Goal: Task Accomplishment & Management: Manage account settings

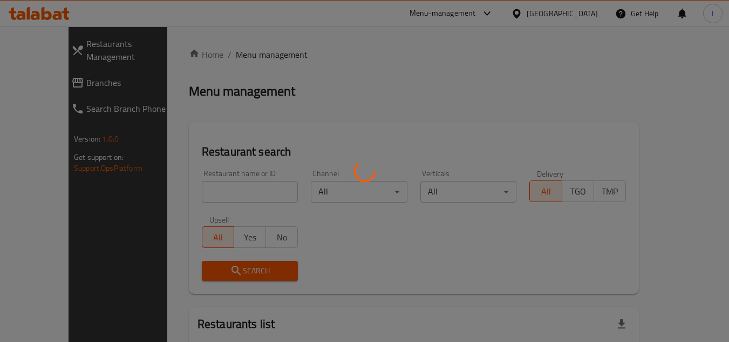
click at [453, 17] on div at bounding box center [364, 171] width 729 height 342
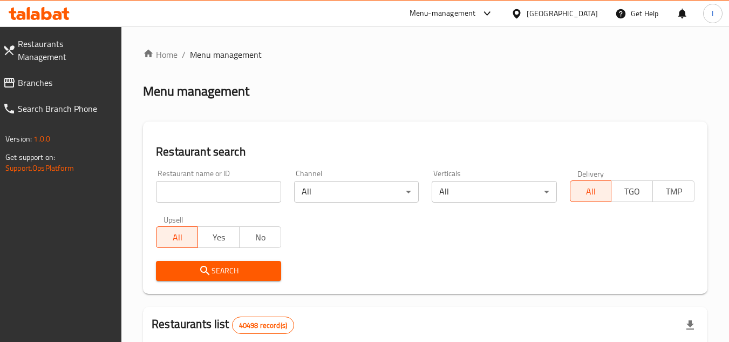
click at [441, 15] on div "Menu-management" at bounding box center [443, 13] width 66 height 13
drag, startPoint x: 376, startPoint y: 119, endPoint x: 372, endPoint y: 114, distance: 5.7
click at [372, 114] on div "Restaurant-Management" at bounding box center [385, 119] width 85 height 12
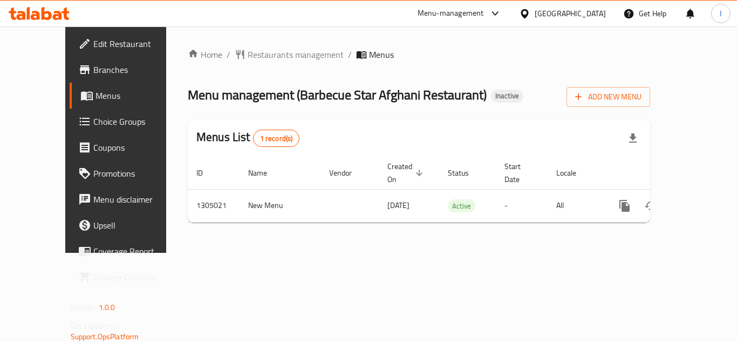
click at [515, 253] on div "Home / Restaurants management / Menus Menu management ( Barbecue Star Afghani R…" at bounding box center [419, 139] width 506 height 226
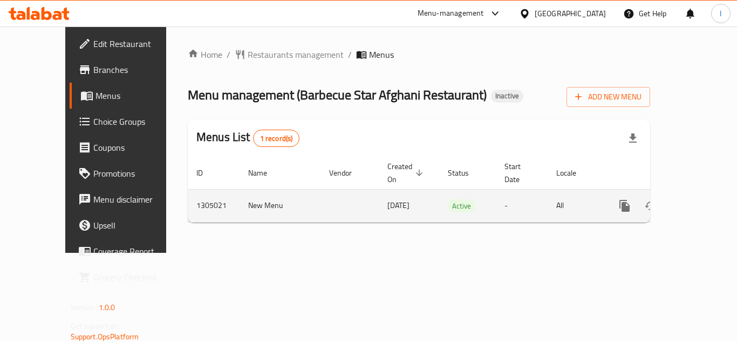
click at [694, 193] on link "enhanced table" at bounding box center [703, 206] width 26 height 26
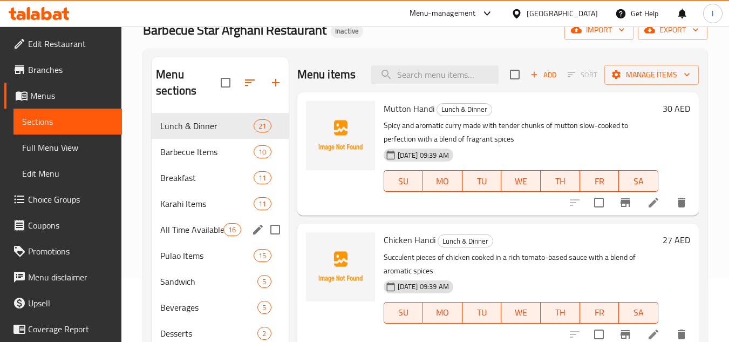
scroll to position [108, 0]
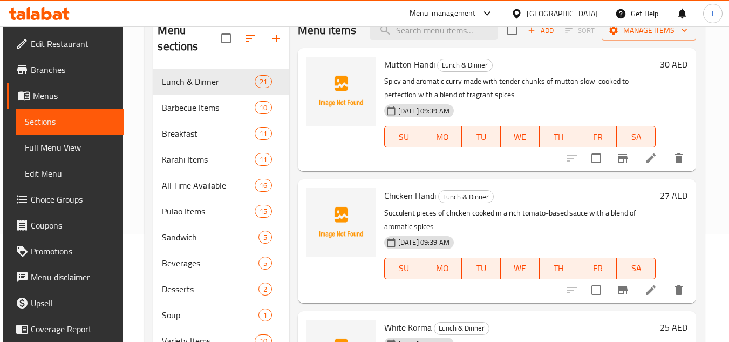
click at [60, 153] on span "Full Menu View" at bounding box center [70, 147] width 91 height 13
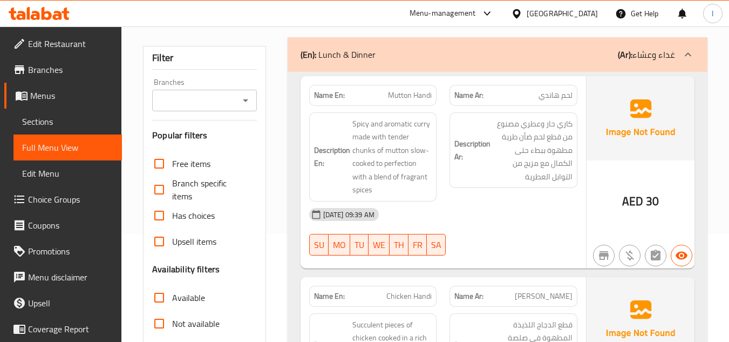
click at [72, 125] on span "Sections" at bounding box center [67, 121] width 91 height 13
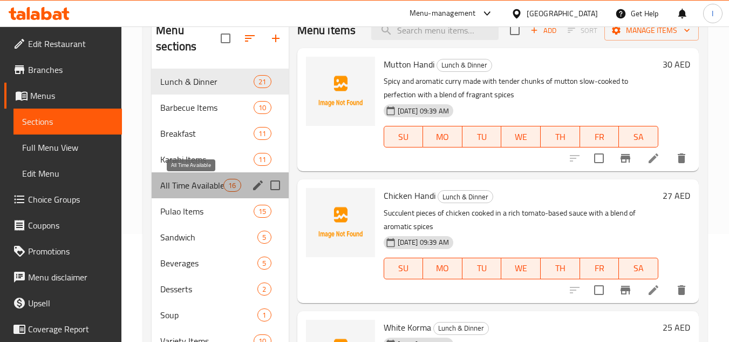
drag, startPoint x: 201, startPoint y: 189, endPoint x: 201, endPoint y: 171, distance: 18.4
click at [201, 189] on span "All Time Available" at bounding box center [191, 185] width 63 height 13
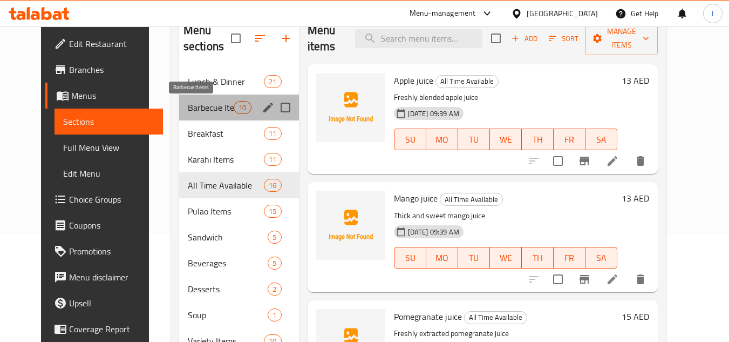
click at [209, 110] on span "Barbecue Items" at bounding box center [211, 107] width 46 height 13
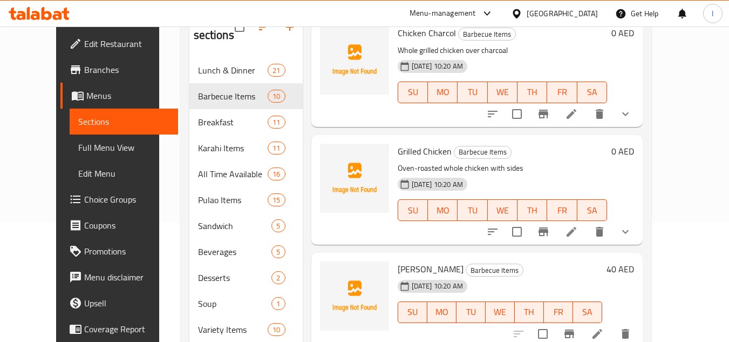
scroll to position [154, 0]
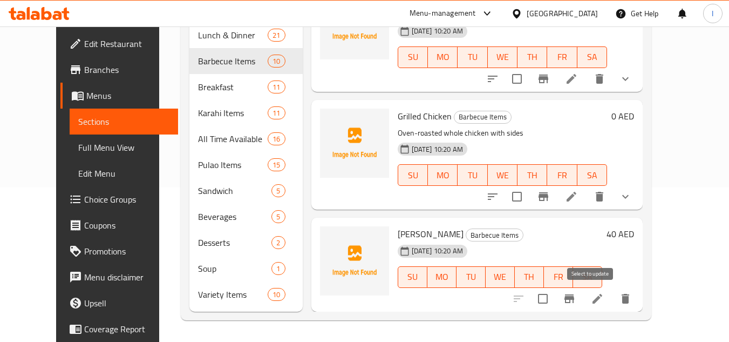
click at [554, 298] on input "checkbox" at bounding box center [542, 298] width 23 height 23
checkbox input "true"
click at [638, 307] on button "delete" at bounding box center [625, 298] width 26 height 26
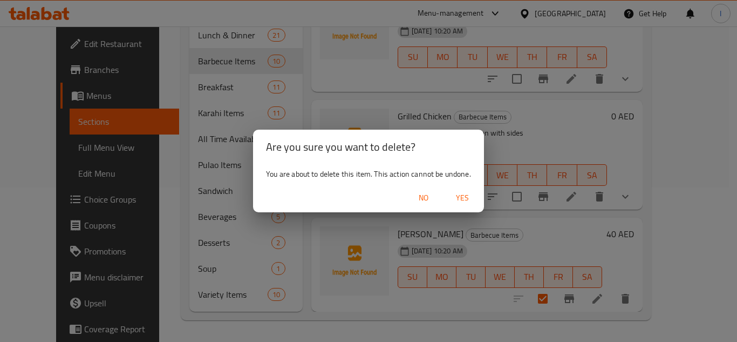
click at [466, 191] on span "Yes" at bounding box center [462, 197] width 26 height 13
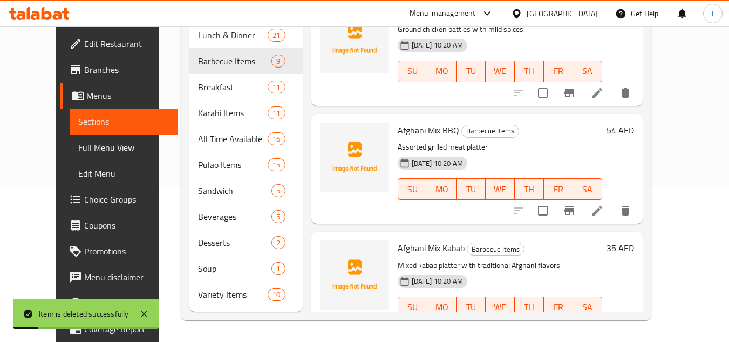
scroll to position [0, 0]
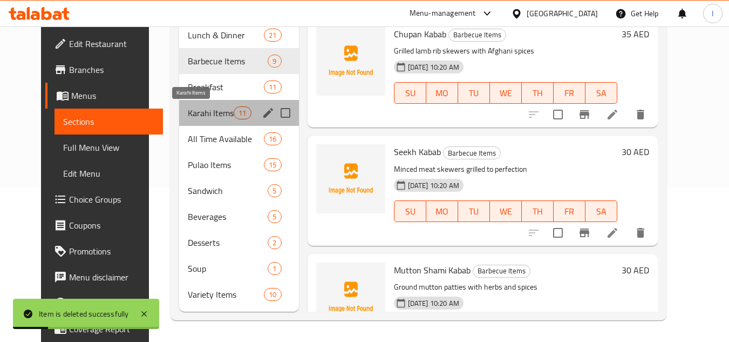
click at [188, 109] on span "Karahi Items" at bounding box center [211, 112] width 46 height 13
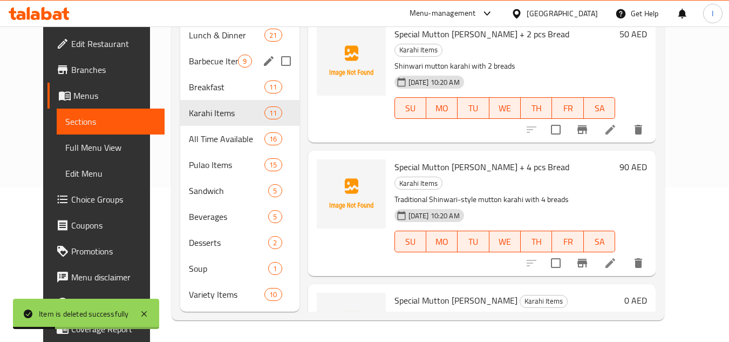
click at [215, 66] on span "Barbecue Items" at bounding box center [213, 60] width 49 height 13
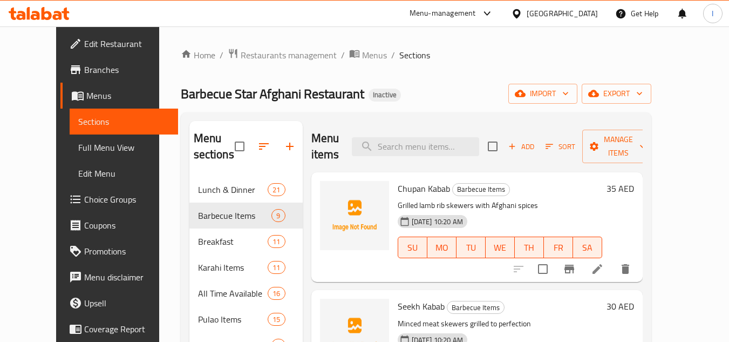
click at [474, 133] on div "Menu items Add Sort Manage items" at bounding box center [476, 146] width 331 height 51
click at [471, 140] on input "search" at bounding box center [415, 146] width 127 height 19
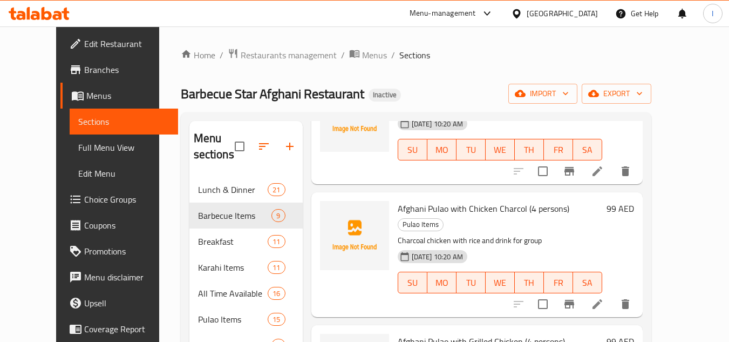
scroll to position [17, 0]
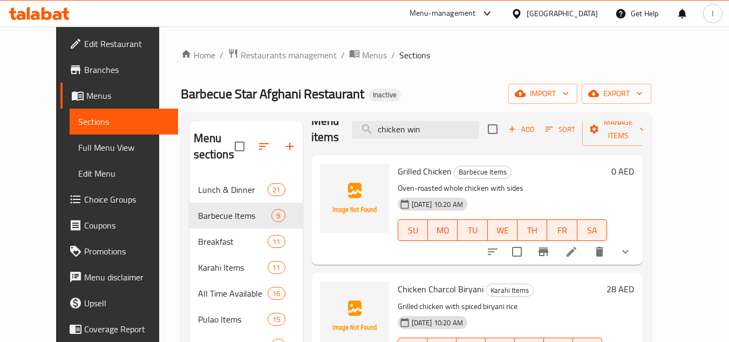
type input "chicken wing"
checkbox input "true"
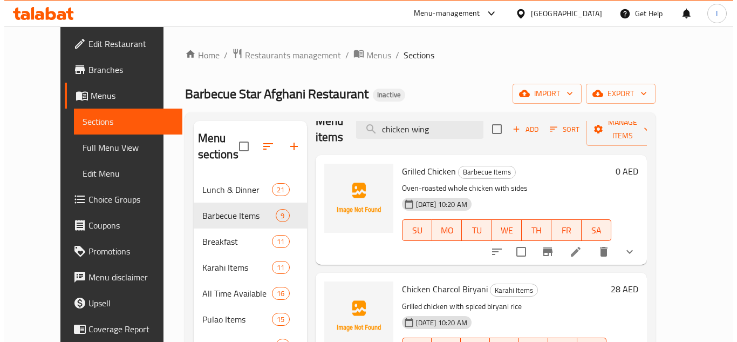
scroll to position [0, 0]
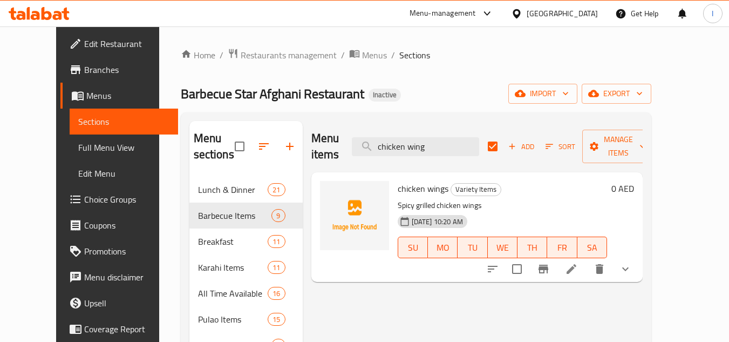
type input "chicken wing"
click at [528, 257] on input "checkbox" at bounding box center [517, 268] width 23 height 23
checkbox input "true"
checkbox input "false"
click at [632, 262] on icon "show more" at bounding box center [625, 268] width 13 height 13
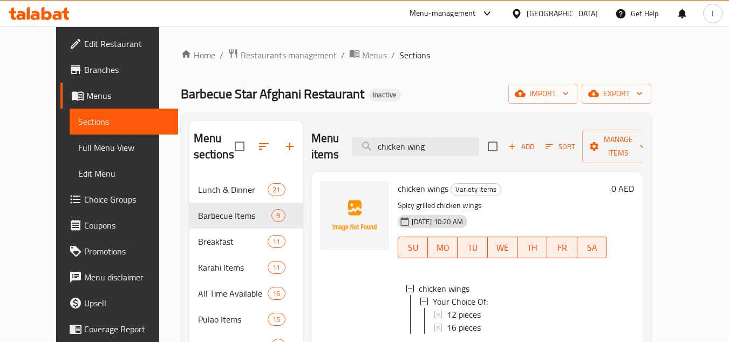
click at [643, 150] on div "Menu items chicken wing Add Sort Manage items" at bounding box center [476, 146] width 331 height 51
click at [646, 145] on span "Manage items" at bounding box center [618, 146] width 55 height 27
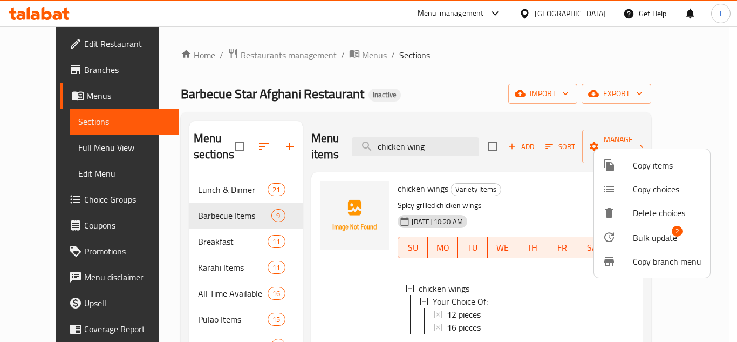
click at [674, 236] on span "Bulk update" at bounding box center [655, 237] width 44 height 13
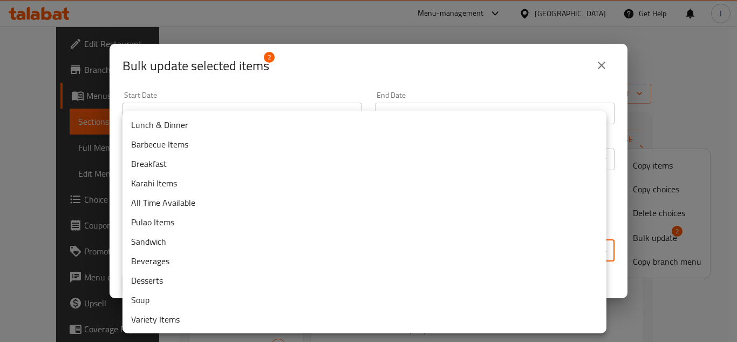
click at [173, 244] on body "​ Menu-management United Arab Emirates Get Help I Edit Restaurant Branches Menu…" at bounding box center [368, 183] width 737 height 315
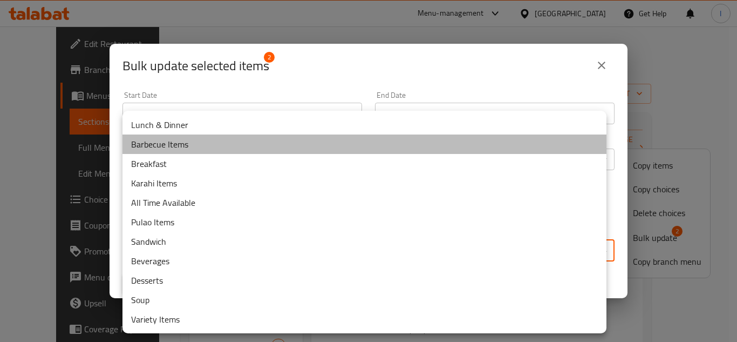
click at [187, 141] on li "Barbecue Items" at bounding box center [364, 143] width 484 height 19
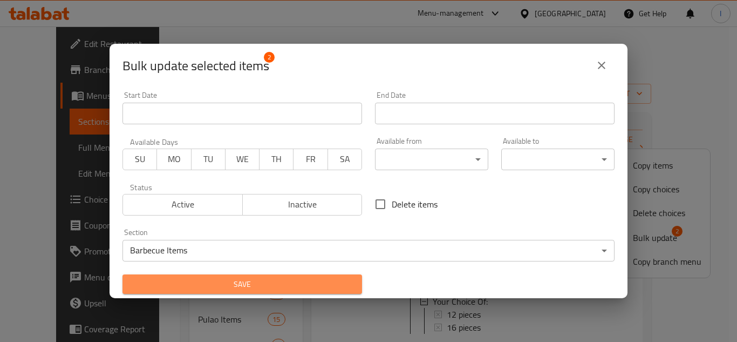
click at [254, 278] on span "Save" at bounding box center [242, 283] width 222 height 13
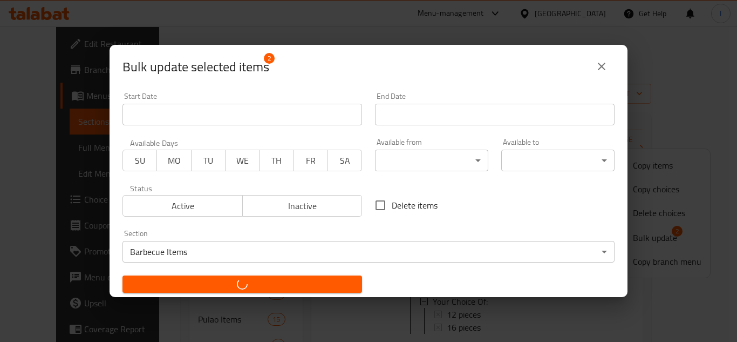
checkbox input "false"
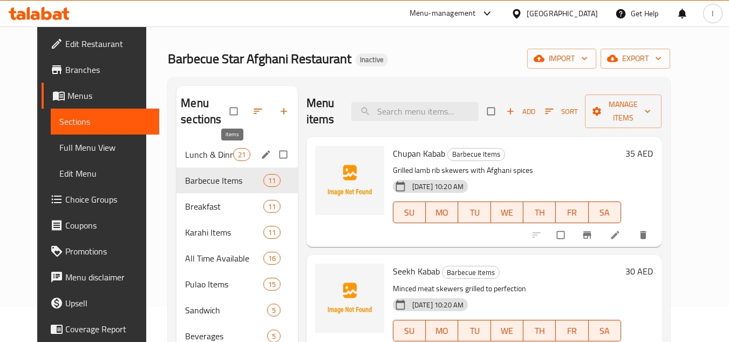
scroll to position [54, 0]
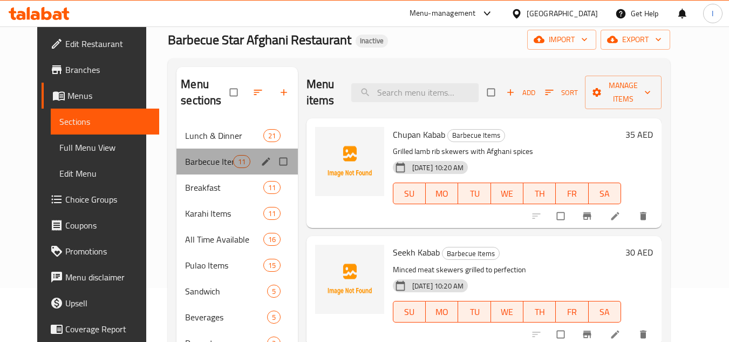
click at [222, 168] on div "Barbecue Items 11" at bounding box center [236, 161] width 121 height 26
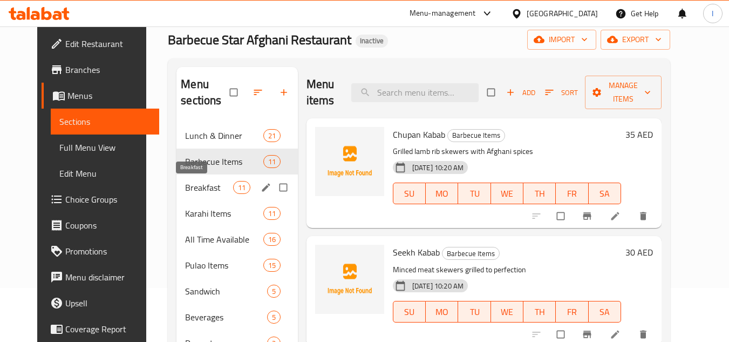
click at [214, 183] on span "Breakfast" at bounding box center [208, 187] width 47 height 13
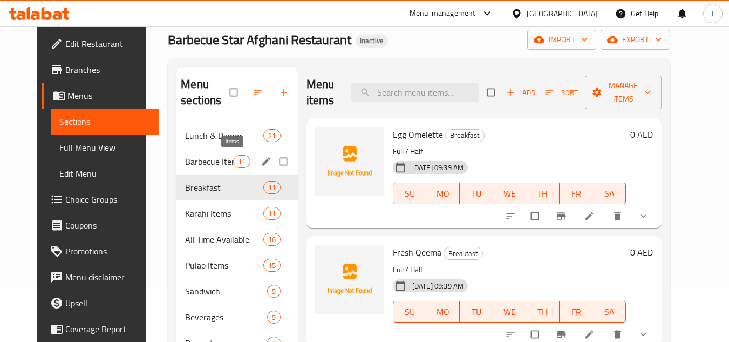
click at [236, 160] on span "11" at bounding box center [242, 161] width 16 height 10
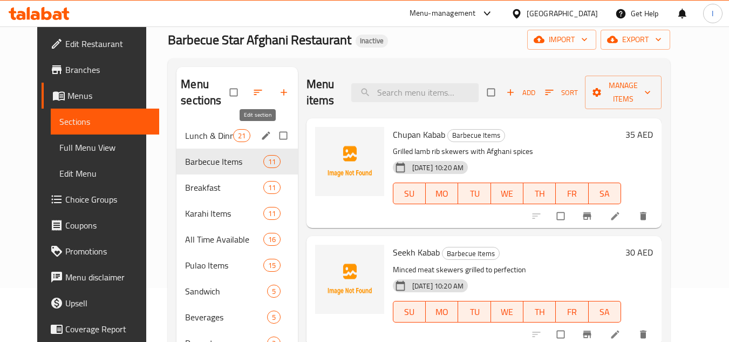
click at [243, 135] on div "Lunch & Dinner 21" at bounding box center [236, 135] width 121 height 26
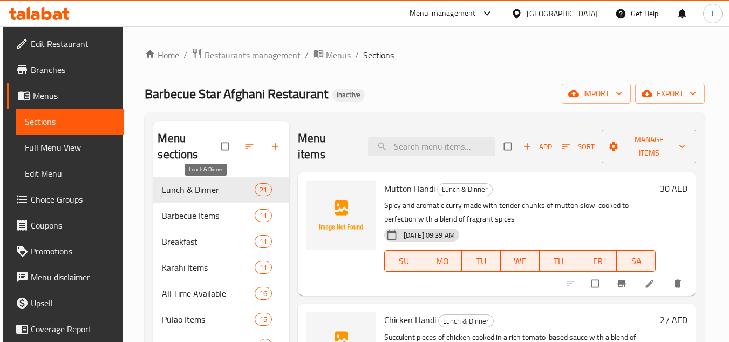
click at [197, 214] on span "Barbecue Items" at bounding box center [208, 215] width 92 height 13
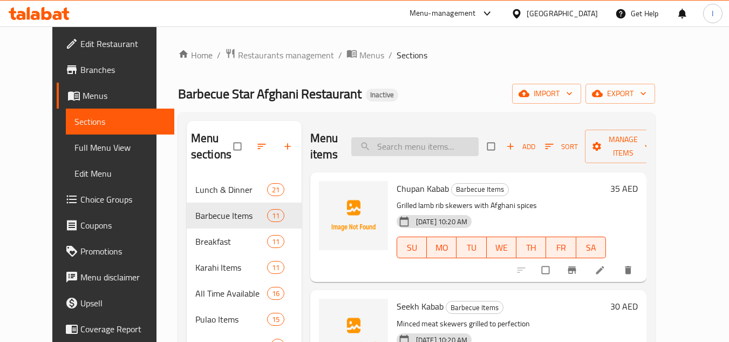
click at [419, 149] on input "search" at bounding box center [414, 146] width 127 height 19
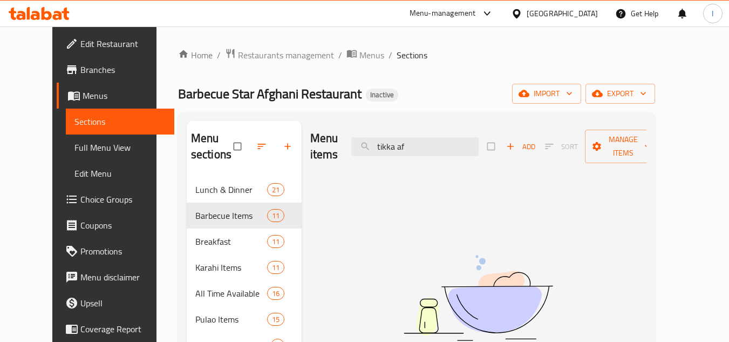
type input "tikka af"
drag, startPoint x: 439, startPoint y: 134, endPoint x: 283, endPoint y: 151, distance: 157.4
click at [283, 151] on div "Menu sections Lunch & Dinner 21 Barbecue Items 11 Breakfast 11 Karahi Items 11 …" at bounding box center [417, 293] width 460 height 345
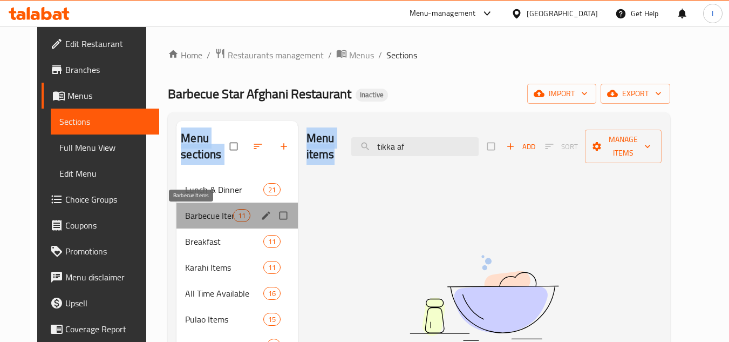
click at [201, 215] on span "Barbecue Items" at bounding box center [208, 215] width 47 height 13
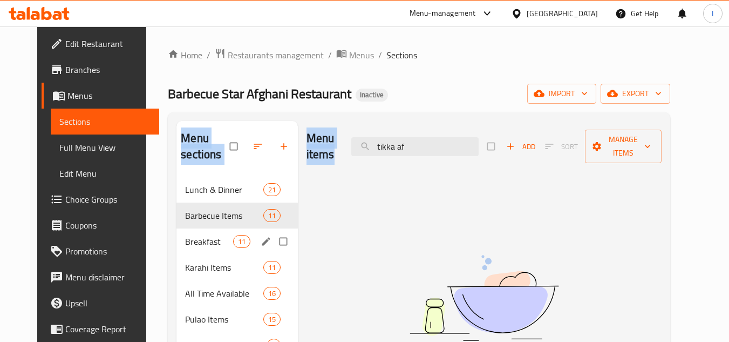
click at [239, 252] on div "Breakfast 11" at bounding box center [236, 241] width 121 height 26
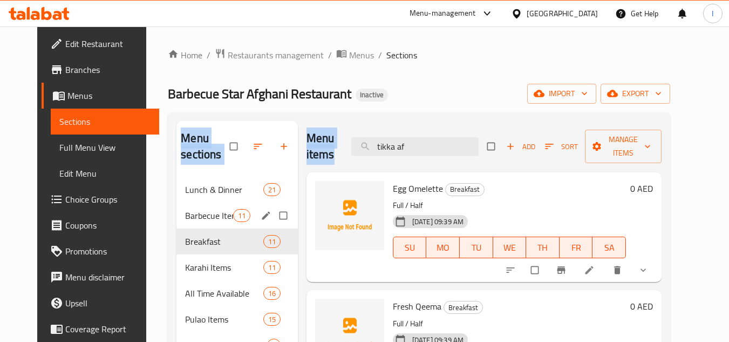
click at [206, 219] on span "Barbecue Items" at bounding box center [208, 215] width 47 height 13
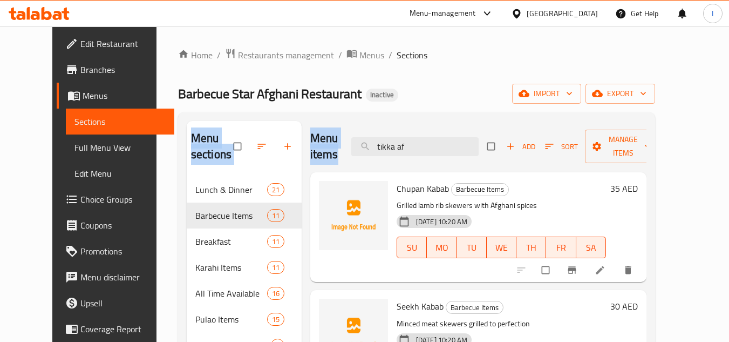
click at [459, 99] on div "Barbecue Star Afghani Restaurant Inactive import export" at bounding box center [416, 94] width 477 height 20
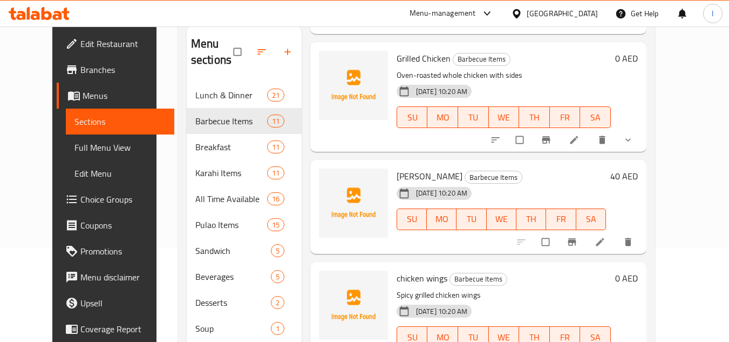
scroll to position [154, 0]
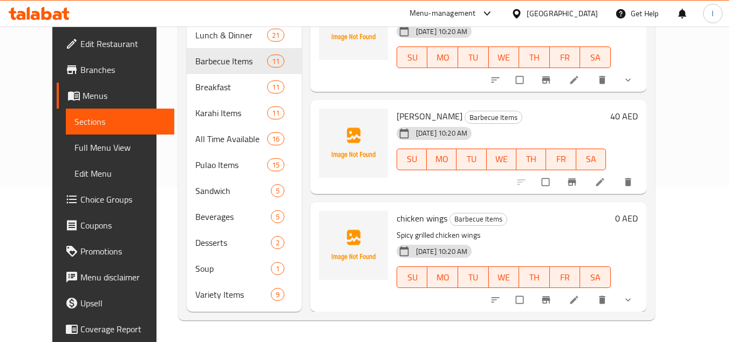
click at [558, 175] on input "checkbox" at bounding box center [546, 182] width 23 height 21
checkbox input "true"
click at [633, 181] on icon "delete" at bounding box center [628, 181] width 11 height 11
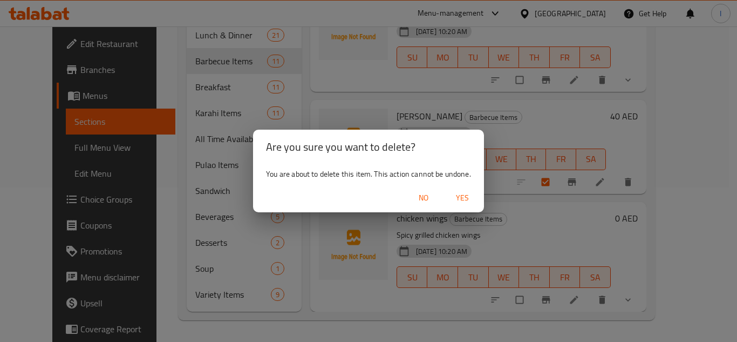
click at [486, 195] on div "Are you sure you want to delete? You are about to delete this item. This action…" at bounding box center [368, 171] width 737 height 342
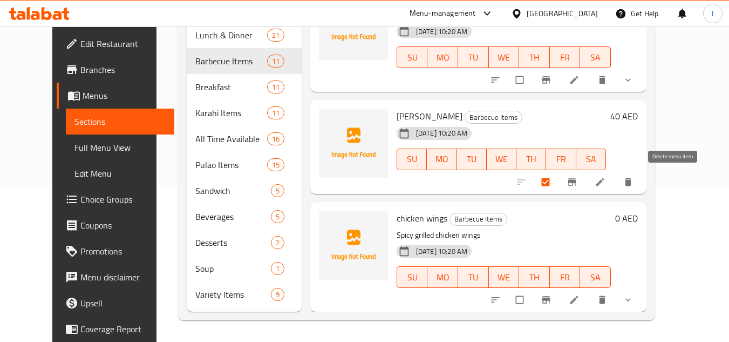
click at [633, 182] on icon "delete" at bounding box center [628, 181] width 11 height 11
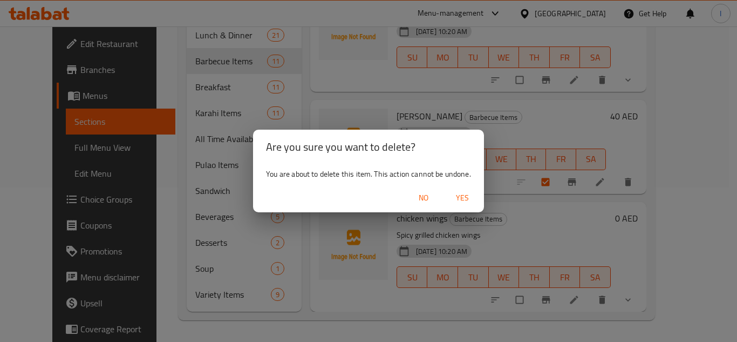
click at [457, 188] on button "Yes" at bounding box center [462, 198] width 35 height 20
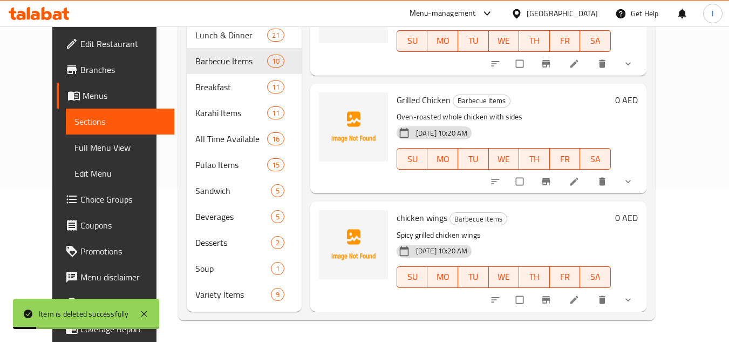
scroll to position [877, 0]
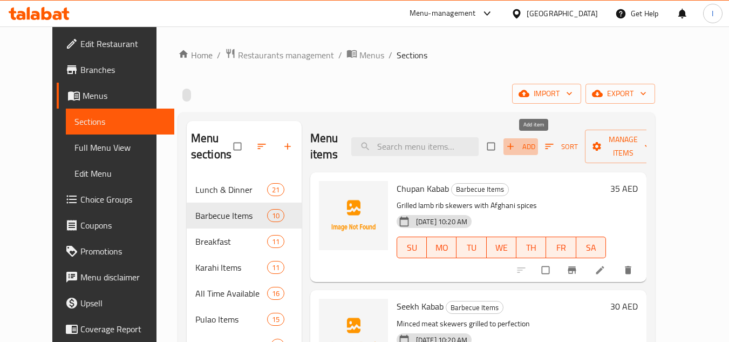
click at [535, 145] on span "Add" at bounding box center [520, 146] width 29 height 12
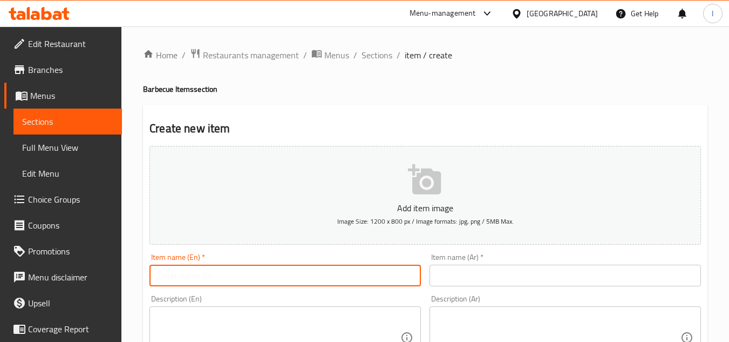
drag, startPoint x: 190, startPoint y: 270, endPoint x: 184, endPoint y: 271, distance: 6.0
click at [188, 271] on input "text" at bounding box center [284, 275] width 271 height 22
paste input "Tikka Afghani"
type input "Tikka Afghani"
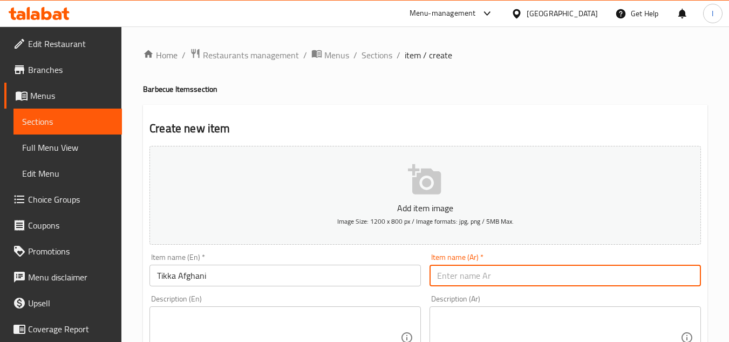
click at [460, 277] on input "text" at bounding box center [565, 275] width 271 height 22
click at [492, 276] on input "text" at bounding box center [565, 275] width 271 height 22
paste input "[PERSON_NAME]"
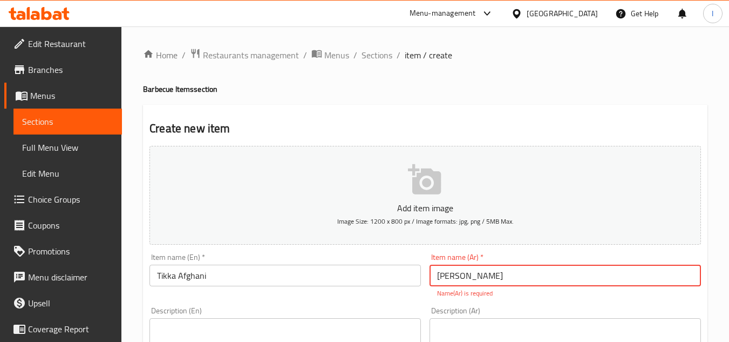
type input "[PERSON_NAME]"
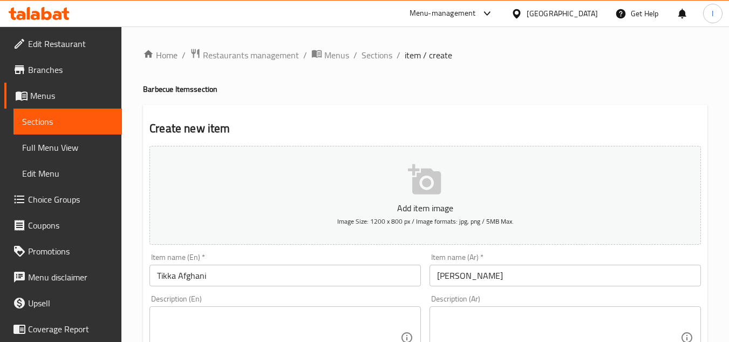
click at [493, 276] on input "[PERSON_NAME]" at bounding box center [565, 275] width 271 height 22
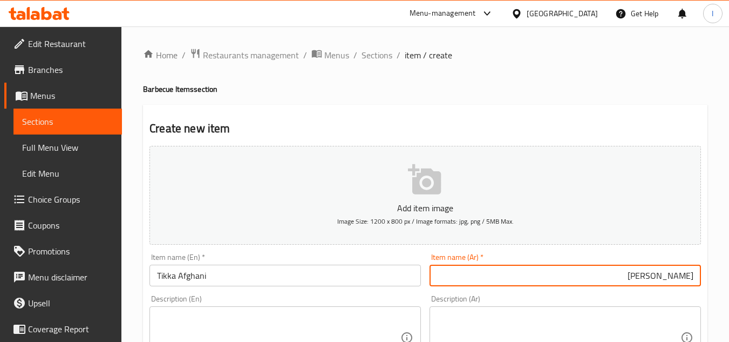
click at [231, 320] on textarea at bounding box center [278, 337] width 243 height 51
paste textarea "Spicy marinated grilled chicken tikka"
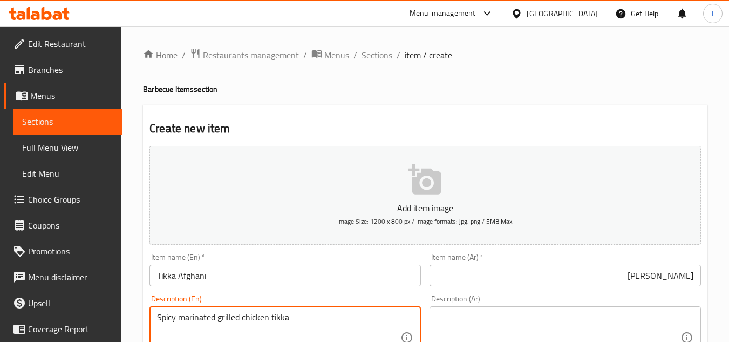
type textarea "Spicy marinated grilled chicken tikka"
click at [482, 317] on textarea at bounding box center [558, 337] width 243 height 51
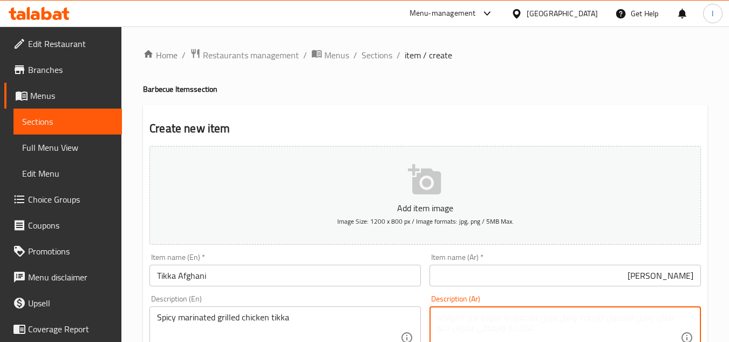
paste textarea "دجاج تيكا مشوي متبل حار"
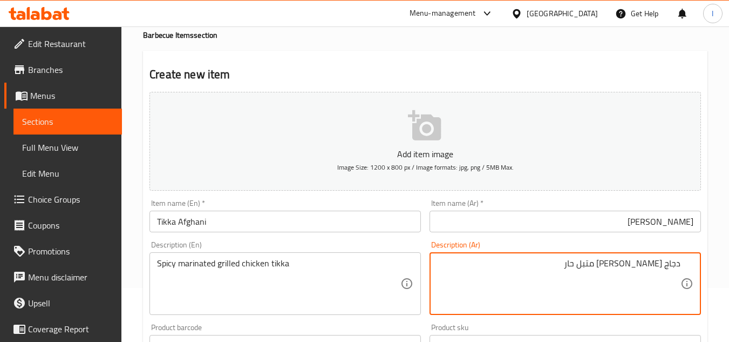
scroll to position [162, 0]
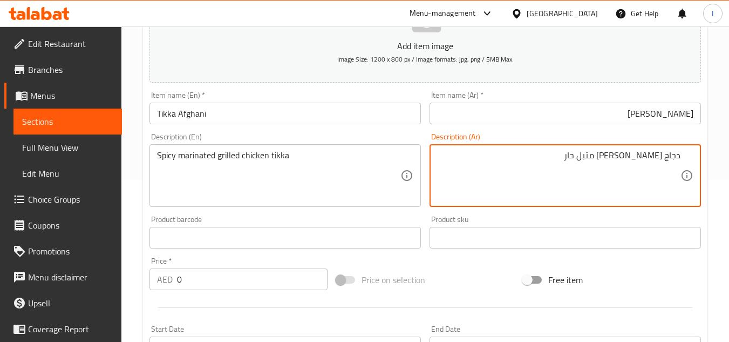
click at [650, 171] on textarea "دجاج تيكا مشوي متبل حار" at bounding box center [558, 175] width 243 height 51
click at [659, 159] on textarea "دجاج تيكا مشوي متبل حار" at bounding box center [558, 175] width 243 height 51
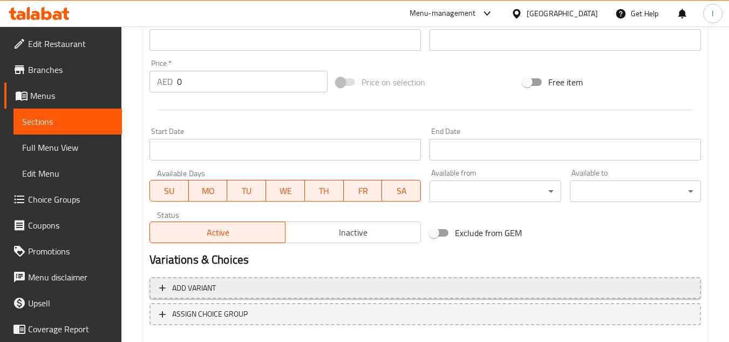
scroll to position [421, 0]
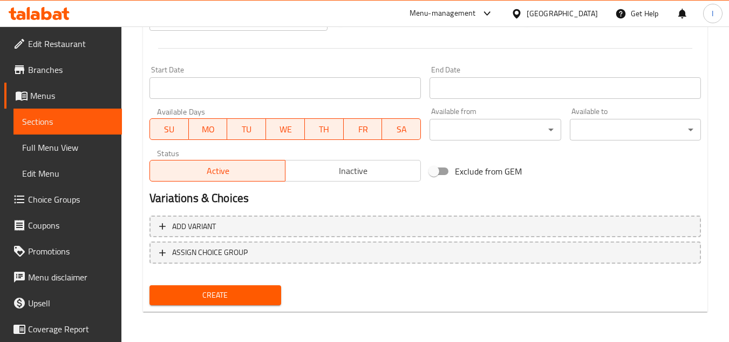
type textarea "دجاج تكا مشوي متبل حار"
click at [243, 284] on div "Create" at bounding box center [215, 295] width 140 height 29
drag, startPoint x: 243, startPoint y: 290, endPoint x: 210, endPoint y: 238, distance: 61.8
click at [243, 290] on span "Create" at bounding box center [215, 294] width 114 height 13
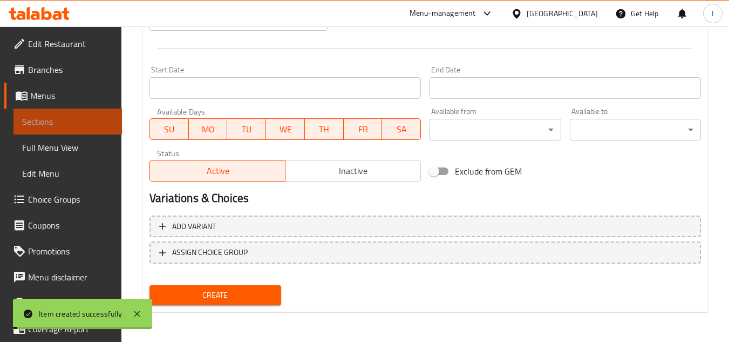
click at [86, 118] on span "Sections" at bounding box center [67, 121] width 91 height 13
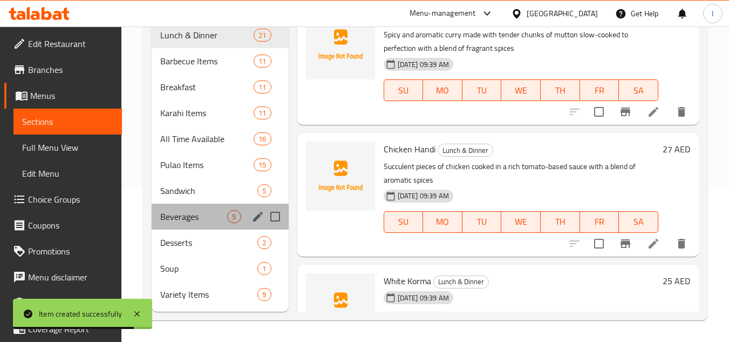
click at [193, 208] on div "Beverages 5" at bounding box center [220, 216] width 137 height 26
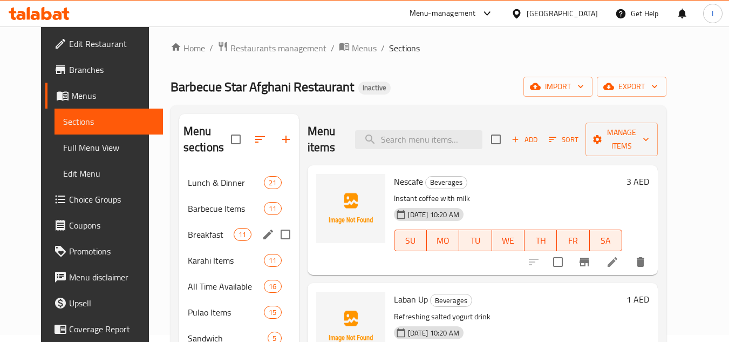
scroll to position [154, 0]
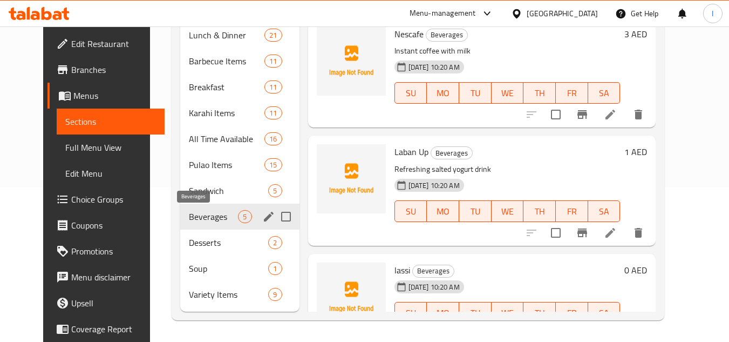
click at [199, 210] on span "Beverages" at bounding box center [213, 216] width 49 height 13
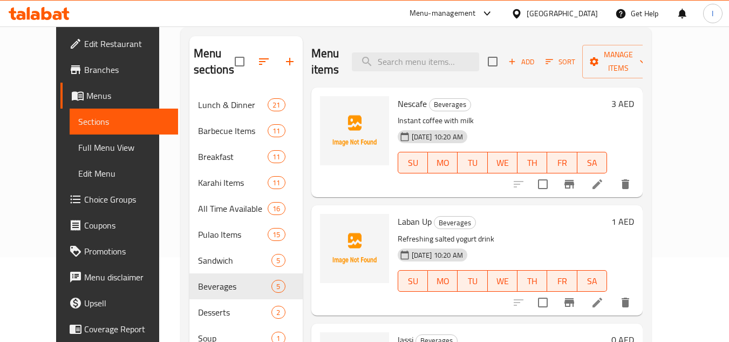
scroll to position [0, 0]
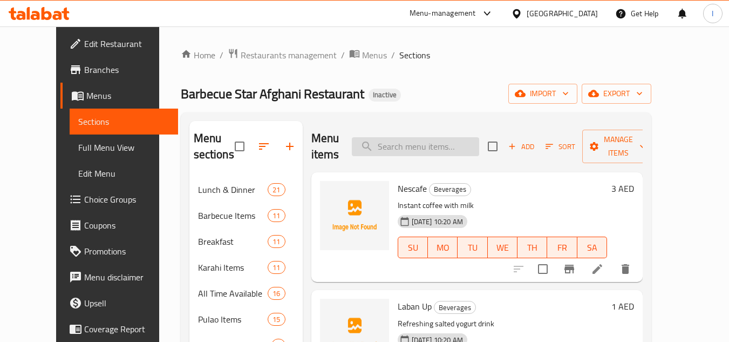
click at [441, 150] on input "search" at bounding box center [415, 146] width 127 height 19
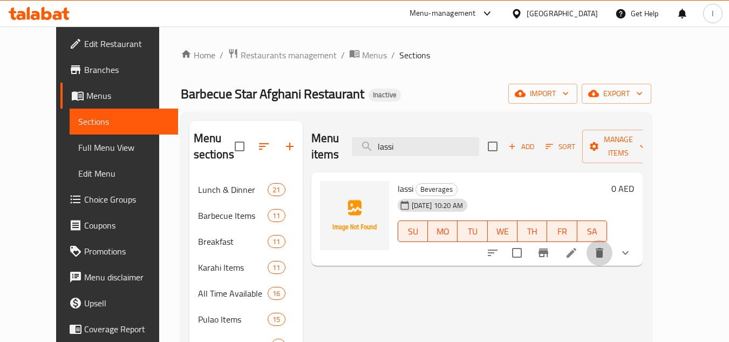
click at [606, 246] on icon "delete" at bounding box center [599, 252] width 13 height 13
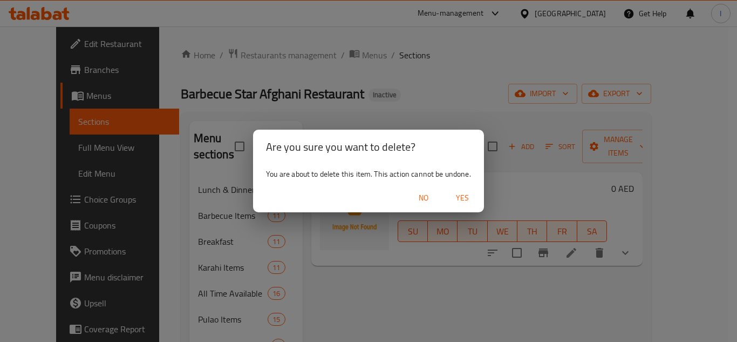
click at [464, 187] on div "No Yes" at bounding box center [368, 197] width 231 height 29
click at [461, 189] on button "Yes" at bounding box center [462, 198] width 35 height 20
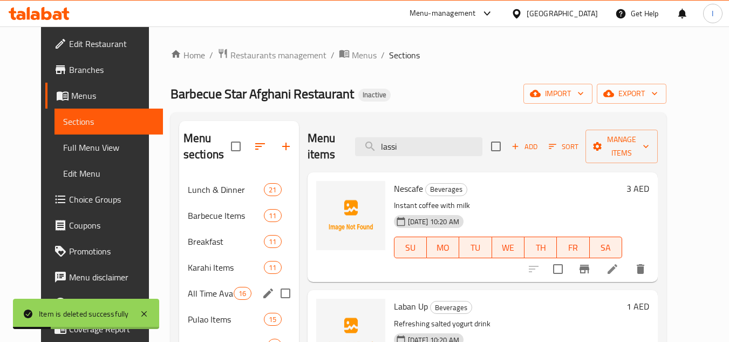
click at [183, 285] on div "All Time Available 16" at bounding box center [239, 293] width 120 height 26
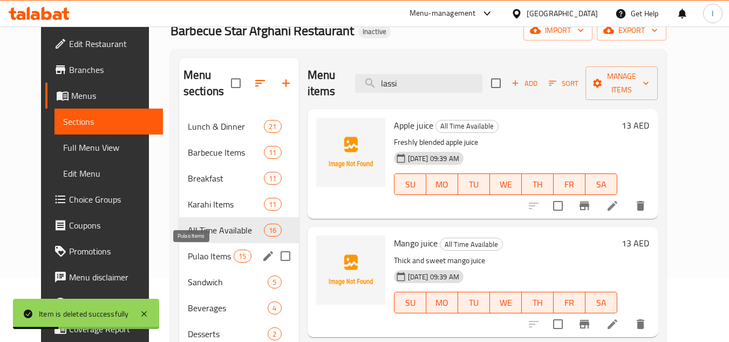
scroll to position [154, 0]
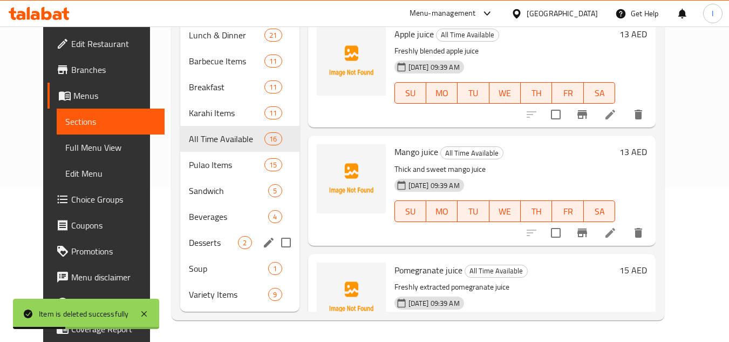
click at [194, 251] on div "Desserts 2" at bounding box center [239, 242] width 119 height 26
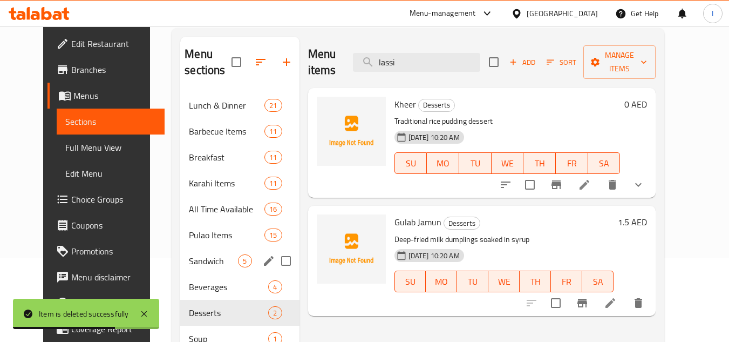
scroll to position [154, 0]
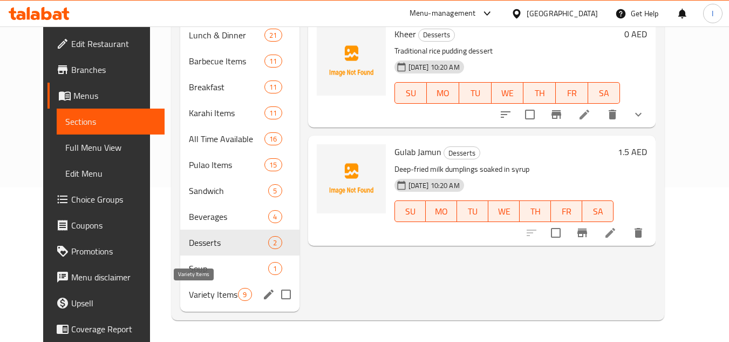
click at [195, 291] on span "Variety Items" at bounding box center [213, 294] width 49 height 13
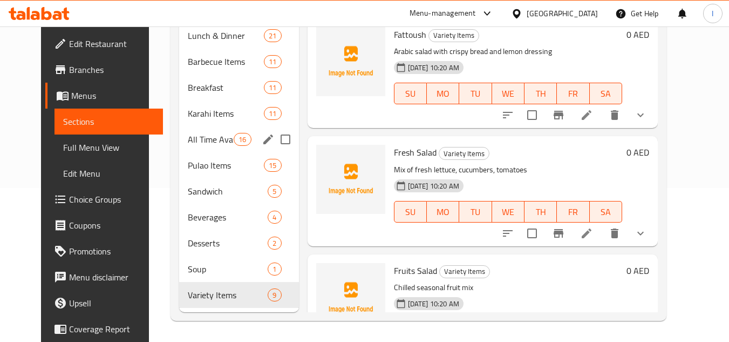
scroll to position [154, 0]
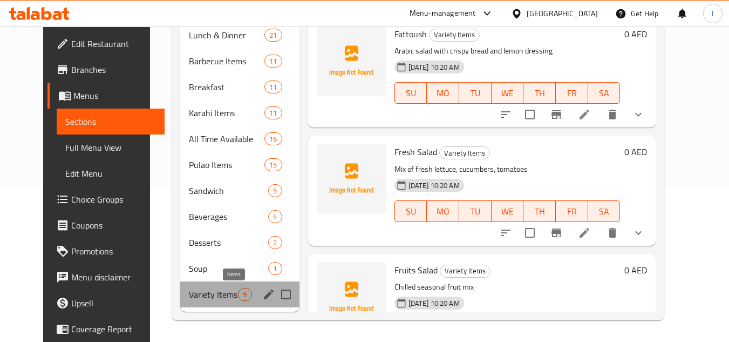
click at [238, 295] on span "9" at bounding box center [244, 294] width 12 height 10
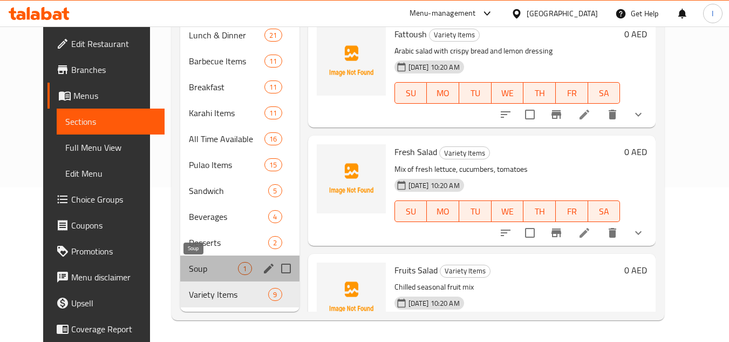
click at [203, 269] on span "Soup" at bounding box center [213, 268] width 49 height 13
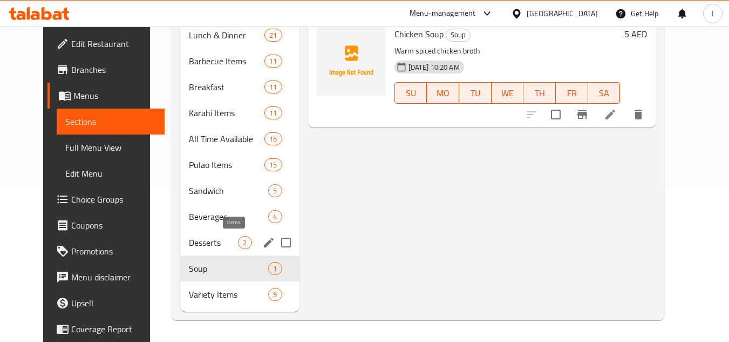
click at [238, 238] on span "2" at bounding box center [244, 242] width 12 height 10
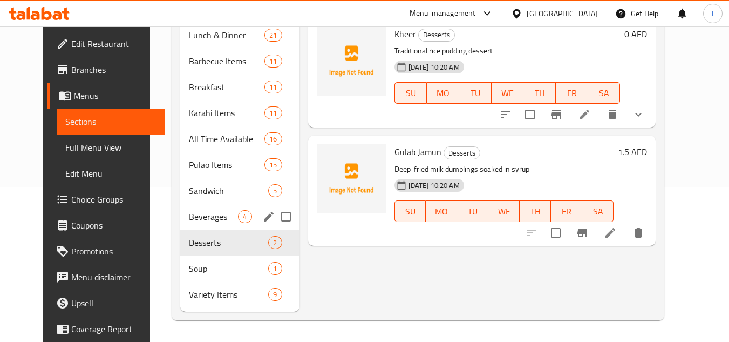
click at [244, 215] on div "Beverages 4" at bounding box center [239, 216] width 119 height 26
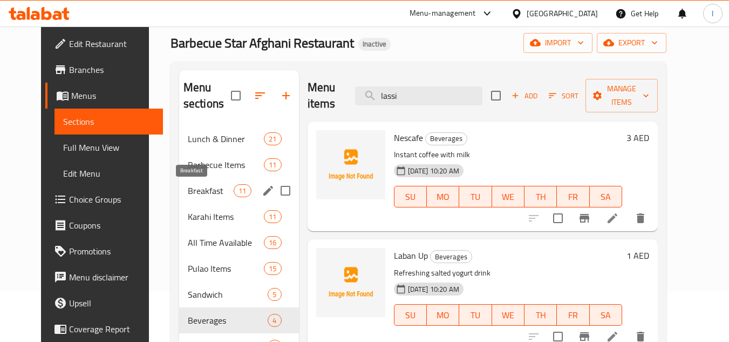
scroll to position [46, 0]
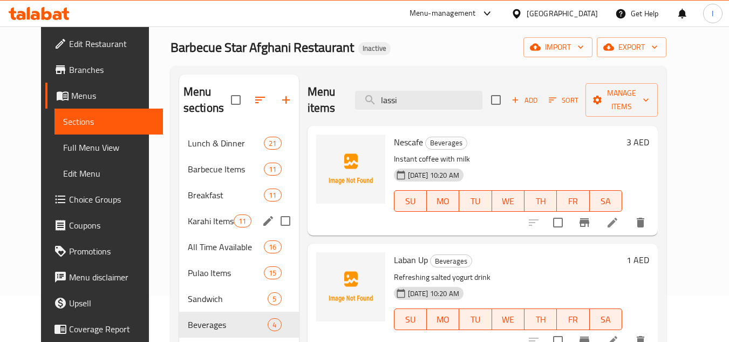
click at [179, 230] on div "Karahi Items 11" at bounding box center [239, 221] width 120 height 26
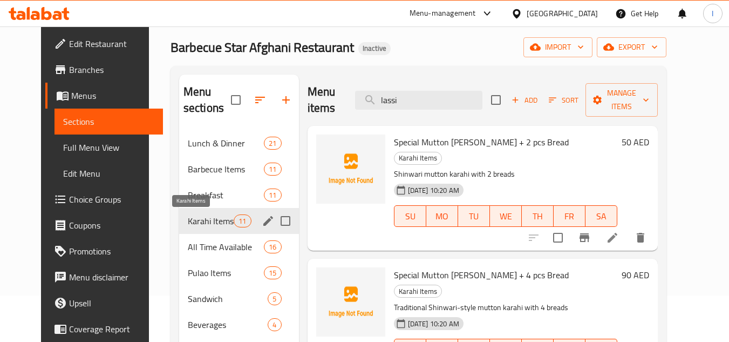
click at [189, 223] on span "Karahi Items" at bounding box center [211, 220] width 46 height 13
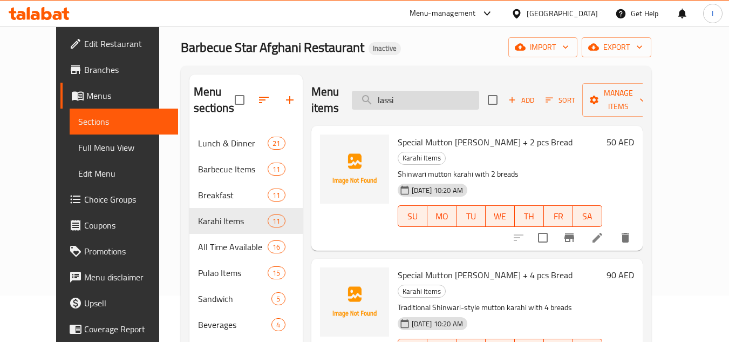
click at [471, 94] on input "lassi" at bounding box center [415, 100] width 127 height 19
paste input "Special Mutton Shinwari Karahi +4 pcs Bread"
paste input "search"
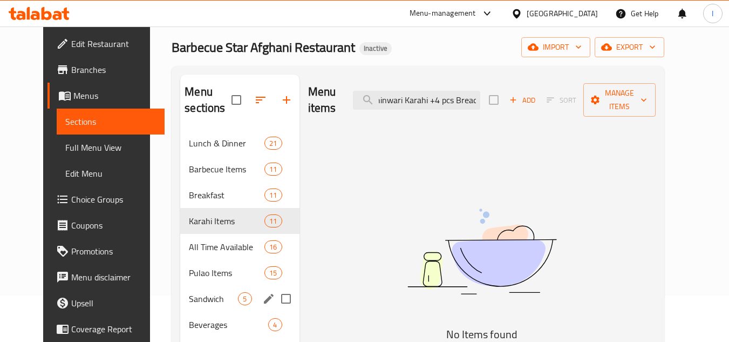
type input "Special Mutton Shinwari Karahi +4 pcs Bread"
click at [195, 310] on div "Sandwich 5" at bounding box center [239, 298] width 119 height 26
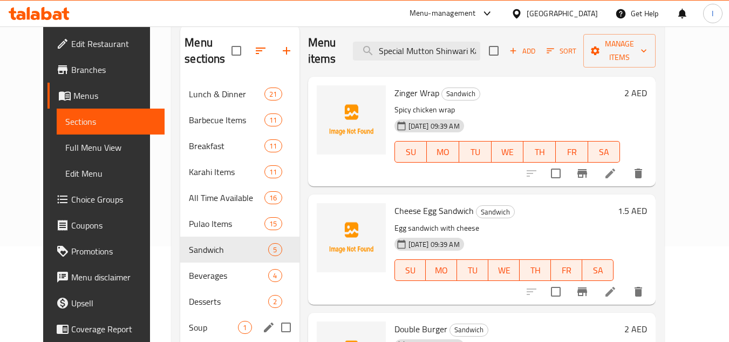
scroll to position [154, 0]
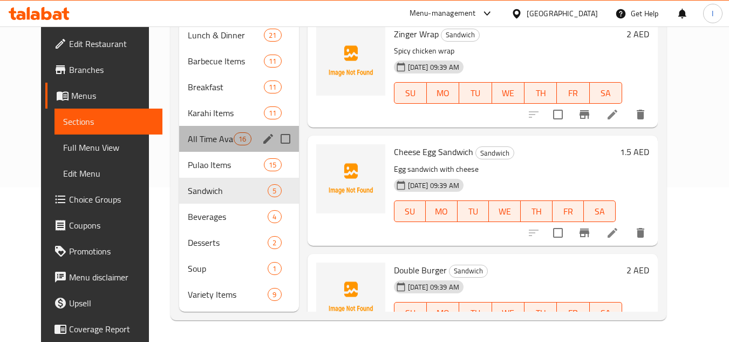
click at [207, 128] on div "All Time Available 16" at bounding box center [239, 139] width 120 height 26
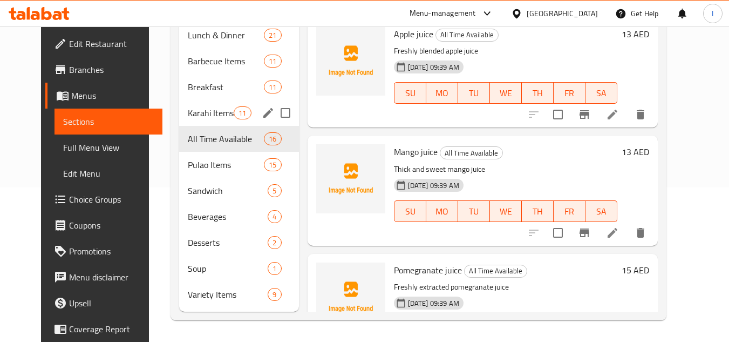
click at [206, 98] on div "Breakfast 11" at bounding box center [239, 87] width 120 height 26
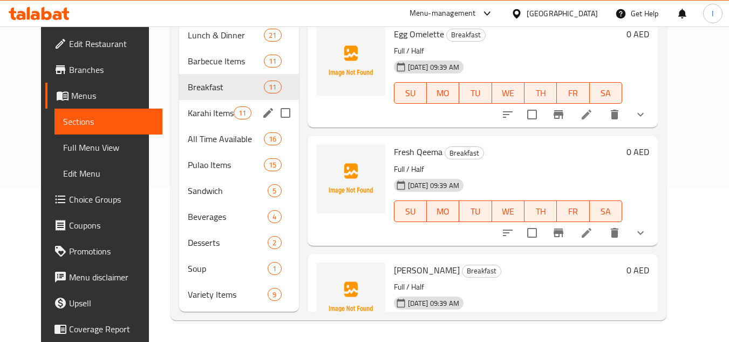
click at [203, 106] on span "Karahi Items" at bounding box center [211, 112] width 46 height 13
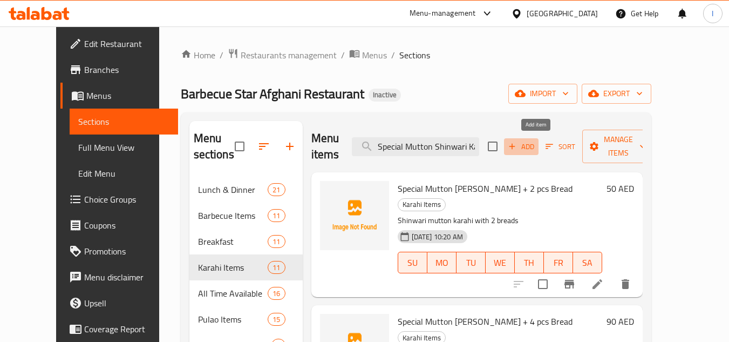
click at [536, 140] on span "Add" at bounding box center [521, 146] width 29 height 12
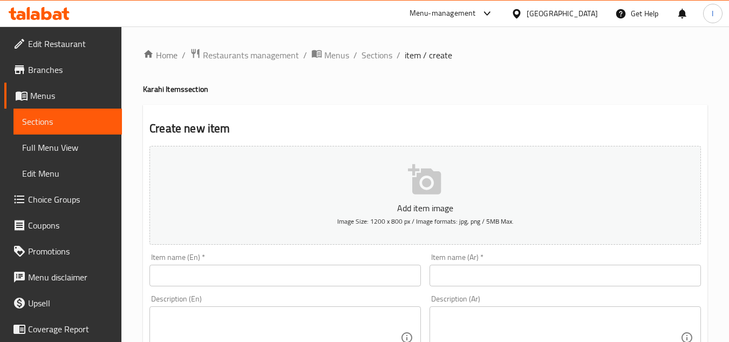
click at [255, 276] on input "text" at bounding box center [284, 275] width 271 height 22
paste input "Special Mutton Shinwari Karahi +6 pcs Bread"
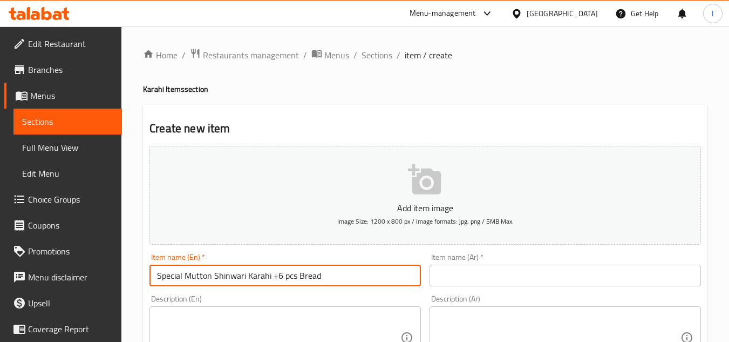
type input "Special Mutton Shinwari Karahi +6 pcs Bread"
click at [504, 275] on input "text" at bounding box center [565, 275] width 271 height 22
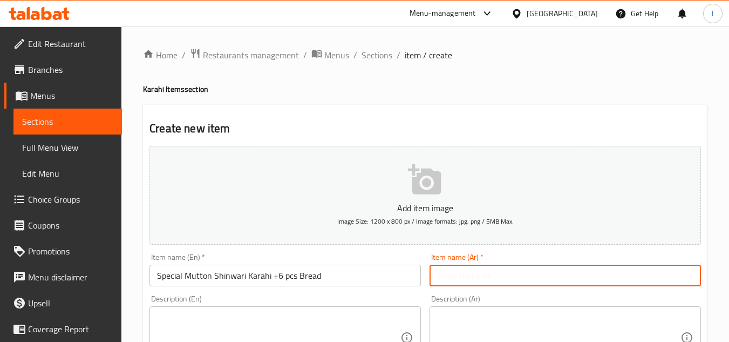
paste input "كراهي شينواري لحم ضأن خاص + 6 قطع خبز"
type input "كراهي شينواري لحم ضأن خاص + 6 قطع خبز"
click at [314, 313] on textarea at bounding box center [278, 337] width 243 height 51
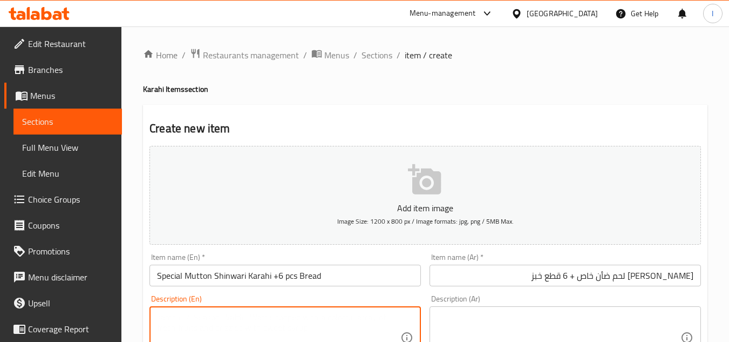
paste textarea "Larger portion of Shinwari karahi with 6 breads"
type textarea "Larger portion of Shinwari karahi with 6 breads"
click at [497, 338] on textarea at bounding box center [558, 337] width 243 height 51
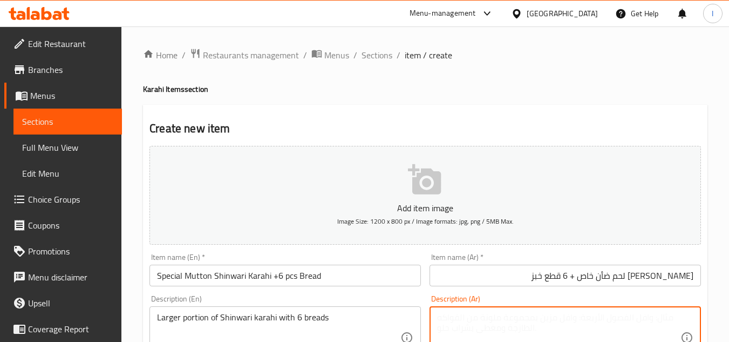
paste textarea "حصة أكبر من شينواري كاراهي مع 6 أنواع من الخبز"
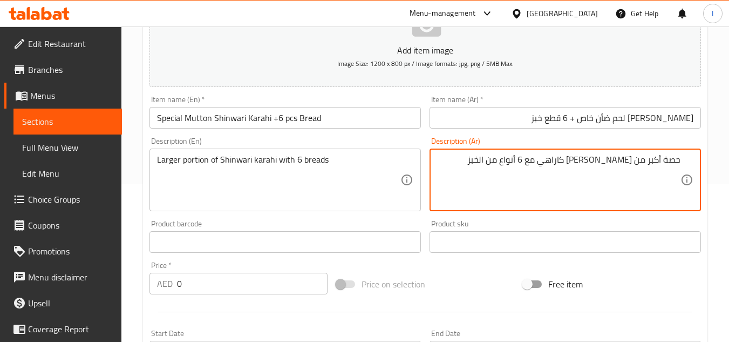
scroll to position [162, 0]
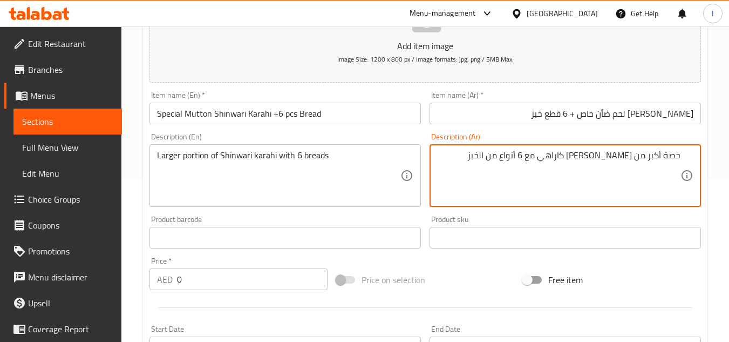
click at [549, 155] on textarea "حصة أكبر من شينواري كاراهي مع 6 أنواع من الخبز" at bounding box center [558, 175] width 243 height 51
click at [537, 155] on textarea "حصة أكبر من شينواري كاراهي مع 6 من الخبز" at bounding box center [558, 175] width 243 height 51
click at [545, 155] on textarea "حصة أكبر من شينواري كاراهي مع 6 من الخبز" at bounding box center [558, 175] width 243 height 51
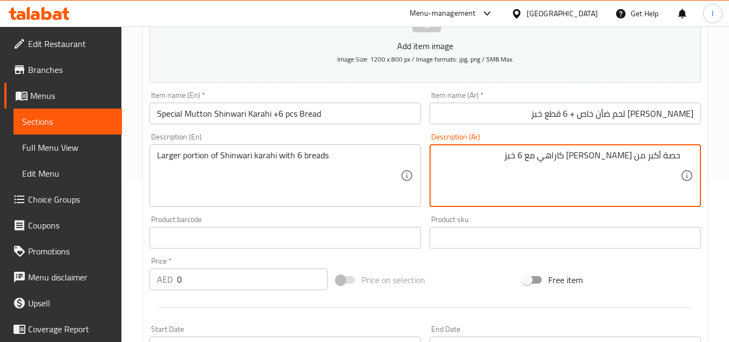
scroll to position [421, 0]
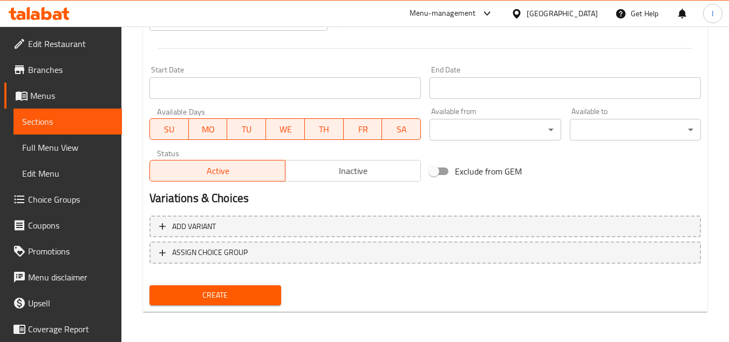
type textarea "حصة أكبر من شينواري كاراهي مع 6 خبز"
click at [236, 291] on span "Create" at bounding box center [215, 294] width 114 height 13
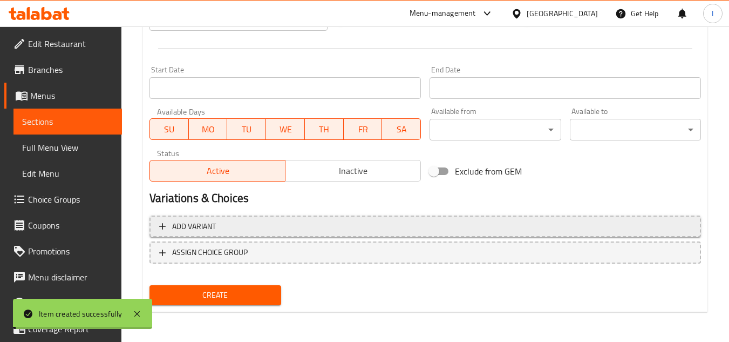
click at [263, 230] on span "Add variant" at bounding box center [425, 226] width 532 height 13
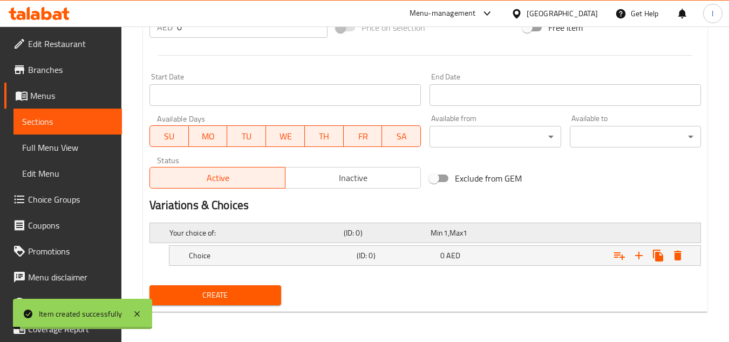
scroll to position [414, 0]
click at [232, 237] on h5 "Your choice of:" at bounding box center [254, 232] width 170 height 11
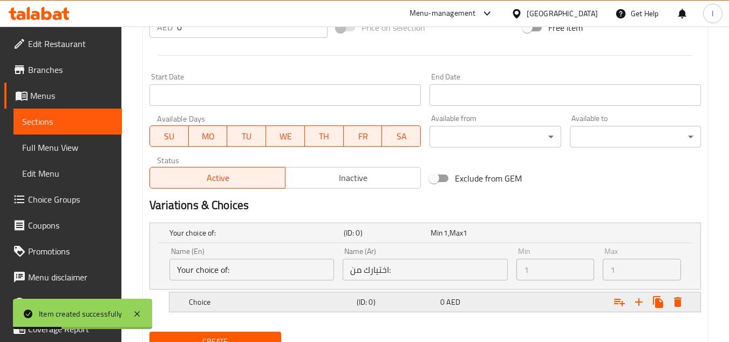
click at [192, 238] on h5 "Choice" at bounding box center [254, 232] width 170 height 11
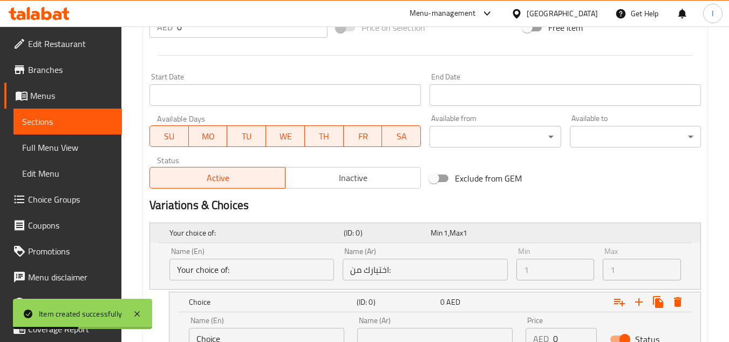
click at [201, 238] on h5 "Your choice of:" at bounding box center [254, 232] width 170 height 11
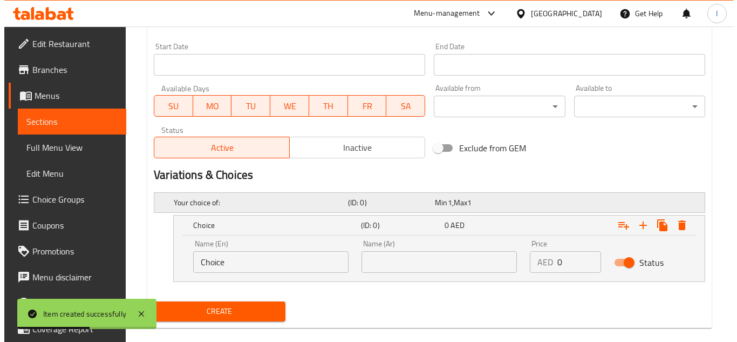
scroll to position [460, 0]
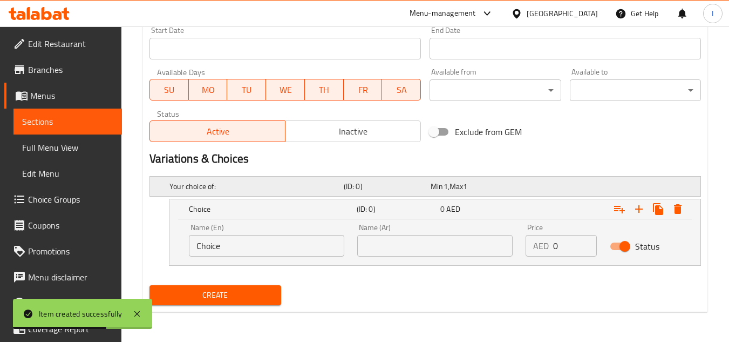
click at [251, 181] on h5 "Your choice of:" at bounding box center [254, 186] width 170 height 11
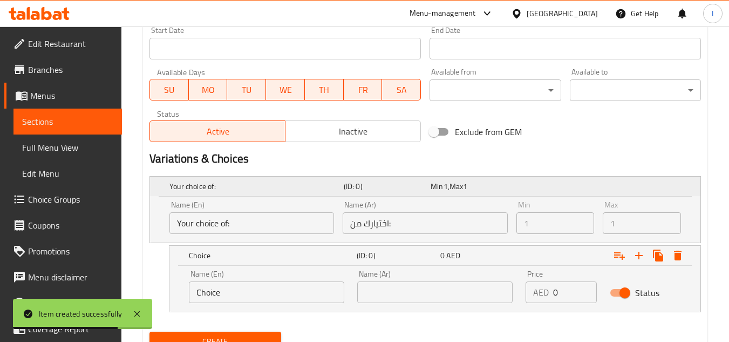
click at [251, 181] on h5 "Your choice of:" at bounding box center [254, 186] width 170 height 11
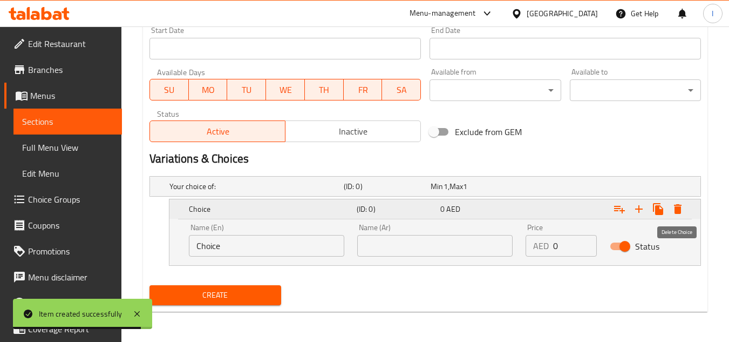
click at [681, 210] on icon "Expand" at bounding box center [677, 208] width 13 height 13
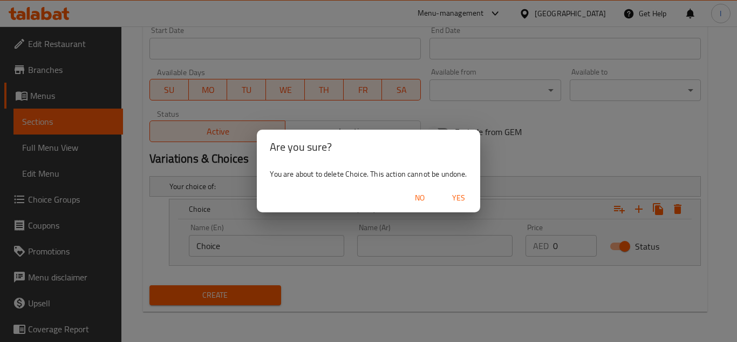
click at [461, 204] on span "Yes" at bounding box center [459, 197] width 26 height 13
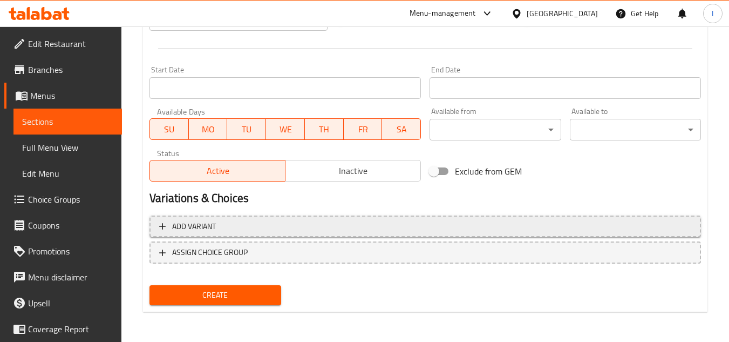
click at [225, 227] on span "Add variant" at bounding box center [425, 226] width 532 height 13
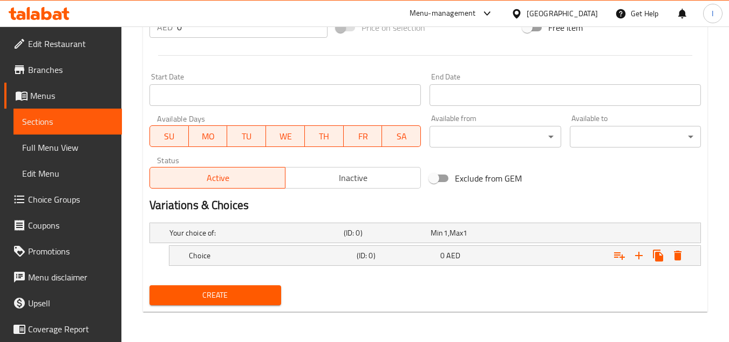
scroll to position [414, 0]
click at [231, 238] on h5 "Choice" at bounding box center [254, 232] width 170 height 11
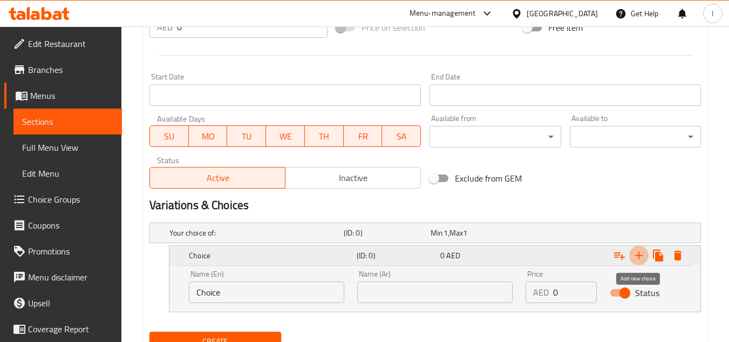
click at [642, 258] on icon "Expand" at bounding box center [638, 255] width 13 height 13
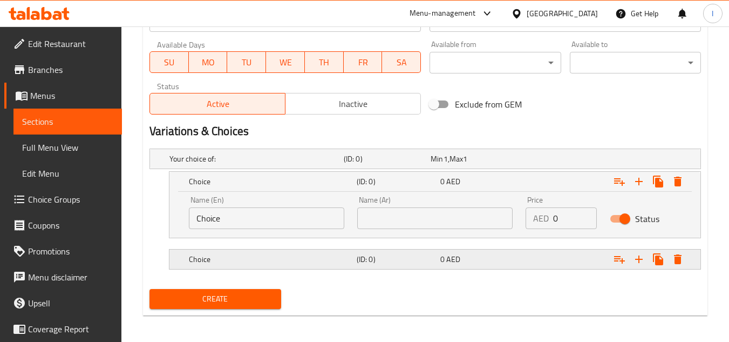
scroll to position [492, 0]
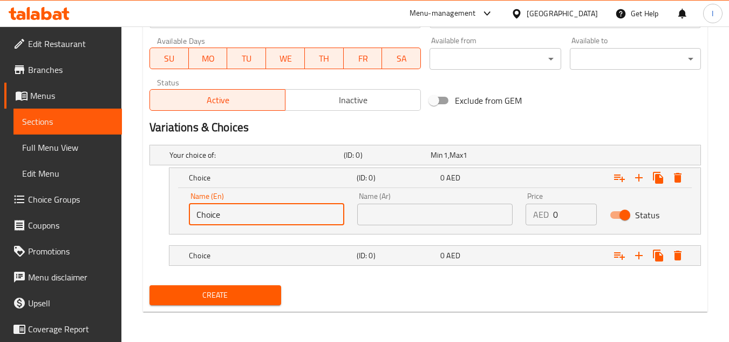
drag, startPoint x: 247, startPoint y: 212, endPoint x: 39, endPoint y: 208, distance: 207.8
type input "full"
click at [418, 223] on input "text" at bounding box center [434, 214] width 155 height 22
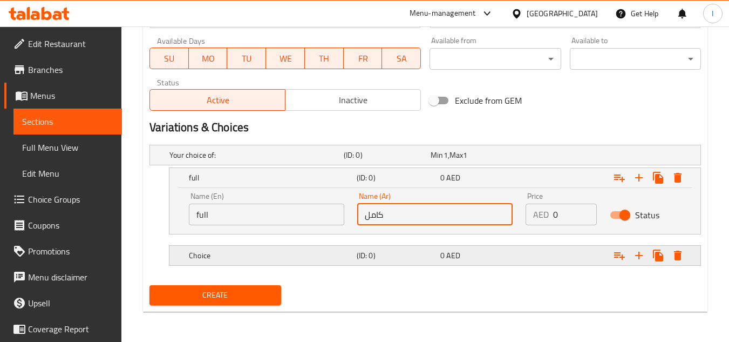
type input "كامل"
click at [303, 167] on div "Choice (ID: 0) 0 AED" at bounding box center [428, 155] width 522 height 24
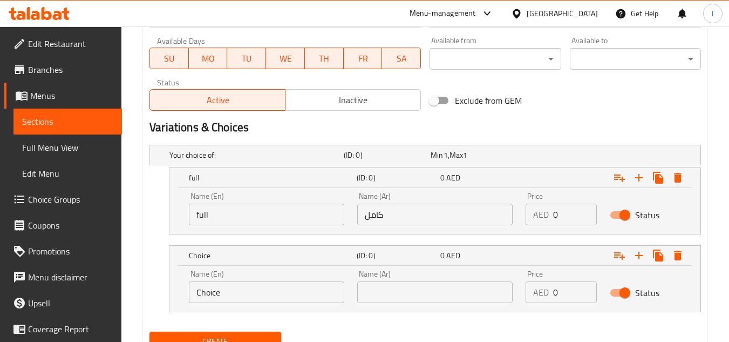
click at [229, 286] on input "Choice" at bounding box center [266, 292] width 155 height 22
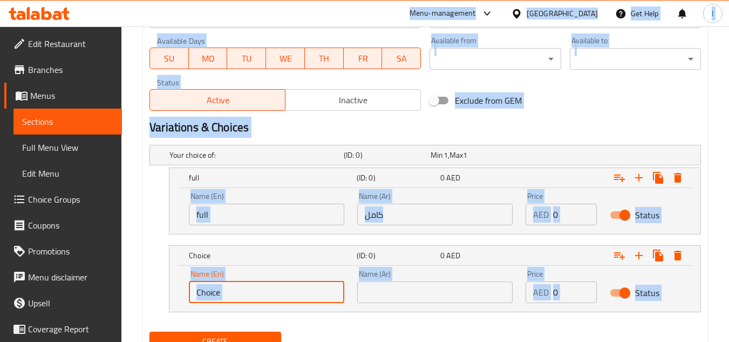
click at [242, 290] on input "Choice" at bounding box center [266, 292] width 155 height 22
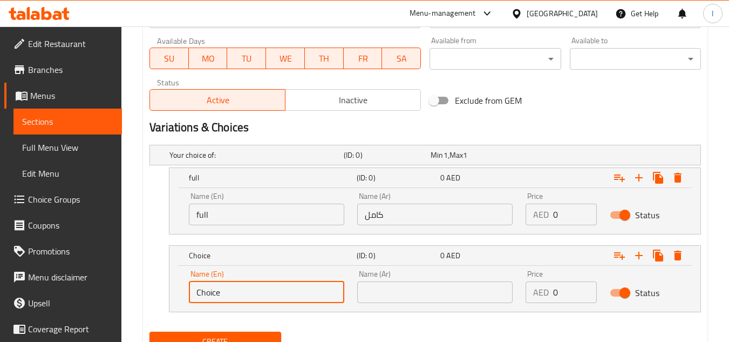
click at [242, 290] on input "Choice" at bounding box center [266, 292] width 155 height 22
type input "ا"
type input "half"
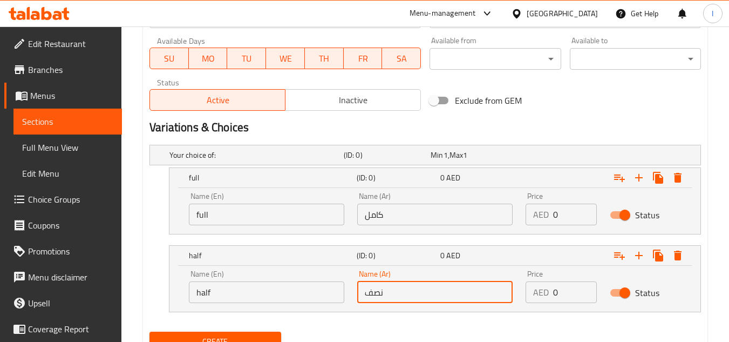
type input "نصف"
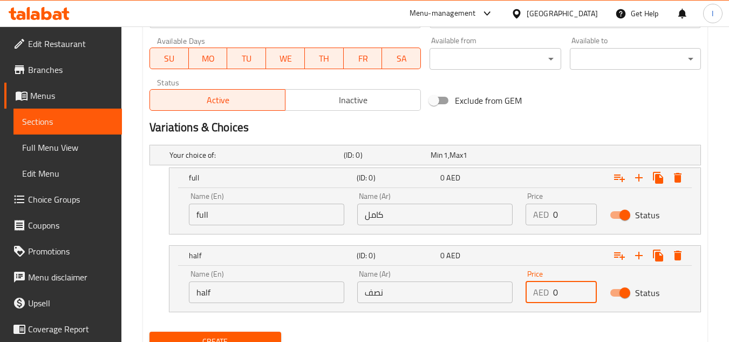
drag, startPoint x: 563, startPoint y: 292, endPoint x: 457, endPoint y: 287, distance: 105.9
click at [457, 287] on div "Name (En) half Name (En) Name (Ar) نصف Name (Ar) Price AED 0 Price Status" at bounding box center [434, 286] width 505 height 46
type input "60"
drag, startPoint x: 565, startPoint y: 210, endPoint x: 511, endPoint y: 210, distance: 54.0
click at [511, 210] on div "Name (En) full Name (En) Name (Ar) كامل Name (Ar) Price AED 0 Price Status" at bounding box center [434, 209] width 505 height 46
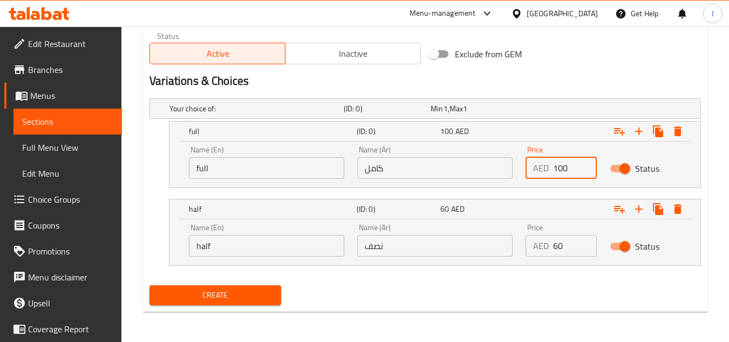
click at [214, 292] on span "Create" at bounding box center [215, 294] width 114 height 13
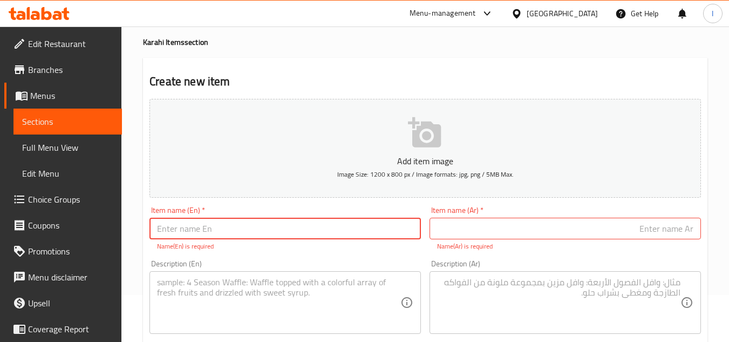
scroll to position [0, 0]
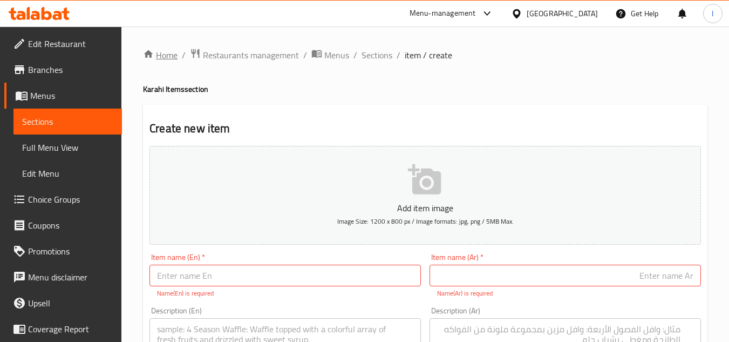
type input "0"
type input "Choice"
type input "كل"
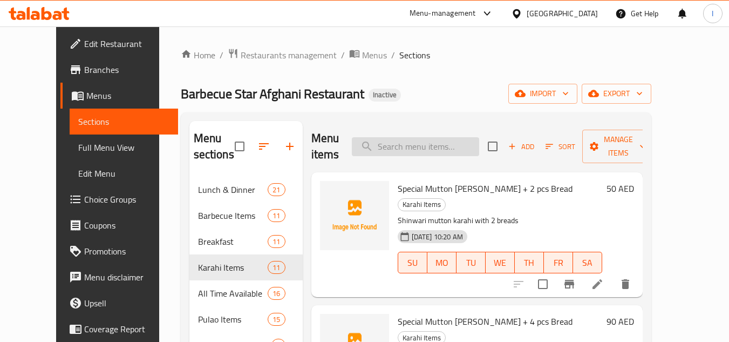
click at [451, 151] on input "search" at bounding box center [415, 146] width 127 height 19
paste input "Special Mutton Shinwari Karahi +6 pcs Bread"
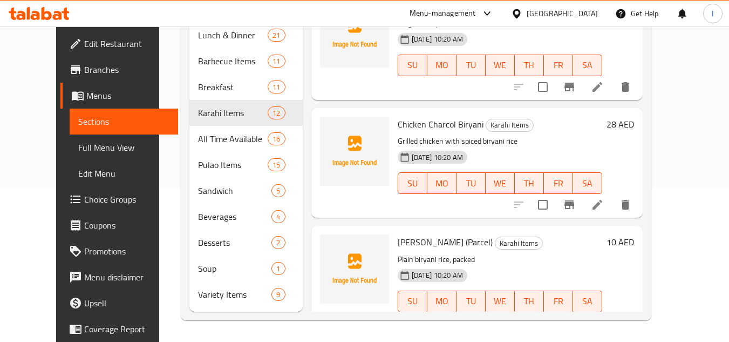
scroll to position [1113, 0]
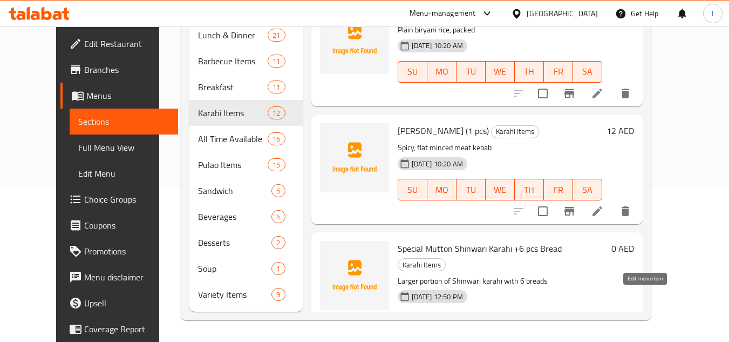
type input "Special Mutton Shinwari Karahi +6 pcs Bread"
click at [602, 339] on icon at bounding box center [597, 344] width 10 height 10
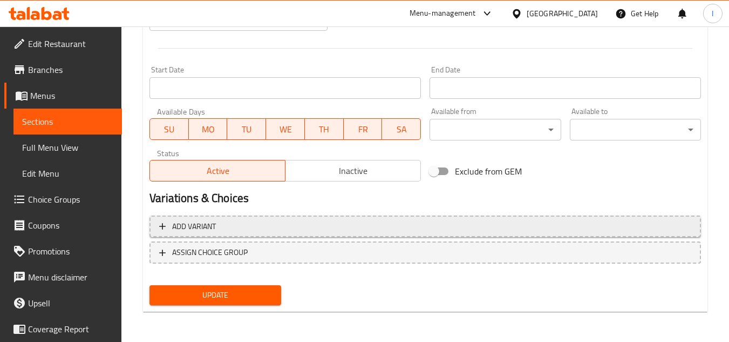
click at [243, 223] on span "Add variant" at bounding box center [425, 226] width 532 height 13
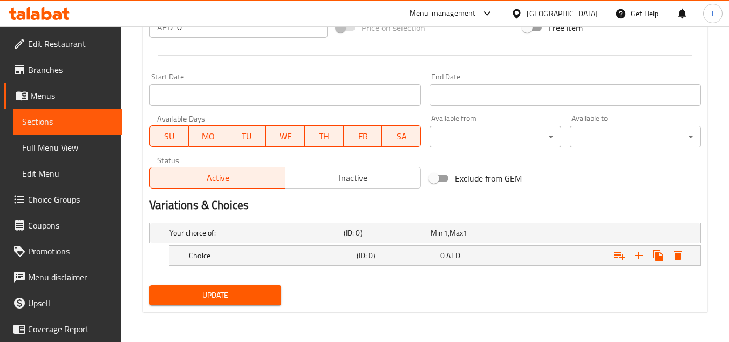
scroll to position [414, 0]
click at [243, 240] on div "Choice" at bounding box center [254, 232] width 174 height 15
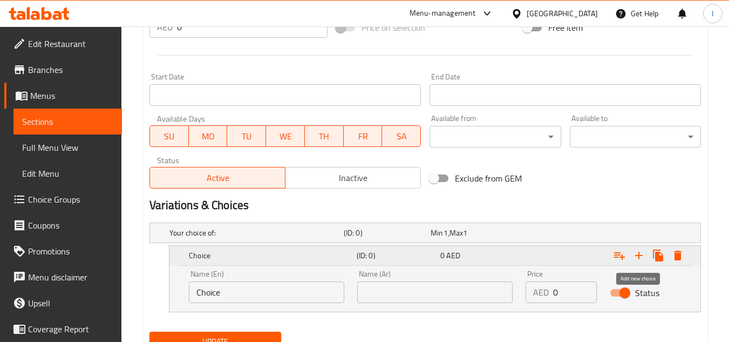
click at [640, 250] on icon "Expand" at bounding box center [638, 255] width 13 height 13
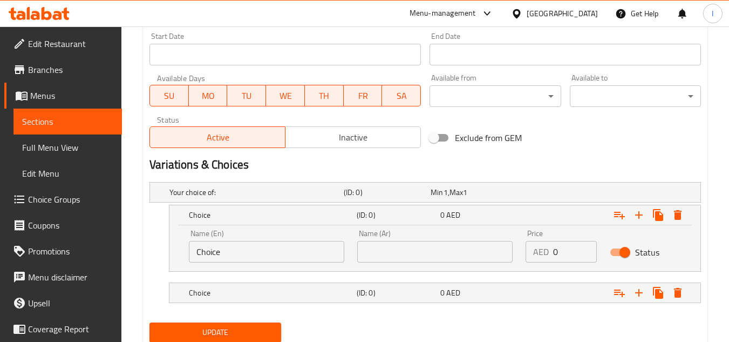
scroll to position [492, 0]
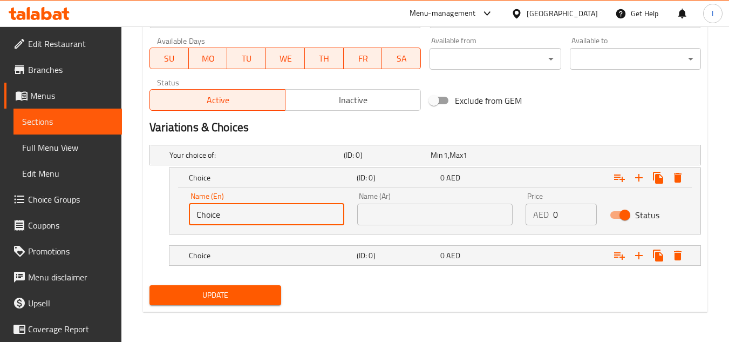
drag, startPoint x: 251, startPoint y: 212, endPoint x: 91, endPoint y: 214, distance: 160.3
type input "ب"
type input "full"
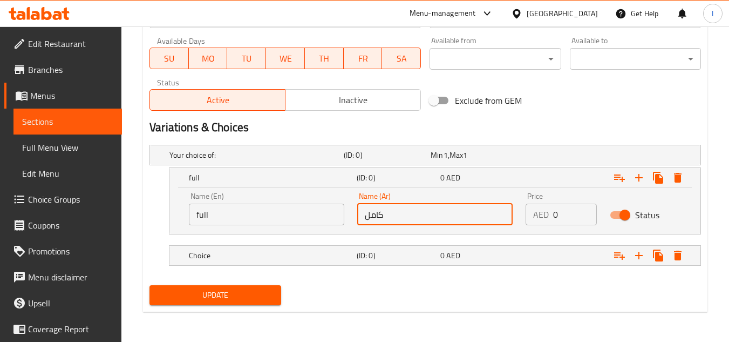
type input "كامل"
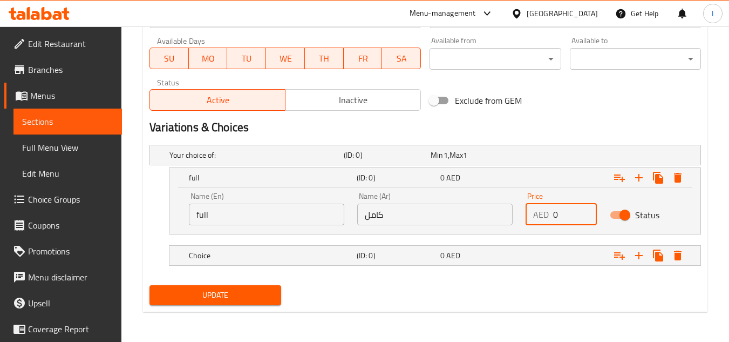
drag, startPoint x: 569, startPoint y: 215, endPoint x: 487, endPoint y: 219, distance: 81.6
click at [487, 219] on div "Name (En) full Name (En) Name (Ar) كامل Name (Ar) Price AED 0 Price Status" at bounding box center [434, 209] width 505 height 46
type input "100"
click at [293, 167] on div "Choice (ID: 0) 0 AED" at bounding box center [428, 155] width 522 height 24
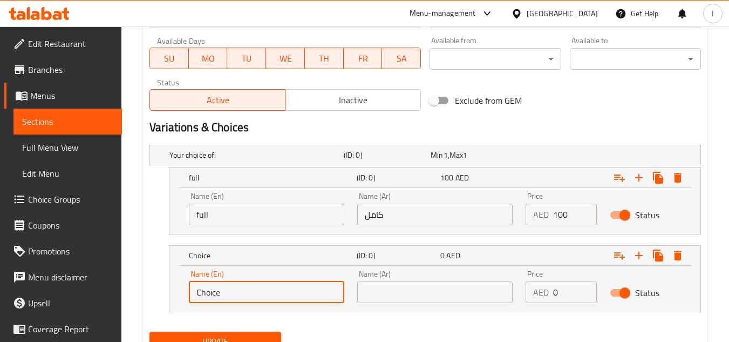
click at [240, 287] on input "Choice" at bounding box center [266, 292] width 155 height 22
type input "half"
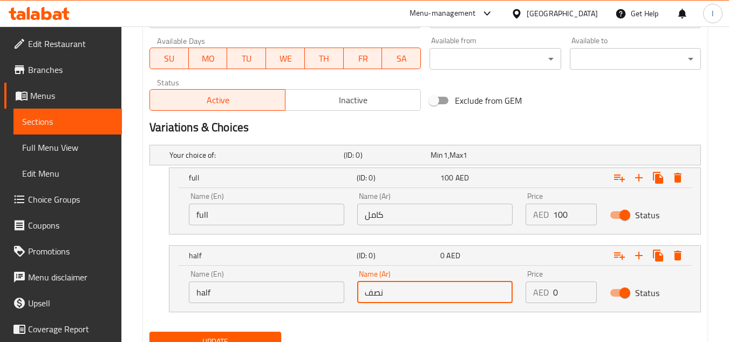
type input "نصف"
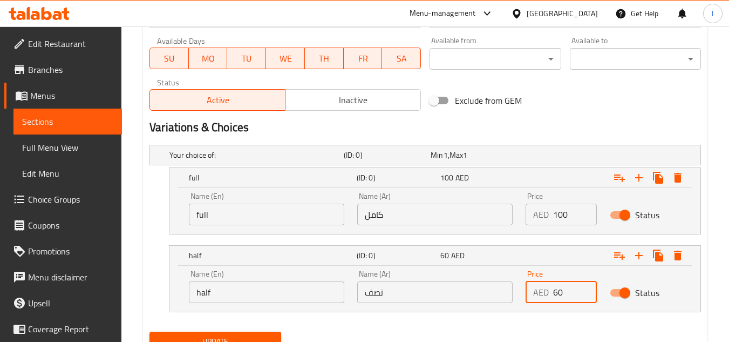
type input "60"
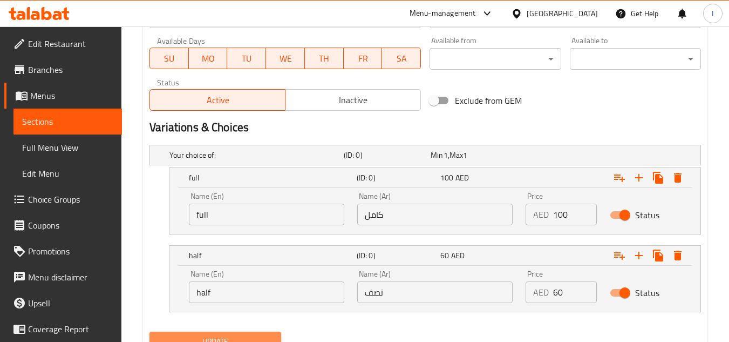
click at [223, 340] on span "Update" at bounding box center [215, 341] width 114 height 13
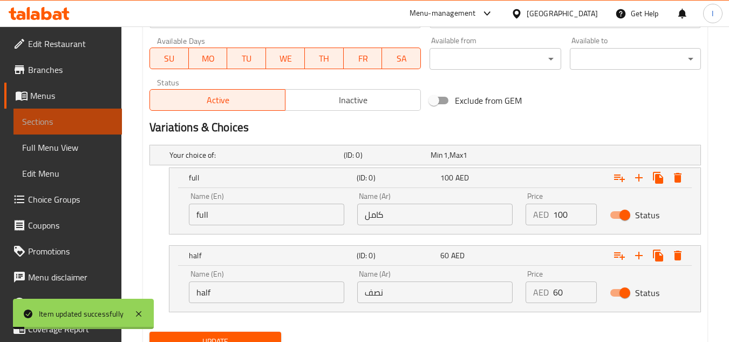
click at [92, 122] on span "Sections" at bounding box center [67, 121] width 91 height 13
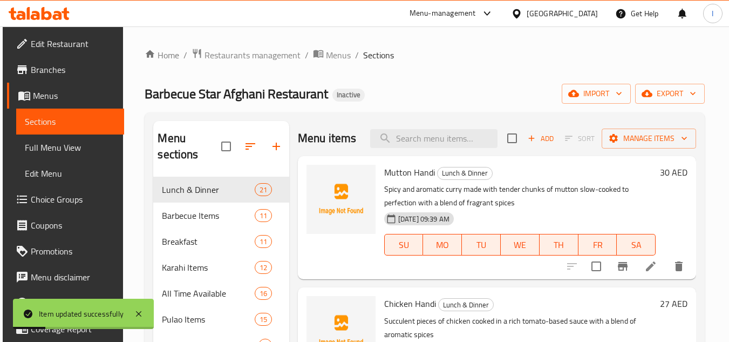
click at [457, 156] on div "Menu items Add Sort Manage items" at bounding box center [497, 138] width 398 height 35
click at [464, 146] on input "search" at bounding box center [433, 138] width 127 height 19
paste input "Special Mutton Shinwari Karahi +6 pcs Bread"
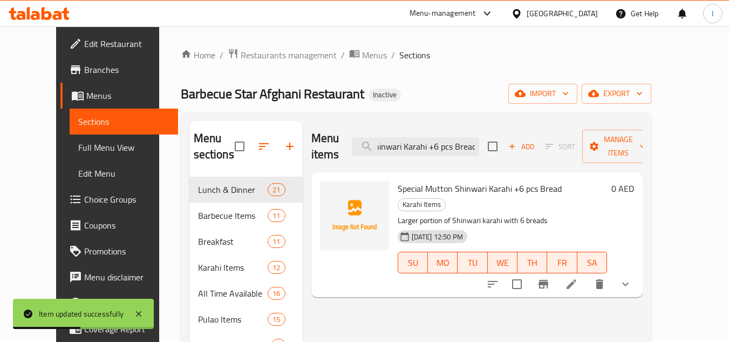
type input "Special Mutton Shinwari Karahi +6 pcs Bread"
click at [578, 277] on icon at bounding box center [571, 283] width 13 height 13
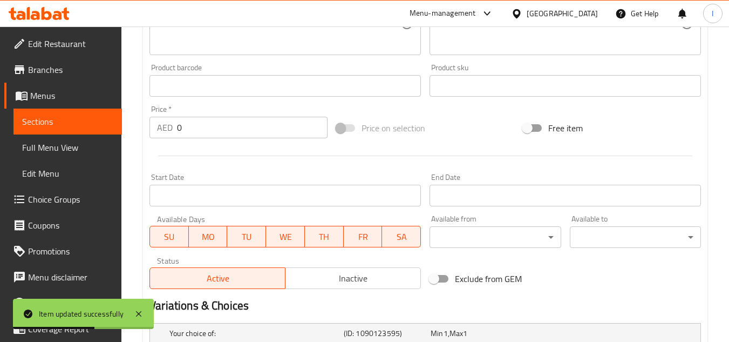
scroll to position [445, 0]
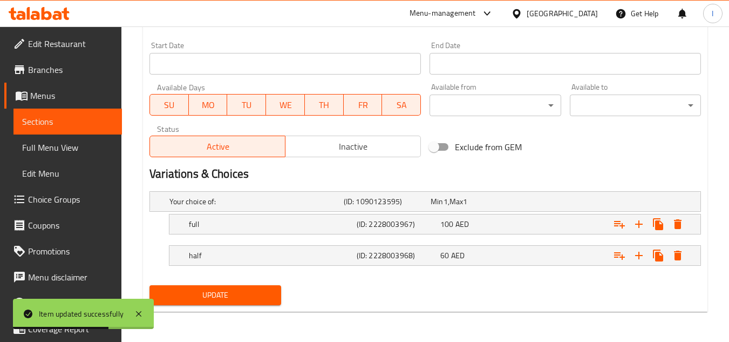
click at [73, 121] on span "Sections" at bounding box center [67, 121] width 91 height 13
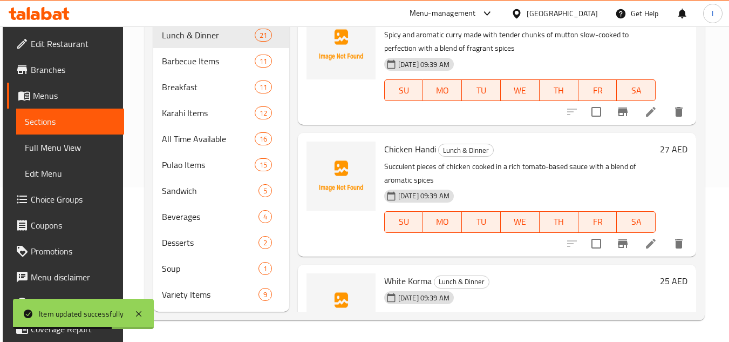
scroll to position [154, 0]
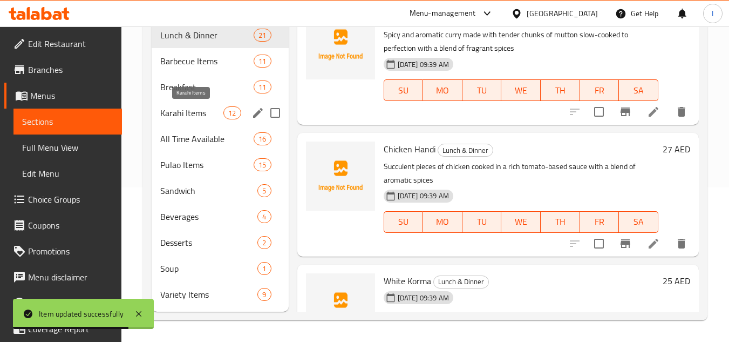
click at [209, 116] on span "Karahi Items" at bounding box center [191, 112] width 63 height 13
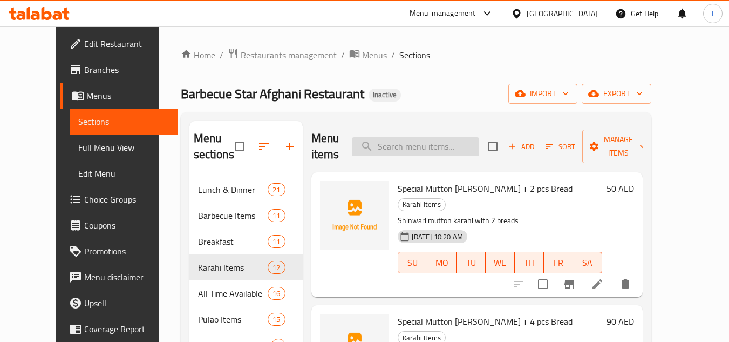
click at [454, 148] on input "search" at bounding box center [415, 146] width 127 height 19
paste input "Special Mutton [PERSON_NAME]"
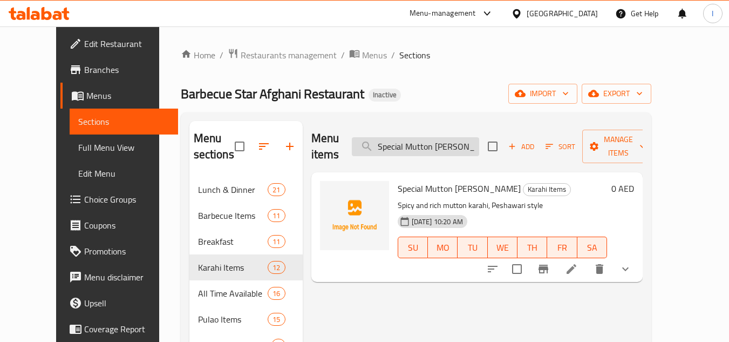
click at [441, 141] on input "Special Mutton [PERSON_NAME]" at bounding box center [415, 146] width 127 height 19
paste input "Chars"
paste input "Chicken Peshawari Kada"
paste input "Special Afghani Karah"
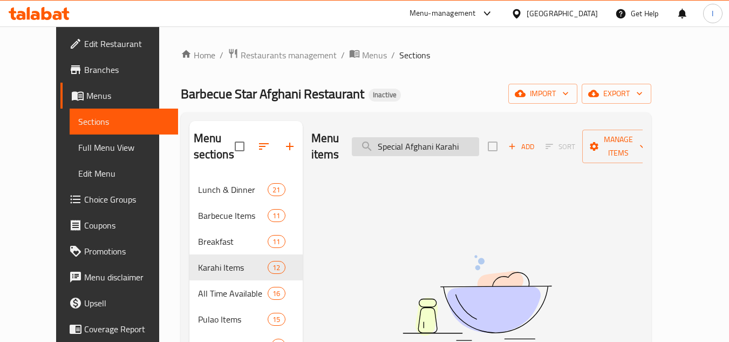
click at [425, 138] on input "Special Afghani Karahi" at bounding box center [415, 146] width 127 height 19
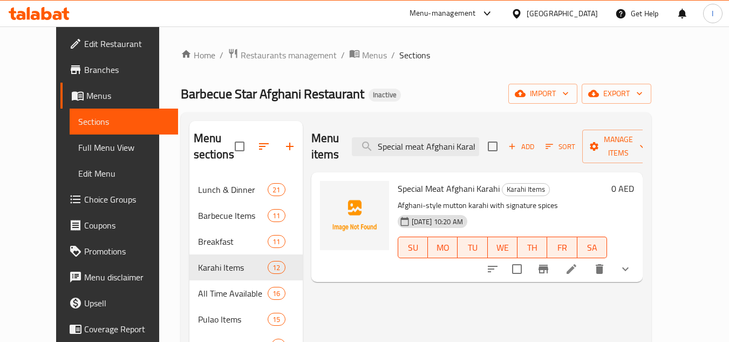
type input "Special meat Afghani Karahi"
click at [578, 262] on icon at bounding box center [571, 268] width 13 height 13
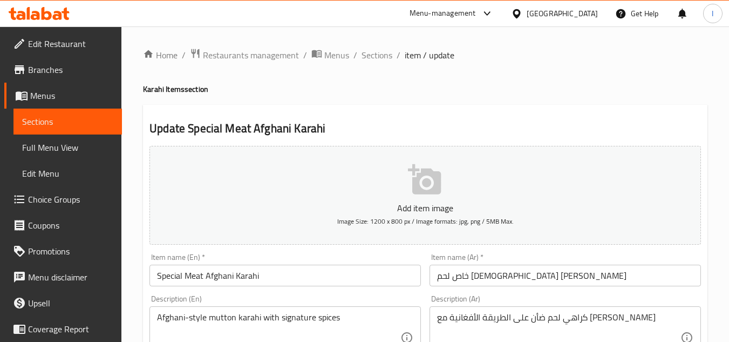
click at [191, 276] on input "Special Meat Afghani Karahi" at bounding box center [284, 275] width 271 height 22
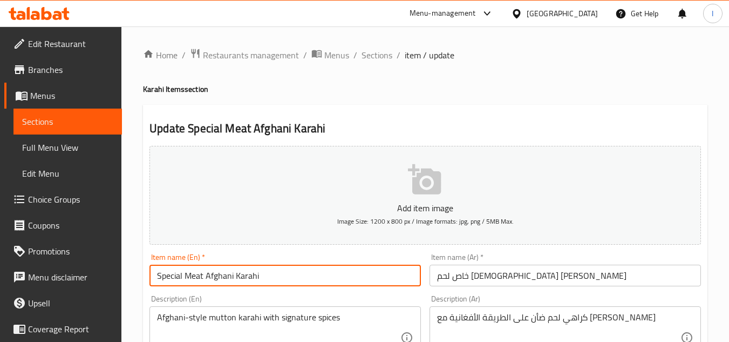
click at [191, 276] on input "Special Meat Afghani Karahi" at bounding box center [284, 275] width 271 height 22
type input "Special Afghani Karahi"
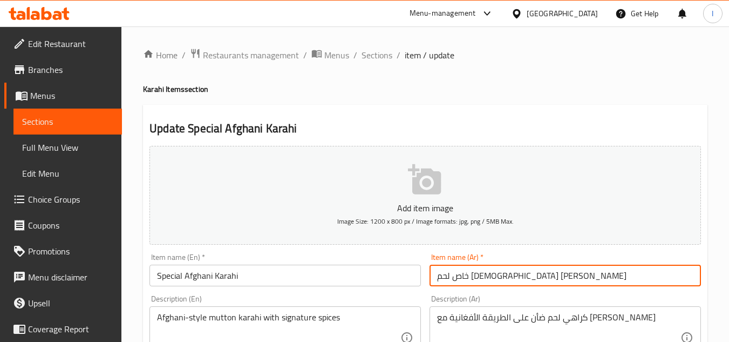
click at [496, 278] on input "خاص لحم افغاني كراهي" at bounding box center [565, 275] width 271 height 22
click at [497, 277] on input "خاص لحم افغاني كراهي" at bounding box center [565, 275] width 271 height 22
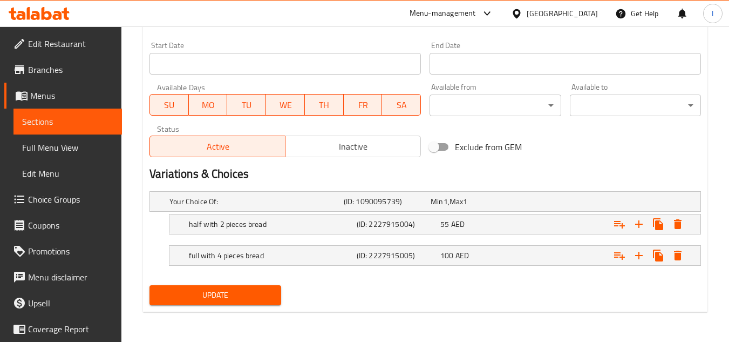
type input "خاص افغاني كراهي"
click at [266, 295] on span "Update" at bounding box center [215, 294] width 114 height 13
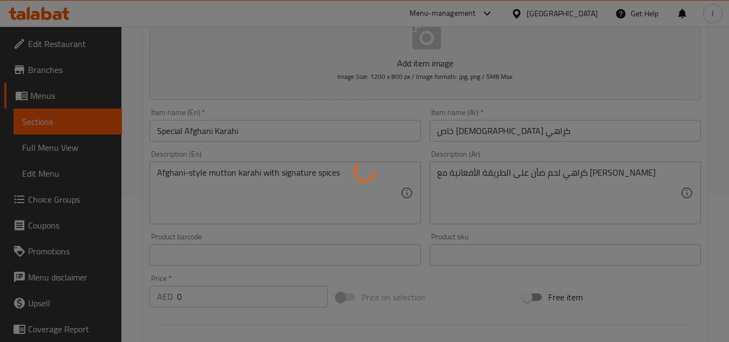
scroll to position [121, 0]
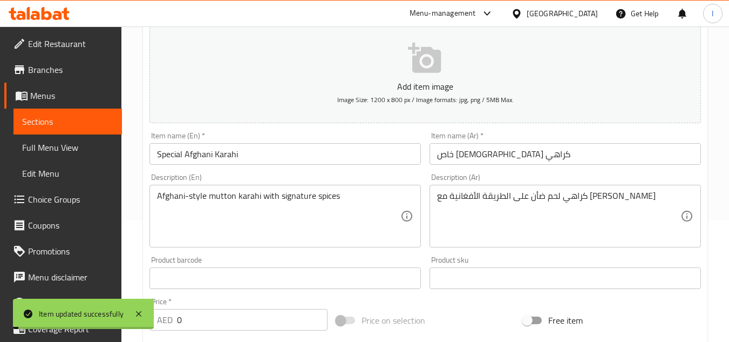
click at [81, 119] on span "Sections" at bounding box center [67, 121] width 91 height 13
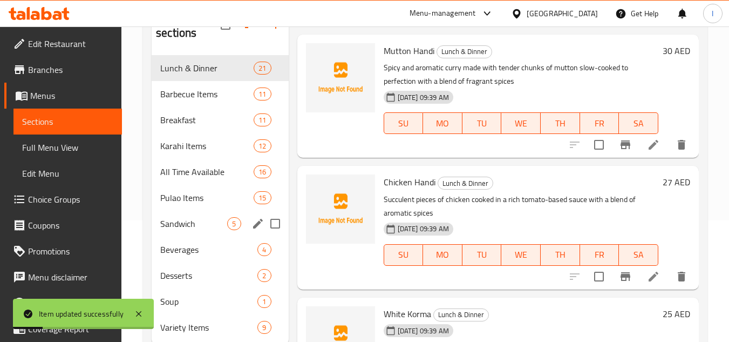
click at [186, 233] on div "Sandwich 5" at bounding box center [220, 223] width 137 height 26
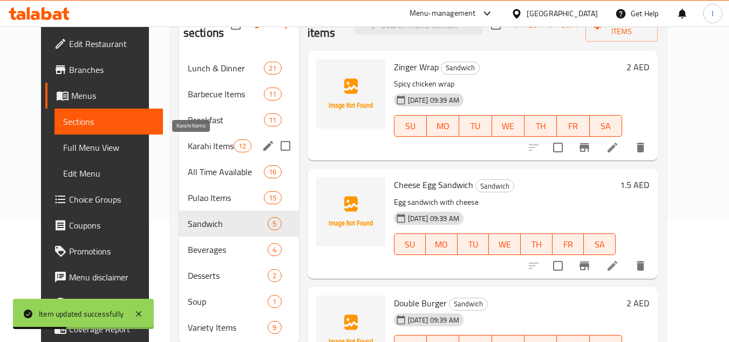
click at [188, 141] on span "Karahi Items" at bounding box center [211, 145] width 46 height 13
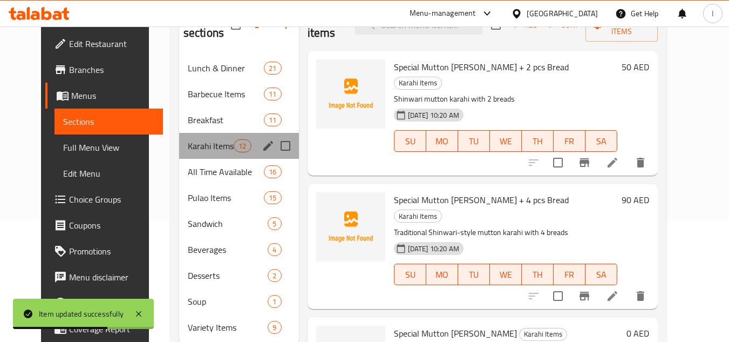
click at [199, 149] on span "Karahi Items" at bounding box center [211, 145] width 46 height 13
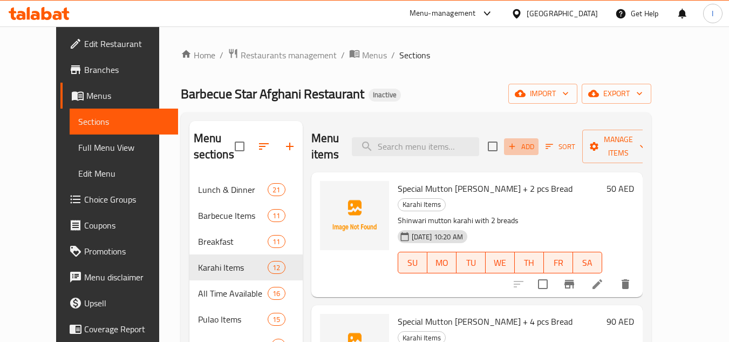
click at [517, 151] on icon "button" at bounding box center [512, 146] width 10 height 10
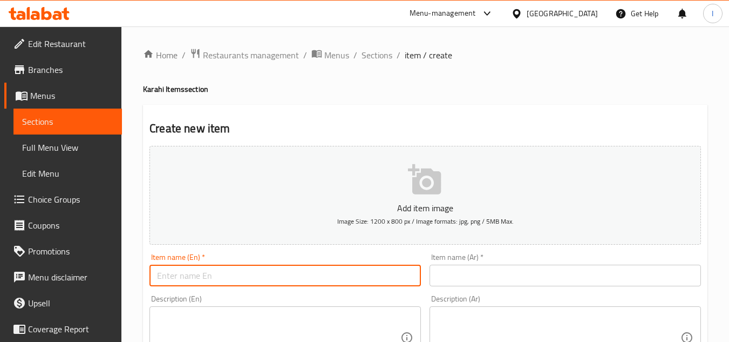
click at [192, 271] on input "text" at bounding box center [284, 275] width 271 height 22
type input "c"
type input "biryani"
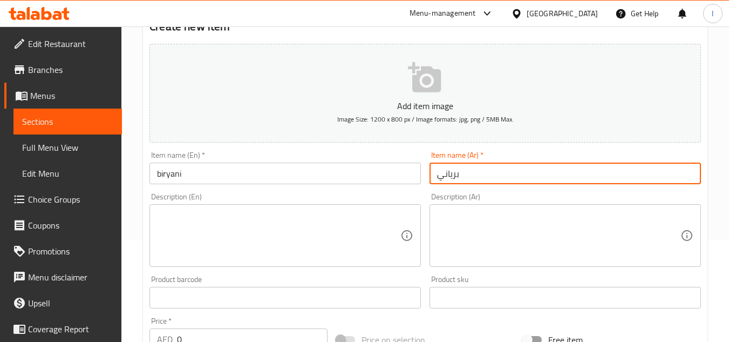
scroll to position [216, 0]
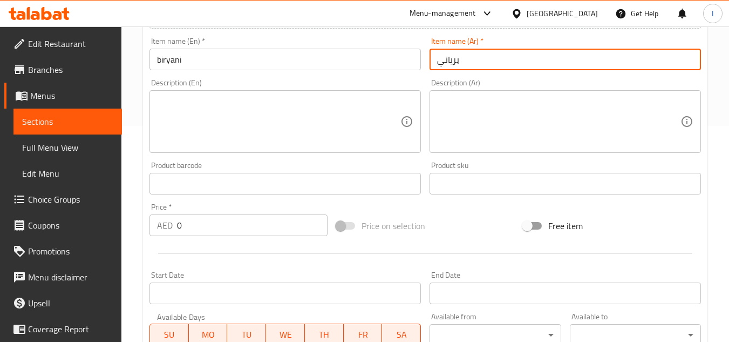
type input "برياني"
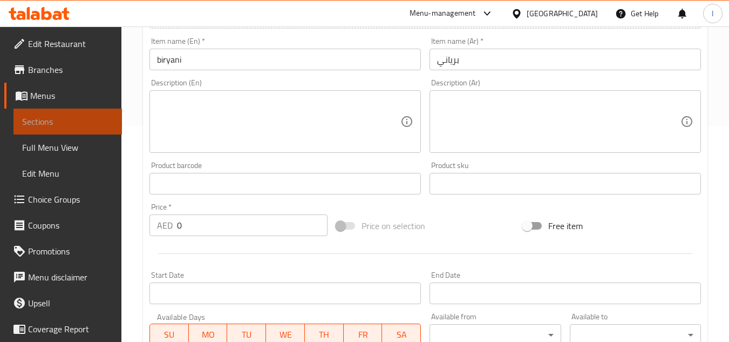
click at [72, 120] on span "Sections" at bounding box center [67, 121] width 91 height 13
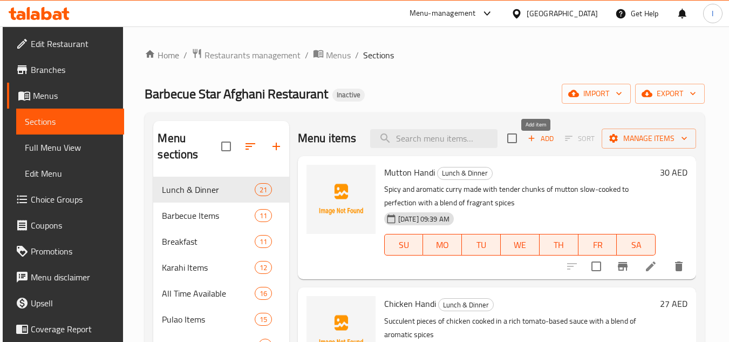
click at [533, 145] on span "Add" at bounding box center [540, 138] width 29 height 12
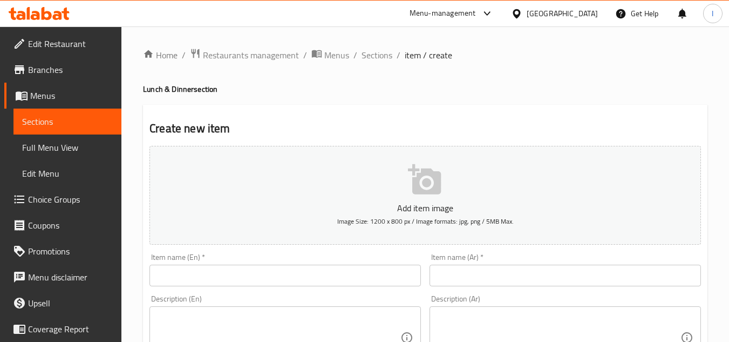
click at [292, 276] on input "text" at bounding box center [284, 275] width 271 height 22
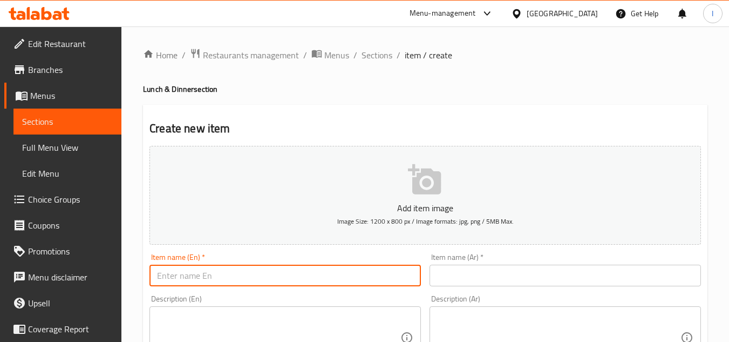
click at [87, 118] on span "Sections" at bounding box center [67, 121] width 91 height 13
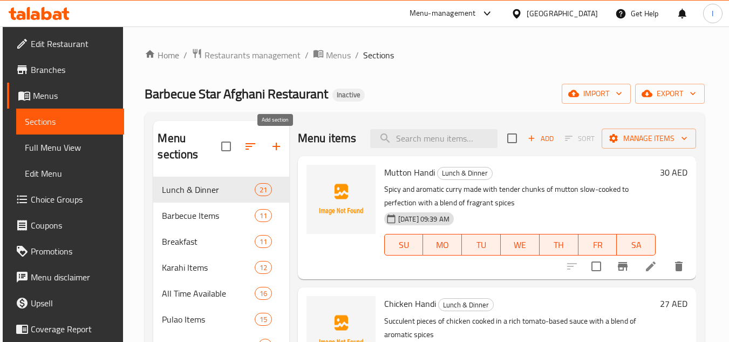
click at [274, 142] on icon "button" at bounding box center [276, 146] width 13 height 13
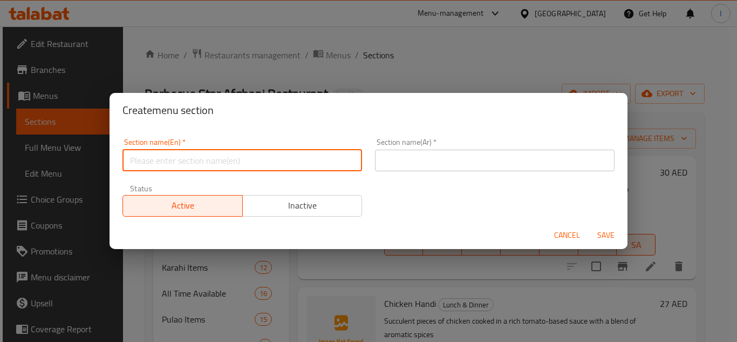
click at [246, 155] on input "text" at bounding box center [242, 160] width 240 height 22
type input "biryani"
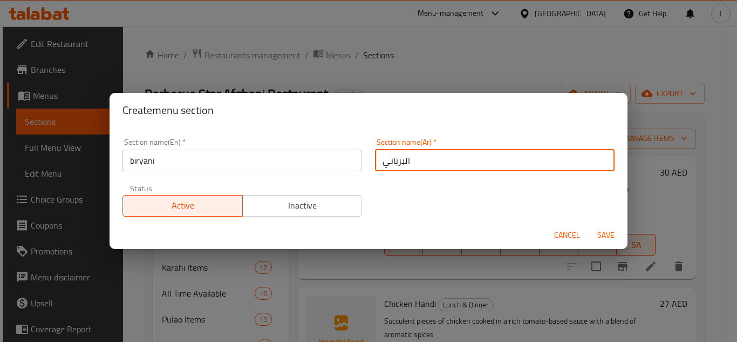
type input "البرياني"
click at [599, 234] on span "Save" at bounding box center [606, 234] width 26 height 13
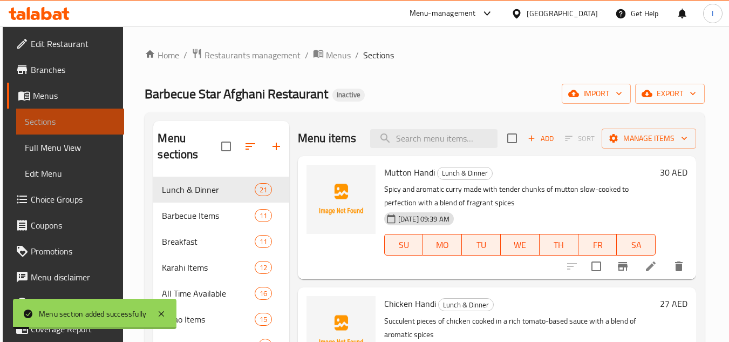
click at [72, 115] on span "Sections" at bounding box center [70, 121] width 91 height 13
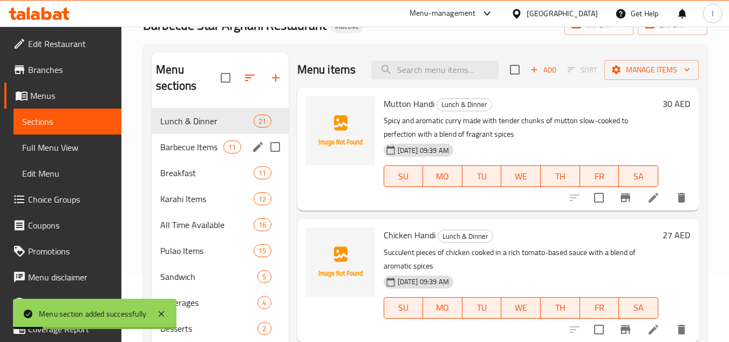
scroll to position [154, 0]
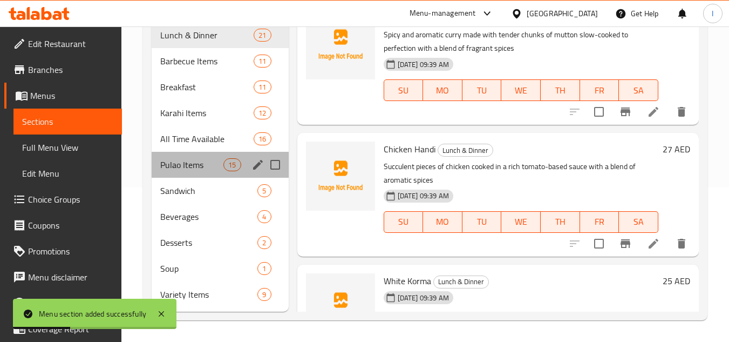
click at [188, 172] on div "Pulao Items 15" at bounding box center [220, 165] width 137 height 26
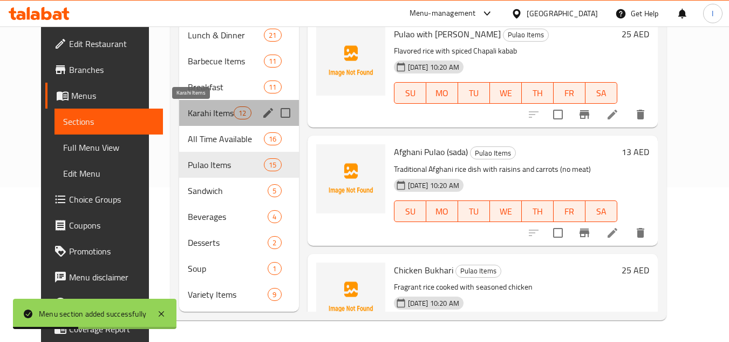
click at [201, 107] on span "Karahi Items" at bounding box center [211, 112] width 46 height 13
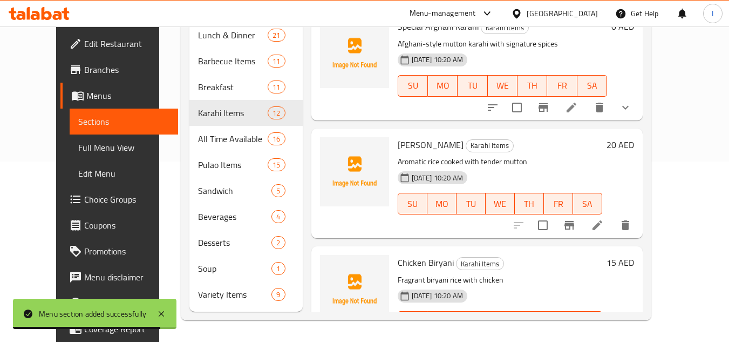
scroll to position [655, 0]
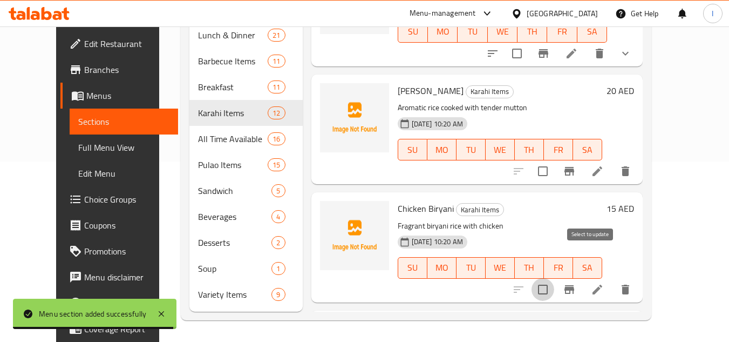
click at [554, 278] on input "checkbox" at bounding box center [542, 289] width 23 height 23
checkbox input "true"
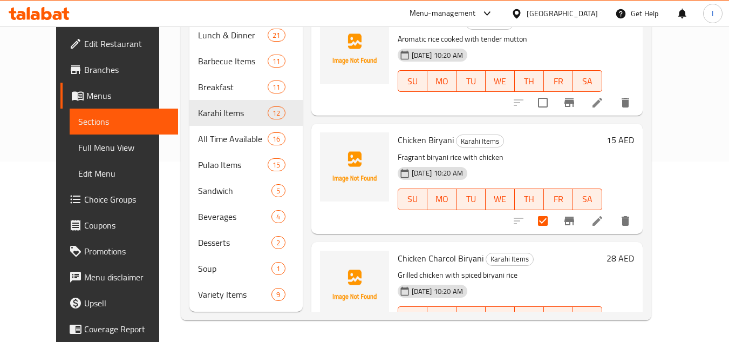
scroll to position [817, 0]
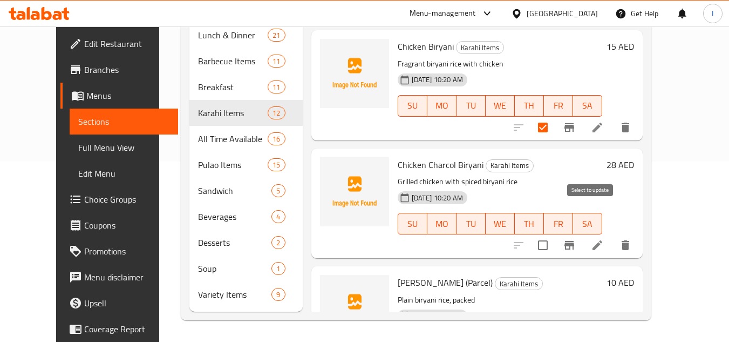
click at [554, 234] on input "checkbox" at bounding box center [542, 245] width 23 height 23
checkbox input "true"
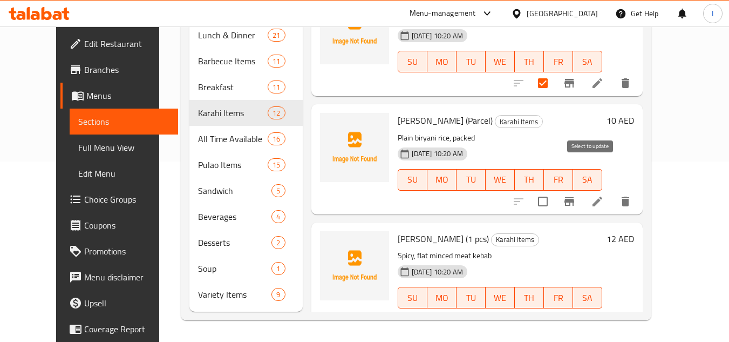
click at [554, 190] on input "checkbox" at bounding box center [542, 201] width 23 height 23
checkbox input "true"
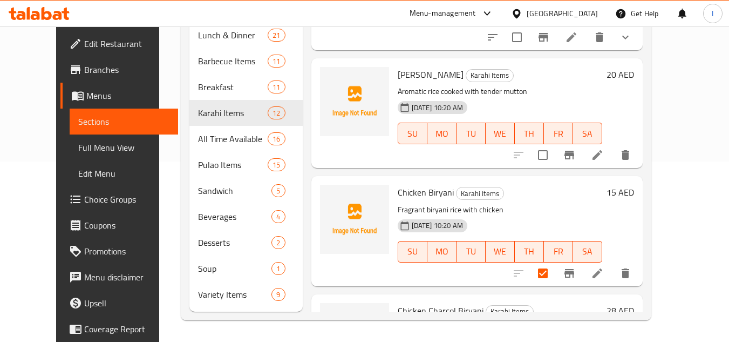
scroll to position [655, 0]
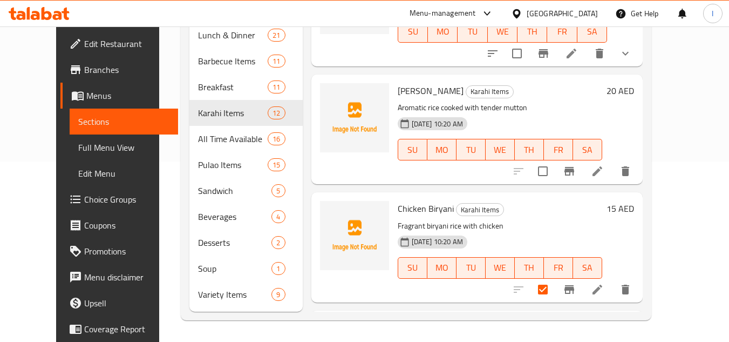
click at [554, 160] on input "checkbox" at bounding box center [542, 171] width 23 height 23
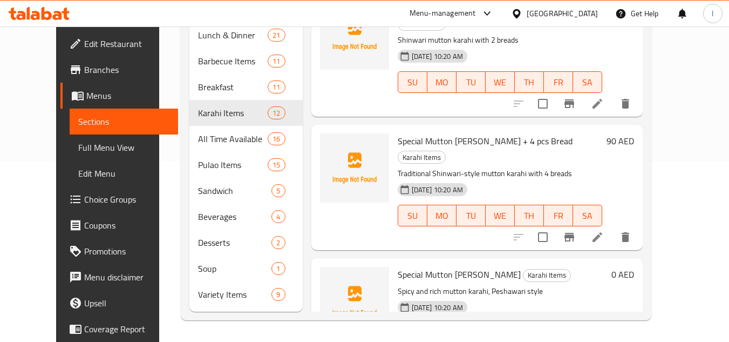
scroll to position [0, 0]
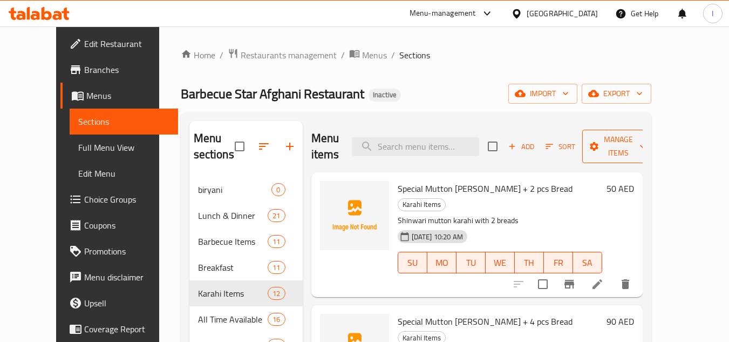
click at [636, 145] on span "Manage items" at bounding box center [618, 146] width 55 height 27
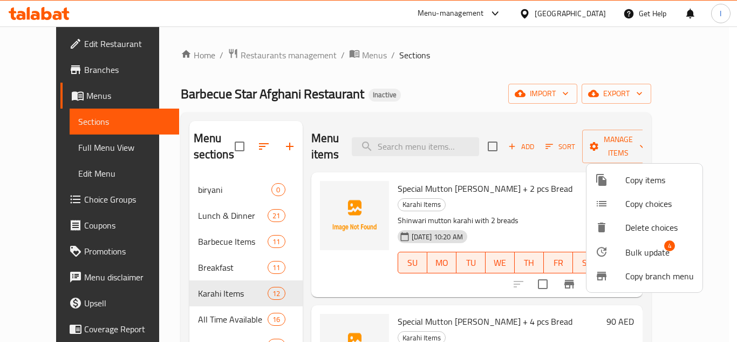
click at [646, 248] on span "Bulk update" at bounding box center [647, 252] width 44 height 13
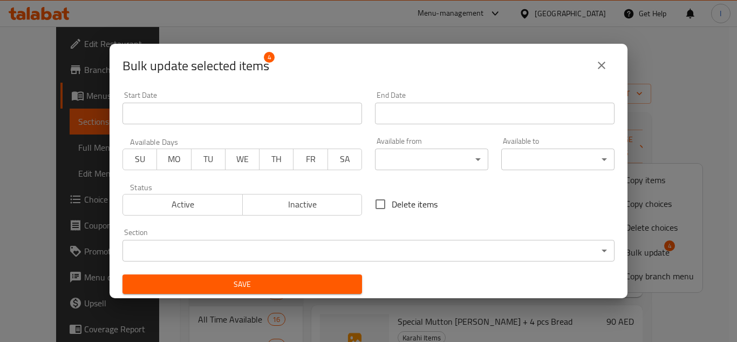
click at [233, 238] on div "Section ​ ​" at bounding box center [368, 244] width 492 height 33
click at [231, 243] on body "​ Menu-management United Arab Emirates Get Help I Edit Restaurant Branches Menu…" at bounding box center [368, 183] width 737 height 315
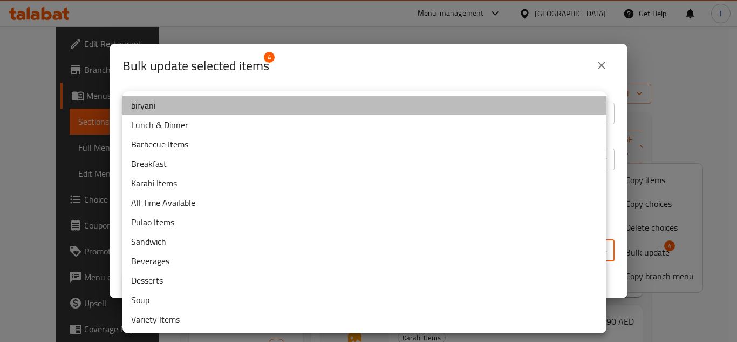
click at [171, 108] on li "biryani" at bounding box center [364, 105] width 484 height 19
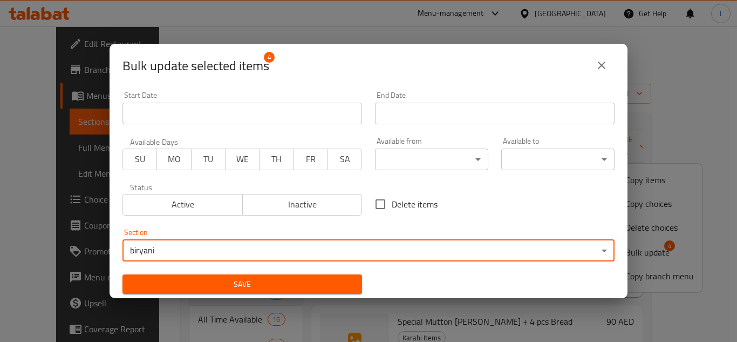
click at [243, 279] on span "Save" at bounding box center [242, 283] width 222 height 13
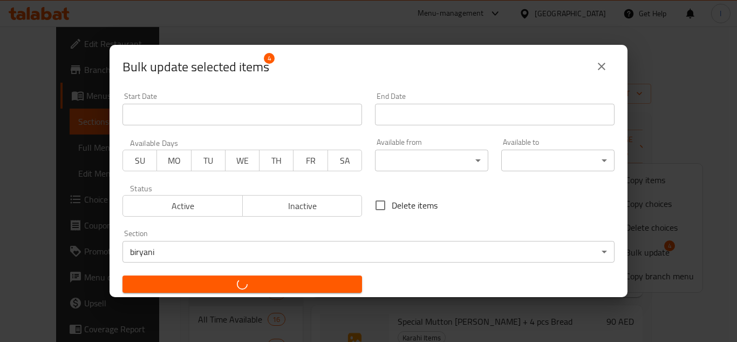
checkbox input "false"
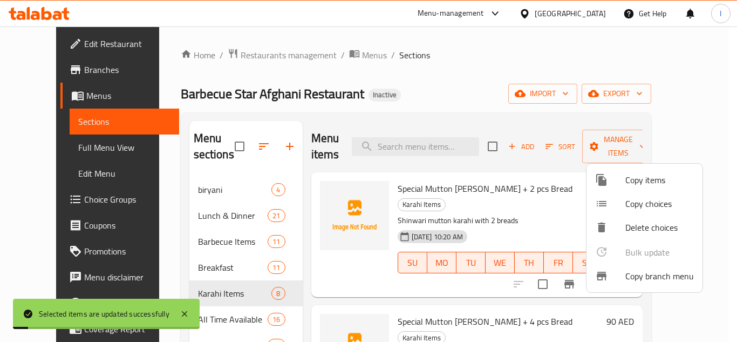
click at [70, 139] on div at bounding box center [368, 171] width 737 height 342
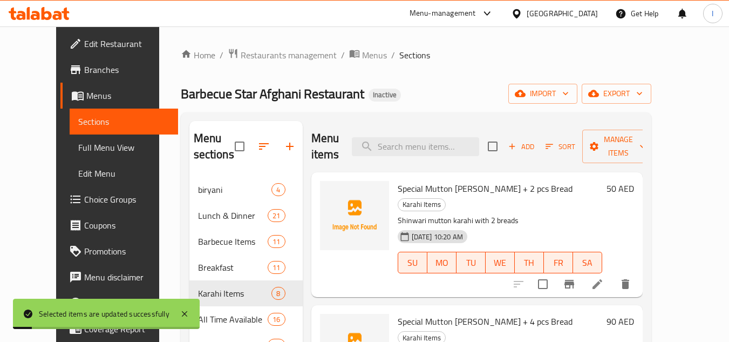
click at [72, 128] on link "Sections" at bounding box center [124, 121] width 108 height 26
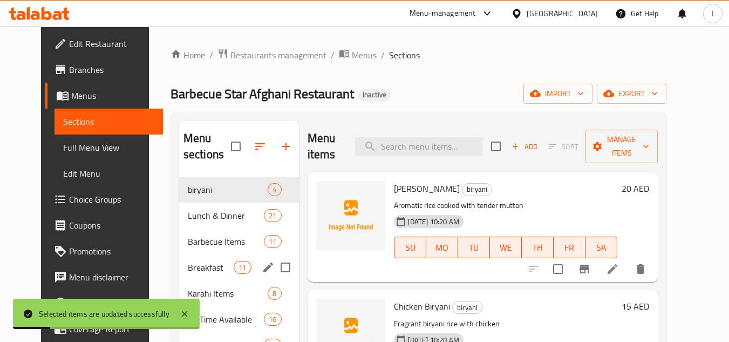
scroll to position [108, 0]
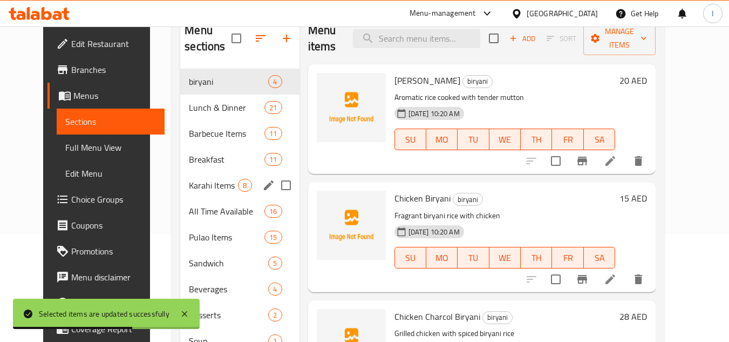
click at [194, 176] on div "Karahi Items 8" at bounding box center [239, 185] width 119 height 26
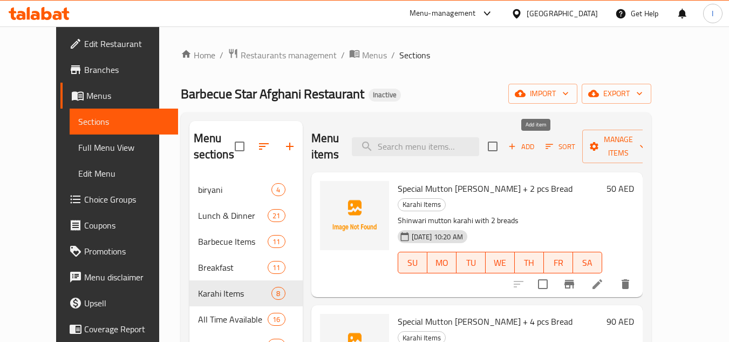
click at [539, 138] on button "Add" at bounding box center [521, 146] width 35 height 17
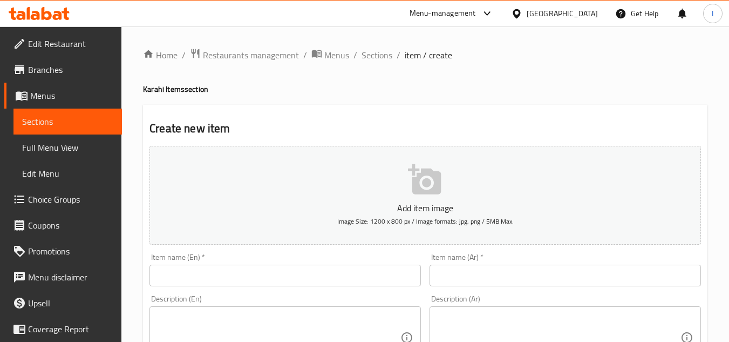
drag, startPoint x: 213, startPoint y: 256, endPoint x: 193, endPoint y: 273, distance: 26.0
click at [194, 272] on div "Item name (En)   * Item name (En) *" at bounding box center [284, 269] width 271 height 33
click at [192, 273] on input "text" at bounding box center [284, 275] width 271 height 22
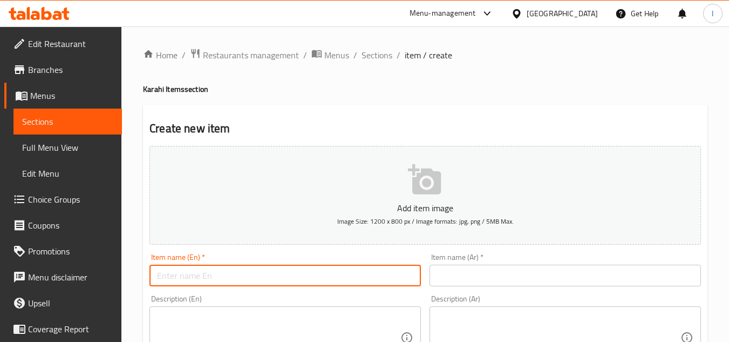
type input "ب"
type input "Grills And Combo"
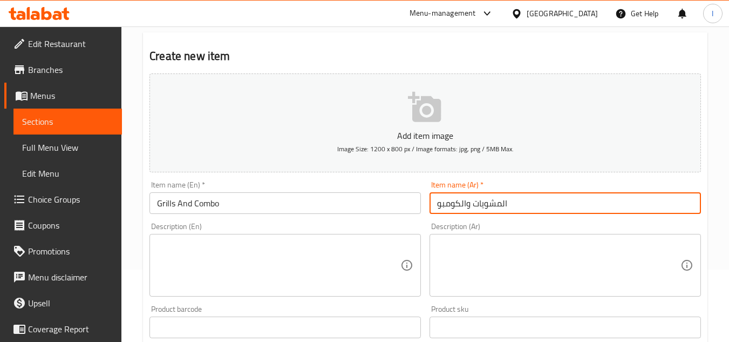
scroll to position [162, 0]
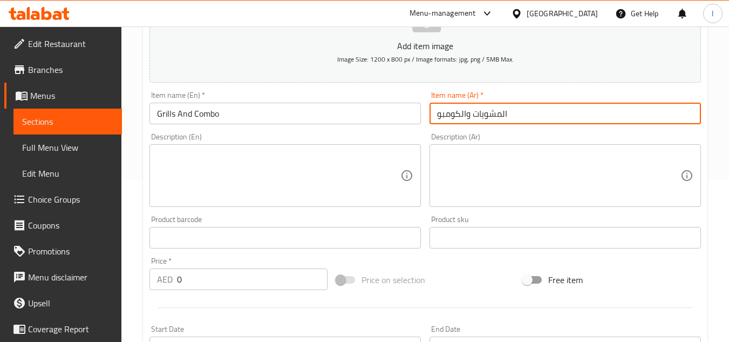
type input "المشويات والكومبو"
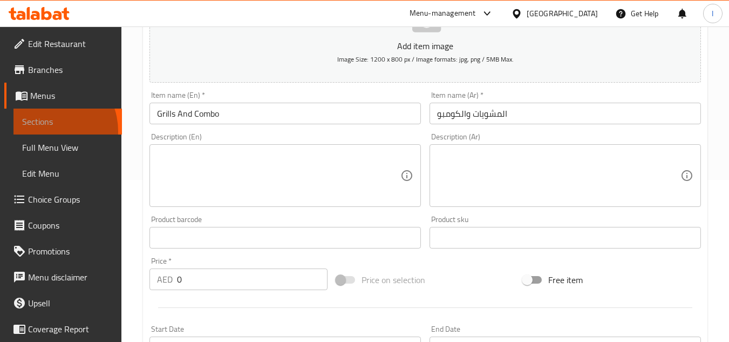
click at [45, 130] on link "Sections" at bounding box center [67, 121] width 108 height 26
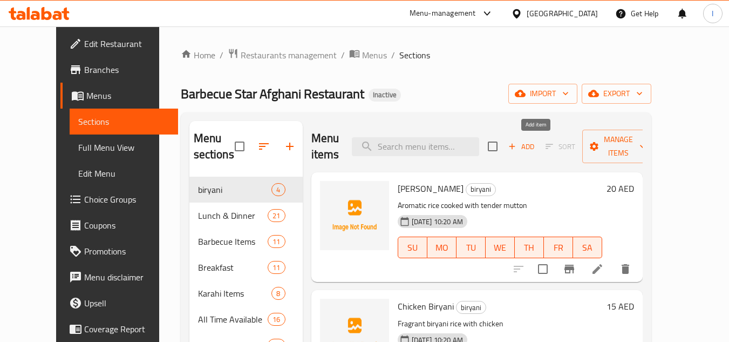
click at [504, 149] on input "checkbox" at bounding box center [492, 146] width 23 height 23
checkbox input "true"
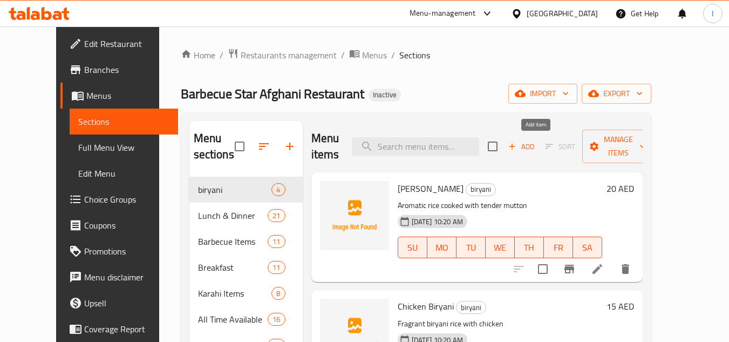
checkbox input "true"
click at [517, 144] on icon "button" at bounding box center [512, 146] width 10 height 10
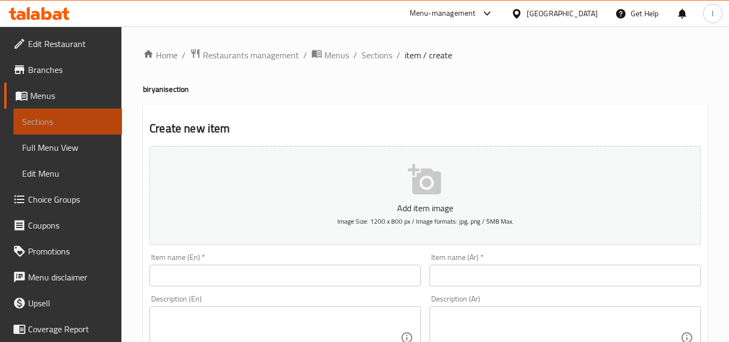
click at [72, 128] on link "Sections" at bounding box center [67, 121] width 108 height 26
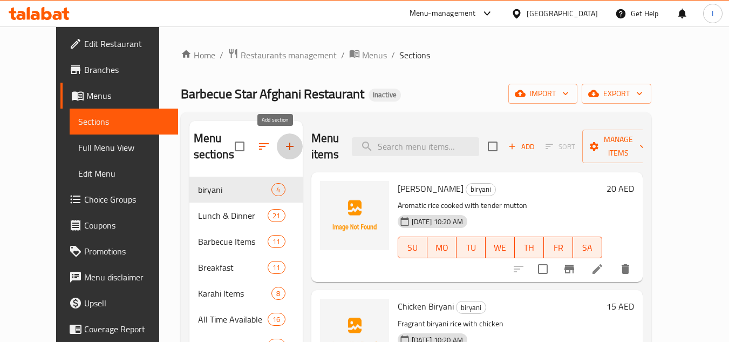
click at [284, 141] on button "button" at bounding box center [290, 146] width 26 height 26
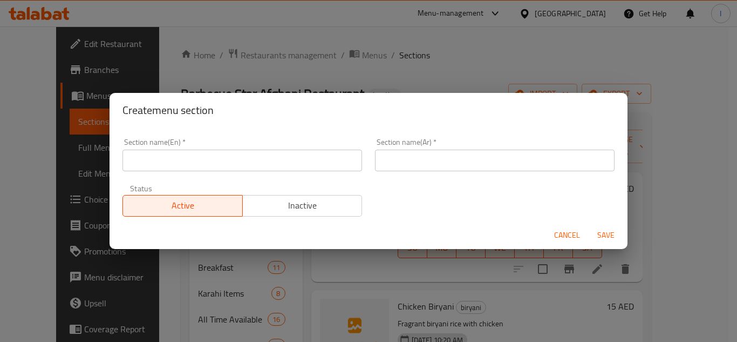
drag, startPoint x: 258, startPoint y: 154, endPoint x: 268, endPoint y: 154, distance: 9.7
click at [258, 154] on input "text" at bounding box center [242, 160] width 240 height 22
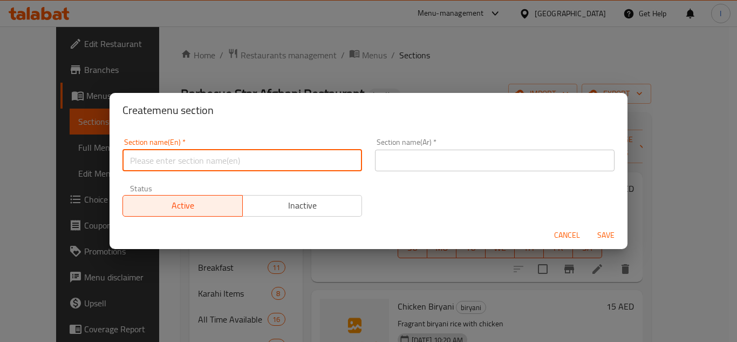
type input "ل"
type input "grills and combo"
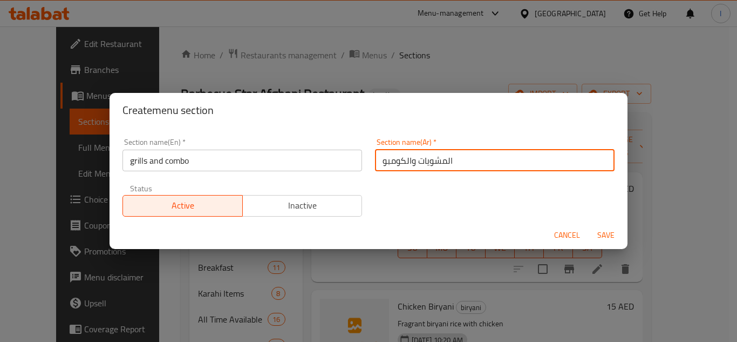
type input "المشويات والكومبو"
click at [612, 227] on button "Save" at bounding box center [606, 235] width 35 height 20
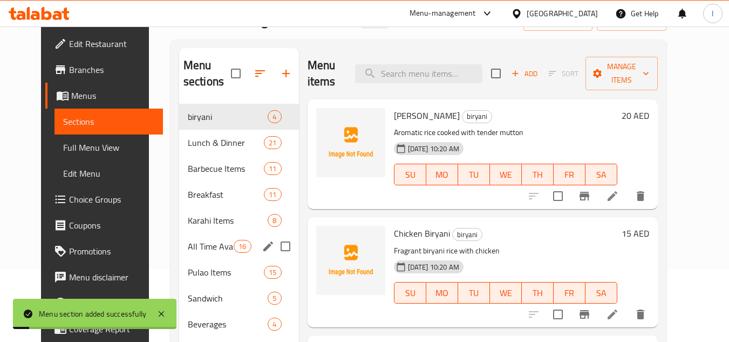
scroll to position [180, 0]
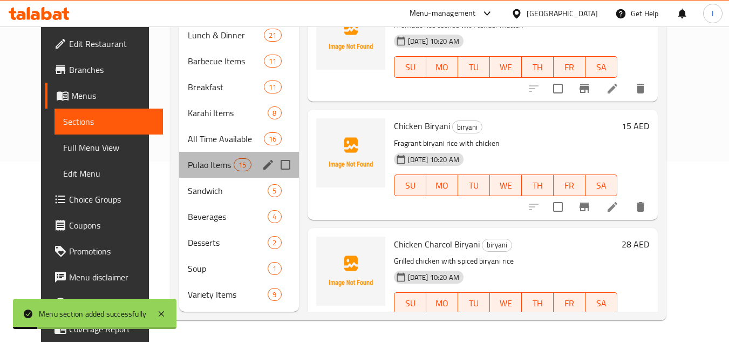
click at [201, 176] on div "Pulao Items 15" at bounding box center [239, 165] width 120 height 26
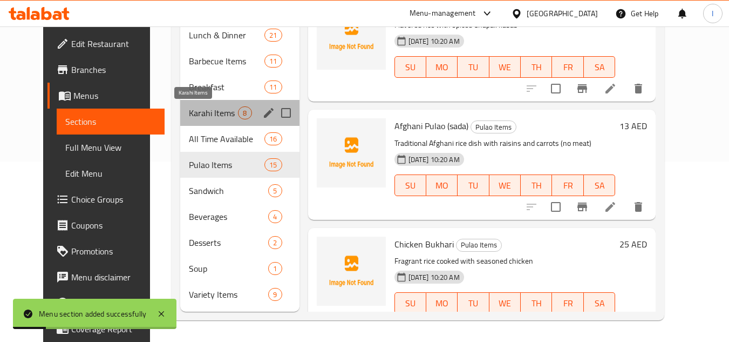
click at [207, 111] on span "Karahi Items" at bounding box center [213, 112] width 49 height 13
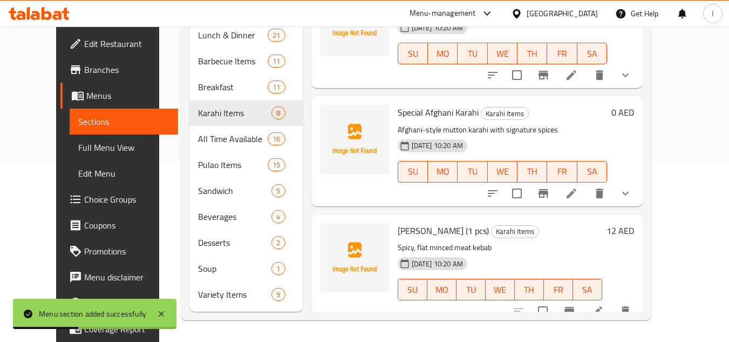
scroll to position [508, 0]
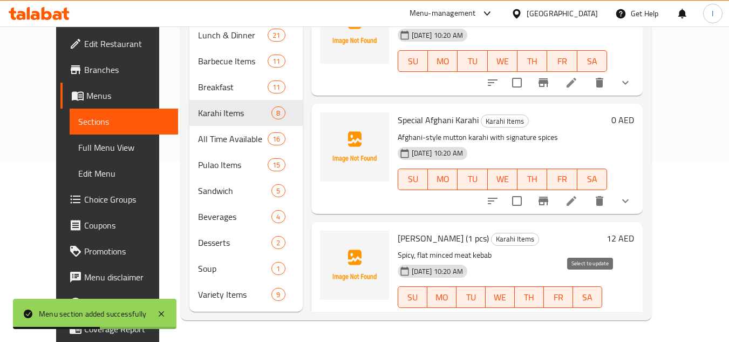
drag, startPoint x: 593, startPoint y: 283, endPoint x: 602, endPoint y: 269, distance: 16.8
click at [554, 307] on input "checkbox" at bounding box center [542, 318] width 23 height 23
checkbox input "true"
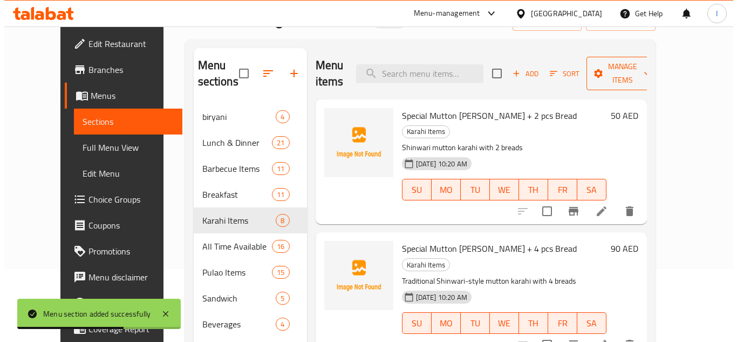
scroll to position [0, 0]
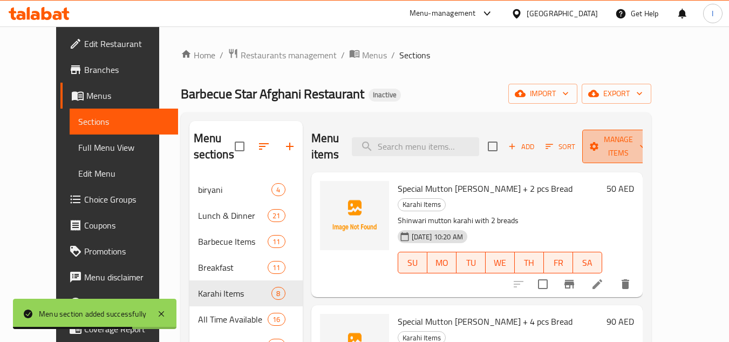
click at [633, 133] on span "Manage items" at bounding box center [618, 146] width 55 height 27
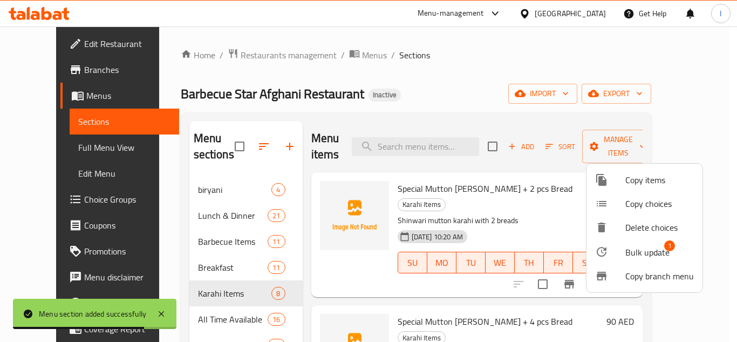
click at [640, 248] on span "Bulk update" at bounding box center [647, 252] width 44 height 13
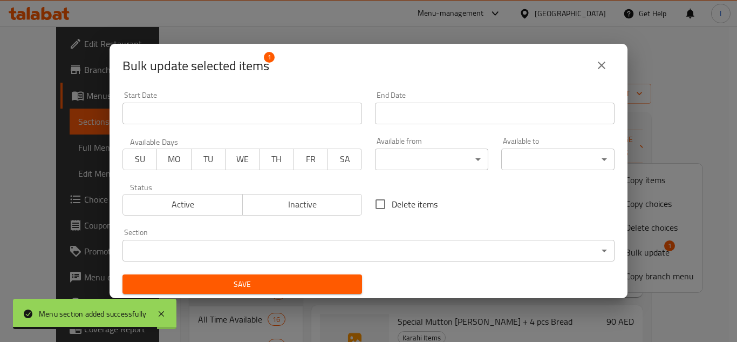
click at [264, 242] on body "Menu section added successfully ​ Menu-management United Arab Emirates Get Help…" at bounding box center [368, 183] width 737 height 315
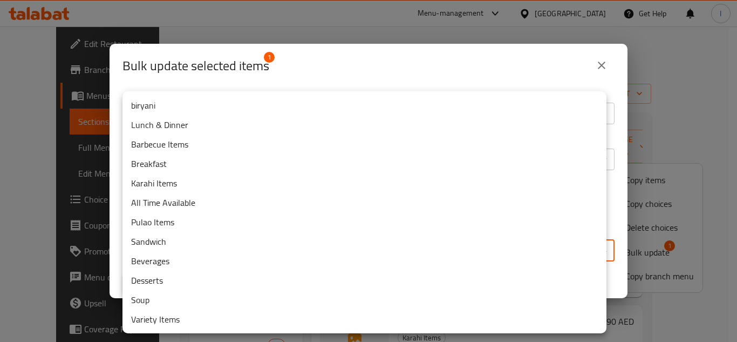
click at [268, 43] on div at bounding box center [368, 171] width 737 height 342
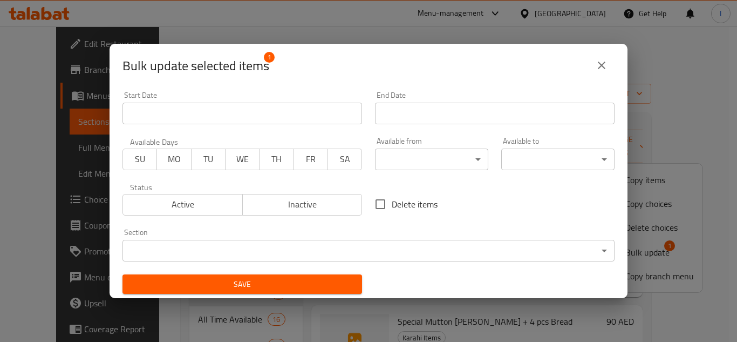
click at [224, 34] on div "Bulk update selected items 1 Start Date Start Date End Date End Date Available …" at bounding box center [368, 171] width 737 height 342
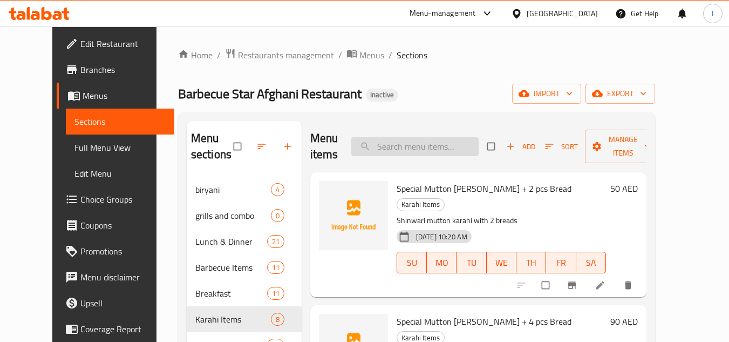
click at [430, 149] on input "search" at bounding box center [414, 146] width 127 height 19
paste input "Pulao with [PERSON_NAME]"
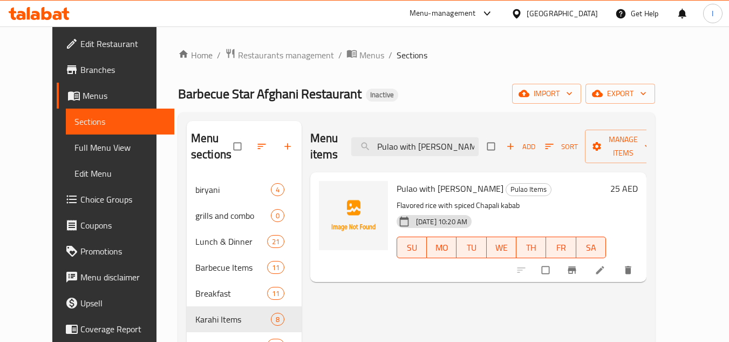
type input "Pulao with [PERSON_NAME]"
click at [611, 266] on div at bounding box center [575, 270] width 133 height 24
click at [558, 267] on input "checkbox" at bounding box center [546, 270] width 23 height 21
checkbox input "true"
click at [632, 143] on span "Manage items" at bounding box center [623, 146] width 59 height 27
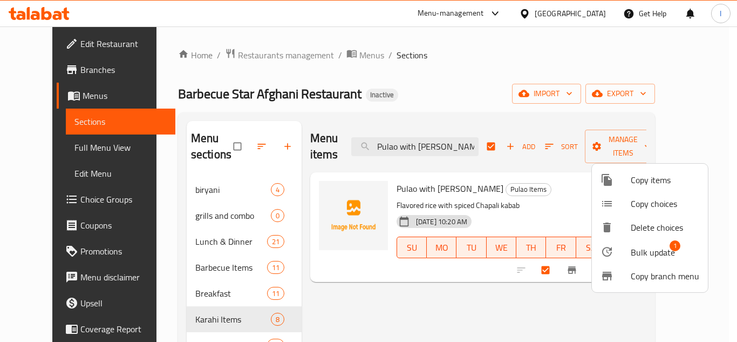
click at [642, 276] on span "Copy branch menu" at bounding box center [665, 275] width 69 height 13
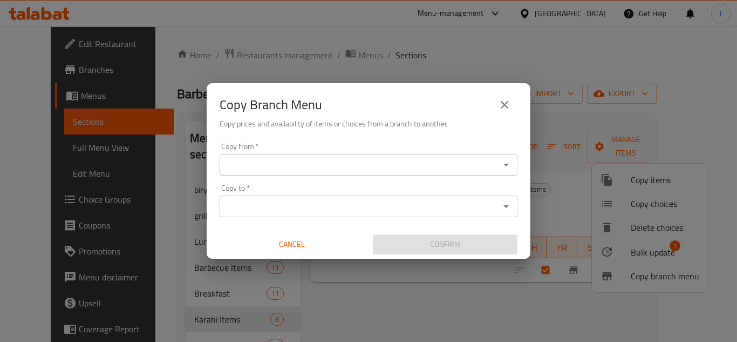
click at [571, 182] on div "Copy Branch Menu Copy prices and availability of items or choices from a branch…" at bounding box center [368, 171] width 737 height 342
click at [505, 102] on icon "close" at bounding box center [504, 104] width 13 height 13
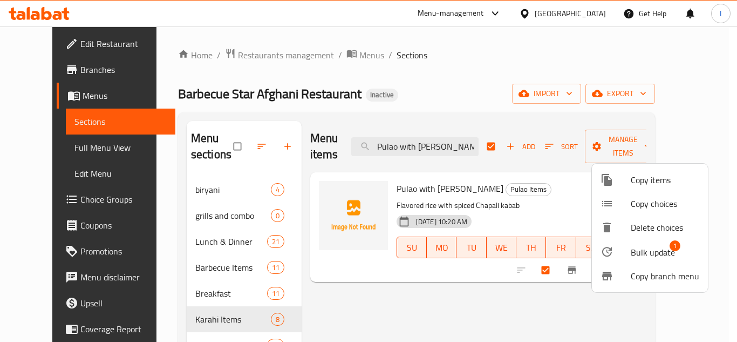
click at [639, 249] on span "Bulk update" at bounding box center [653, 252] width 44 height 13
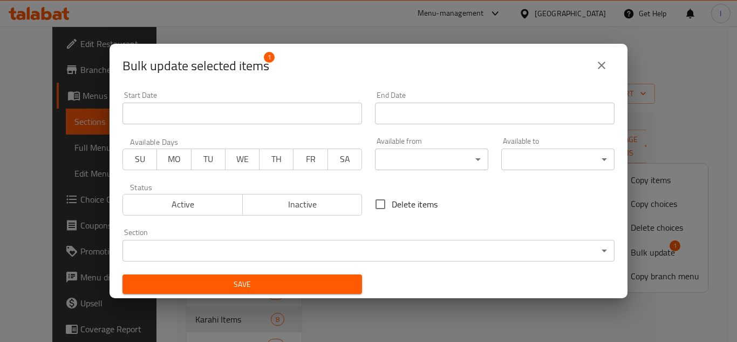
click at [317, 244] on body "​ Menu-management United Arab Emirates Get Help I Edit Restaurant Branches Menu…" at bounding box center [368, 183] width 737 height 315
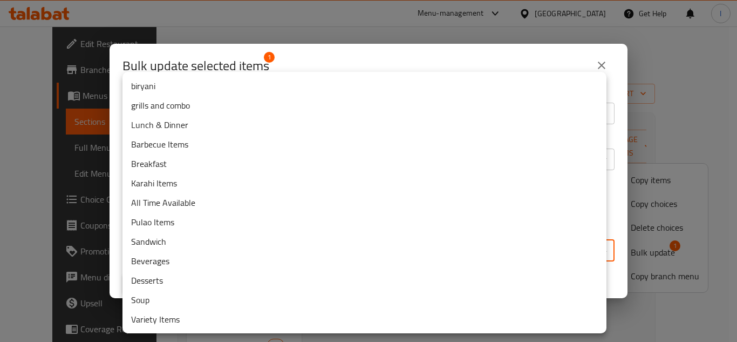
click at [169, 108] on li "grills and combo" at bounding box center [364, 105] width 484 height 19
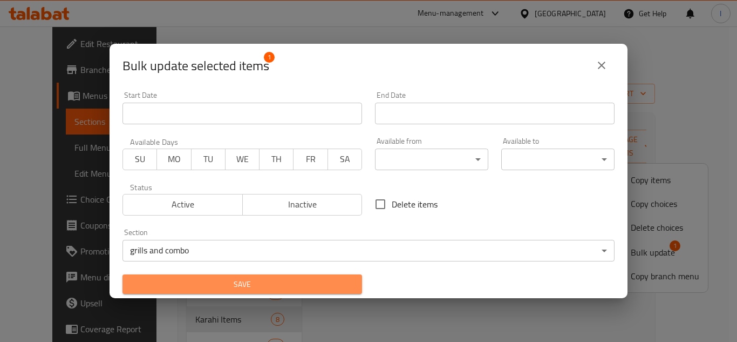
click at [255, 281] on span "Save" at bounding box center [242, 283] width 222 height 13
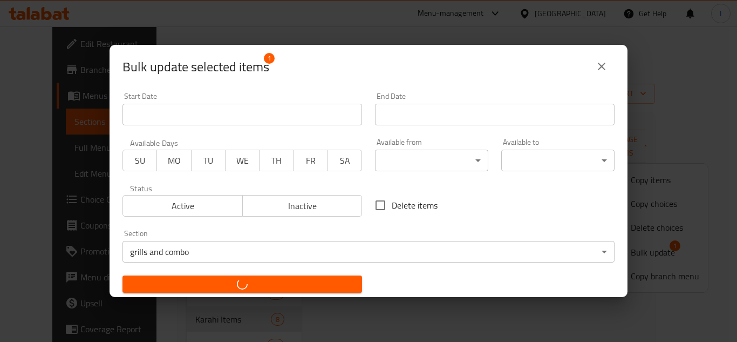
checkbox input "false"
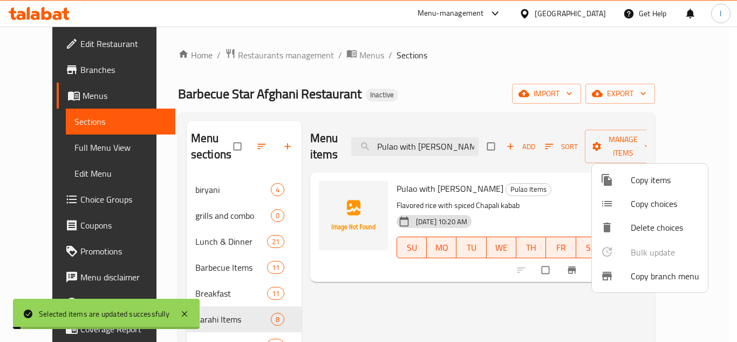
click at [433, 144] on div at bounding box center [368, 171] width 737 height 342
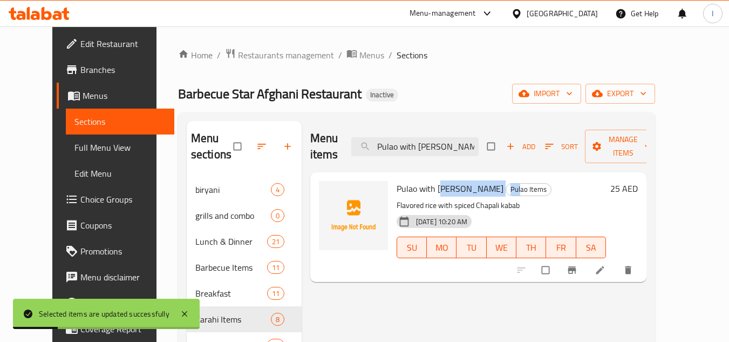
drag, startPoint x: 428, startPoint y: 188, endPoint x: 492, endPoint y: 190, distance: 63.2
click at [492, 190] on h6 "Pulao with Chapali Kabab Pulao Items" at bounding box center [501, 188] width 209 height 15
copy h6 "hapali Kabab Pul"
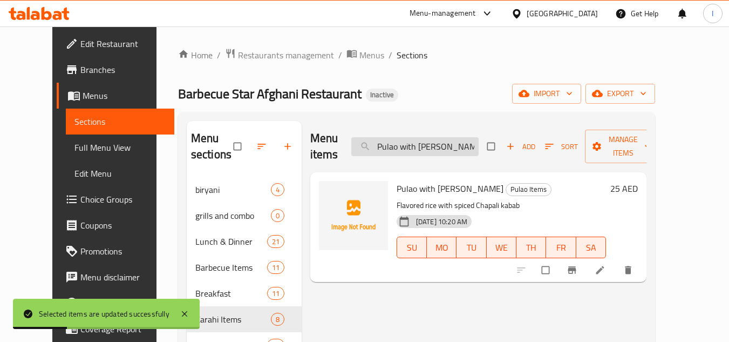
click at [461, 152] on input "Pulao with [PERSON_NAME]" at bounding box center [414, 146] width 127 height 19
paste input "hapali Kabab Pul"
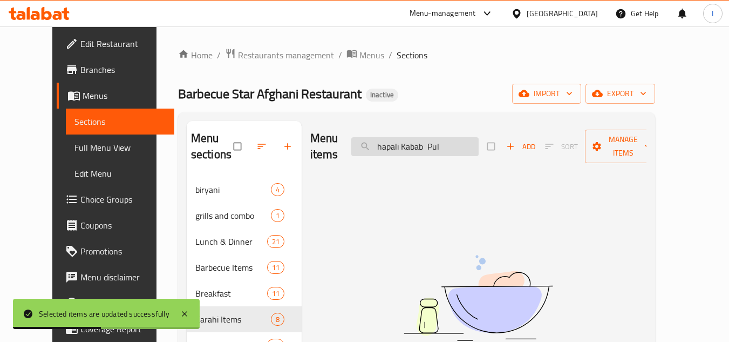
click at [460, 151] on input "hapali Kabab Pul" at bounding box center [414, 146] width 127 height 19
click at [456, 151] on input "hapali Kabab Pul" at bounding box center [414, 146] width 127 height 19
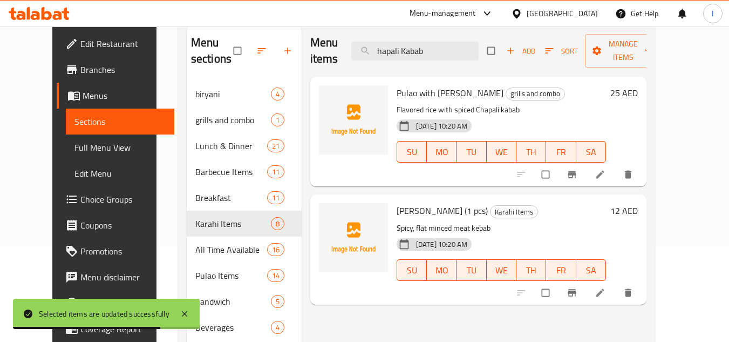
scroll to position [108, 0]
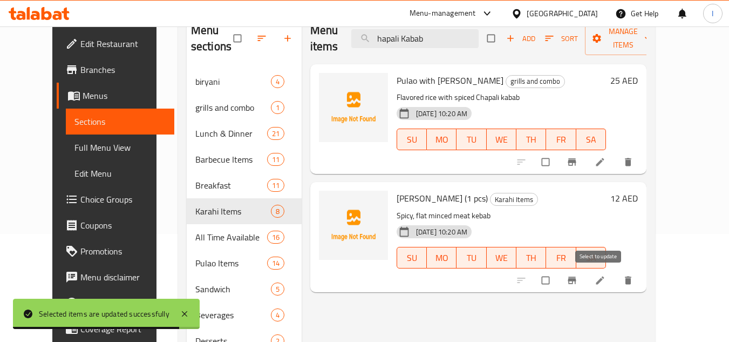
type input "hapali Kabab"
click at [558, 277] on input "checkbox" at bounding box center [546, 280] width 23 height 21
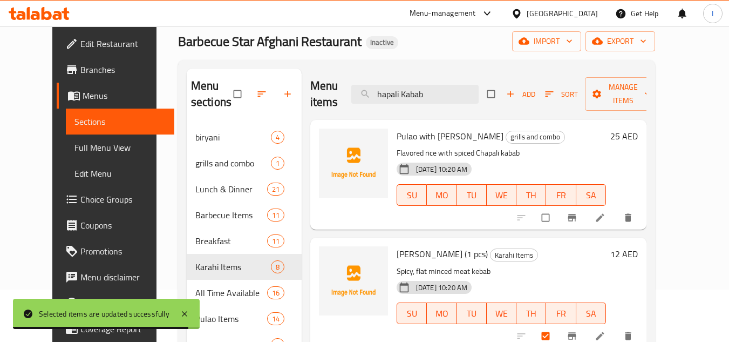
scroll to position [0, 0]
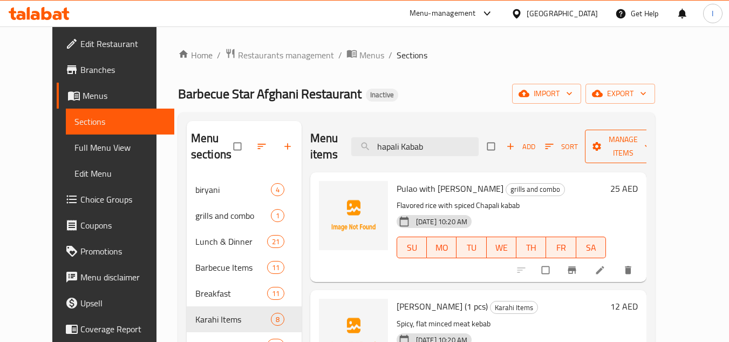
click at [653, 149] on span "Manage items" at bounding box center [623, 146] width 59 height 27
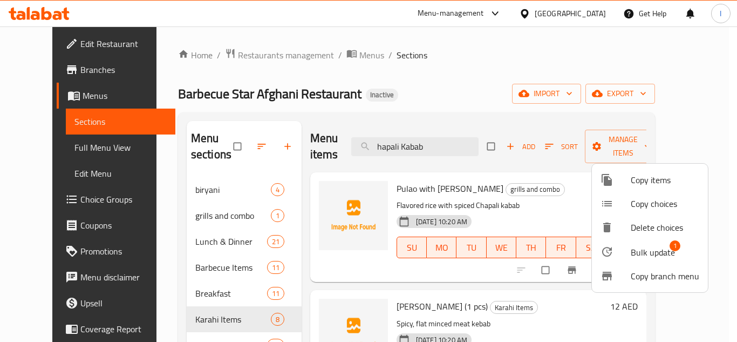
click at [648, 252] on span "Bulk update" at bounding box center [653, 252] width 44 height 13
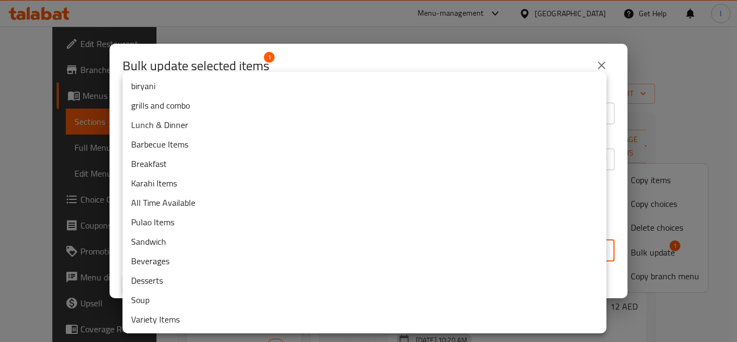
click at [411, 258] on body "​ Menu-management United Arab Emirates Get Help I Edit Restaurant Branches Menu…" at bounding box center [368, 183] width 737 height 315
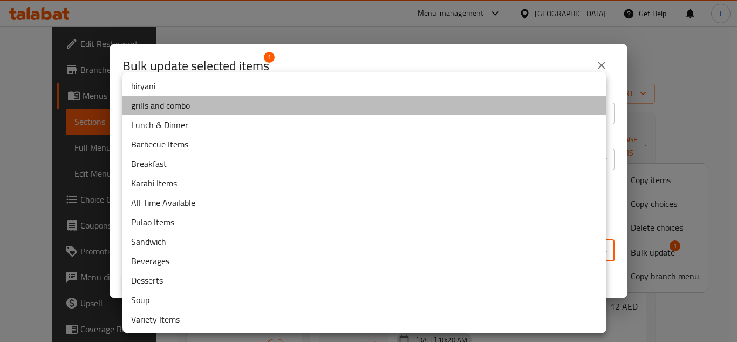
click at [176, 105] on li "grills and combo" at bounding box center [364, 105] width 484 height 19
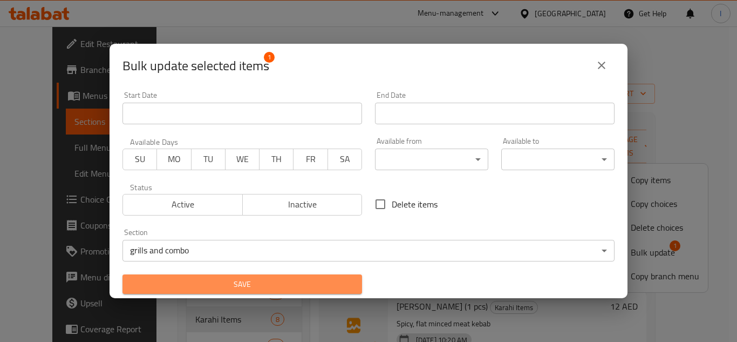
click at [271, 280] on span "Save" at bounding box center [242, 283] width 222 height 13
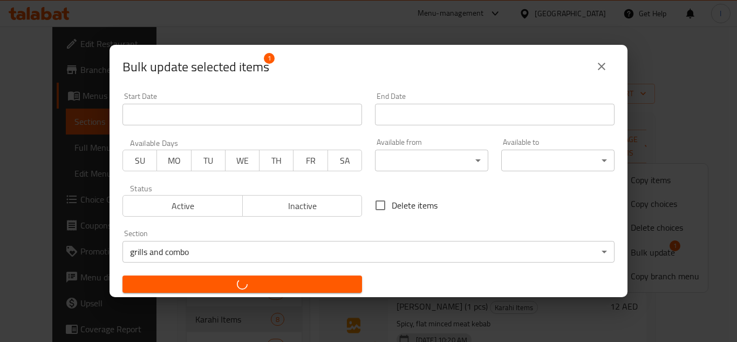
checkbox input "false"
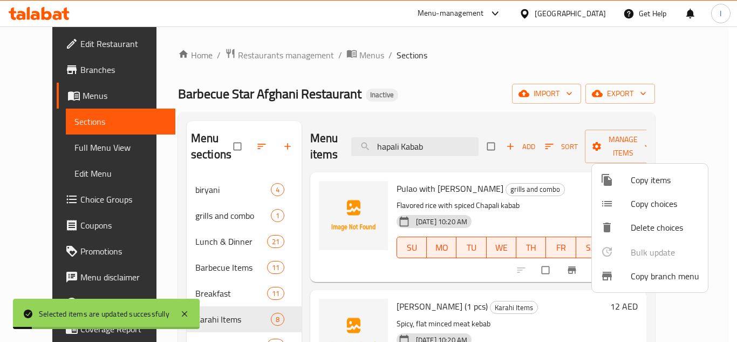
click at [77, 125] on div at bounding box center [368, 171] width 737 height 342
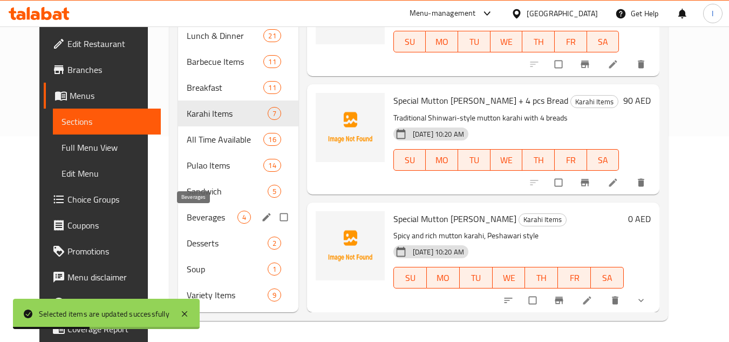
scroll to position [206, 0]
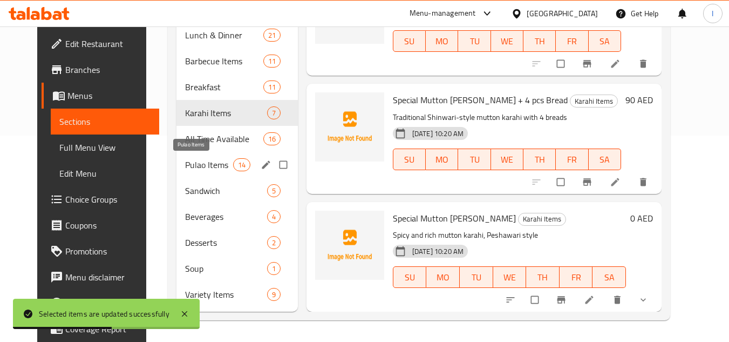
click at [192, 163] on span "Pulao Items" at bounding box center [208, 164] width 47 height 13
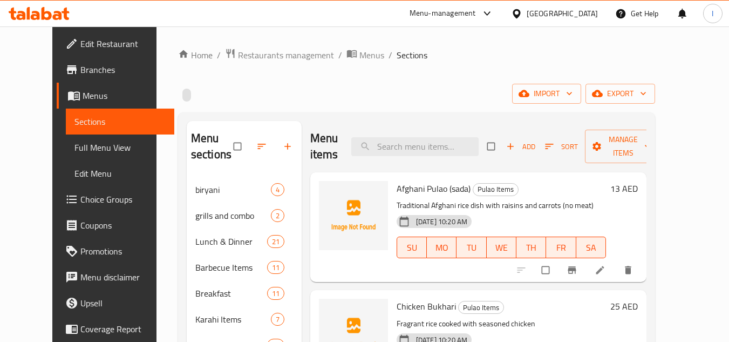
click at [74, 148] on span "Full Menu View" at bounding box center [119, 147] width 91 height 13
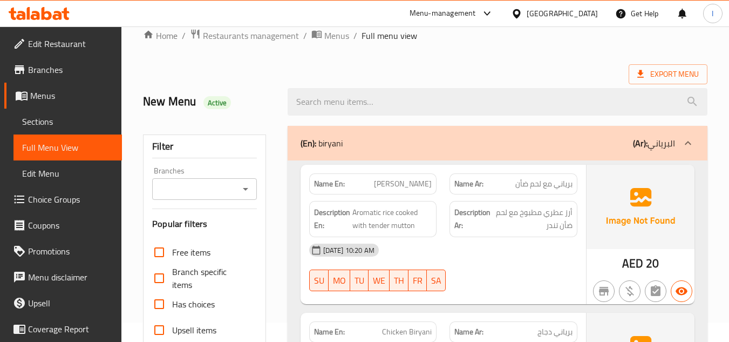
scroll to position [378, 0]
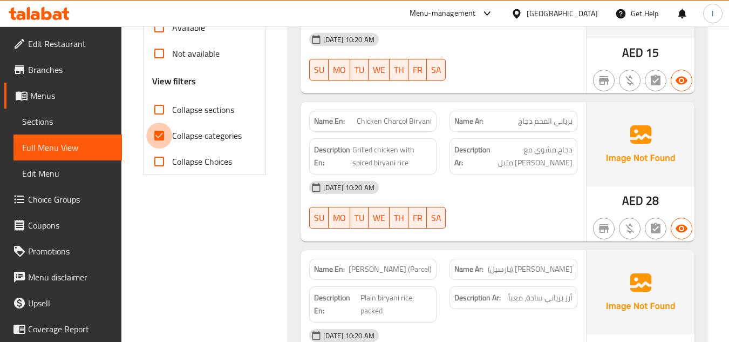
click at [172, 140] on input "Collapse categories" at bounding box center [159, 135] width 26 height 26
checkbox input "false"
click at [161, 113] on input "Collapse sections" at bounding box center [159, 110] width 26 height 26
checkbox input "true"
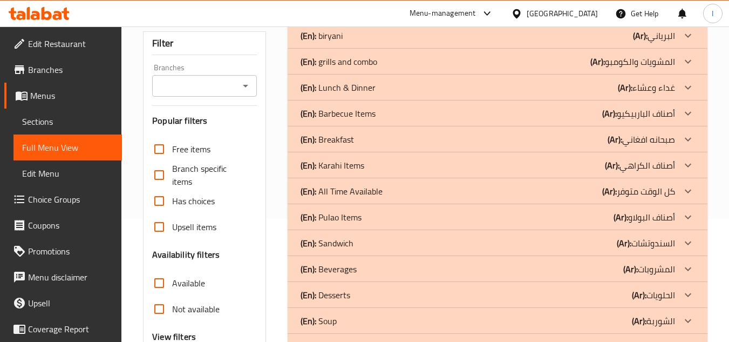
scroll to position [0, 0]
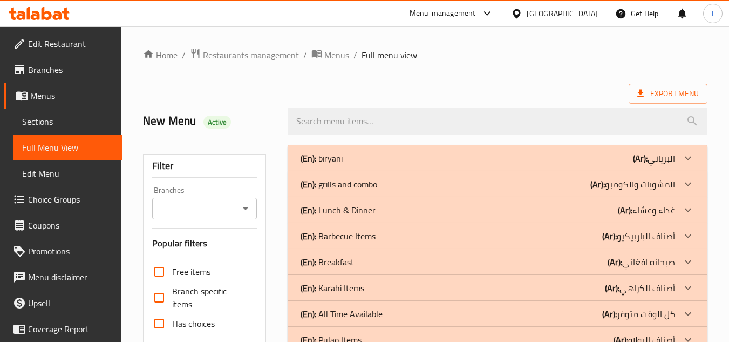
click at [372, 149] on div "(En): biryani (Ar): البرياني" at bounding box center [498, 158] width 420 height 26
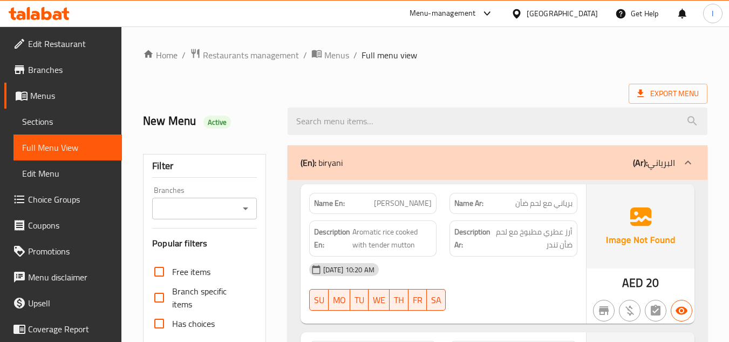
click at [399, 149] on div "(En): biryani (Ar): البرياني" at bounding box center [498, 162] width 420 height 35
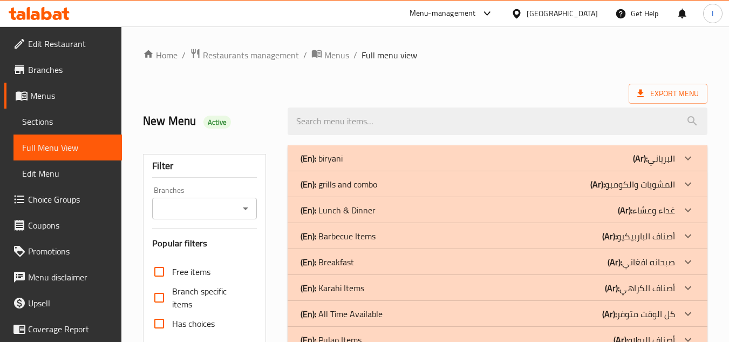
click at [405, 152] on div "(En): biryani (Ar): البرياني" at bounding box center [488, 158] width 374 height 13
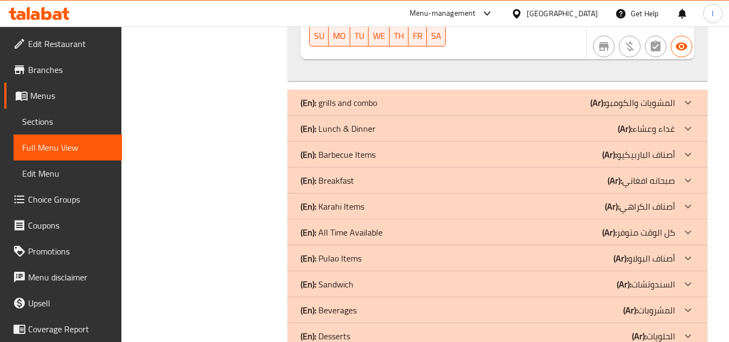
scroll to position [626, 0]
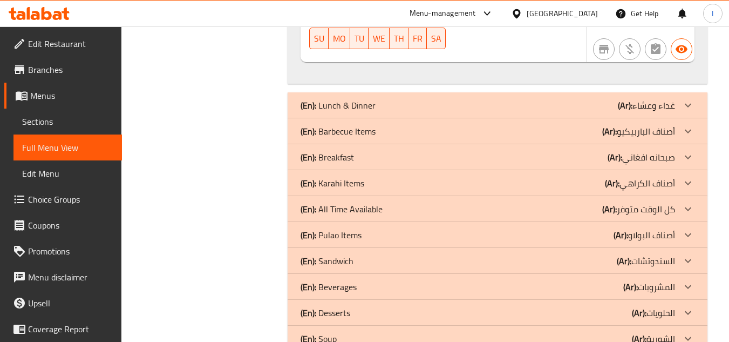
scroll to position [1118, 0]
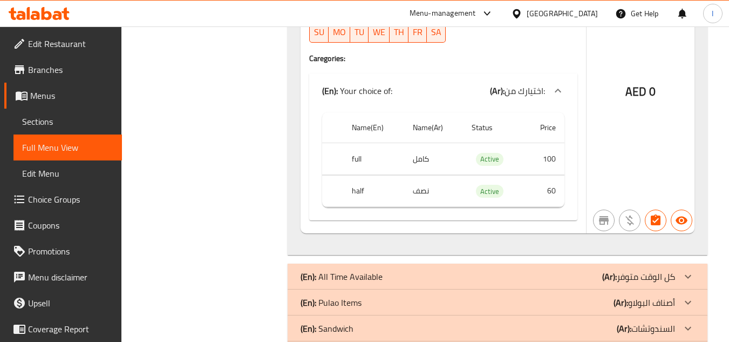
scroll to position [5502, 0]
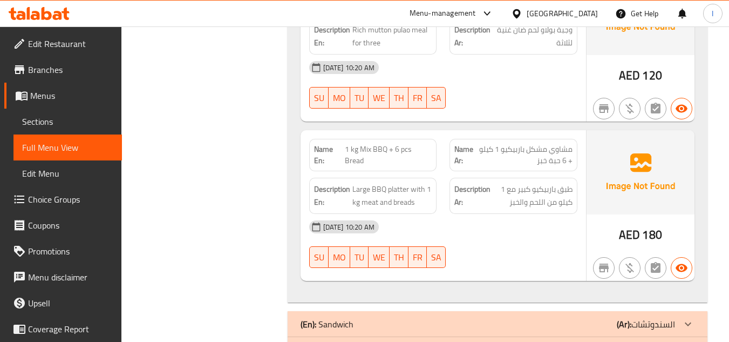
scroll to position [7753, 0]
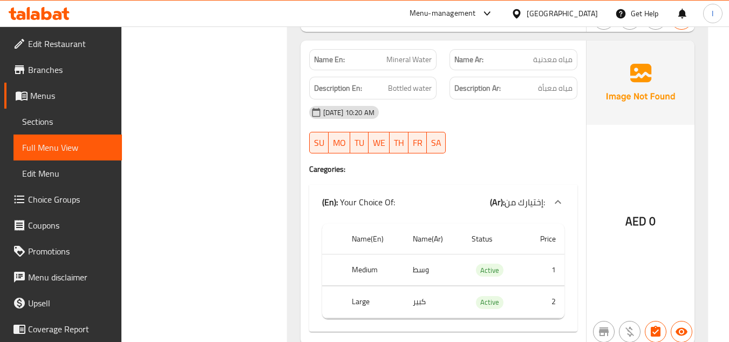
scroll to position [8552, 0]
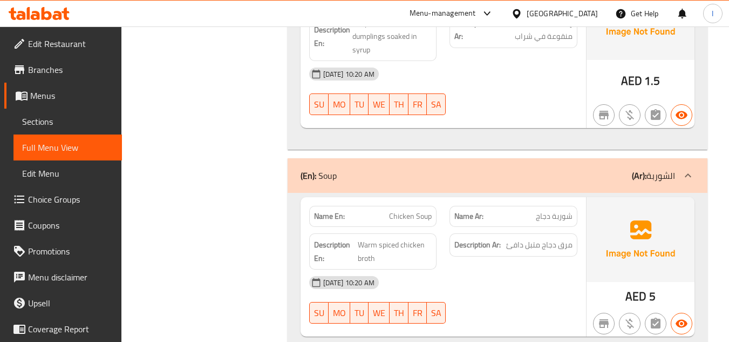
scroll to position [9255, 0]
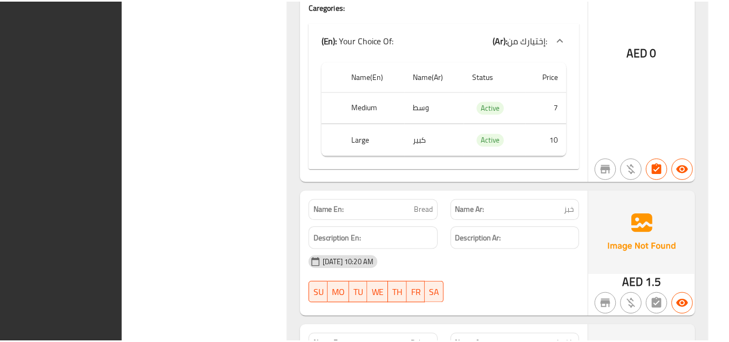
scroll to position [11652, 0]
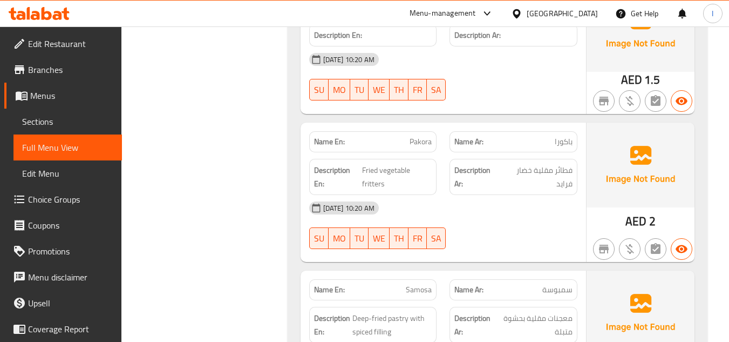
click at [49, 122] on span "Sections" at bounding box center [67, 121] width 91 height 13
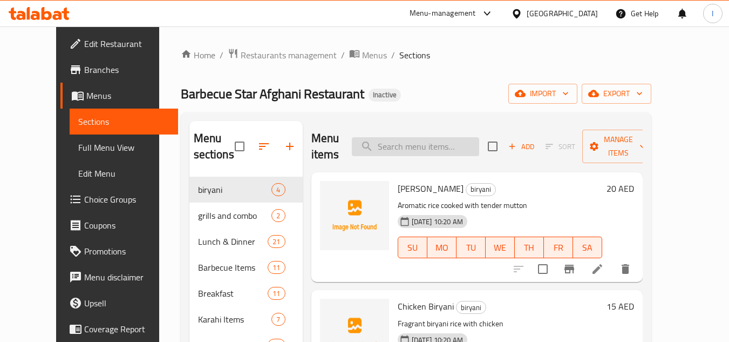
click at [422, 137] on input "search" at bounding box center [415, 146] width 127 height 19
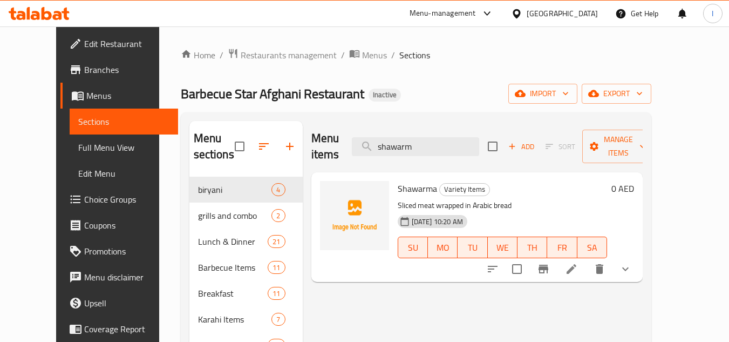
type input "shawarm"
click at [283, 141] on icon "button" at bounding box center [289, 146] width 13 height 13
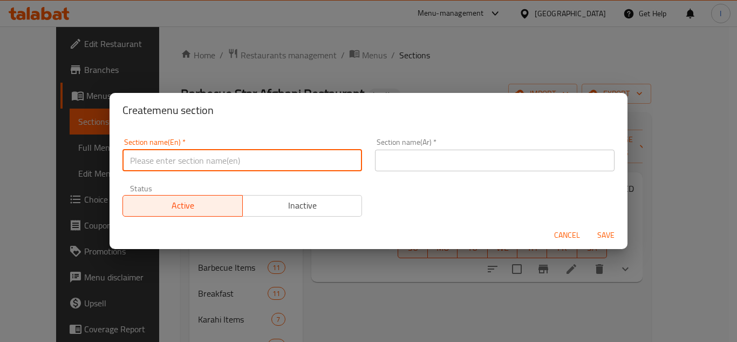
click at [252, 166] on input "text" at bounding box center [242, 160] width 240 height 22
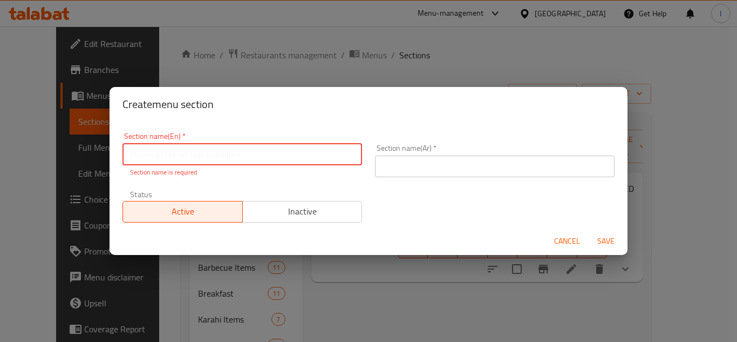
paste input "Grill Wrap"
type input "Grill Wrap"
click at [486, 167] on input "text" at bounding box center [495, 166] width 240 height 22
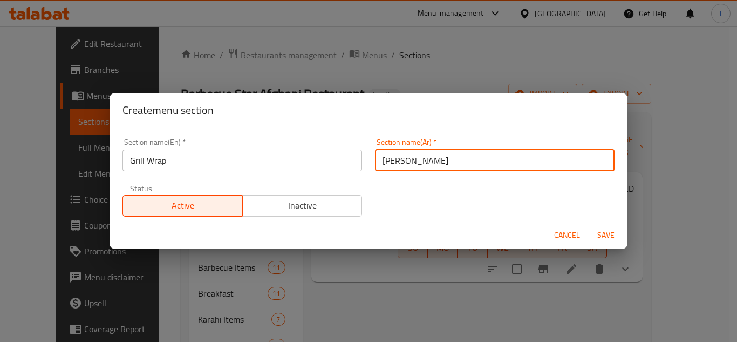
type input "[PERSON_NAME]"
click at [614, 229] on span "Save" at bounding box center [606, 234] width 26 height 13
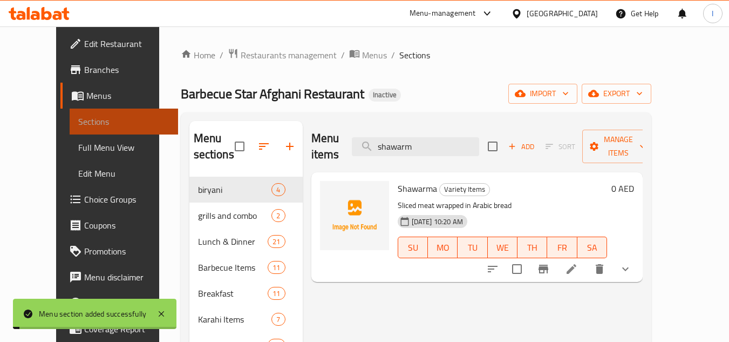
click at [82, 121] on span "Sections" at bounding box center [123, 121] width 91 height 13
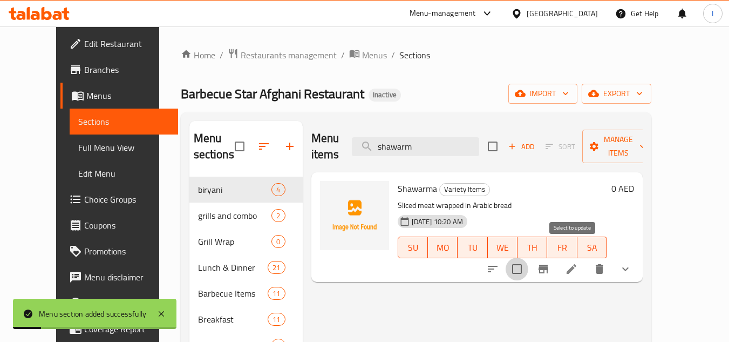
click at [528, 257] on input "checkbox" at bounding box center [517, 268] width 23 height 23
checkbox input "true"
click at [644, 137] on span "Manage items" at bounding box center [618, 146] width 55 height 27
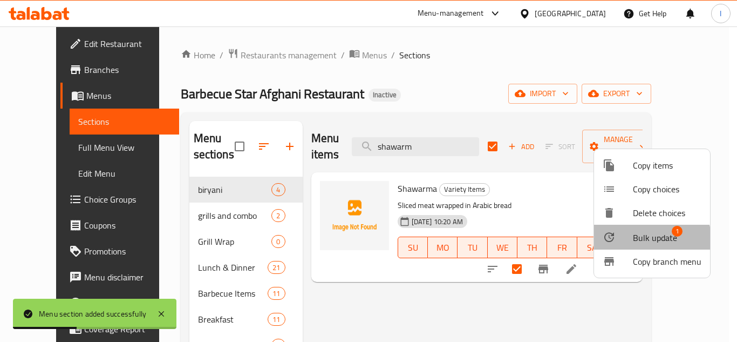
click at [643, 242] on span "Bulk update" at bounding box center [655, 237] width 44 height 13
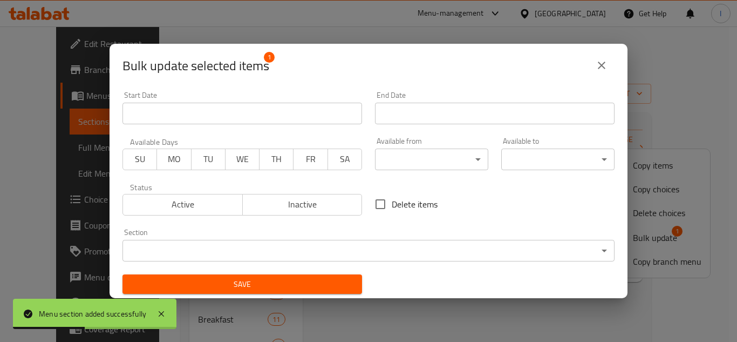
click at [369, 251] on body "Menu section added successfully ​ Menu-management United Arab Emirates Get Help…" at bounding box center [368, 183] width 737 height 315
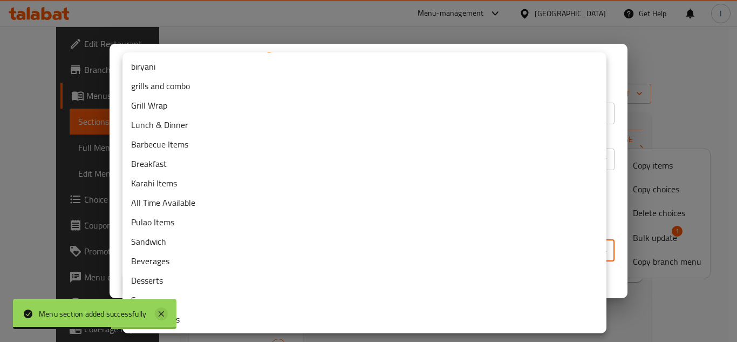
click at [161, 311] on icon at bounding box center [161, 313] width 13 height 13
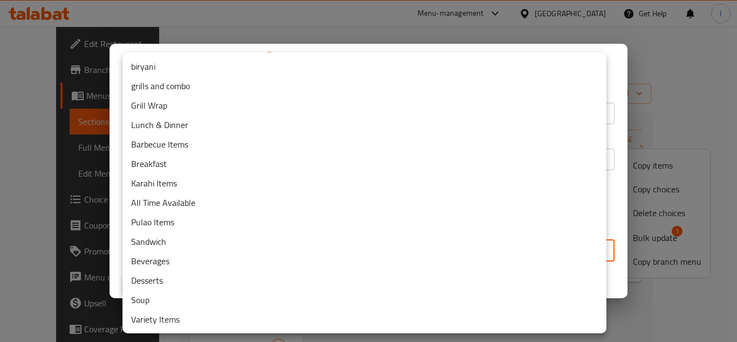
click at [142, 100] on li "Grill Wrap" at bounding box center [364, 105] width 484 height 19
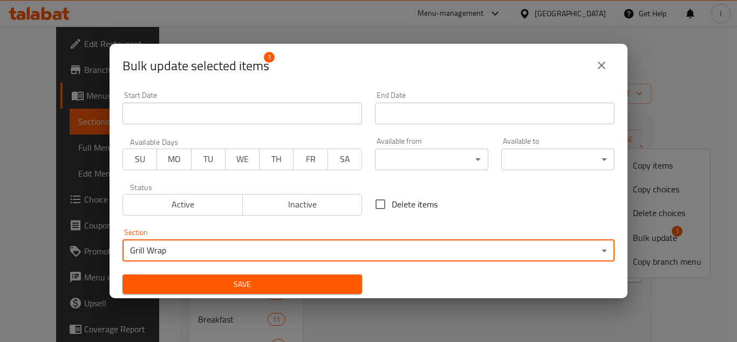
click at [343, 283] on span "Save" at bounding box center [242, 283] width 222 height 13
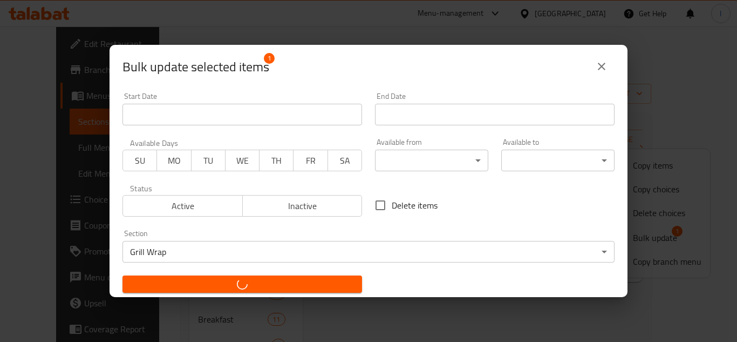
checkbox input "false"
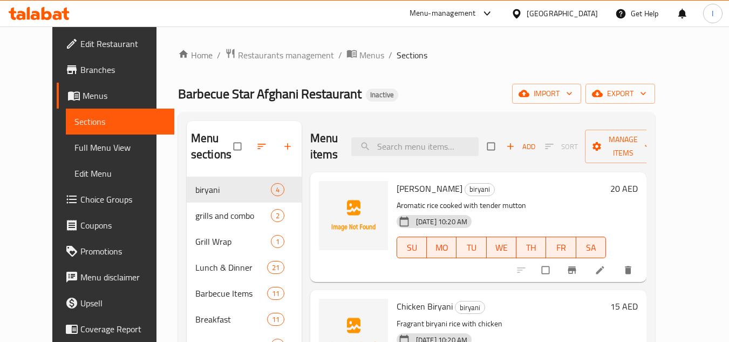
click at [67, 132] on link "Sections" at bounding box center [120, 121] width 108 height 26
click at [74, 144] on span "Full Menu View" at bounding box center [119, 147] width 91 height 13
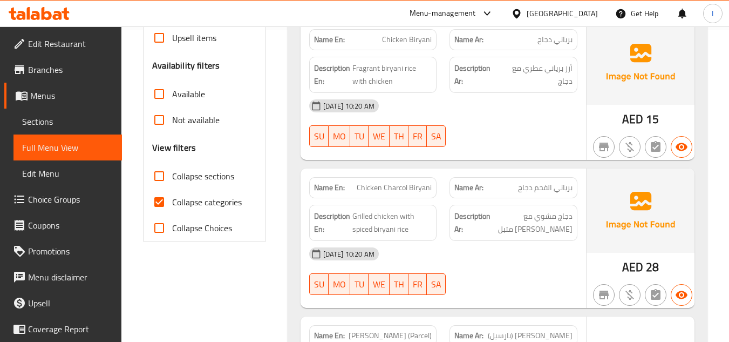
scroll to position [378, 0]
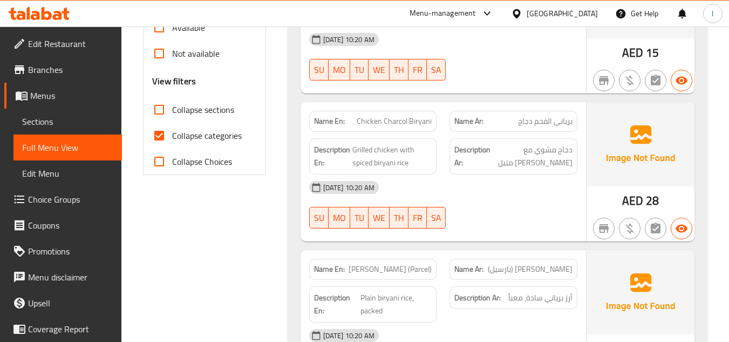
click at [177, 142] on span "Collapse categories" at bounding box center [207, 135] width 70 height 13
click at [172, 142] on input "Collapse categories" at bounding box center [159, 135] width 26 height 26
checkbox input "false"
click at [171, 113] on input "Collapse sections" at bounding box center [159, 110] width 26 height 26
checkbox input "true"
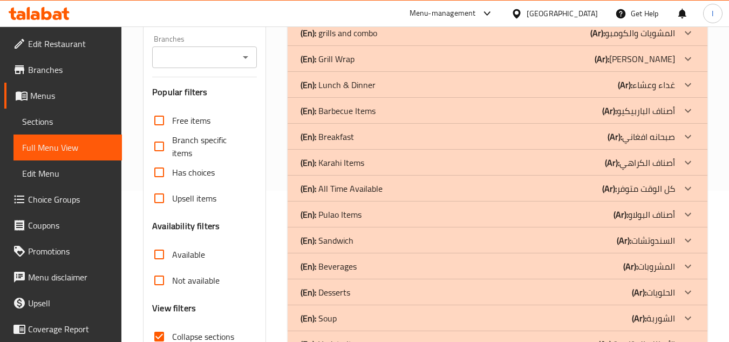
scroll to position [54, 0]
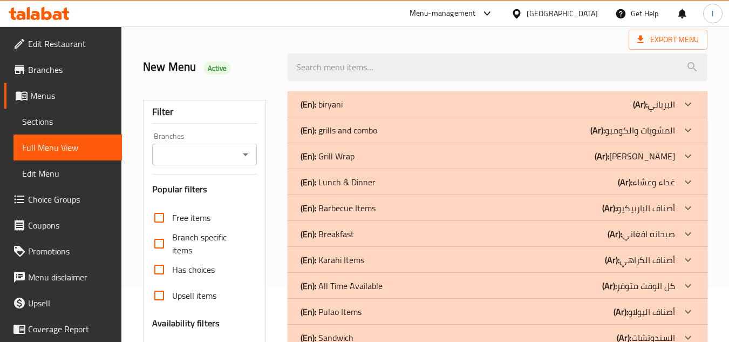
click at [370, 101] on div "(En): biryani (Ar): البرياني" at bounding box center [488, 104] width 374 height 13
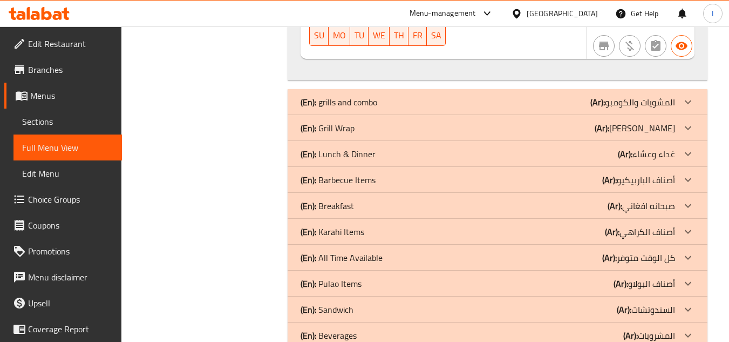
scroll to position [706, 0]
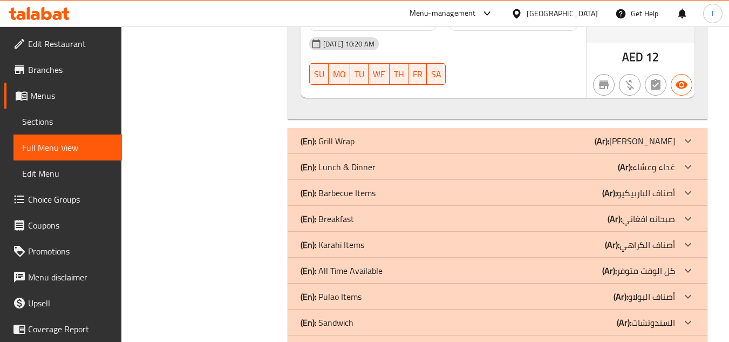
scroll to position [1036, 0]
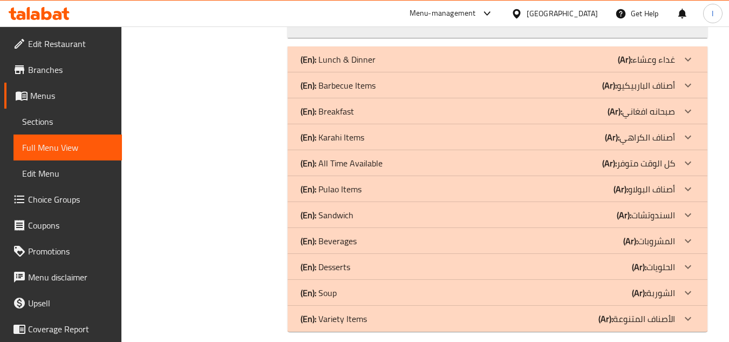
scroll to position [1450, 0]
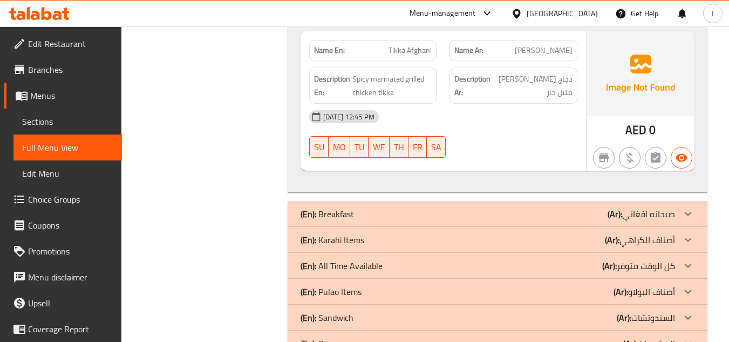
scroll to position [3719, 0]
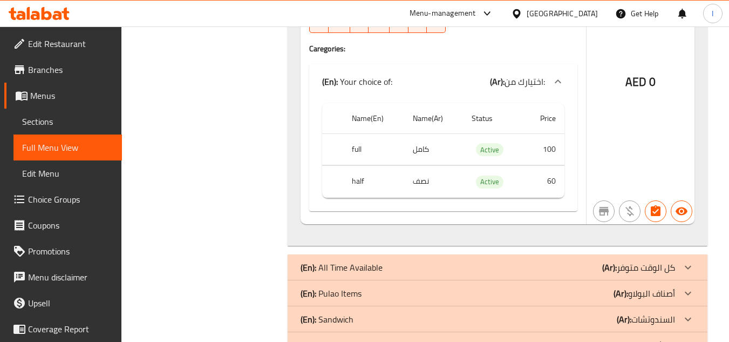
scroll to position [5888, 0]
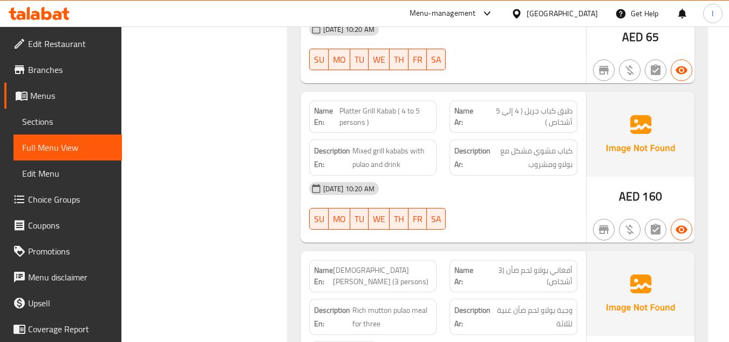
scroll to position [8139, 0]
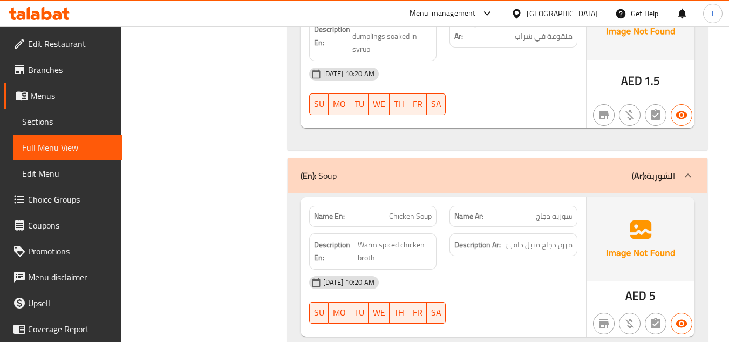
scroll to position [9641, 0]
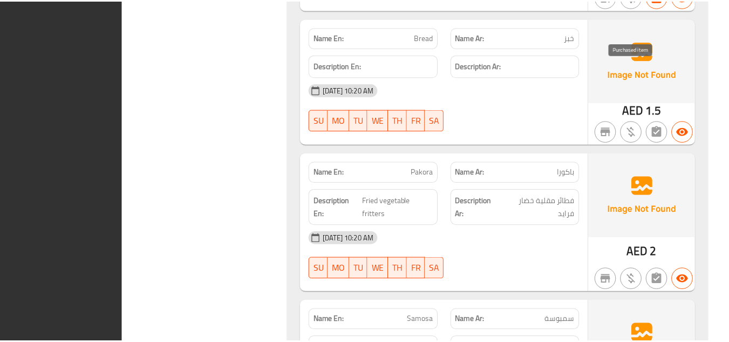
scroll to position [11712, 0]
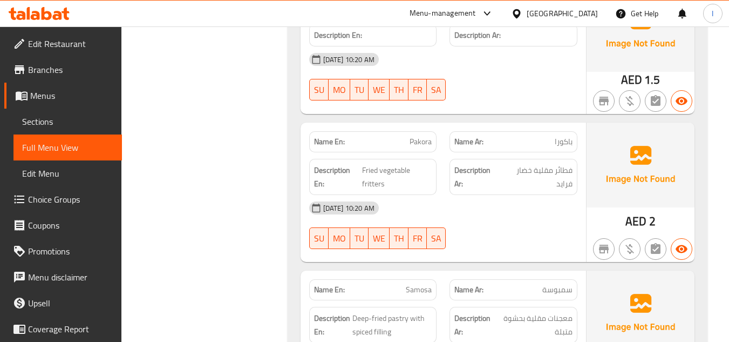
click at [79, 125] on span "Sections" at bounding box center [67, 121] width 91 height 13
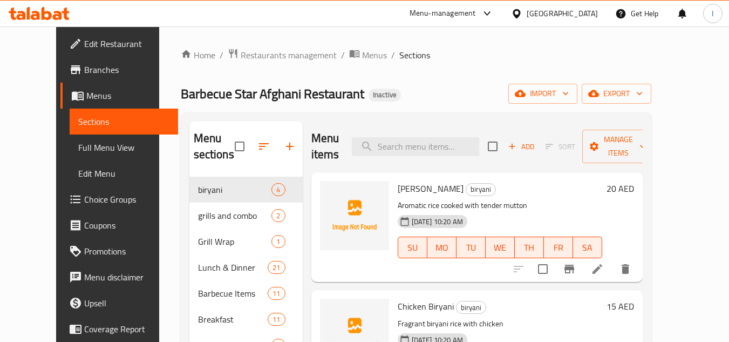
click at [429, 134] on div "Menu items Add Sort Manage items" at bounding box center [476, 146] width 331 height 51
click at [426, 140] on input "search" at bounding box center [415, 146] width 127 height 19
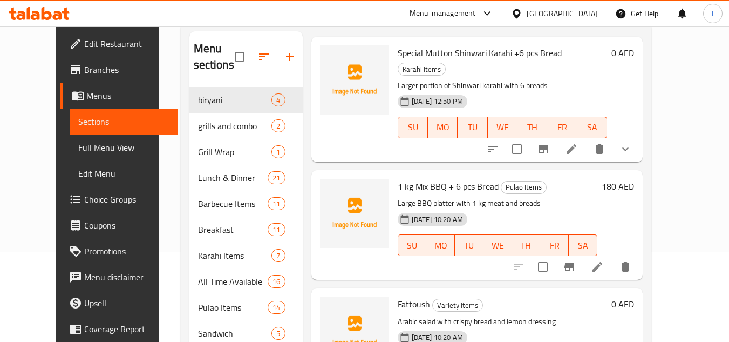
scroll to position [232, 0]
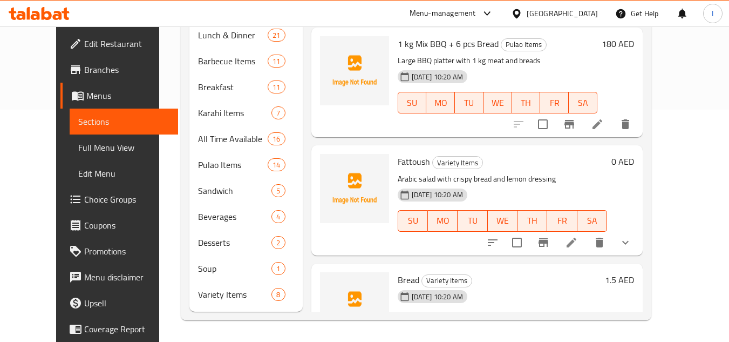
type input "bread"
click at [604, 337] on icon at bounding box center [597, 343] width 13 height 13
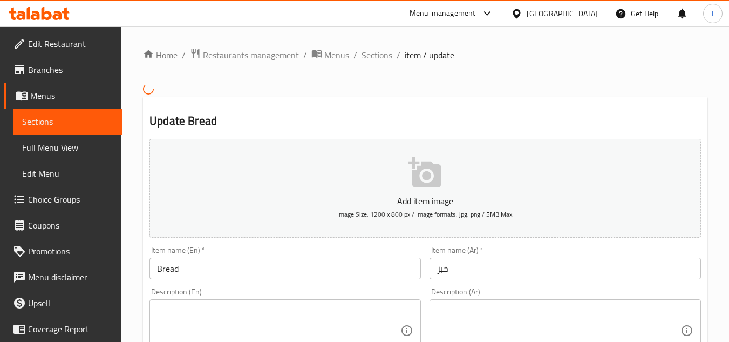
click at [220, 327] on textarea at bounding box center [278, 329] width 243 height 51
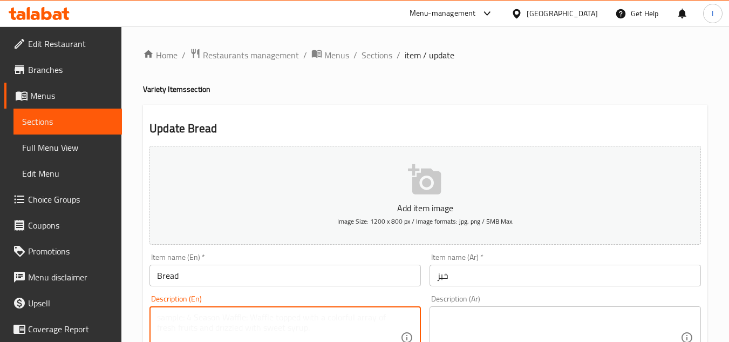
paste textarea "Fresh flatbread or roti"
type textarea "Fresh flatbread or roti"
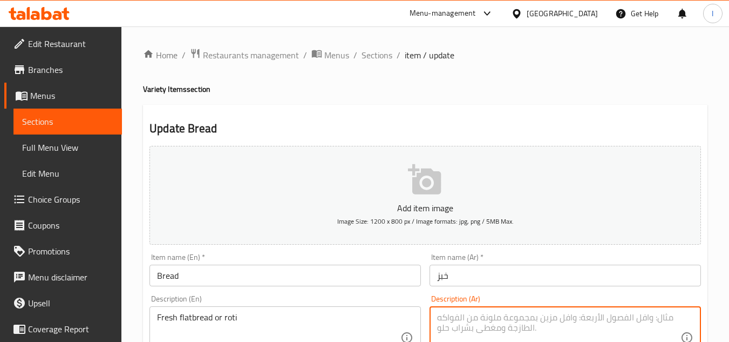
click at [497, 316] on textarea at bounding box center [558, 337] width 243 height 51
paste textarea "خبز مسطح طازج أو روتي"
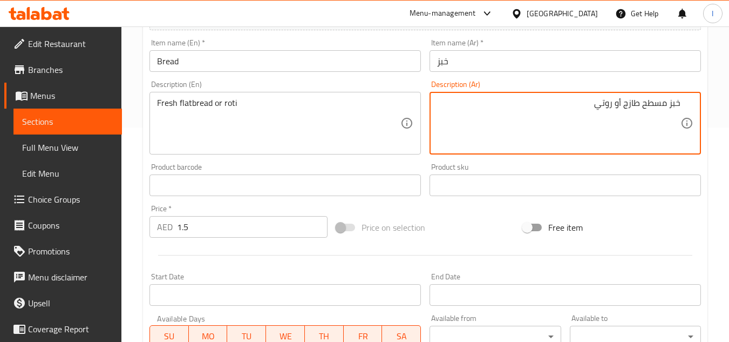
scroll to position [216, 0]
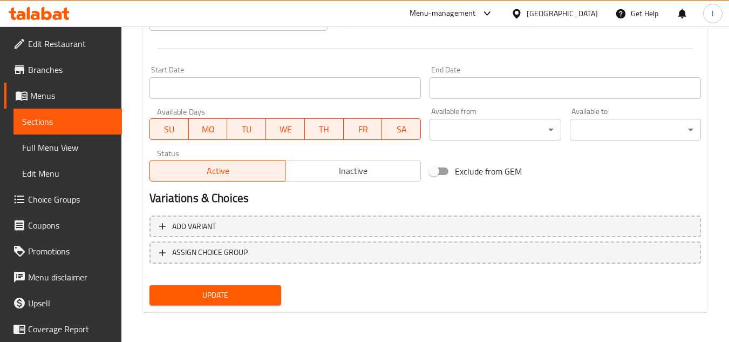
type textarea "خبز مسطح طازج أو روتي"
click at [230, 292] on span "Update" at bounding box center [215, 294] width 114 height 13
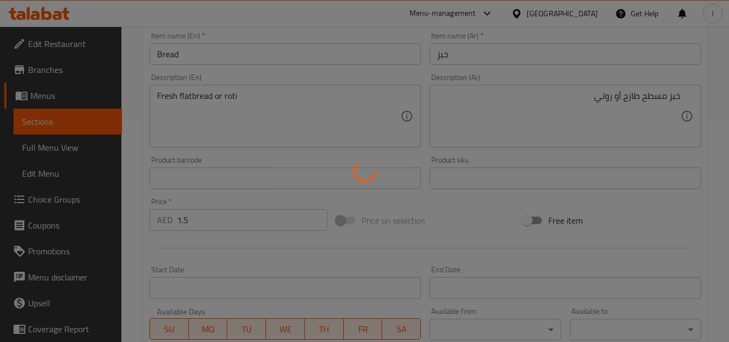
scroll to position [205, 0]
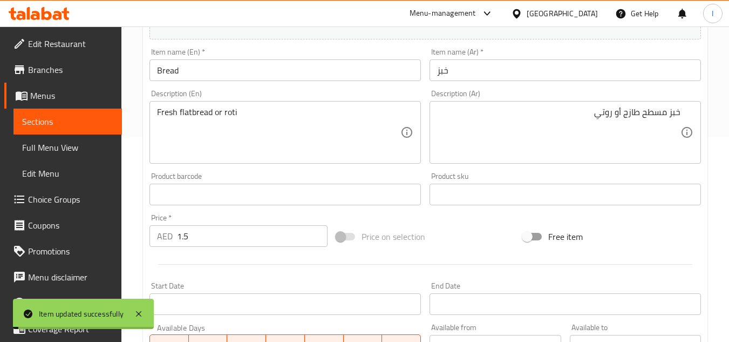
click at [90, 120] on span "Sections" at bounding box center [67, 121] width 91 height 13
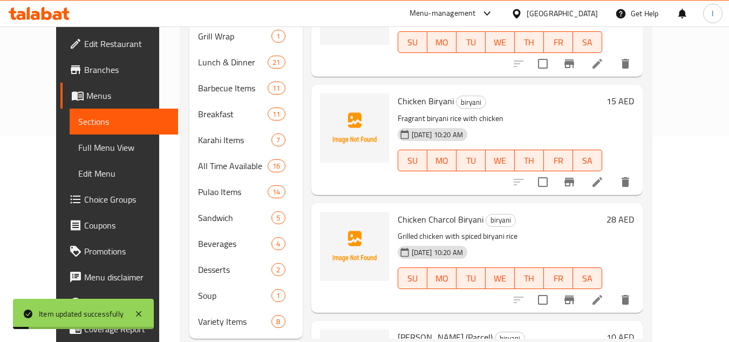
click at [84, 201] on span "Choice Groups" at bounding box center [126, 199] width 85 height 13
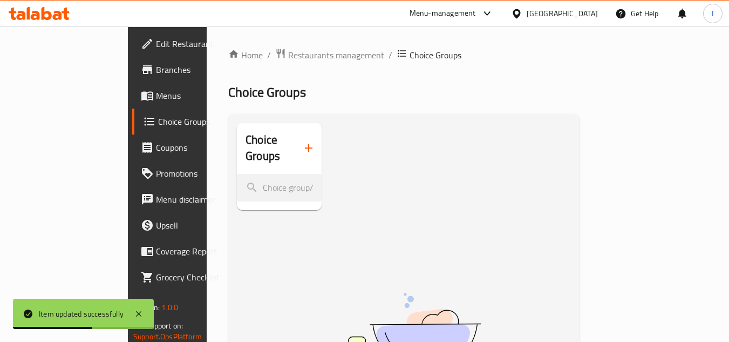
click at [296, 143] on button "button" at bounding box center [309, 148] width 26 height 26
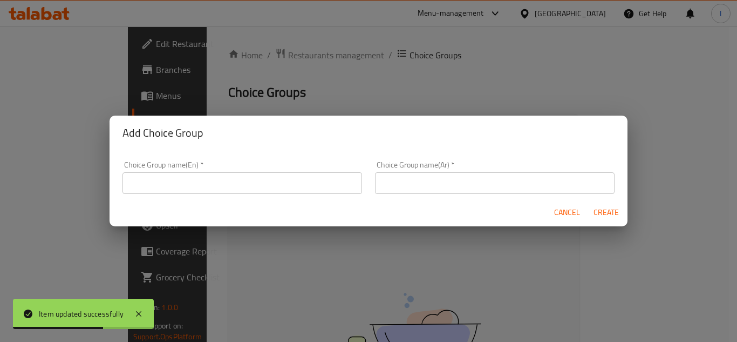
click at [267, 176] on input "text" at bounding box center [242, 183] width 240 height 22
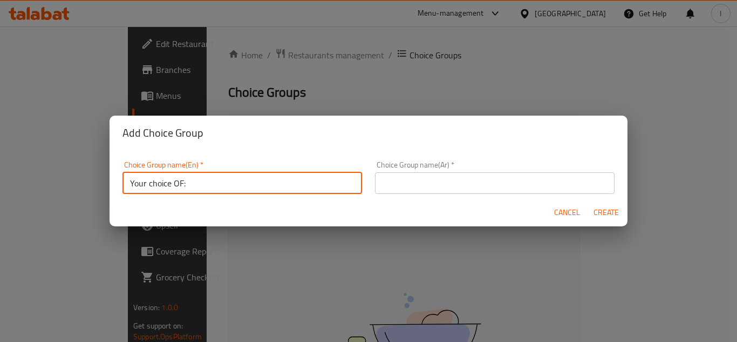
type input "Your choice OF:"
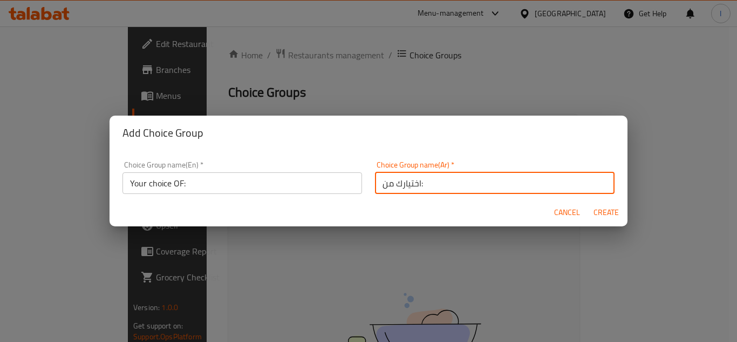
type input "اختيارك من:"
click at [613, 208] on span "Create" at bounding box center [606, 212] width 26 height 13
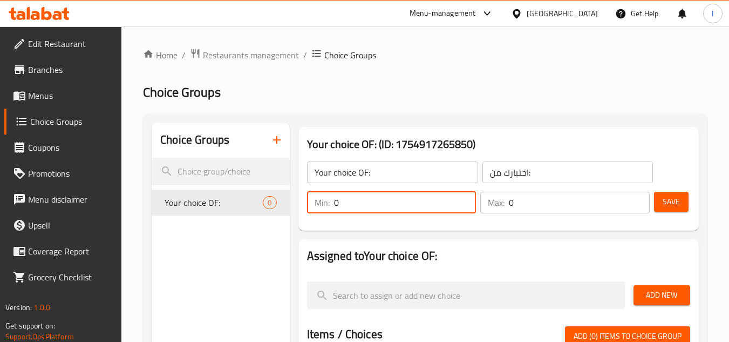
drag, startPoint x: 385, startPoint y: 211, endPoint x: 307, endPoint y: 199, distance: 78.6
click at [303, 200] on div "Min: 0 ​ Max: 0 ​" at bounding box center [478, 202] width 351 height 30
type input "1"
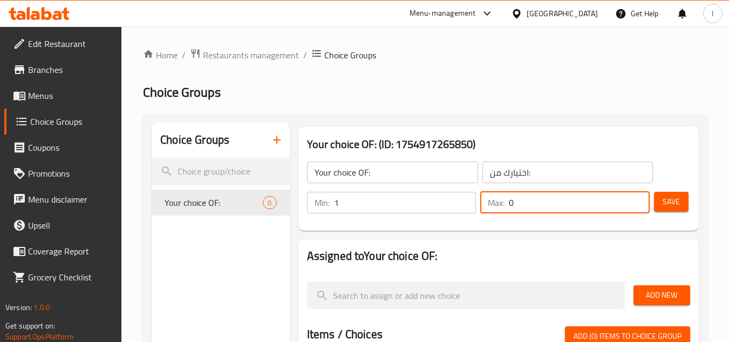
click at [483, 203] on div "Max: 0 ​" at bounding box center [564, 203] width 169 height 22
type input "1"
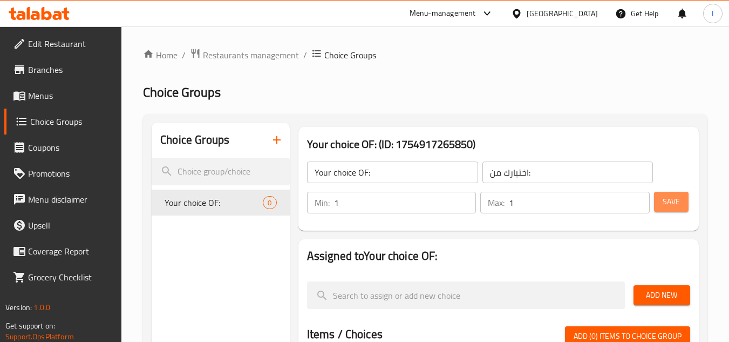
click at [683, 203] on button "Save" at bounding box center [671, 202] width 35 height 20
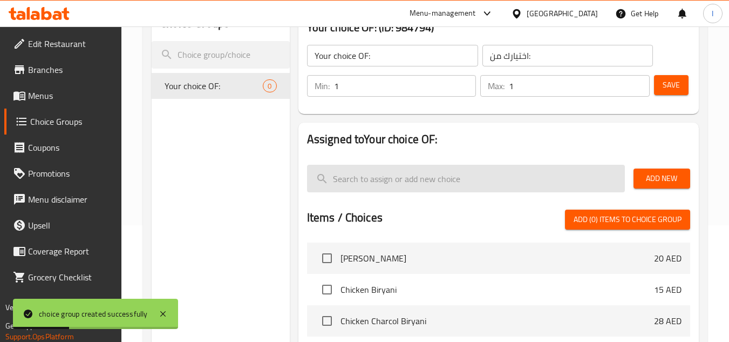
scroll to position [108, 0]
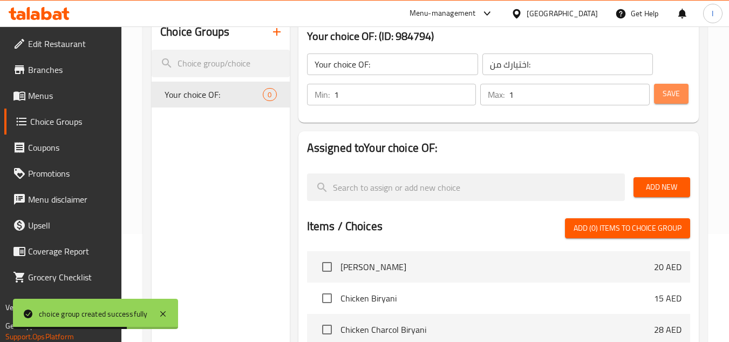
click at [677, 93] on span "Save" at bounding box center [671, 93] width 17 height 13
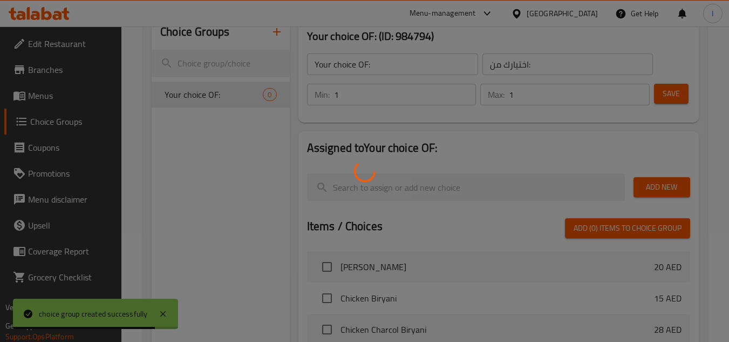
click at [212, 101] on div at bounding box center [364, 171] width 729 height 342
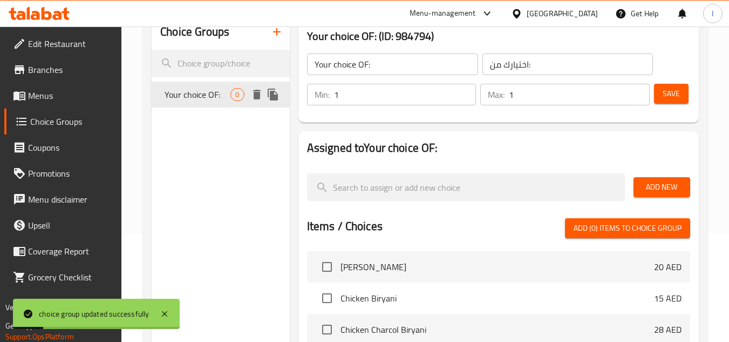
click at [181, 96] on span "Your choice OF:" at bounding box center [198, 94] width 66 height 13
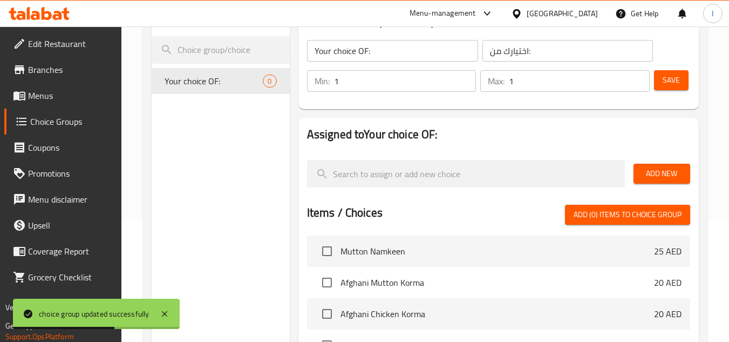
scroll to position [0, 0]
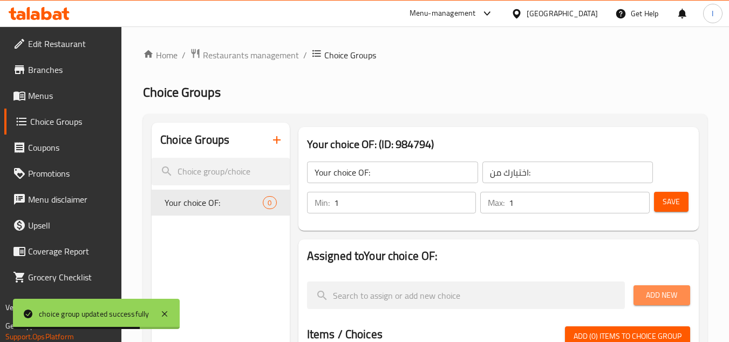
click at [663, 294] on span "Add New" at bounding box center [661, 294] width 39 height 13
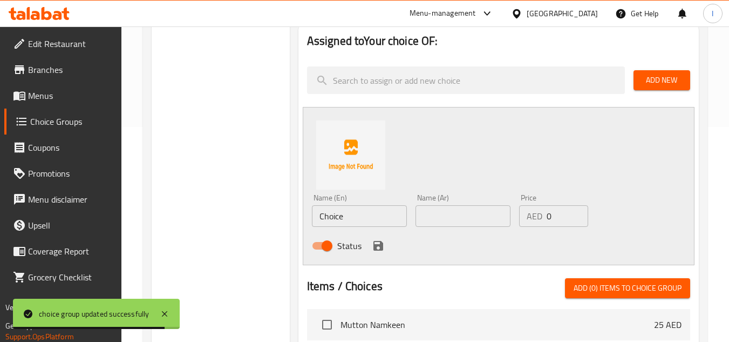
scroll to position [216, 0]
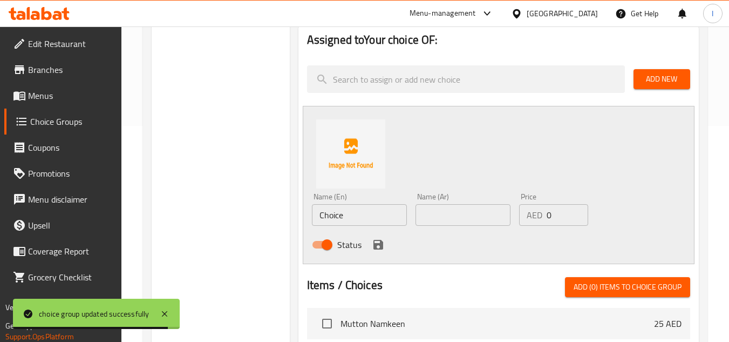
drag, startPoint x: 365, startPoint y: 215, endPoint x: 176, endPoint y: 210, distance: 189.5
click at [175, 211] on div "Choice Groups Your choice OF: 0 Your choice OF: (ID: 984794) Your choice OF: ​ …" at bounding box center [427, 253] width 551 height 692
paste input "flatbread or roti"
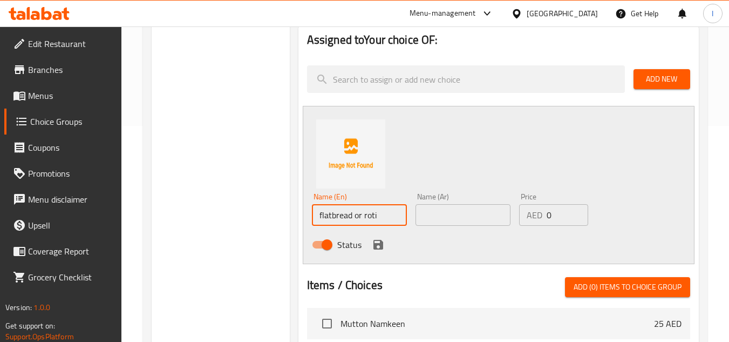
type input "flatbread or roti"
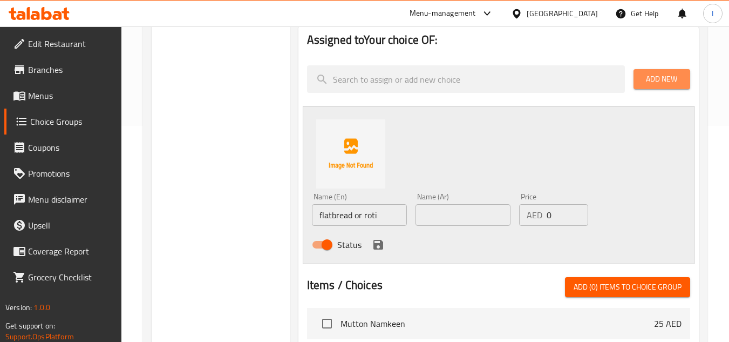
click at [656, 79] on span "Add New" at bounding box center [661, 78] width 39 height 13
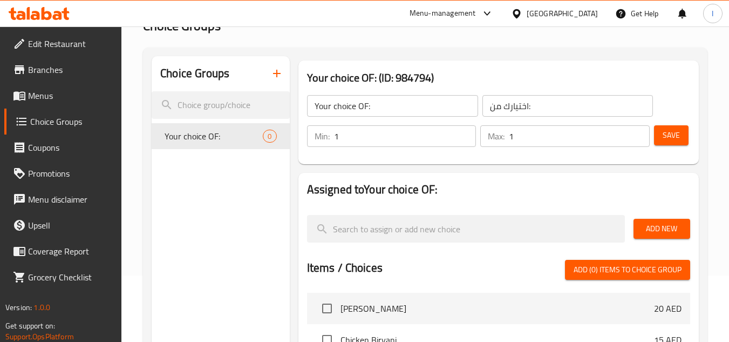
scroll to position [0, 0]
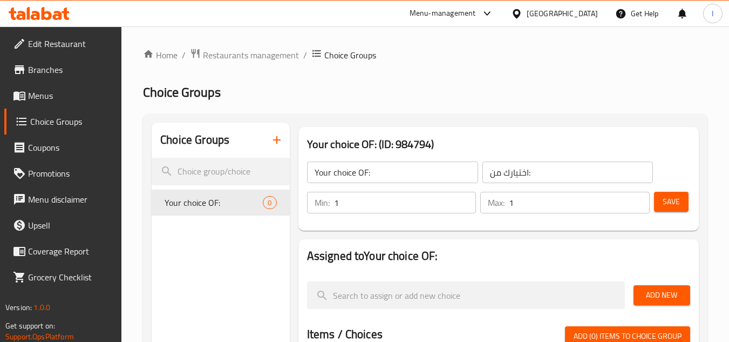
click at [671, 287] on button "Add New" at bounding box center [661, 295] width 57 height 20
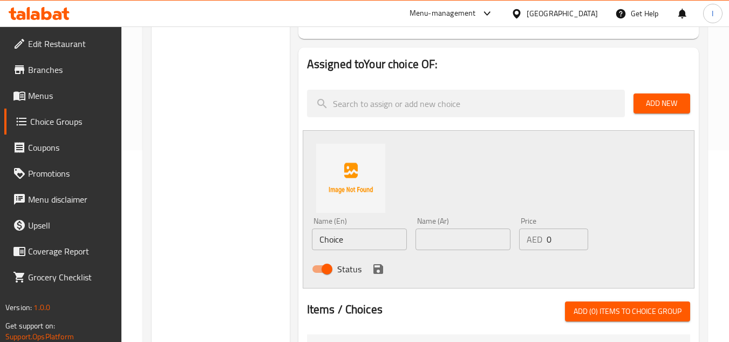
scroll to position [216, 0]
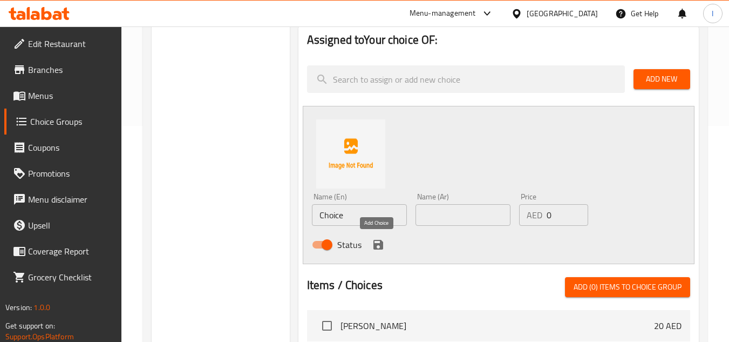
click at [380, 241] on icon "save" at bounding box center [378, 245] width 10 height 10
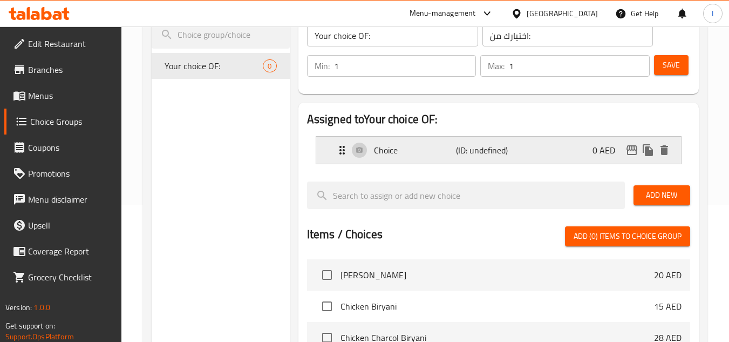
scroll to position [108, 0]
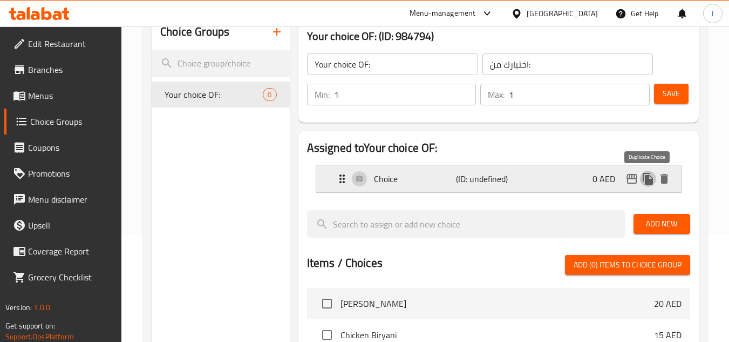
click at [650, 180] on icon "duplicate" at bounding box center [648, 179] width 10 height 12
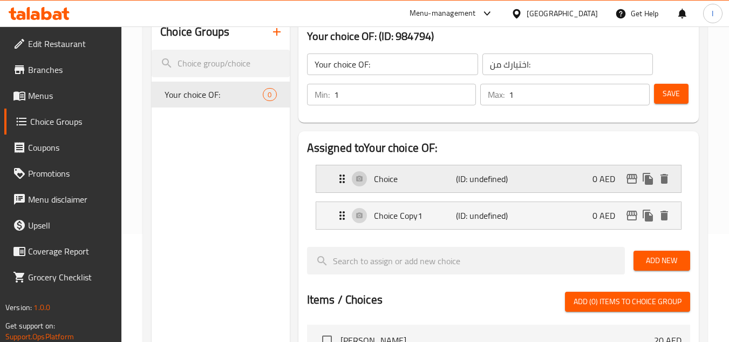
click at [414, 180] on p "Choice" at bounding box center [415, 178] width 83 height 13
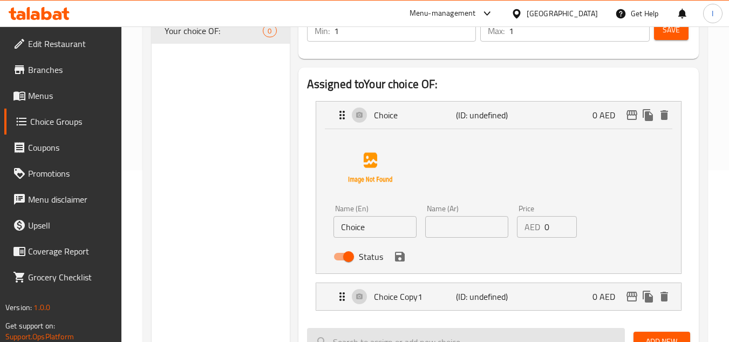
scroll to position [270, 0]
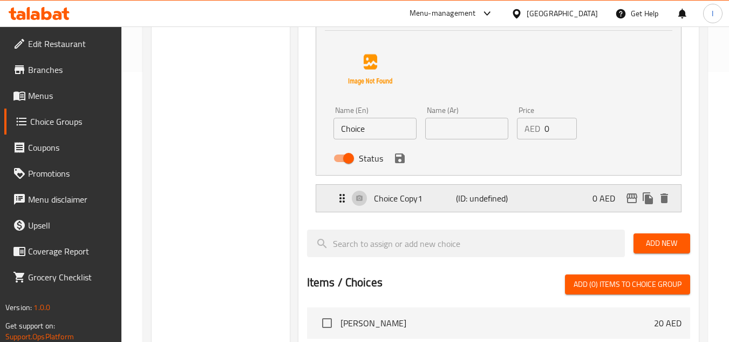
click at [408, 202] on p "Choice Copy1" at bounding box center [415, 198] width 83 height 13
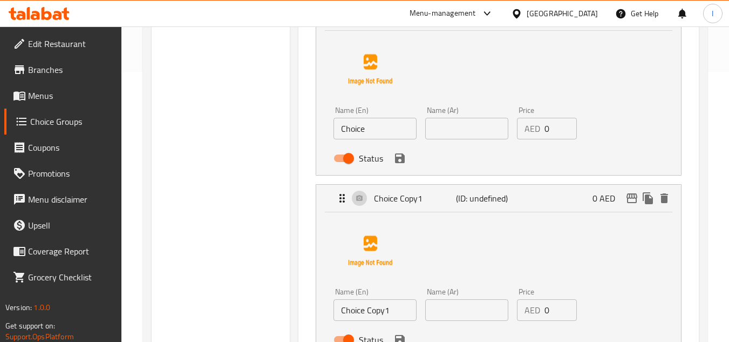
click at [381, 139] on div "Name (En) Choice Name (En)" at bounding box center [375, 123] width 92 height 42
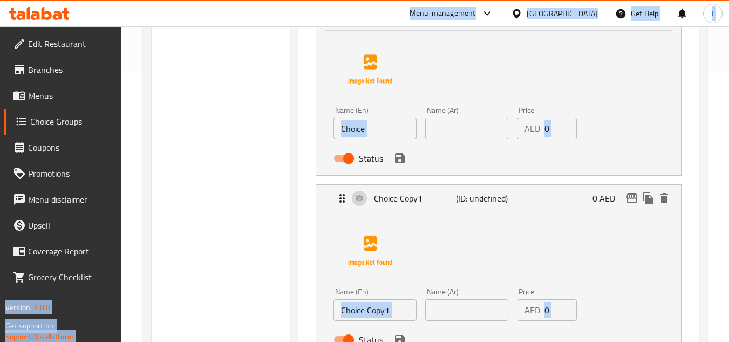
click at [388, 131] on input "Choice" at bounding box center [374, 129] width 83 height 22
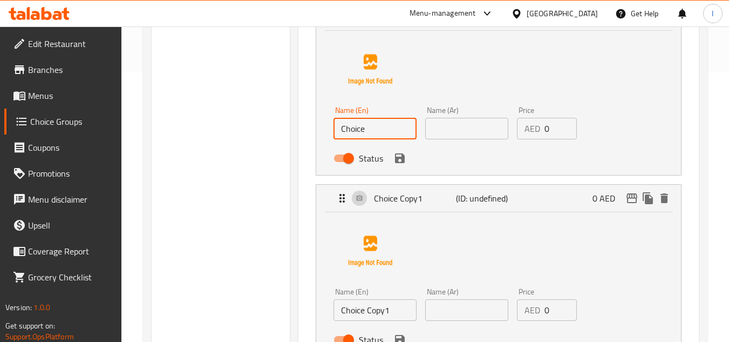
paste input "flatbread or roti"
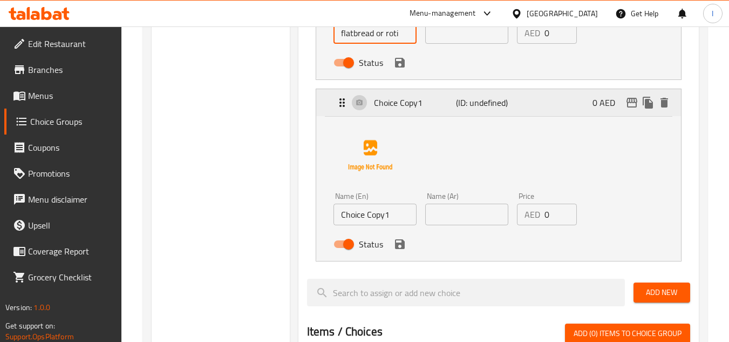
scroll to position [324, 0]
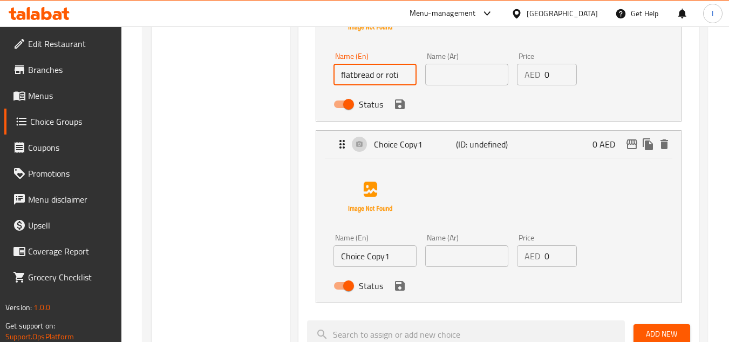
click at [387, 76] on input "flatbread or roti" at bounding box center [374, 75] width 83 height 22
type input "flatbread or roti"
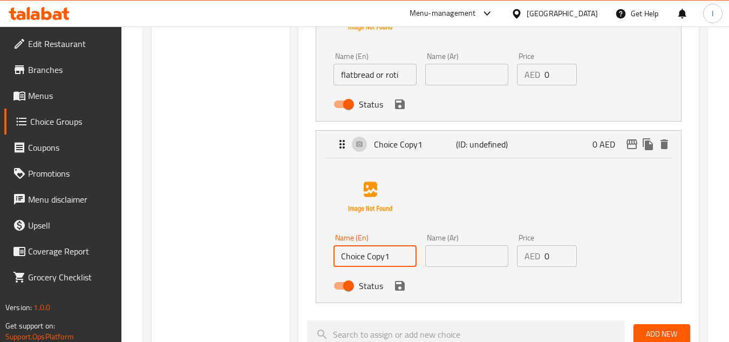
click at [378, 257] on input "Choice Copy1" at bounding box center [374, 256] width 83 height 22
paste input "roti"
type input "roti"
drag, startPoint x: 420, startPoint y: 77, endPoint x: 466, endPoint y: 80, distance: 45.4
click at [465, 80] on div "Name (En) flatbread or roti Name (En) Name (Ar) Name (Ar) Price AED 0 Price Sta…" at bounding box center [466, 83] width 275 height 71
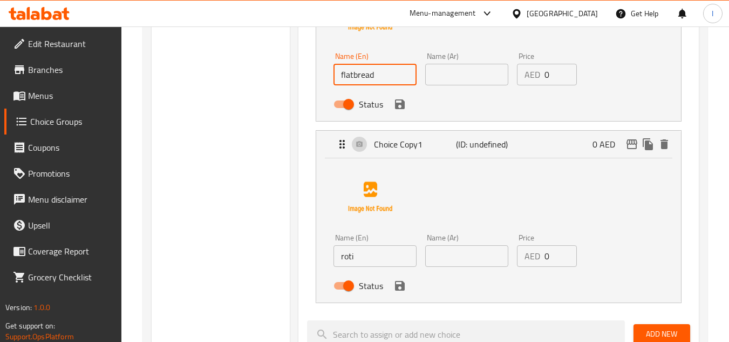
type input "flatbread"
click at [479, 74] on input "text" at bounding box center [466, 75] width 83 height 22
click at [649, 80] on div "Name (En) flatbread Name (En) Name (Ar) Name (Ar) Price AED 0 Price Status" at bounding box center [498, 46] width 330 height 135
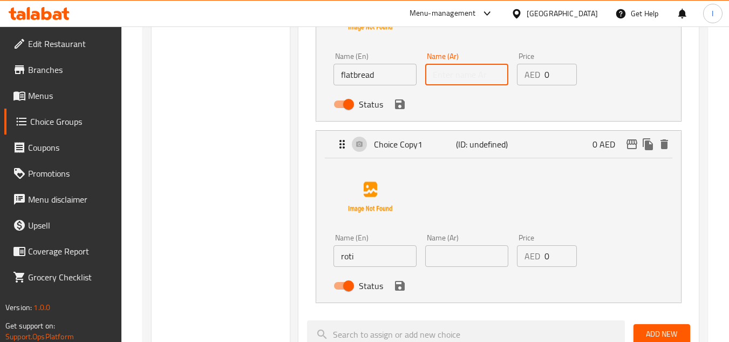
click at [473, 72] on input "text" at bounding box center [466, 75] width 83 height 22
type input "خبز مسطح"
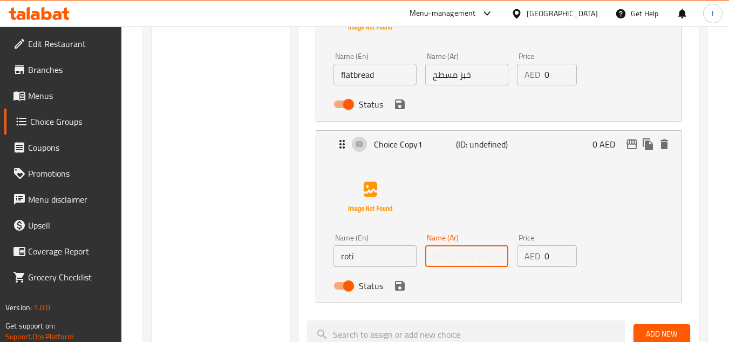
click at [470, 257] on input "text" at bounding box center [466, 256] width 83 height 22
type input "روتي"
click at [392, 288] on button "save" at bounding box center [400, 285] width 16 height 16
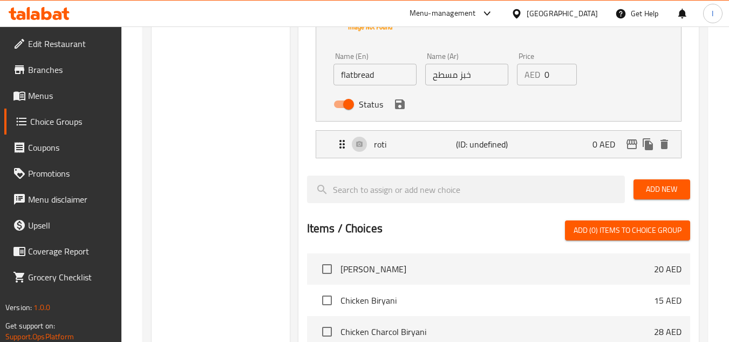
click at [392, 105] on button "save" at bounding box center [400, 104] width 16 height 16
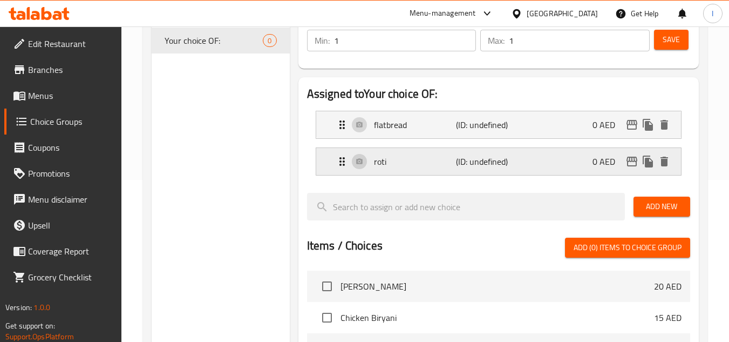
scroll to position [108, 0]
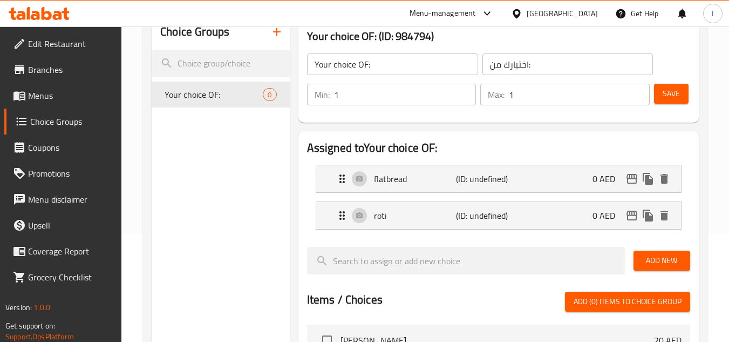
click at [671, 91] on span "Save" at bounding box center [671, 93] width 17 height 13
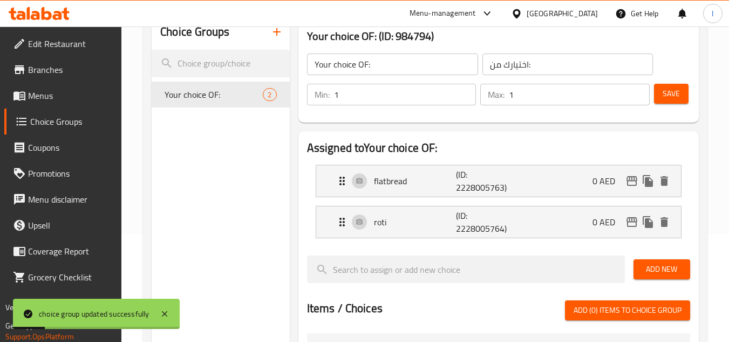
click at [65, 100] on span "Menus" at bounding box center [70, 95] width 85 height 13
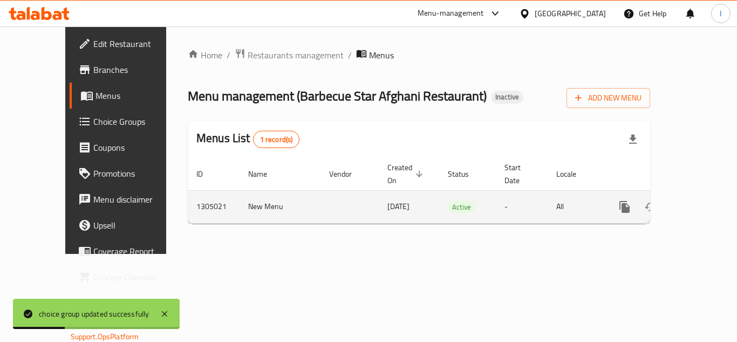
click at [703, 194] on link "enhanced table" at bounding box center [703, 207] width 26 height 26
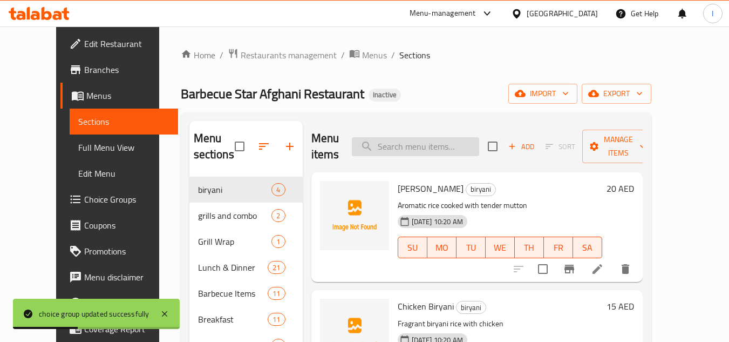
click at [439, 146] on input "search" at bounding box center [415, 146] width 127 height 19
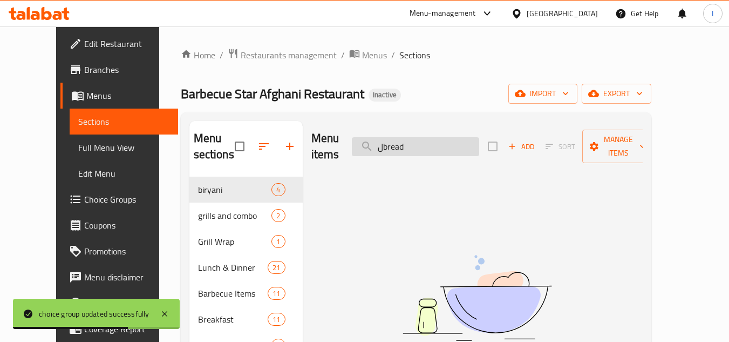
click at [399, 137] on input "لbread" at bounding box center [415, 146] width 127 height 19
type input "bread"
click at [471, 104] on div "Home / Restaurants management / Menus / Sections Barbecue Star Afghani Restaura…" at bounding box center [416, 300] width 471 height 504
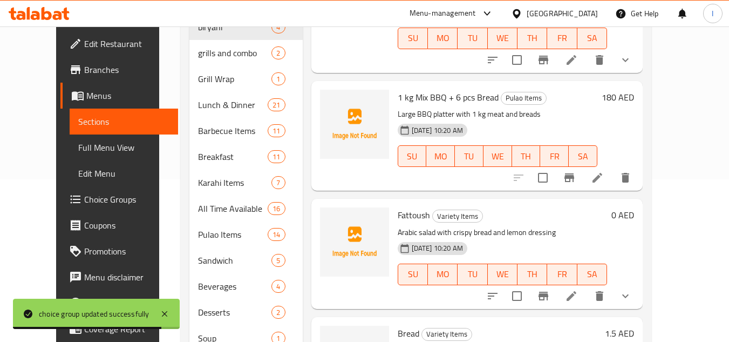
scroll to position [232, 0]
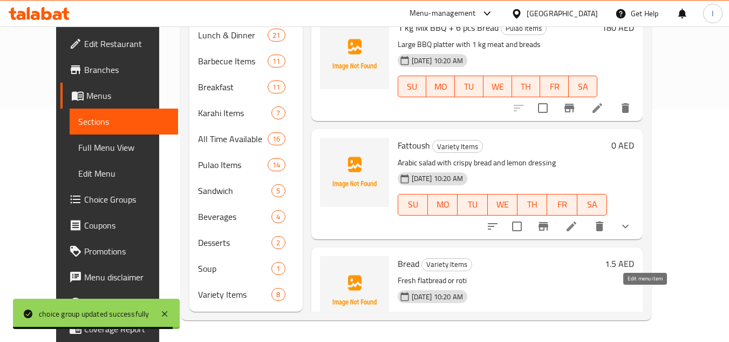
click at [604, 337] on icon at bounding box center [597, 343] width 13 height 13
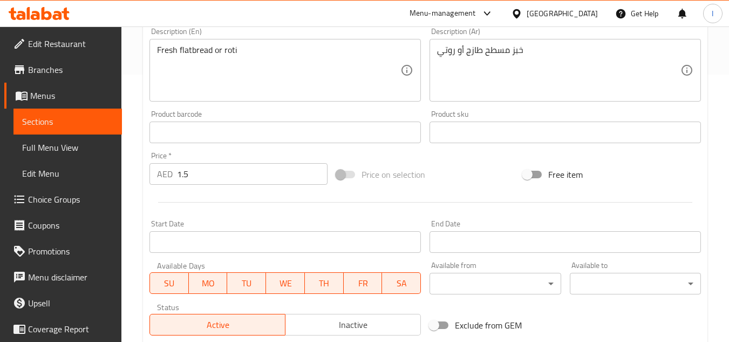
scroll to position [259, 0]
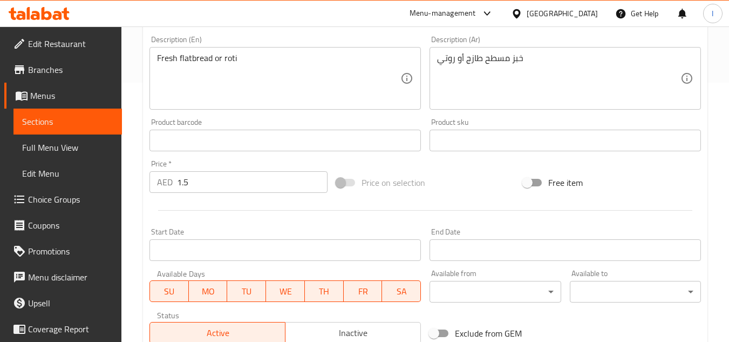
drag, startPoint x: 233, startPoint y: 169, endPoint x: 190, endPoint y: 178, distance: 43.5
click at [194, 177] on div "Price   * AED 1.5 Price *" at bounding box center [238, 176] width 178 height 33
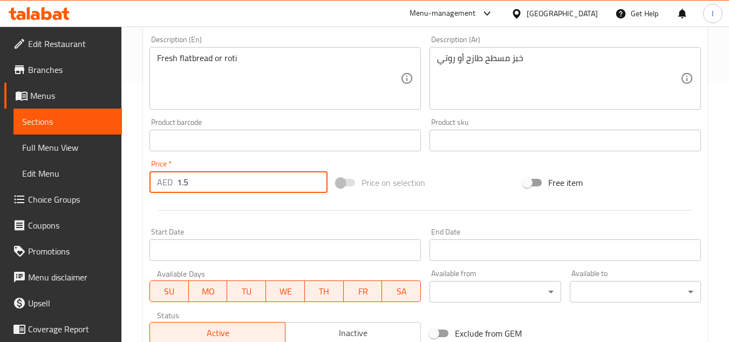
paste input "number"
type input "1"
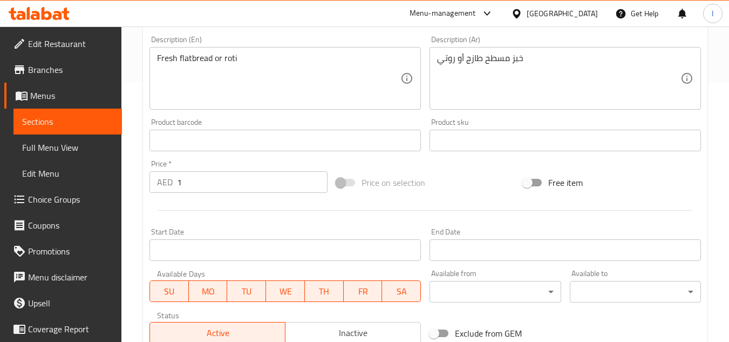
click at [151, 196] on div "Price   * AED 1 Price *" at bounding box center [238, 176] width 187 height 42
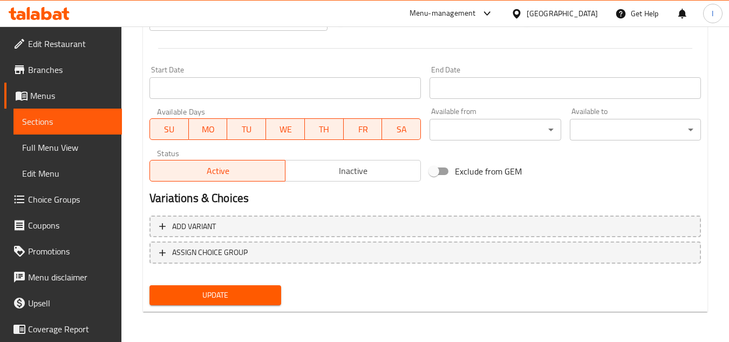
click at [236, 293] on span "Update" at bounding box center [215, 294] width 114 height 13
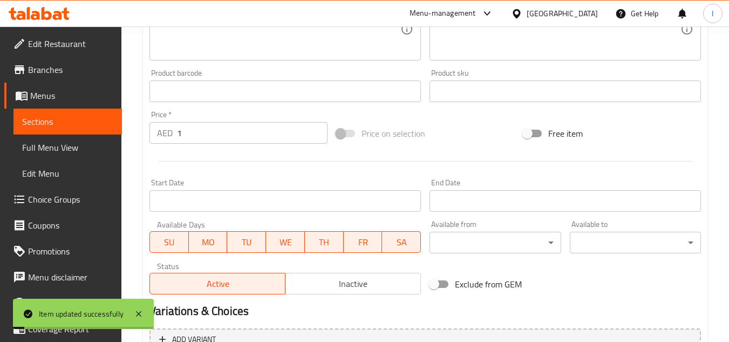
scroll to position [421, 0]
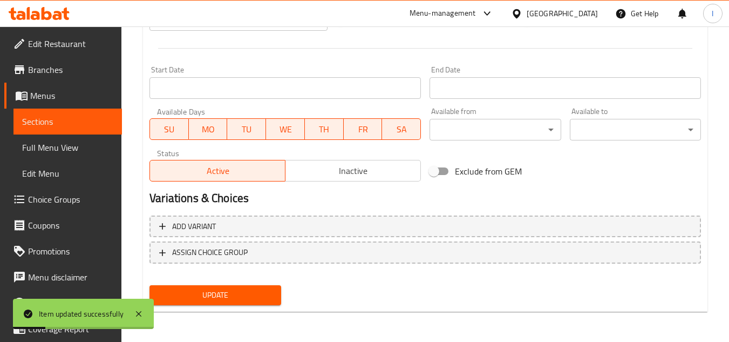
click at [92, 125] on span "Sections" at bounding box center [67, 121] width 91 height 13
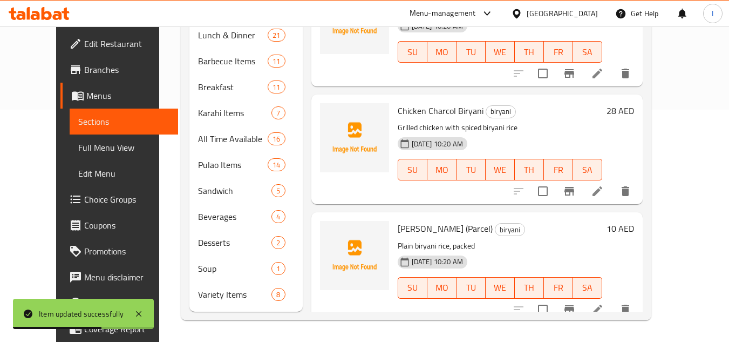
scroll to position [92, 0]
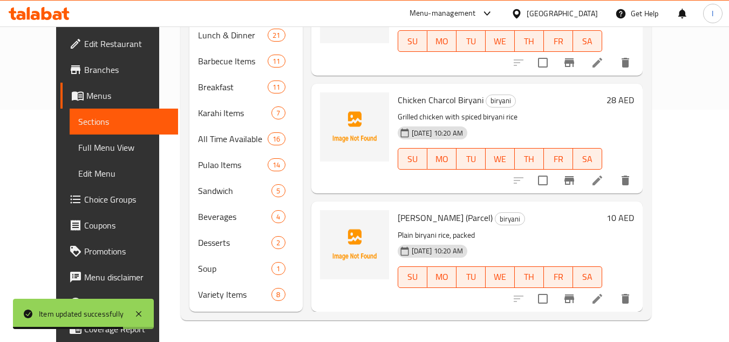
click at [78, 143] on span "Full Menu View" at bounding box center [123, 147] width 91 height 13
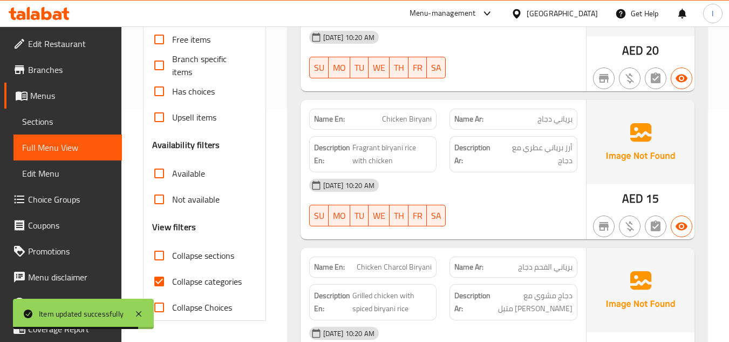
click at [159, 257] on input "Collapse sections" at bounding box center [159, 255] width 26 height 26
checkbox input "true"
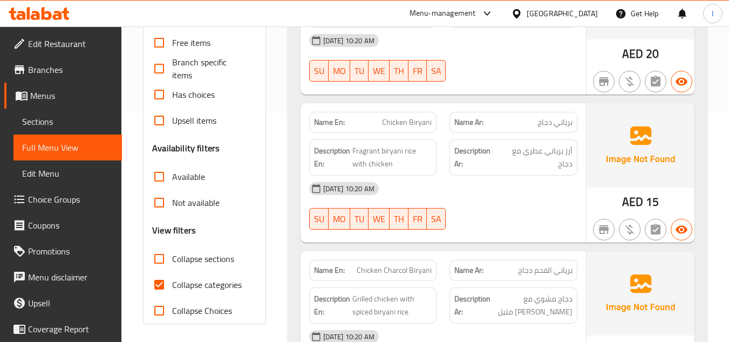
scroll to position [378, 0]
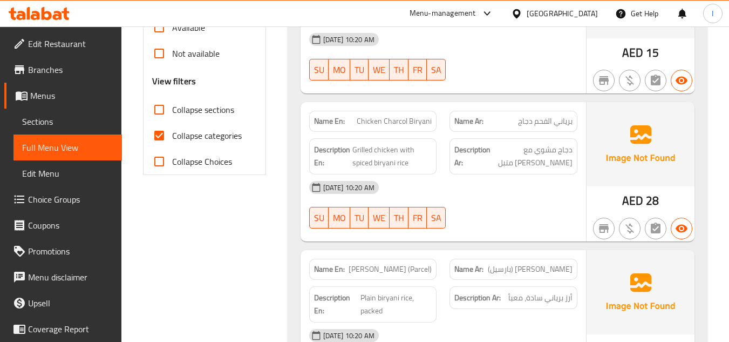
click at [162, 121] on input "Collapse sections" at bounding box center [159, 110] width 26 height 26
checkbox input "true"
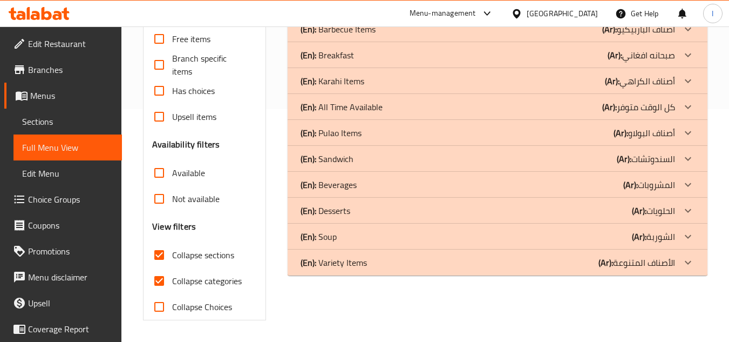
click at [166, 268] on input "Collapse categories" at bounding box center [159, 281] width 26 height 26
checkbox input "false"
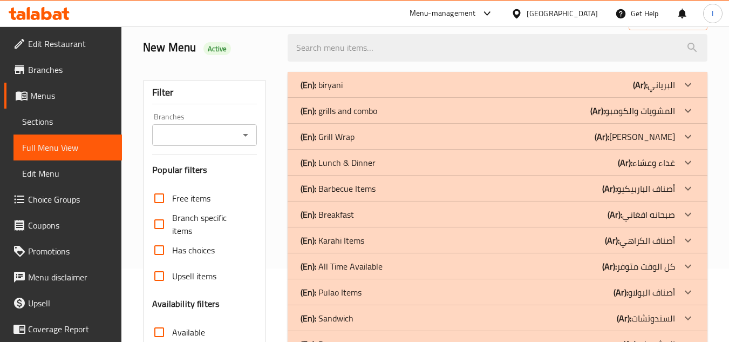
scroll to position [108, 0]
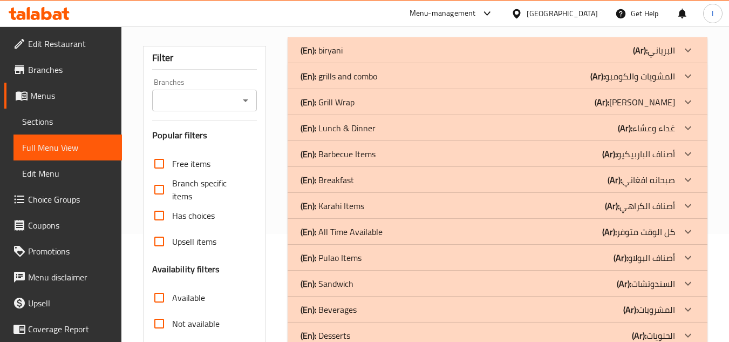
click at [382, 57] on div "(En): Barbecue Items (Ar): أصناف الباربيكيو" at bounding box center [488, 50] width 374 height 13
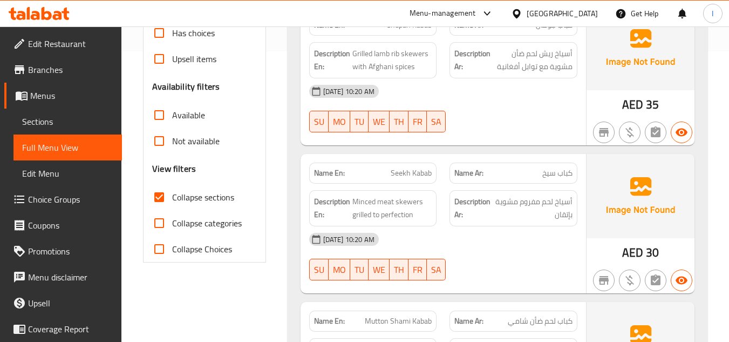
scroll to position [324, 0]
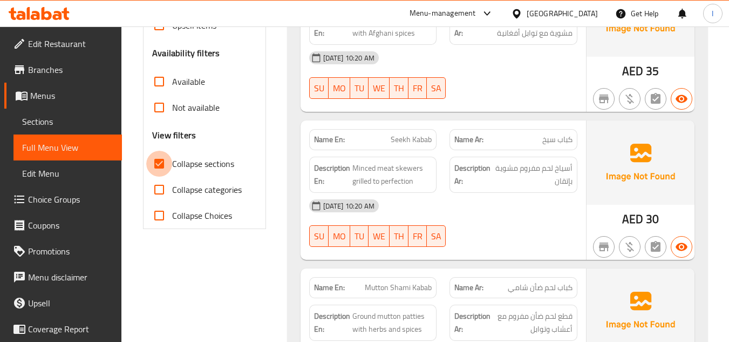
click at [166, 167] on input "Collapse sections" at bounding box center [159, 164] width 26 height 26
checkbox input "false"
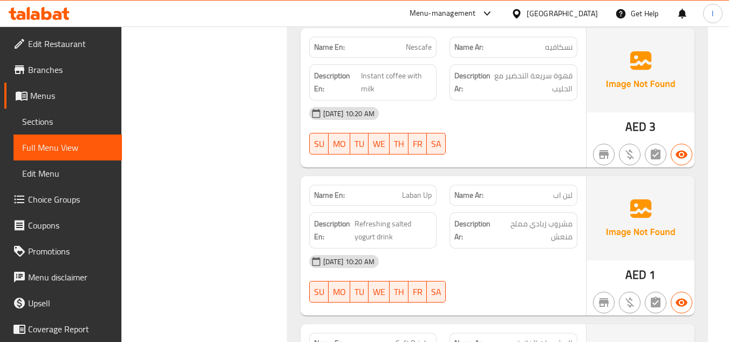
scroll to position [17260, 0]
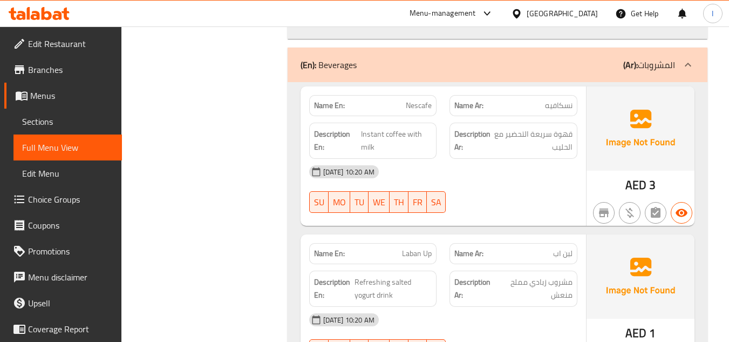
copy span "Laban"
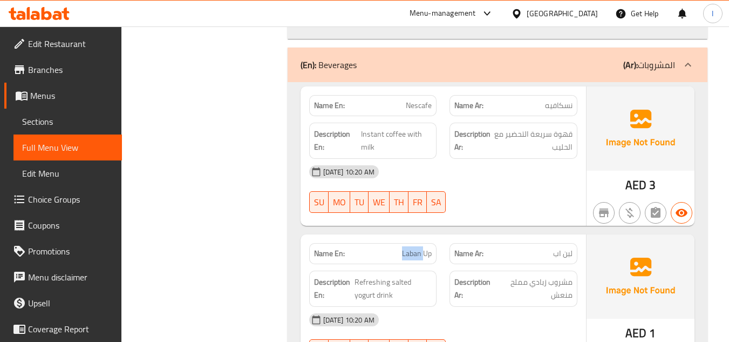
copy span "Laban Up"
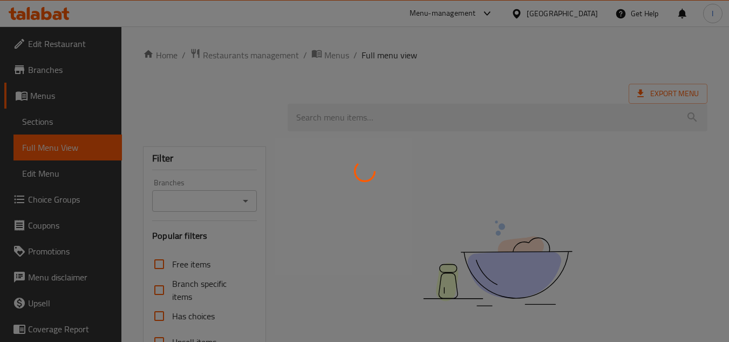
click at [67, 122] on div at bounding box center [364, 171] width 729 height 342
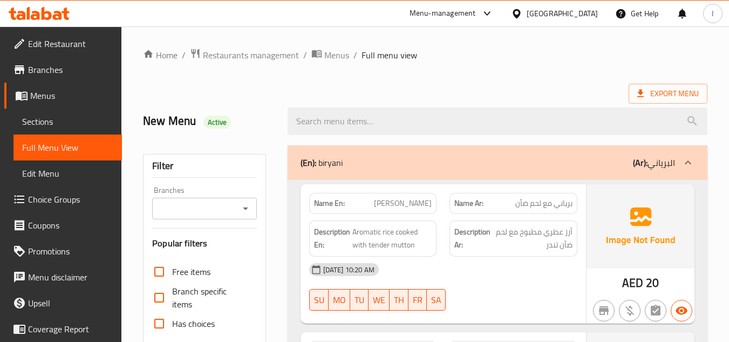
click at [67, 122] on span "Sections" at bounding box center [67, 121] width 91 height 13
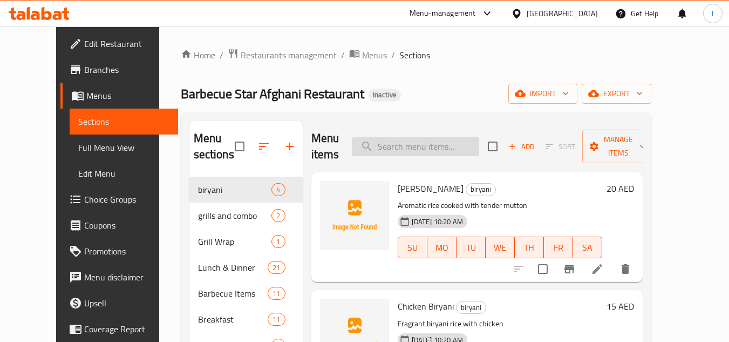
click at [444, 139] on input "search" at bounding box center [415, 146] width 127 height 19
paste input "Laban Up"
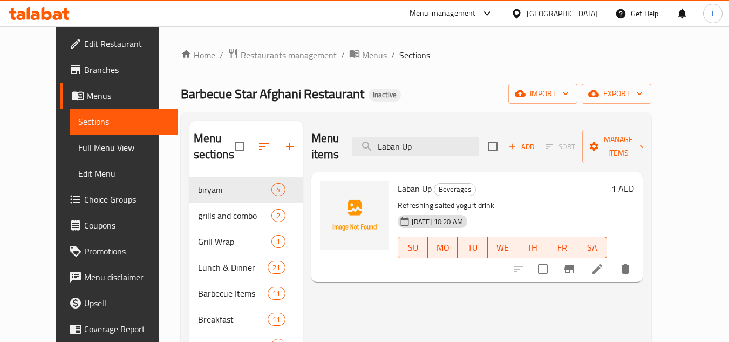
type input "Laban Up"
click at [612, 259] on li at bounding box center [597, 268] width 30 height 19
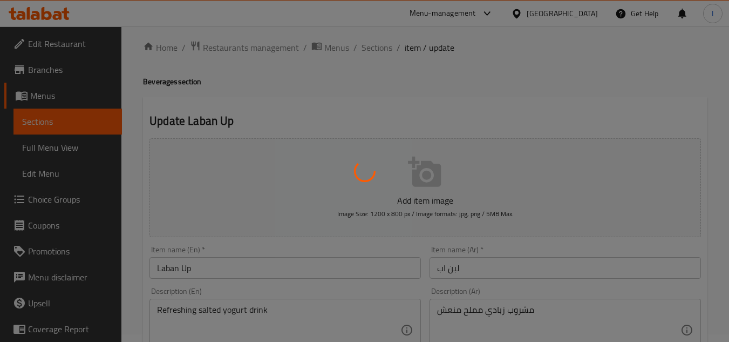
scroll to position [378, 0]
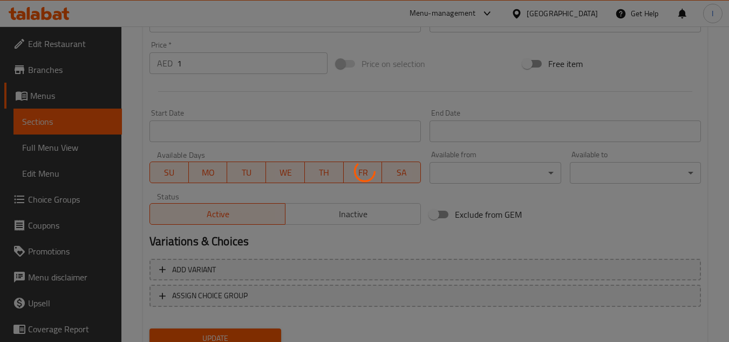
click at [202, 69] on div at bounding box center [364, 171] width 729 height 342
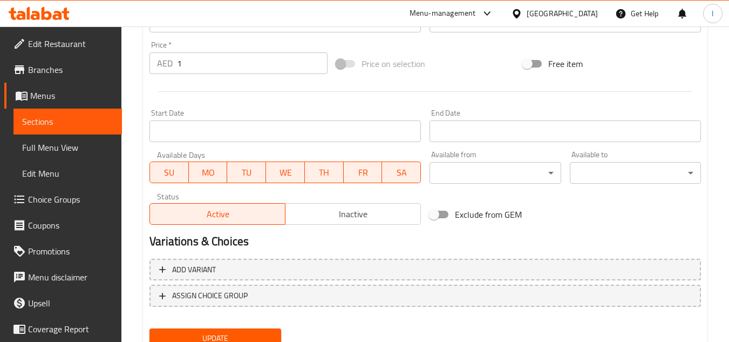
click at [76, 114] on link "Sections" at bounding box center [67, 121] width 108 height 26
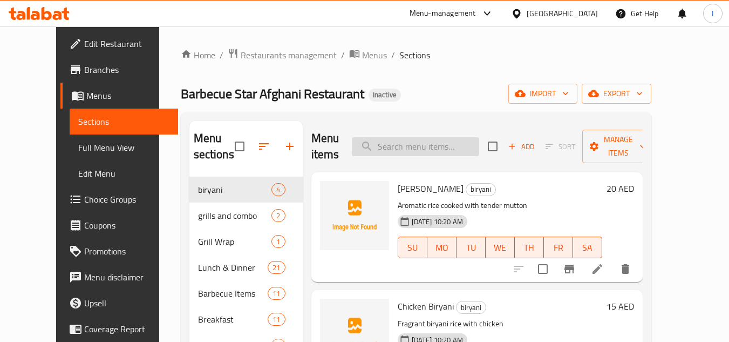
click at [456, 142] on input "search" at bounding box center [415, 146] width 127 height 19
paste input "Laban Up"
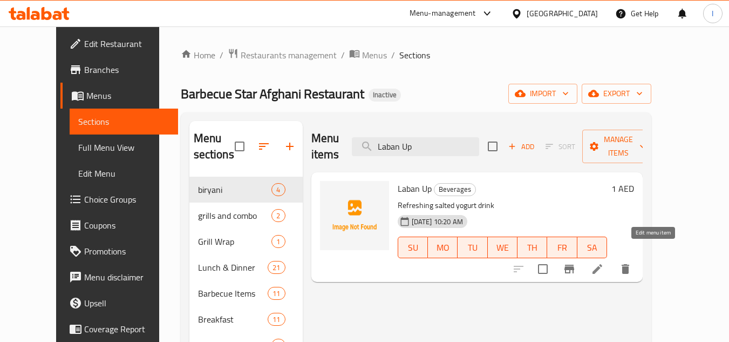
type input "Laban Up"
click at [604, 262] on icon at bounding box center [597, 268] width 13 height 13
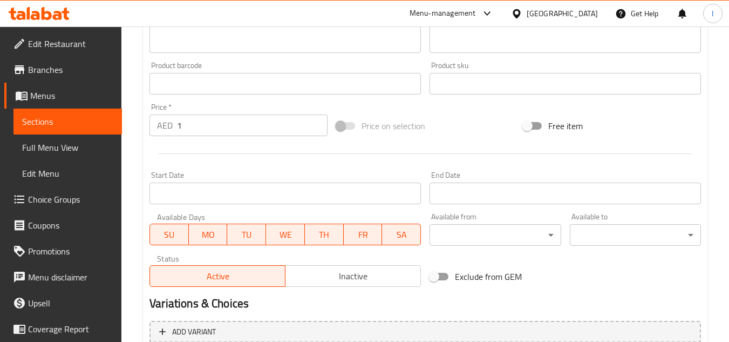
scroll to position [313, 0]
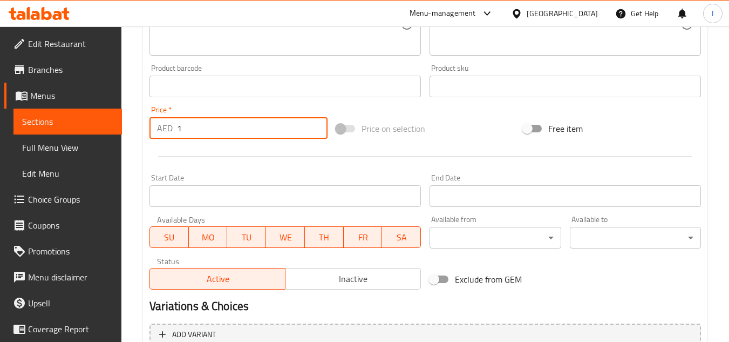
click at [206, 131] on input "1" at bounding box center [252, 128] width 151 height 22
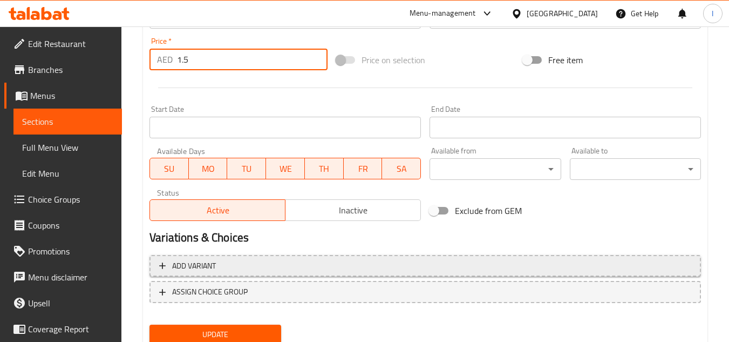
scroll to position [421, 0]
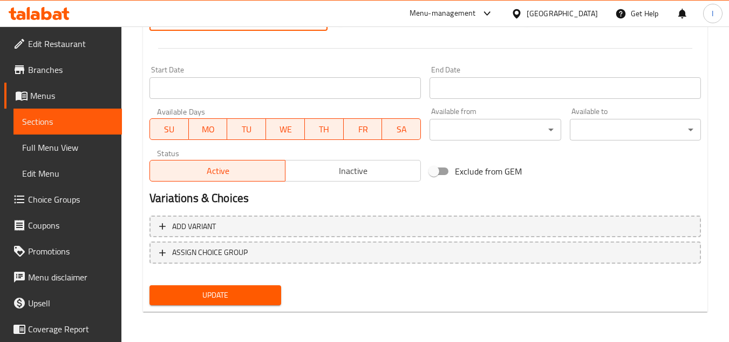
type input "1.5"
click at [230, 276] on nav at bounding box center [424, 272] width 551 height 9
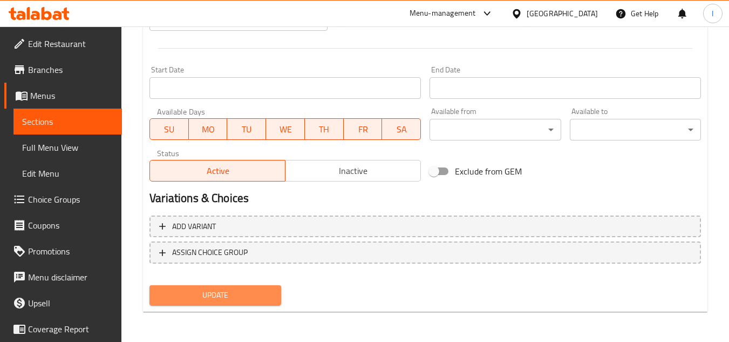
click at [231, 285] on button "Update" at bounding box center [214, 295] width 131 height 20
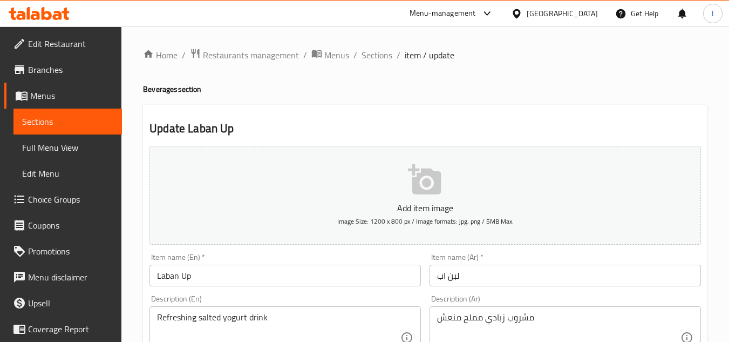
click at [94, 128] on link "Sections" at bounding box center [67, 121] width 108 height 26
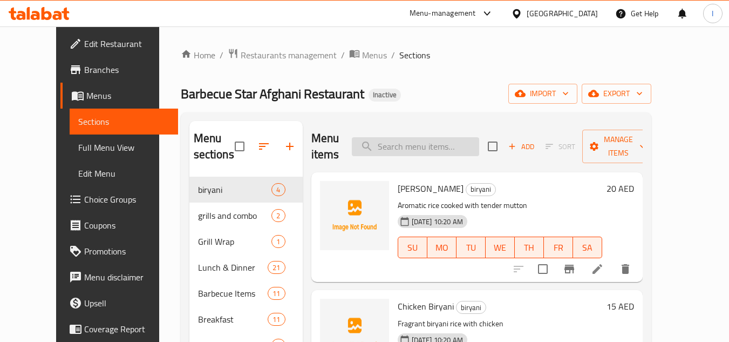
click at [471, 144] on input "search" at bounding box center [415, 146] width 127 height 19
paste input "Soft Drinks"
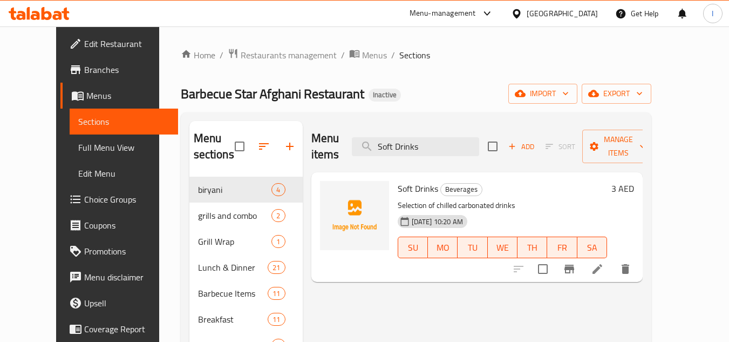
type input "Soft Drinks"
click at [612, 259] on li at bounding box center [597, 268] width 30 height 19
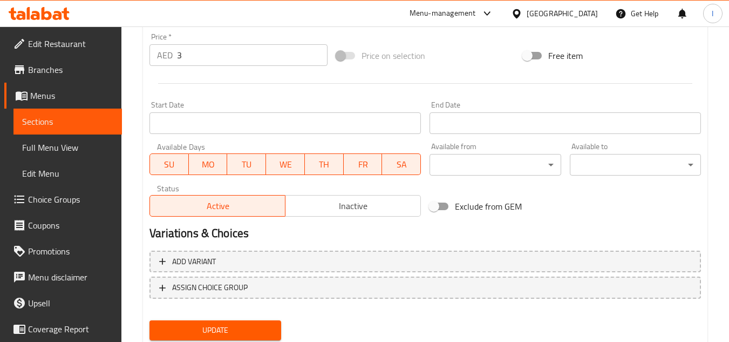
scroll to position [367, 0]
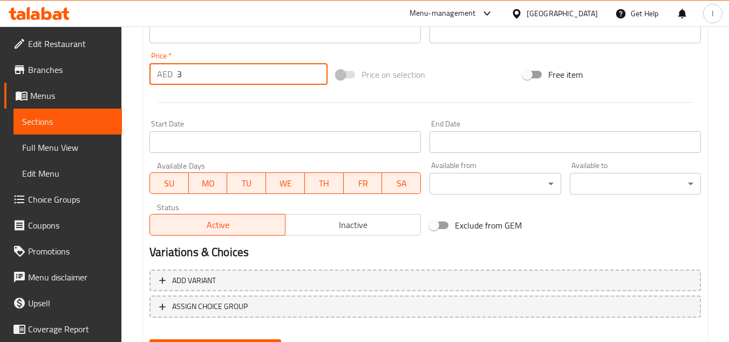
drag, startPoint x: 210, startPoint y: 82, endPoint x: 144, endPoint y: 81, distance: 65.8
click at [138, 82] on div "Home / Restaurants management / Menus / Sections / item / update Beverages sect…" at bounding box center [425, 28] width 608 height 736
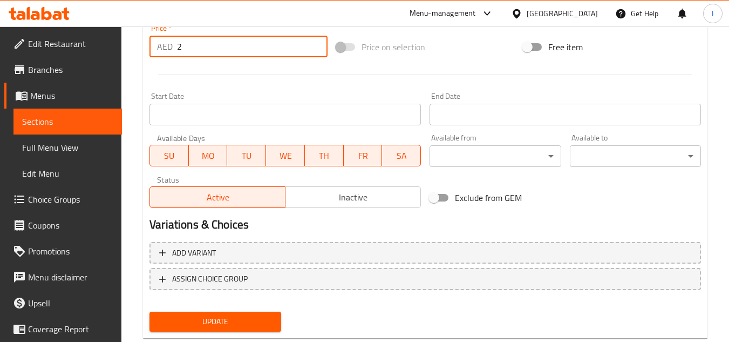
scroll to position [421, 0]
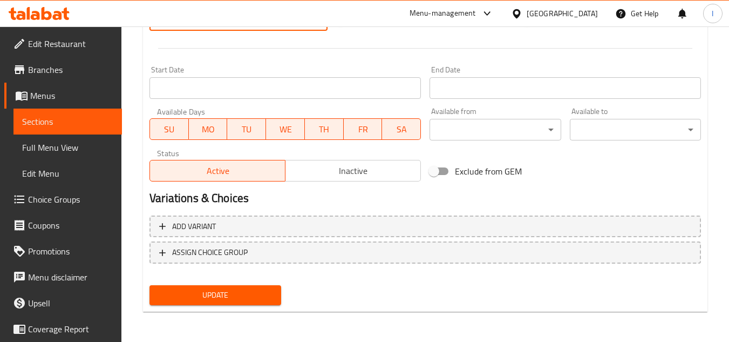
type input "2"
click at [234, 290] on span "Update" at bounding box center [215, 294] width 114 height 13
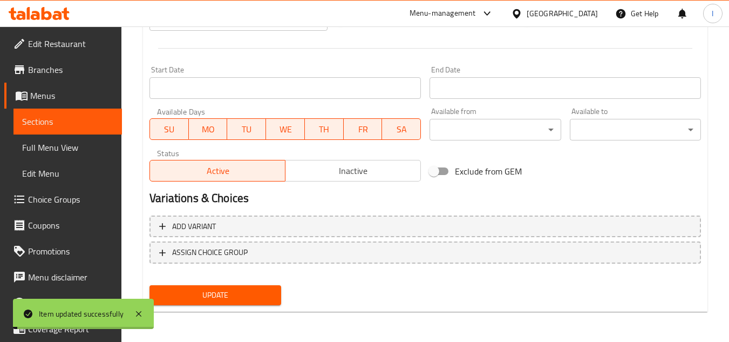
click at [93, 127] on span "Sections" at bounding box center [67, 121] width 91 height 13
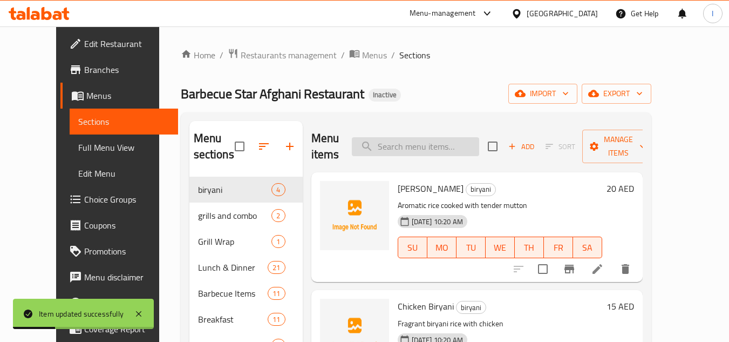
click at [453, 146] on input "search" at bounding box center [415, 146] width 127 height 19
paste input "Mineral Water"
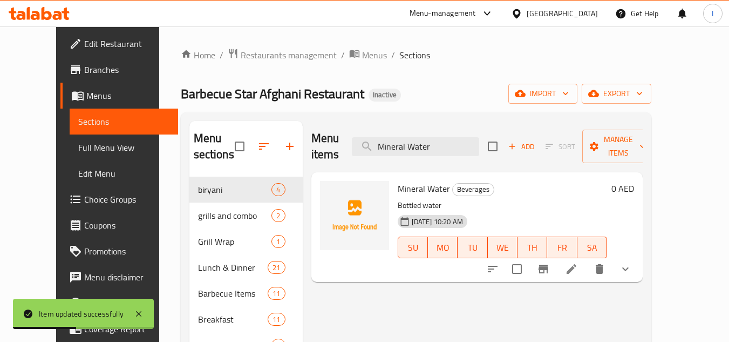
type input "Mineral Water"
click at [587, 259] on li at bounding box center [571, 268] width 30 height 19
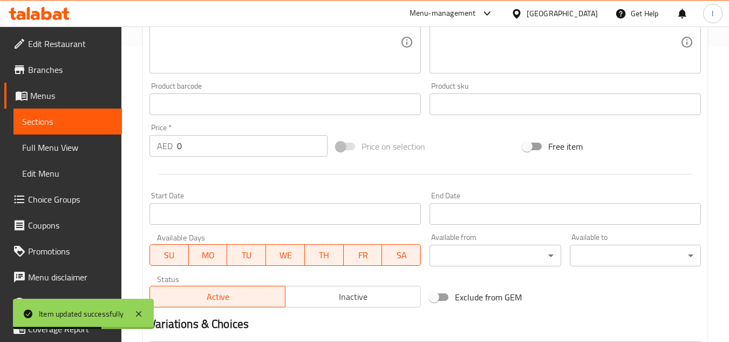
scroll to position [445, 0]
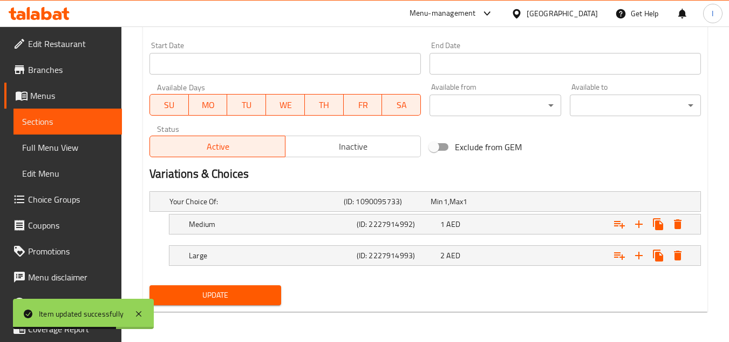
click at [59, 116] on span "Sections" at bounding box center [67, 121] width 91 height 13
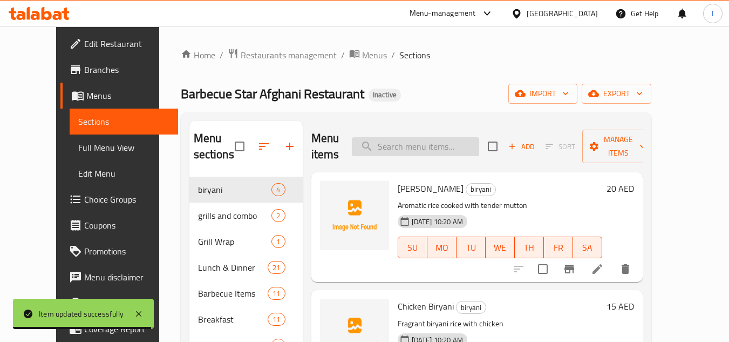
click at [457, 145] on input "search" at bounding box center [415, 146] width 127 height 19
paste input "Kheer"
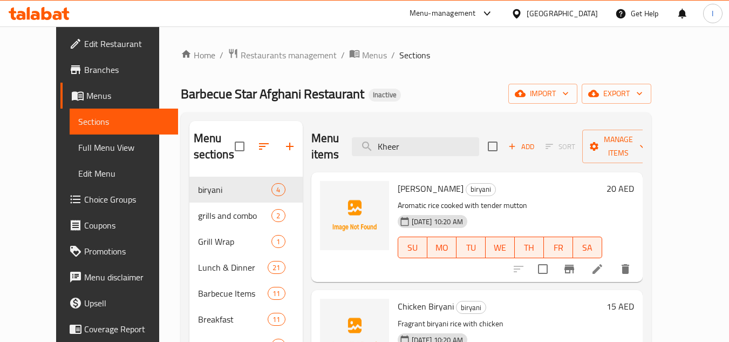
type input "Kheer"
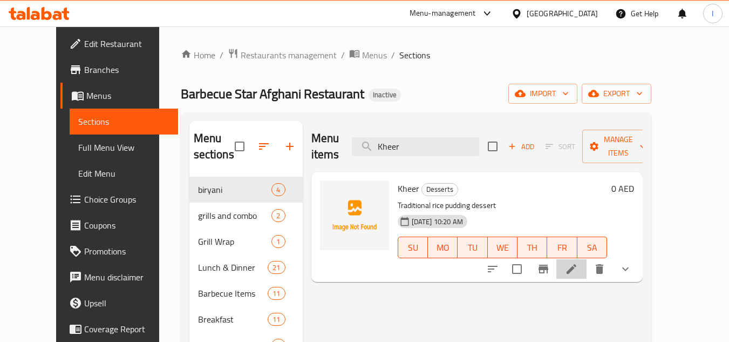
click at [587, 259] on li at bounding box center [571, 268] width 30 height 19
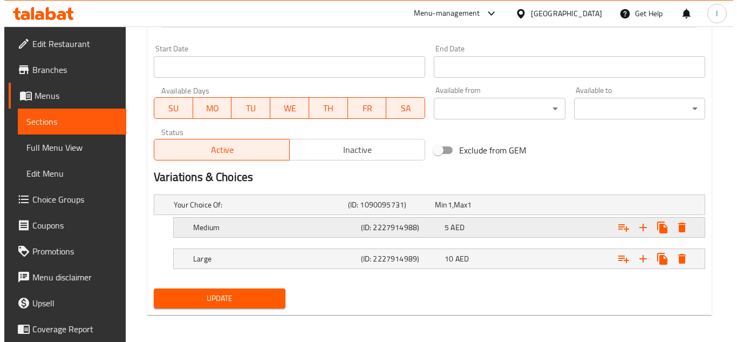
scroll to position [445, 0]
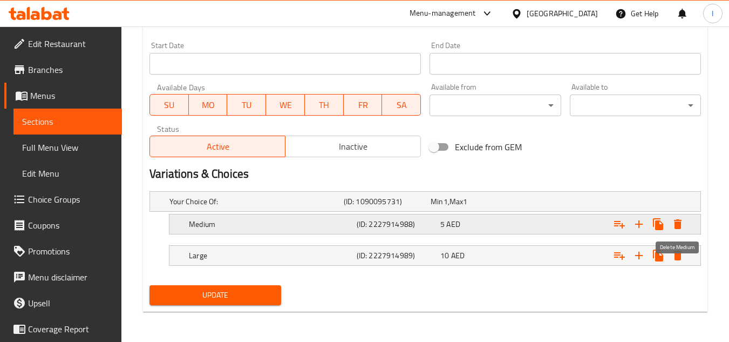
click at [681, 222] on icon "Expand" at bounding box center [677, 223] width 13 height 13
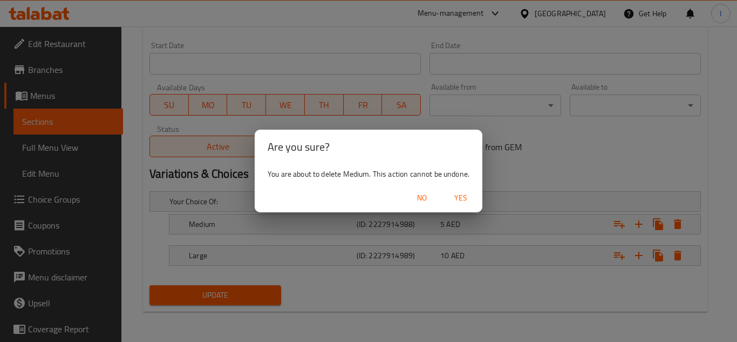
click at [469, 199] on span "Yes" at bounding box center [461, 197] width 26 height 13
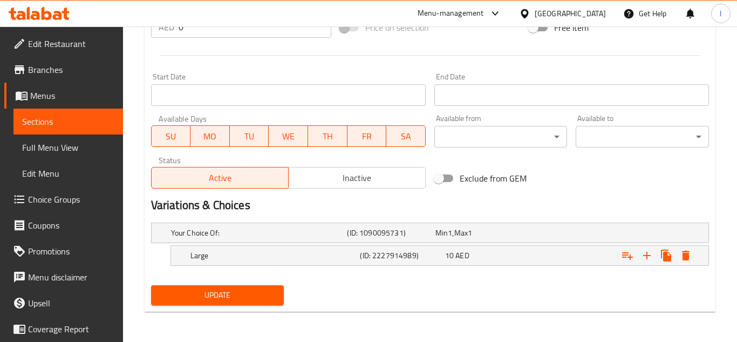
scroll to position [414, 0]
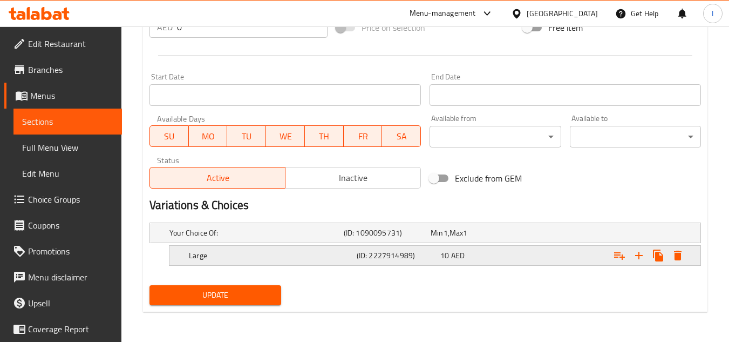
click at [677, 256] on icon "Expand" at bounding box center [678, 255] width 8 height 10
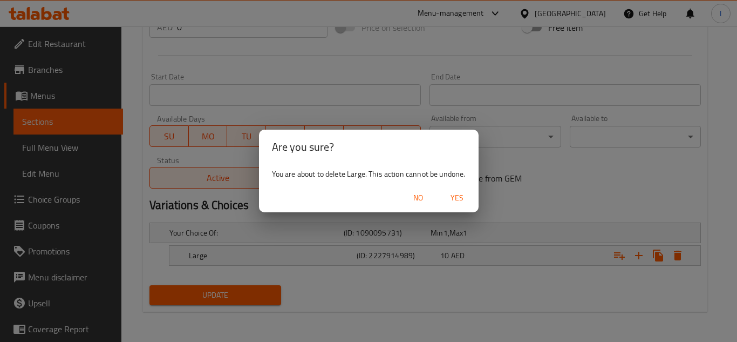
click at [463, 202] on span "Yes" at bounding box center [457, 197] width 26 height 13
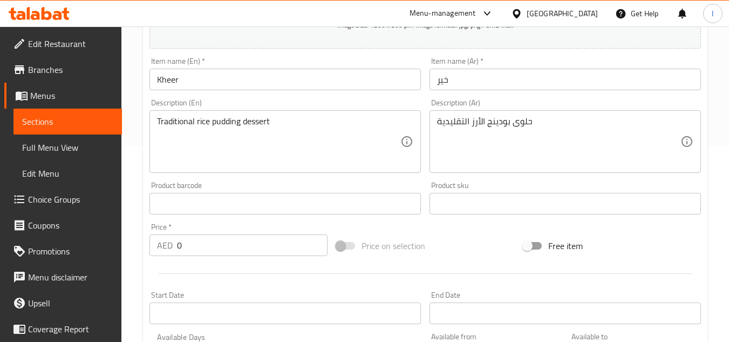
scroll to position [194, 0]
drag, startPoint x: 196, startPoint y: 245, endPoint x: 123, endPoint y: 247, distance: 73.4
click at [160, 247] on div "AED 0 Price *" at bounding box center [238, 247] width 178 height 22
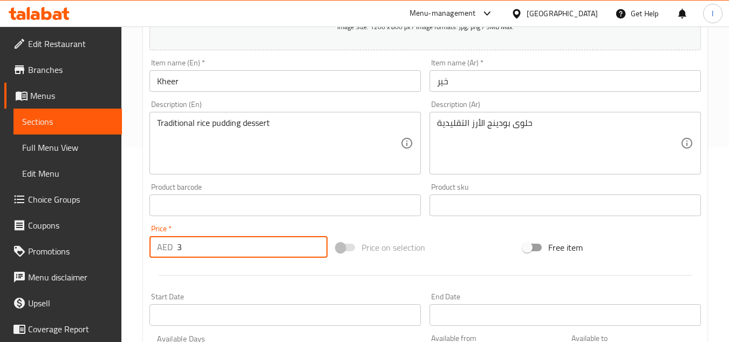
scroll to position [421, 0]
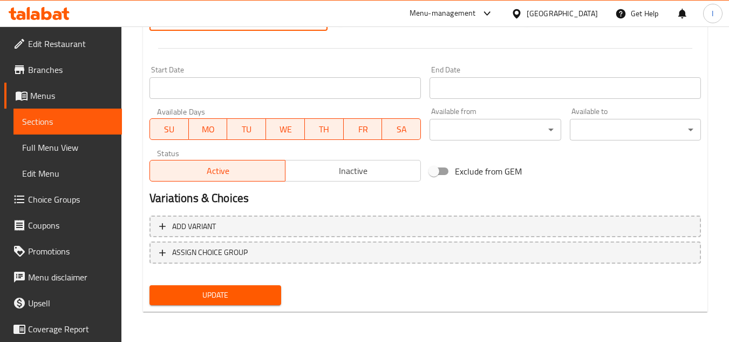
type input "3"
click at [226, 297] on span "Update" at bounding box center [215, 294] width 114 height 13
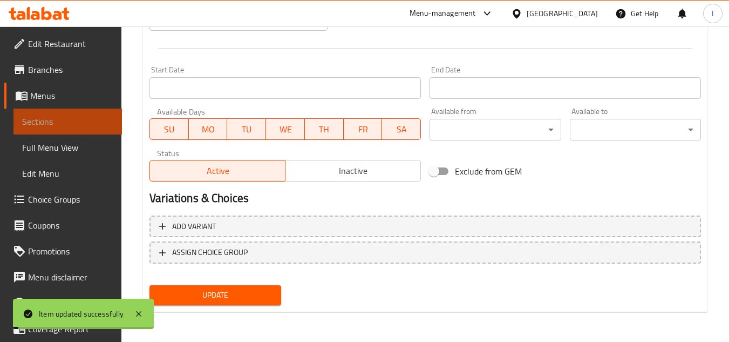
click at [83, 125] on span "Sections" at bounding box center [67, 121] width 91 height 13
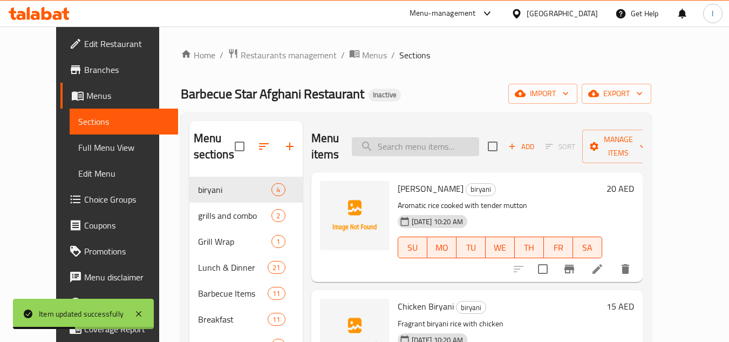
click at [456, 138] on input "search" at bounding box center [415, 146] width 127 height 19
paste input "Gulab Jamun"
type input "Gulab Jamun"
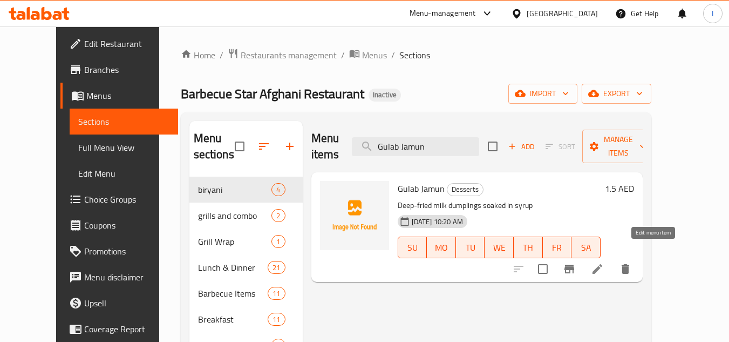
click at [602, 264] on icon at bounding box center [597, 269] width 10 height 10
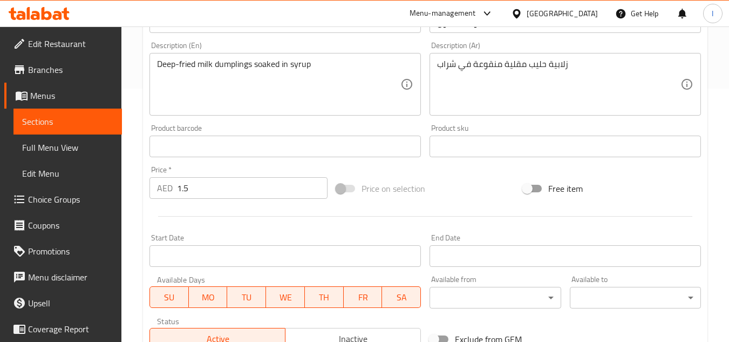
scroll to position [324, 0]
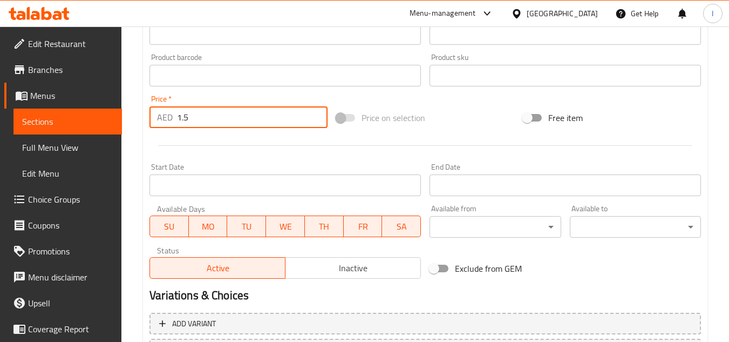
drag, startPoint x: 202, startPoint y: 122, endPoint x: 85, endPoint y: 119, distance: 116.6
click at [74, 118] on div "Edit Restaurant Branches Menus Sections Full Menu View Edit Menu Choice Groups …" at bounding box center [364, 71] width 729 height 736
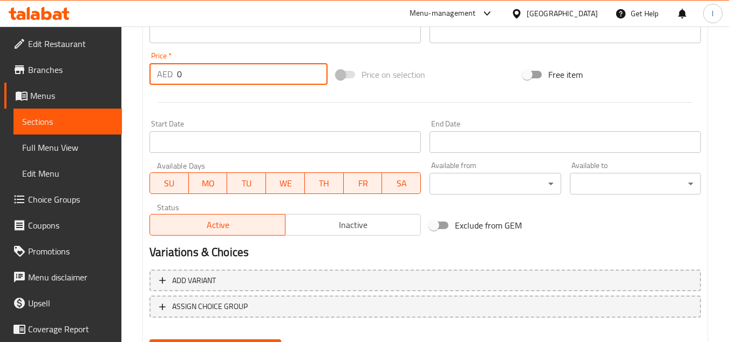
scroll to position [421, 0]
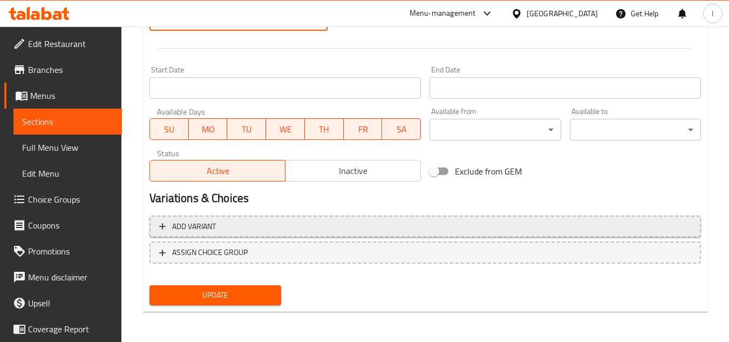
type input "0"
click at [247, 229] on span "Add variant" at bounding box center [425, 226] width 532 height 13
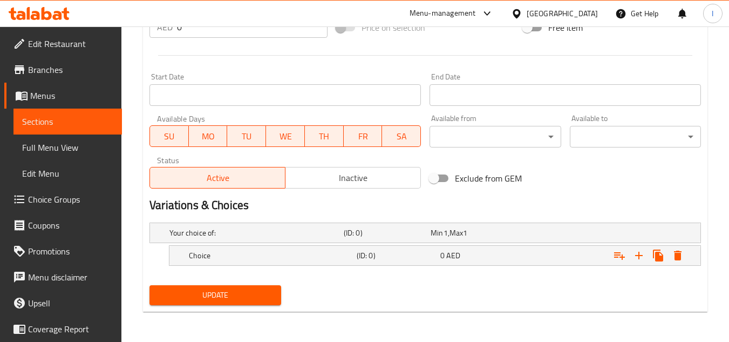
scroll to position [414, 0]
click at [645, 259] on icon "Expand" at bounding box center [638, 255] width 13 height 13
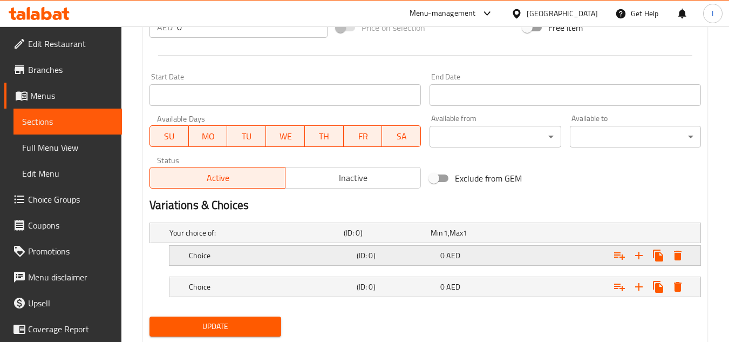
click at [218, 238] on h5 "Choice" at bounding box center [254, 232] width 170 height 11
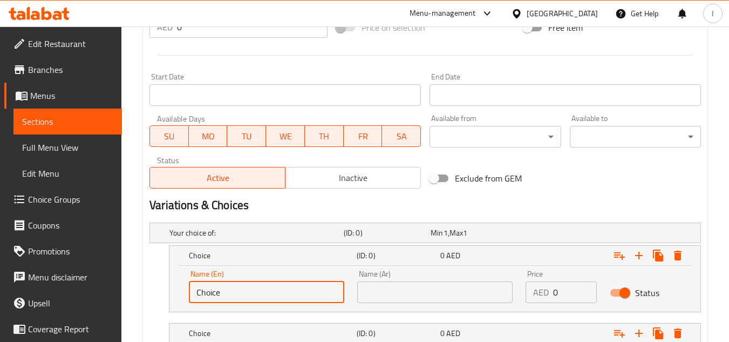
drag, startPoint x: 242, startPoint y: 295, endPoint x: 66, endPoint y: 285, distance: 175.6
click at [65, 292] on div "Edit Restaurant Branches Menus Sections Full Menu View Edit Menu Choice Groups …" at bounding box center [364, 16] width 729 height 807
type input "medium"
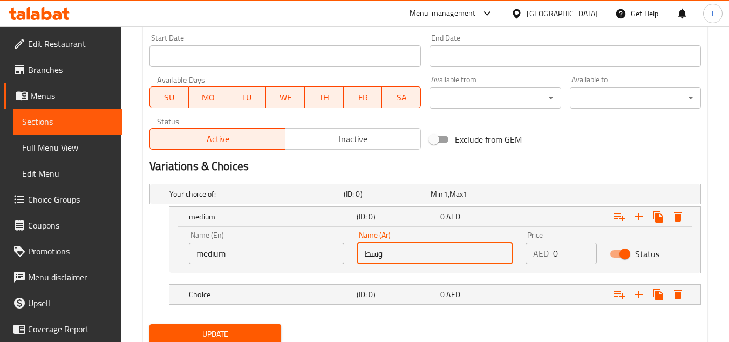
scroll to position [492, 0]
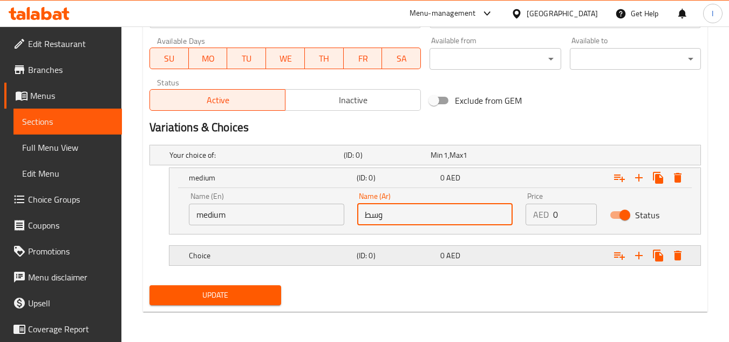
type input "وسط"
click at [251, 160] on h5 "Choice" at bounding box center [254, 154] width 170 height 11
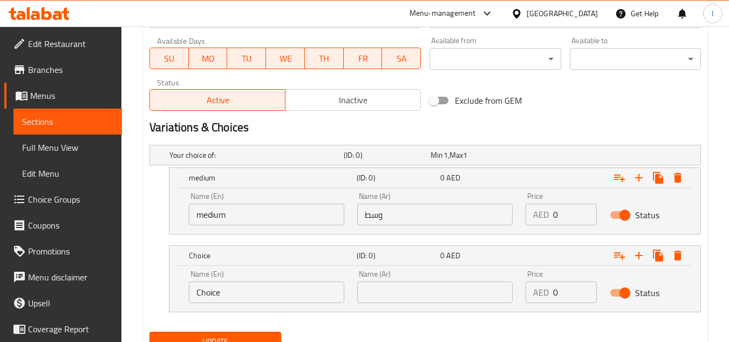
click at [251, 272] on div "Name (En) Choice Name (En)" at bounding box center [266, 286] width 155 height 33
click at [236, 290] on input "Choice" at bounding box center [266, 292] width 155 height 22
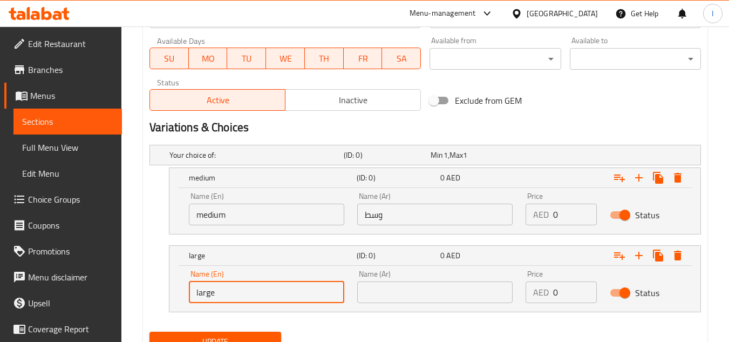
type input "large"
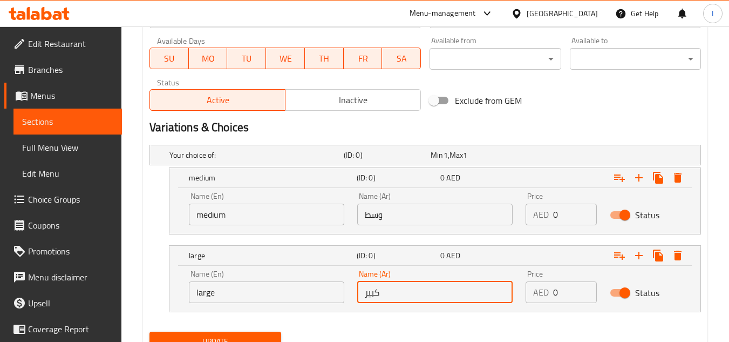
type input "كبير"
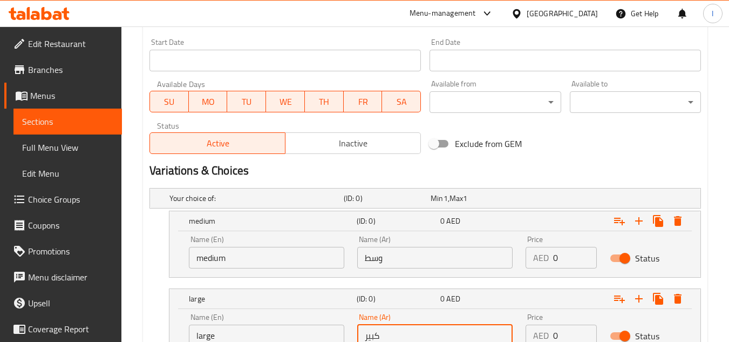
scroll to position [538, 0]
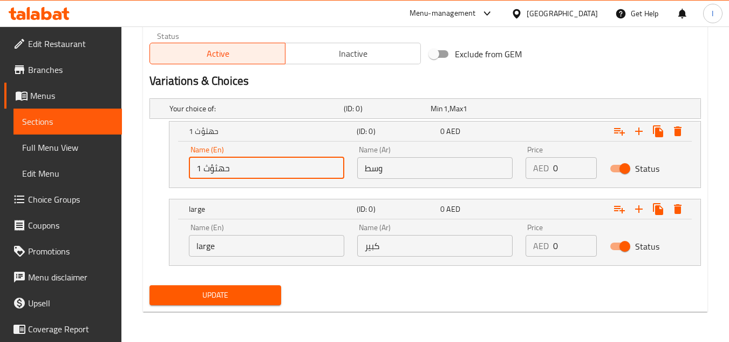
click at [221, 165] on input "1 حهثؤث" at bounding box center [266, 168] width 155 height 22
type input "1 piece"
click at [212, 248] on input "large" at bounding box center [266, 246] width 155 height 22
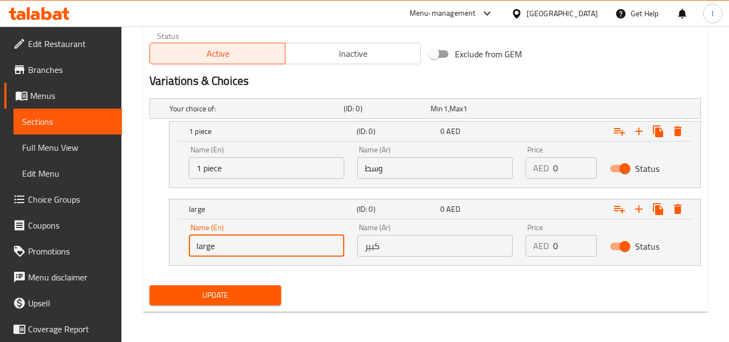
click at [211, 247] on input "large" at bounding box center [266, 246] width 155 height 22
type input "4 pieces"
click at [453, 168] on input "وسط" at bounding box center [434, 168] width 155 height 22
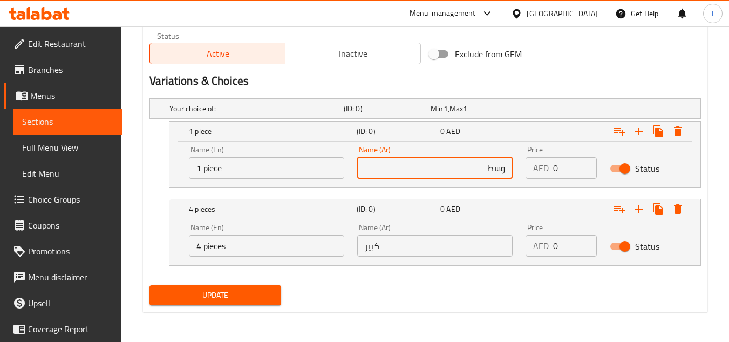
click at [455, 253] on input "كبير" at bounding box center [434, 246] width 155 height 22
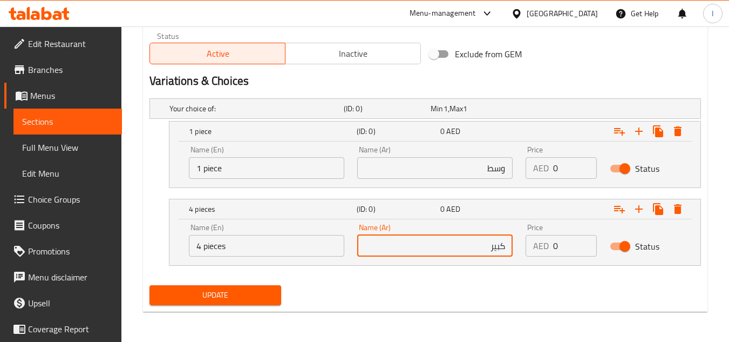
click at [499, 246] on input "كبير" at bounding box center [434, 246] width 155 height 22
type input "4 قطع"
click at [500, 166] on input "وسط" at bounding box center [434, 168] width 155 height 22
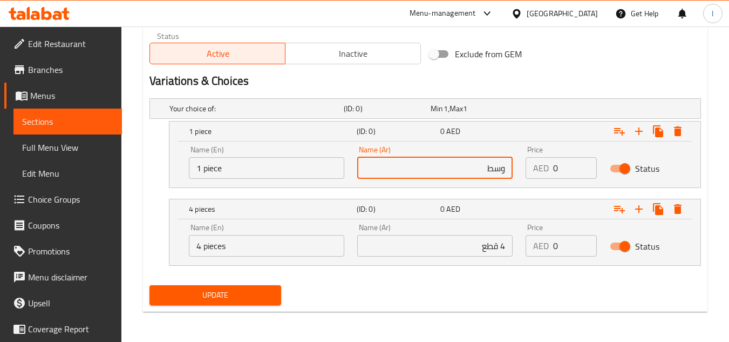
click at [500, 165] on input "وسط" at bounding box center [434, 168] width 155 height 22
type input "1 قطعة"
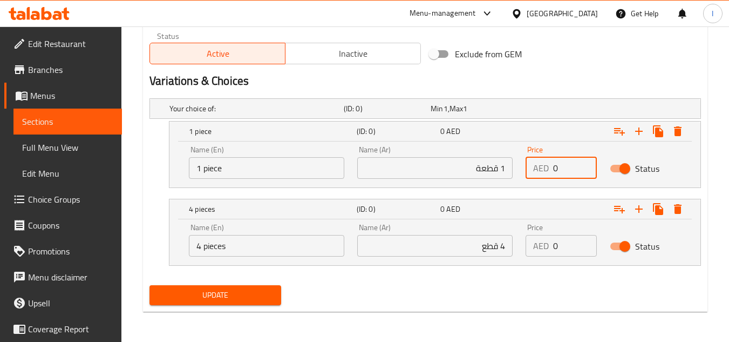
drag, startPoint x: 561, startPoint y: 169, endPoint x: 533, endPoint y: 168, distance: 28.1
click at [531, 169] on div "AED 0 Price" at bounding box center [561, 168] width 71 height 22
type input "1.5"
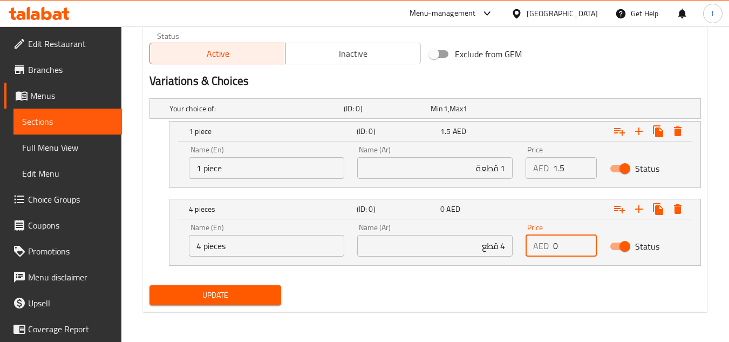
drag, startPoint x: 564, startPoint y: 245, endPoint x: 534, endPoint y: 247, distance: 29.8
click at [534, 247] on div "AED 0 Price" at bounding box center [561, 246] width 71 height 22
type input "4"
click at [250, 294] on span "Update" at bounding box center [215, 294] width 114 height 13
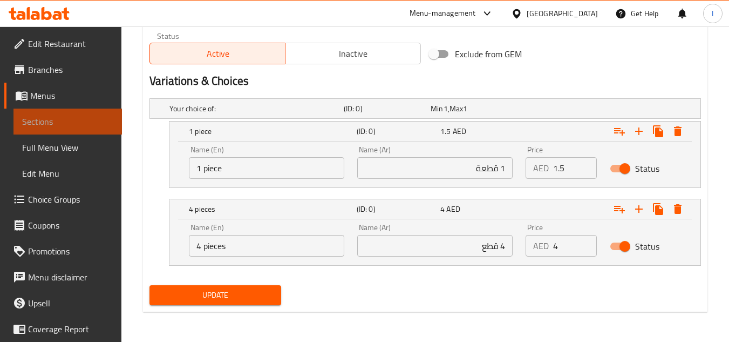
click at [93, 126] on span "Sections" at bounding box center [67, 121] width 91 height 13
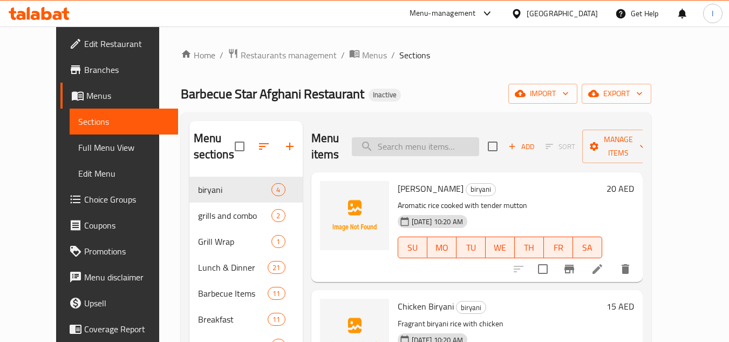
click at [460, 150] on input "search" at bounding box center [415, 146] width 127 height 19
paste input "Chicken Soup"
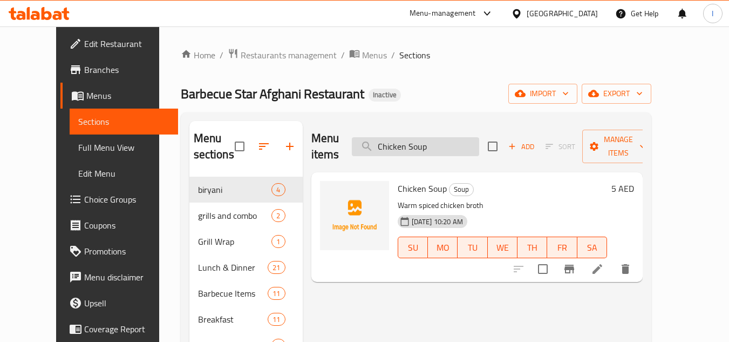
click at [453, 140] on input "Chicken Soup" at bounding box center [415, 146] width 127 height 19
paste input "Bread"
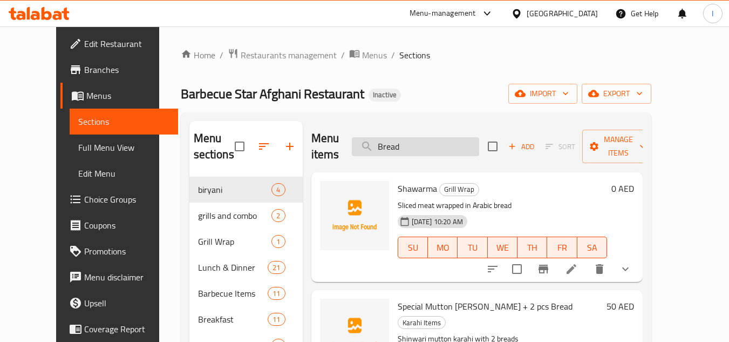
click at [474, 137] on input "Bread" at bounding box center [415, 146] width 127 height 19
paste input "Pakora"
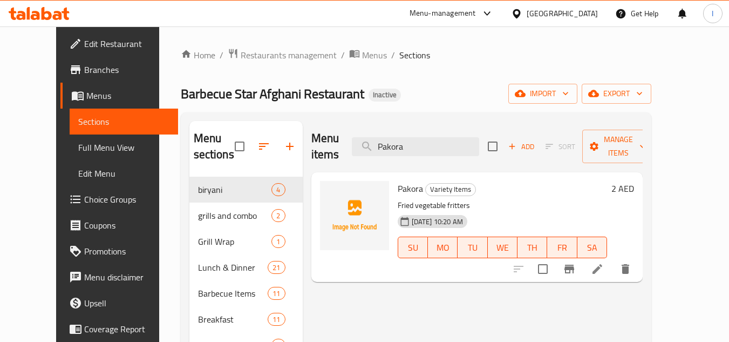
type input "Pakora"
click at [612, 259] on li at bounding box center [597, 268] width 30 height 19
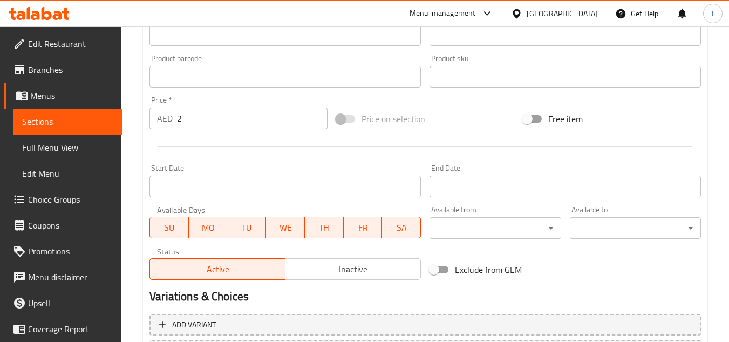
scroll to position [313, 0]
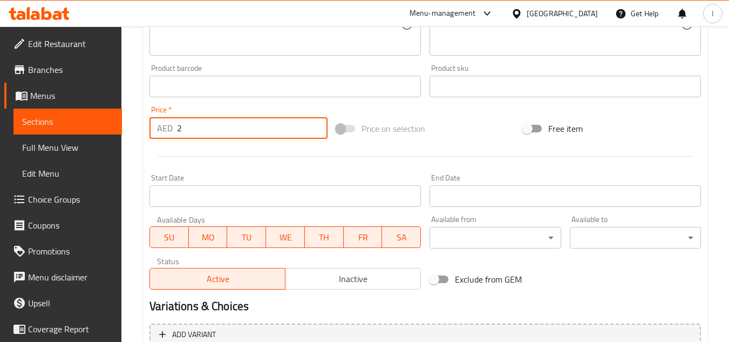
drag, startPoint x: 158, startPoint y: 130, endPoint x: 127, endPoint y: 128, distance: 30.3
click at [132, 130] on div "Home / Restaurants management / Menus / Sections / item / update Variety Items …" at bounding box center [425, 81] width 608 height 736
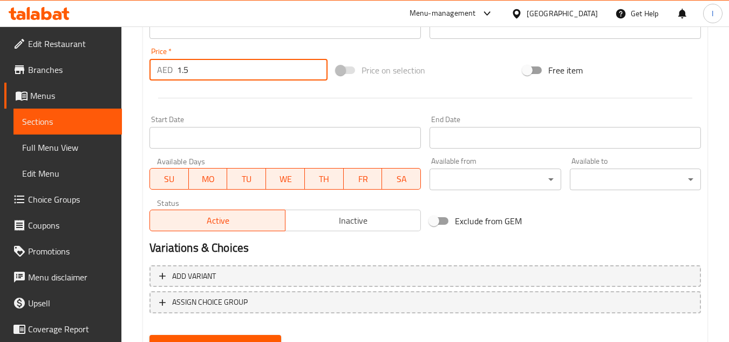
scroll to position [421, 0]
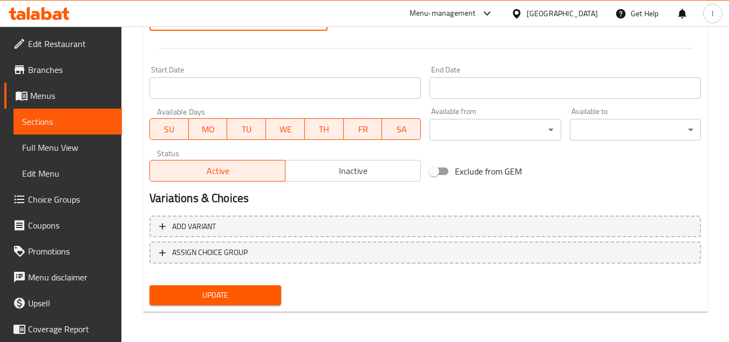
type input "1.5"
click at [243, 295] on span "Update" at bounding box center [215, 294] width 114 height 13
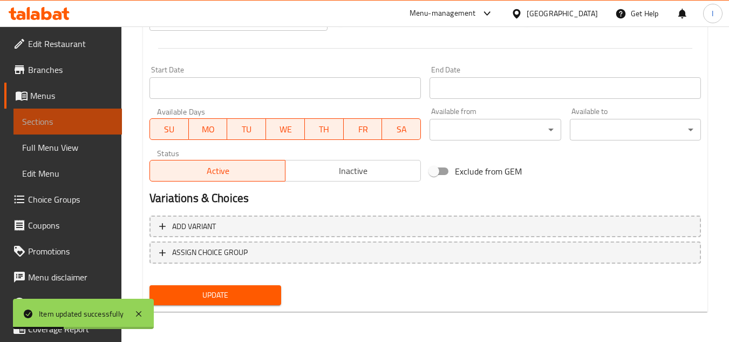
click at [85, 117] on span "Sections" at bounding box center [67, 121] width 91 height 13
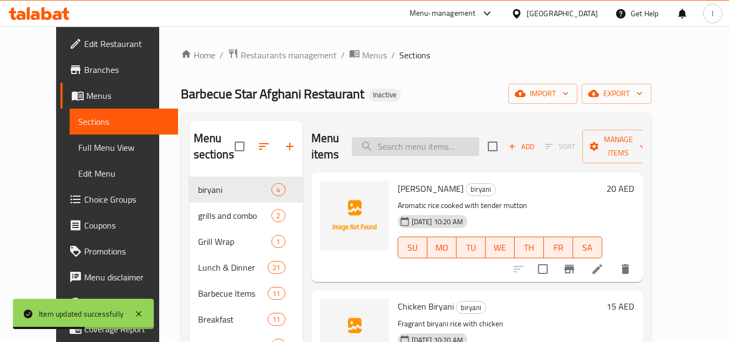
click at [432, 146] on input "search" at bounding box center [415, 146] width 127 height 19
paste input "Samosa"
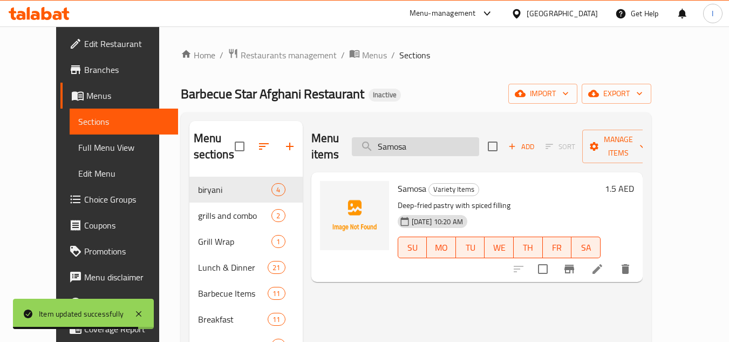
click at [460, 137] on input "Samosa" at bounding box center [415, 146] width 127 height 19
paste input "Chupan Kabab"
type input "Chupan Kabab"
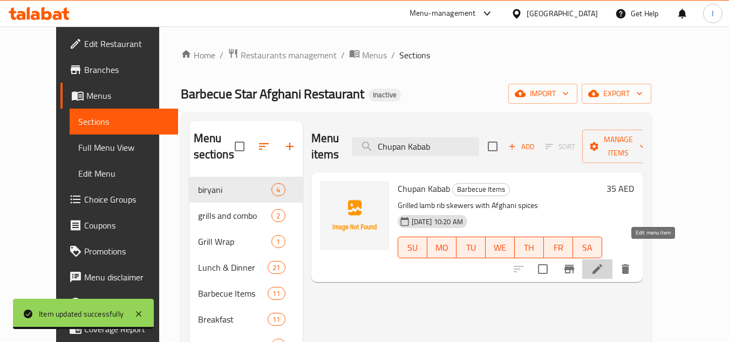
click at [604, 262] on icon at bounding box center [597, 268] width 13 height 13
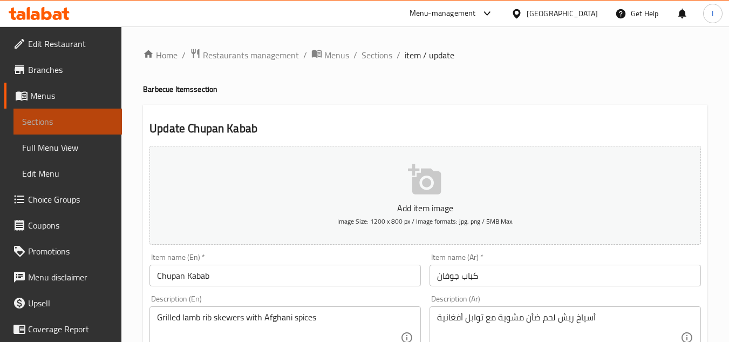
click at [80, 121] on span "Sections" at bounding box center [67, 121] width 91 height 13
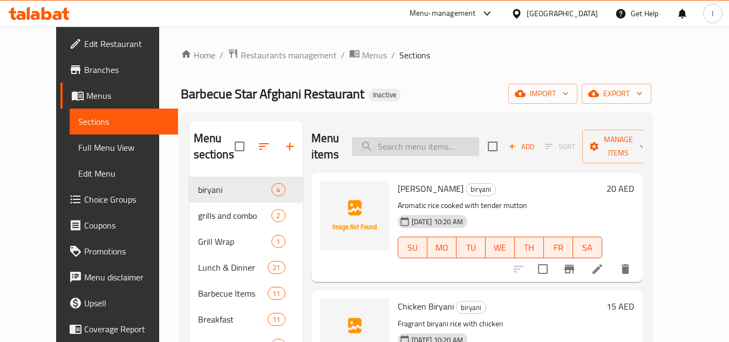
click at [471, 152] on input "search" at bounding box center [415, 146] width 127 height 19
paste input "Seekh Kabab"
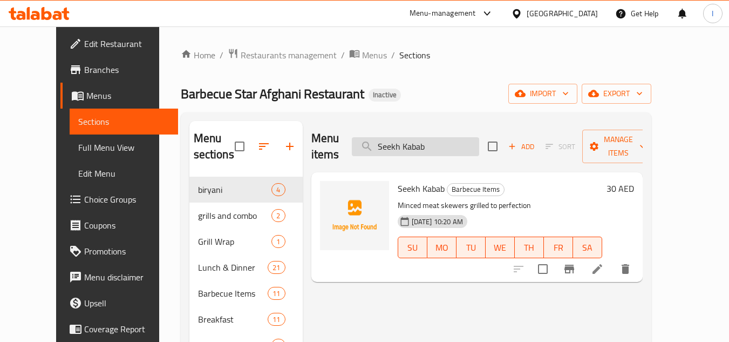
drag, startPoint x: 458, startPoint y: 131, endPoint x: 466, endPoint y: 135, distance: 8.7
click at [458, 137] on input "Seekh Kabab" at bounding box center [415, 146] width 127 height 19
paste input "Mutton Shami"
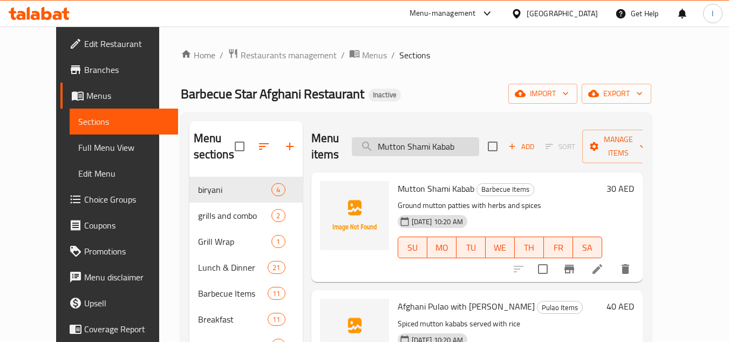
click at [460, 138] on input "Mutton Shami Kabab" at bounding box center [415, 146] width 127 height 19
paste input "Chicke"
click at [479, 137] on input "Chicken Shami Kabab" at bounding box center [415, 146] width 127 height 19
paste input "Afghani Mix BBQ"
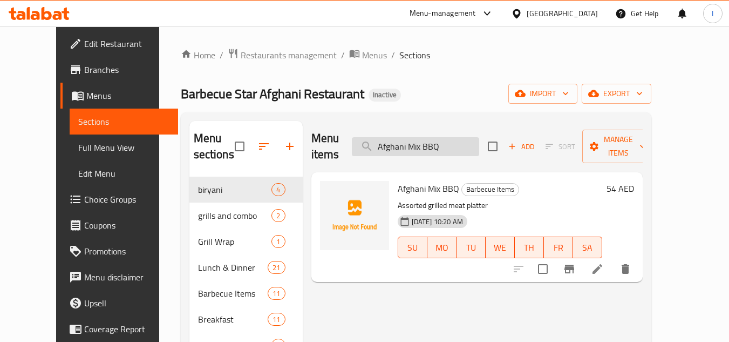
click at [479, 137] on input "Afghani Mix BBQ" at bounding box center [415, 146] width 127 height 19
paste input "Kabab"
click at [481, 147] on div "Menu items Afghani Mix Kabab Add Sort Manage items" at bounding box center [476, 146] width 331 height 51
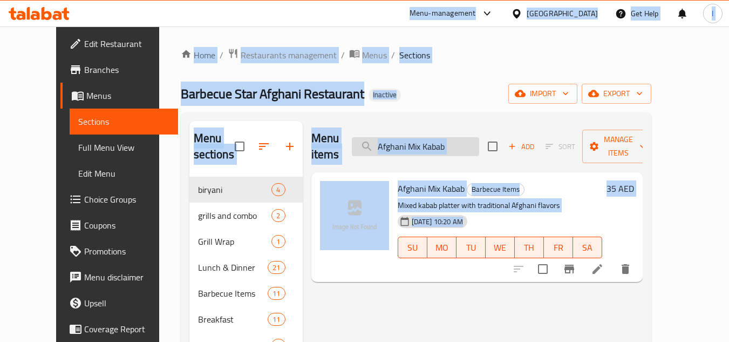
click at [479, 141] on input "Afghani Mix Kabab" at bounding box center [415, 146] width 127 height 19
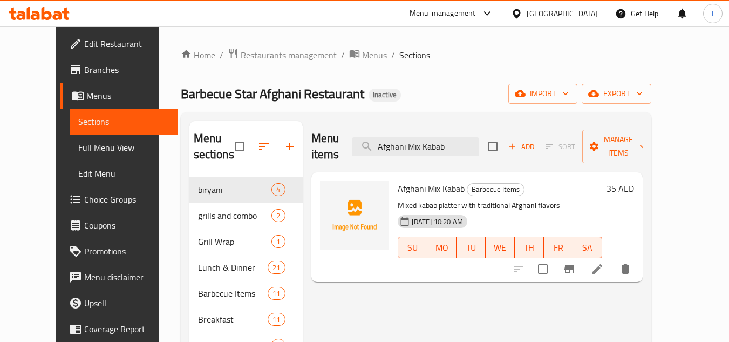
paste input "Chicken Boti"
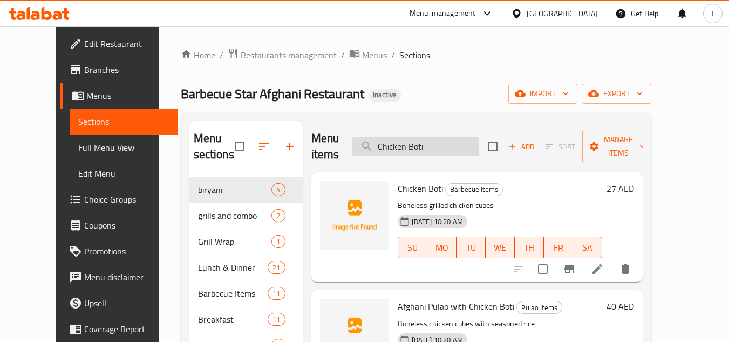
click at [461, 138] on input "Chicken Boti" at bounding box center [415, 146] width 127 height 19
paste input "Tikka Afghan"
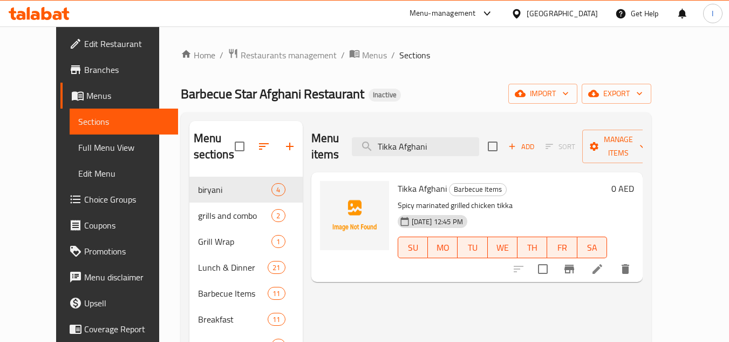
type input "Tikka Afghani"
click at [433, 96] on div "Barbecue Star Afghani Restaurant Inactive import export" at bounding box center [416, 94] width 471 height 20
click at [602, 264] on icon at bounding box center [597, 269] width 10 height 10
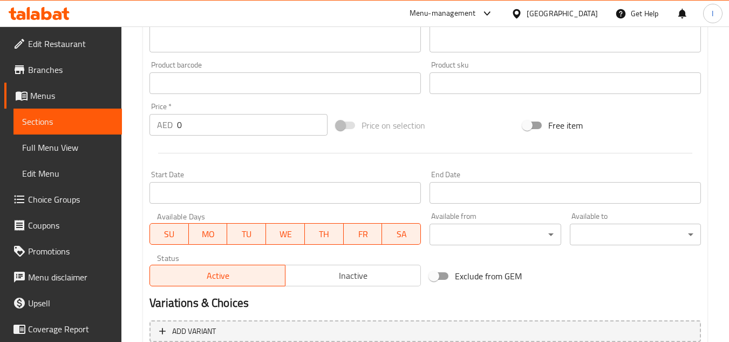
scroll to position [313, 0]
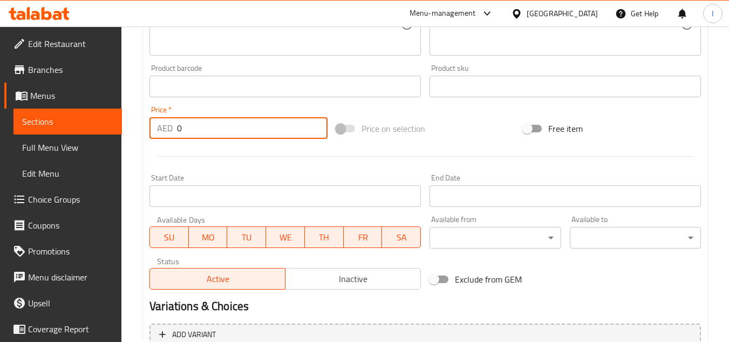
drag, startPoint x: 197, startPoint y: 128, endPoint x: 167, endPoint y: 133, distance: 30.6
click at [167, 135] on div "AED 0 Price *" at bounding box center [238, 128] width 178 height 22
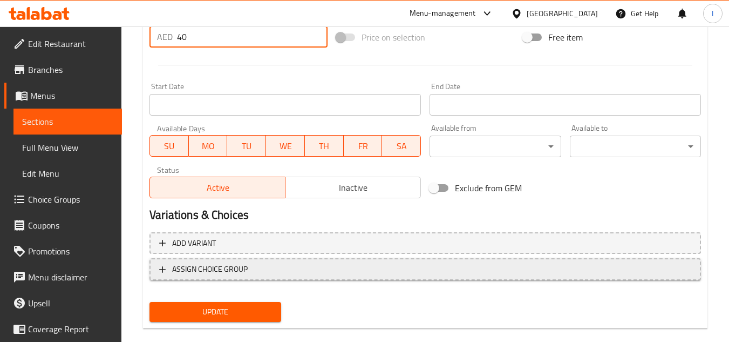
scroll to position [421, 0]
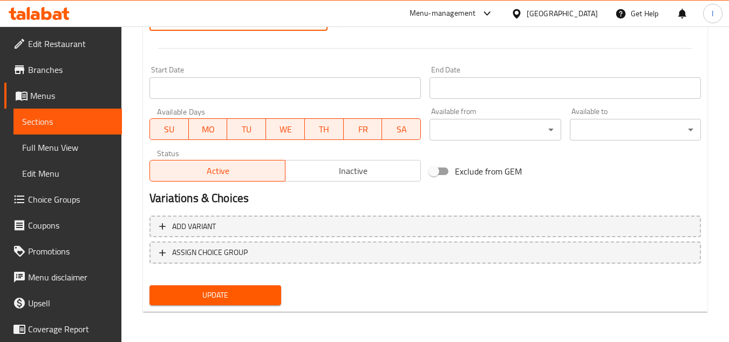
type input "40"
drag, startPoint x: 215, startPoint y: 285, endPoint x: 216, endPoint y: 292, distance: 7.0
click at [215, 287] on button "Update" at bounding box center [214, 295] width 131 height 20
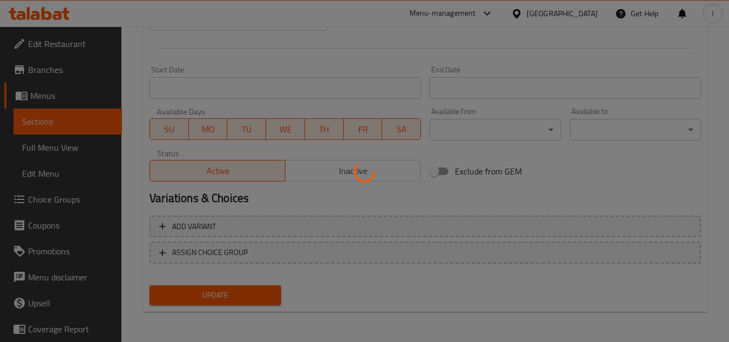
click at [216, 292] on div at bounding box center [364, 171] width 729 height 342
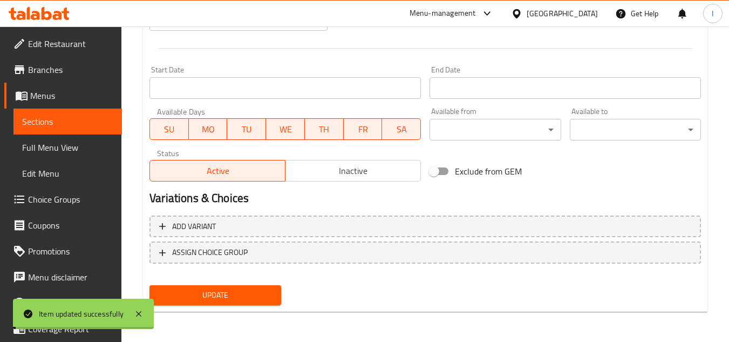
click at [82, 126] on span "Sections" at bounding box center [67, 121] width 91 height 13
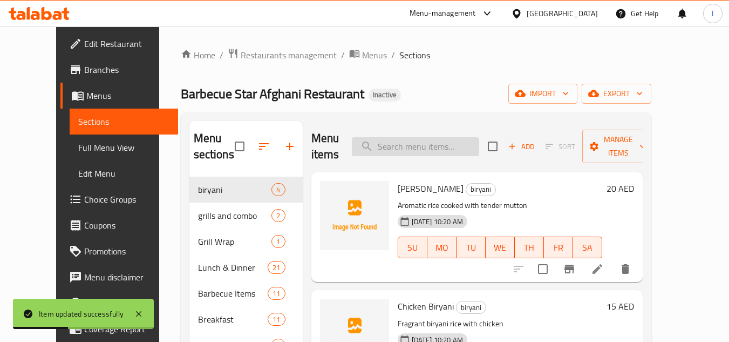
click at [462, 146] on input "search" at bounding box center [415, 146] width 127 height 19
paste input "Chicken Charcoal"
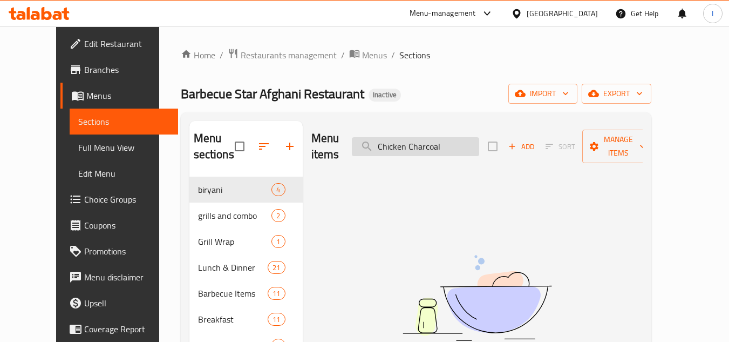
click at [479, 137] on input "Chicken Charcoal" at bounding box center [415, 146] width 127 height 19
click at [414, 141] on input "Chicken Charcoal" at bounding box center [415, 146] width 127 height 19
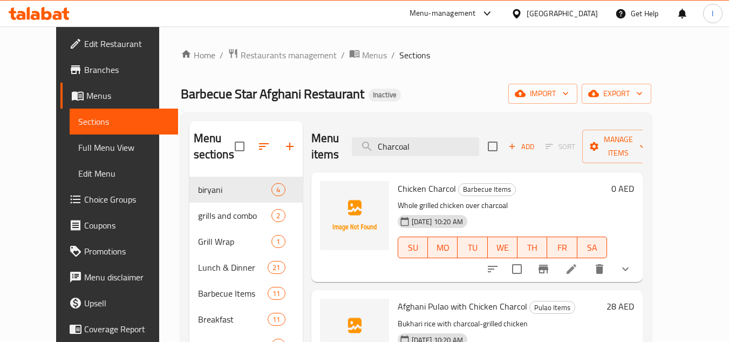
type input "Charcoal"
click at [578, 262] on icon at bounding box center [571, 268] width 13 height 13
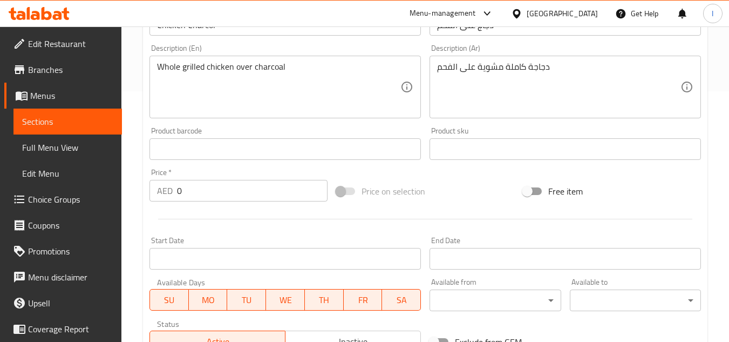
scroll to position [445, 0]
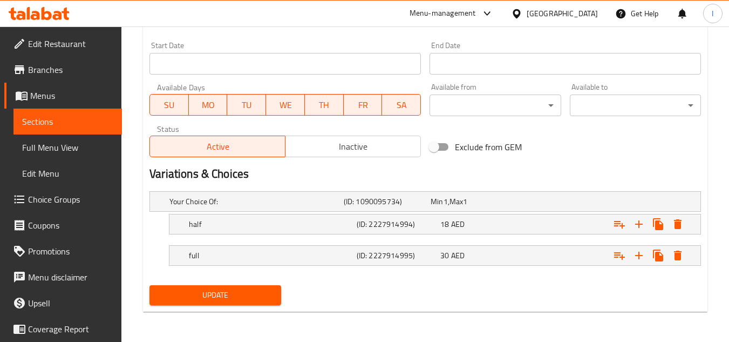
click at [79, 117] on span "Sections" at bounding box center [67, 121] width 91 height 13
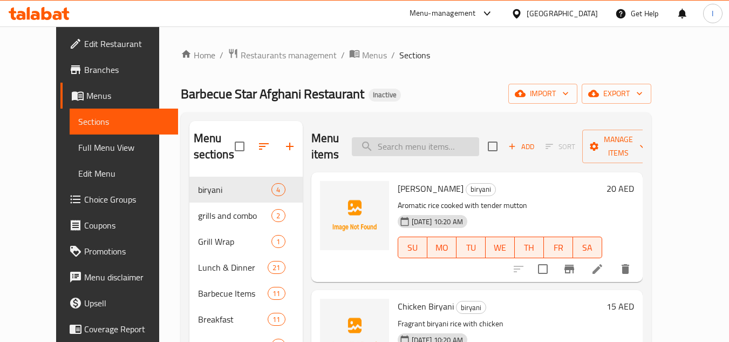
click at [468, 151] on input "search" at bounding box center [415, 146] width 127 height 19
paste input "Grilled Chicken"
type input "Grilled Chicken"
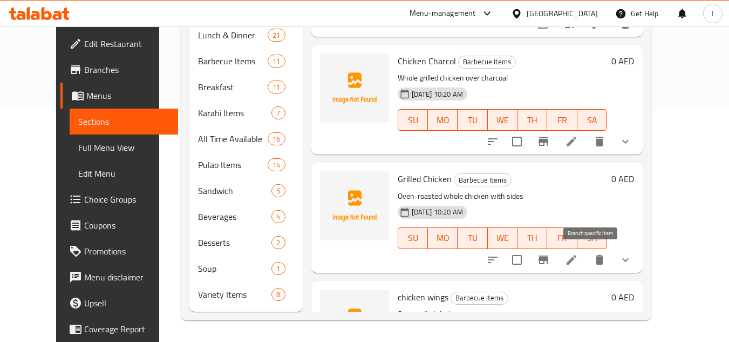
scroll to position [132, 0]
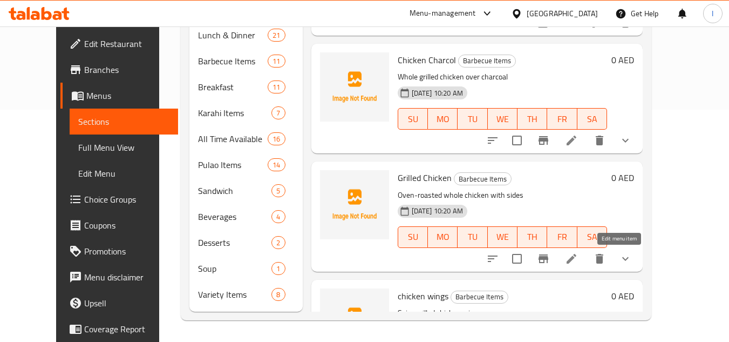
click at [576, 260] on icon at bounding box center [572, 259] width 10 height 10
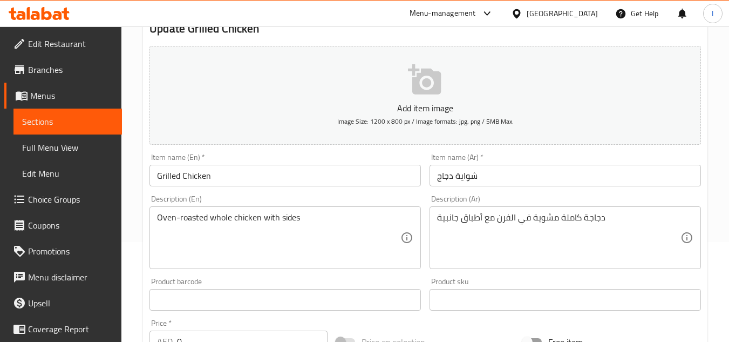
scroll to position [445, 0]
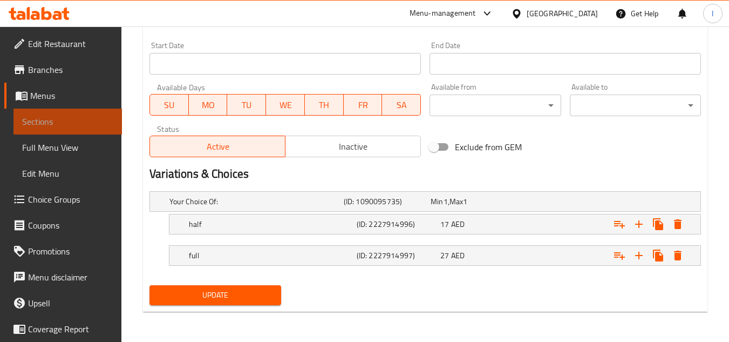
click at [88, 125] on span "Sections" at bounding box center [67, 121] width 91 height 13
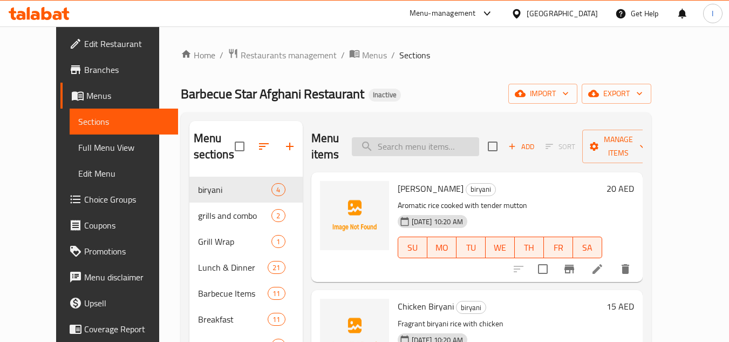
click at [462, 144] on input "search" at bounding box center [415, 146] width 127 height 19
paste input "Chicken Wings"
type input "Chicken Wings"
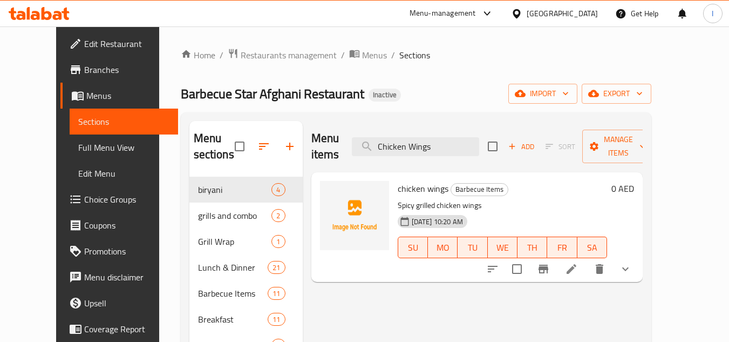
click at [587, 259] on li at bounding box center [571, 268] width 30 height 19
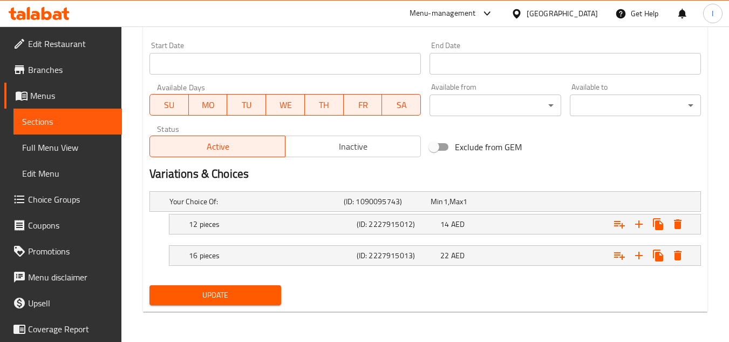
click at [96, 115] on span "Sections" at bounding box center [67, 121] width 91 height 13
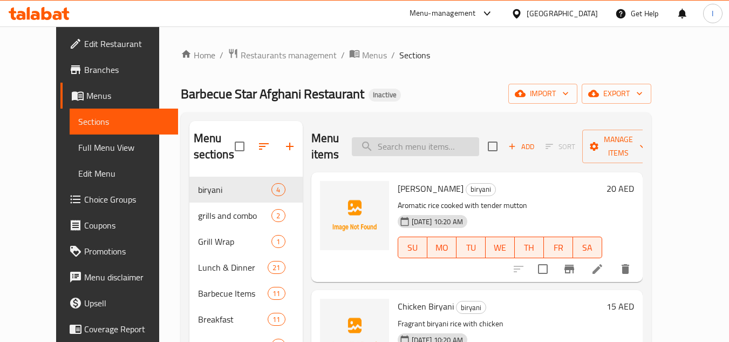
click at [463, 137] on input "search" at bounding box center [415, 146] width 127 height 19
paste input "Fresh Salad"
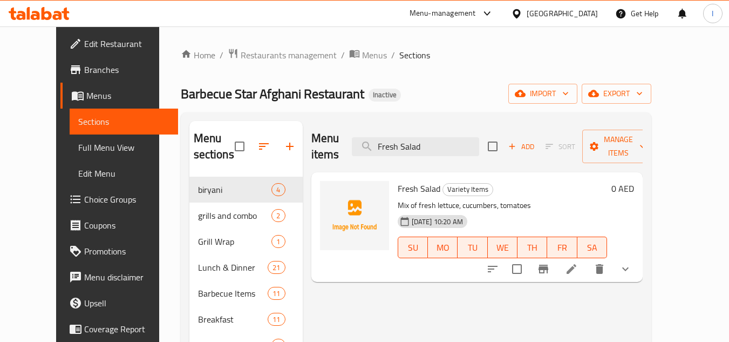
type input "Fresh Salad"
click at [587, 259] on li at bounding box center [571, 268] width 30 height 19
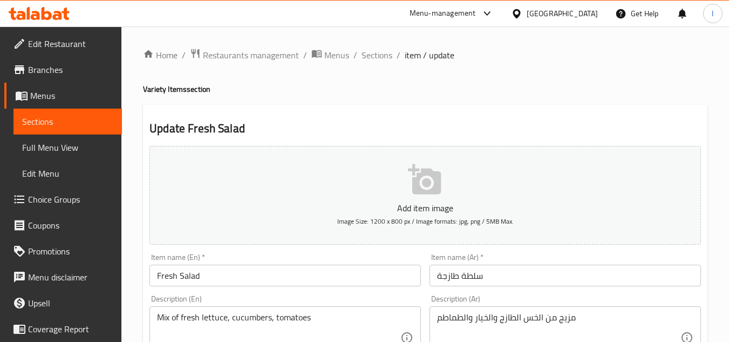
scroll to position [432, 0]
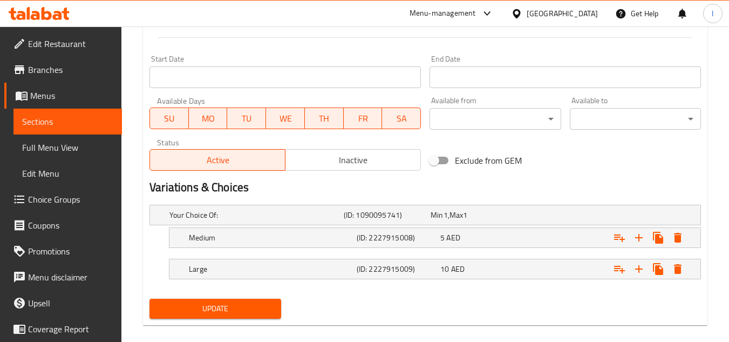
click at [69, 115] on span "Sections" at bounding box center [67, 121] width 91 height 13
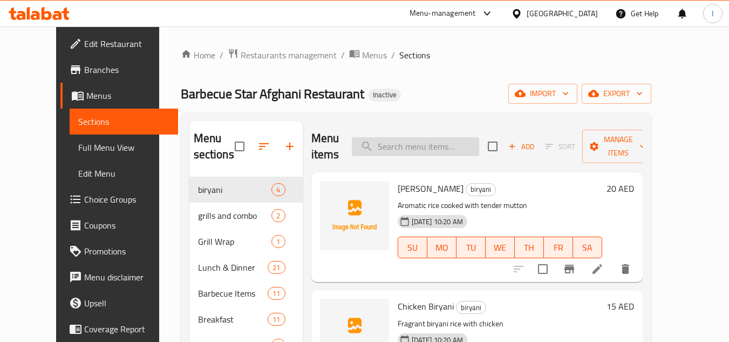
click at [478, 153] on input "search" at bounding box center [415, 146] width 127 height 19
paste input "Fattoush"
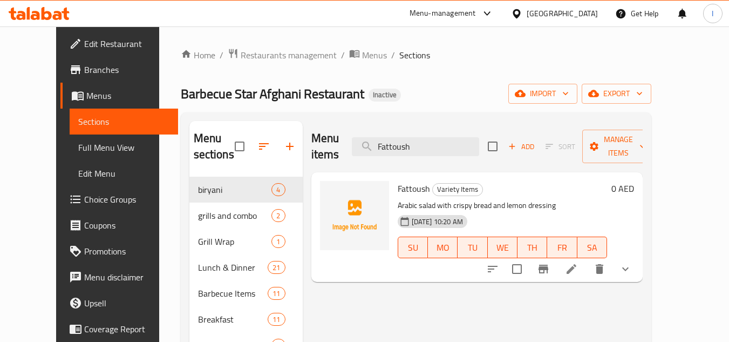
type input "Fattoush"
click at [578, 262] on icon at bounding box center [571, 268] width 13 height 13
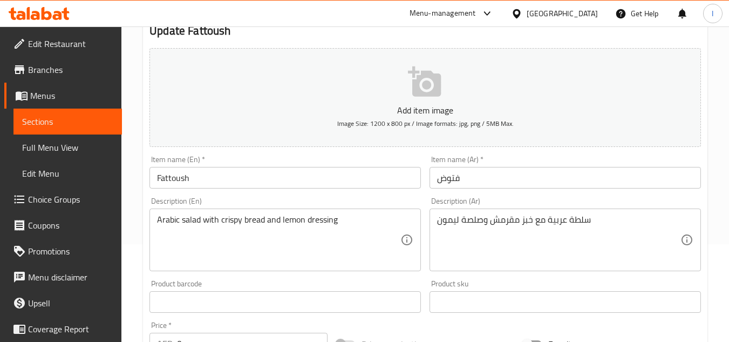
scroll to position [445, 0]
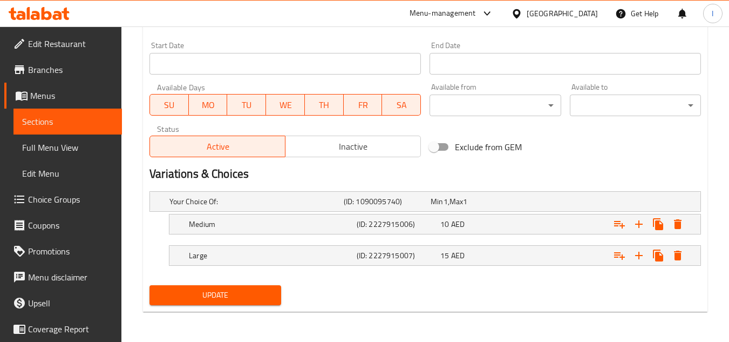
click at [88, 115] on span "Sections" at bounding box center [67, 121] width 91 height 13
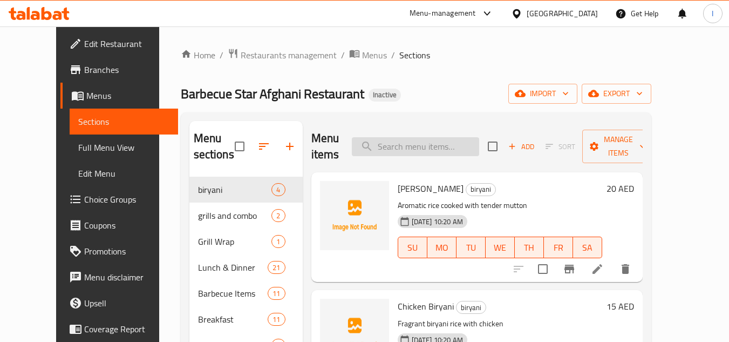
click at [462, 138] on input "search" at bounding box center [415, 146] width 127 height 19
paste input "Fruits Salad"
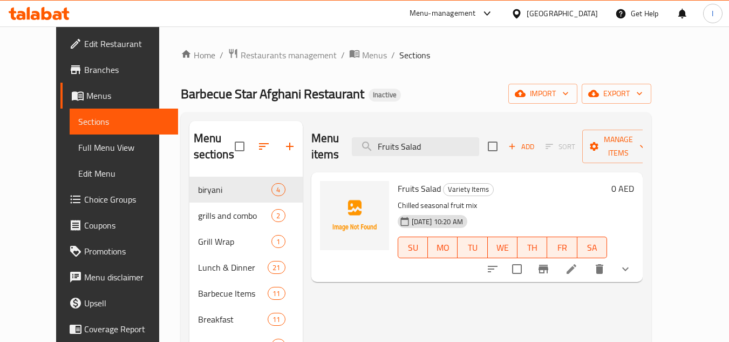
type input "Fruits Salad"
click at [578, 262] on icon at bounding box center [571, 268] width 13 height 13
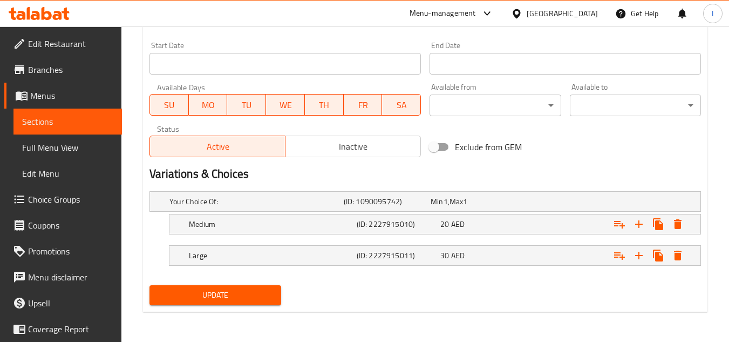
click at [70, 115] on span "Sections" at bounding box center [67, 121] width 91 height 13
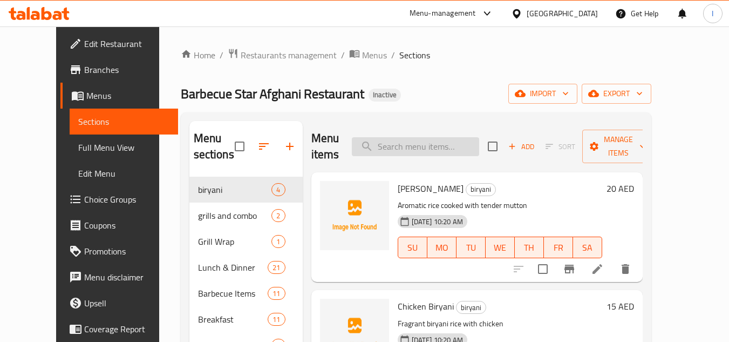
click at [437, 144] on input "search" at bounding box center [415, 146] width 127 height 19
paste input "Hummus"
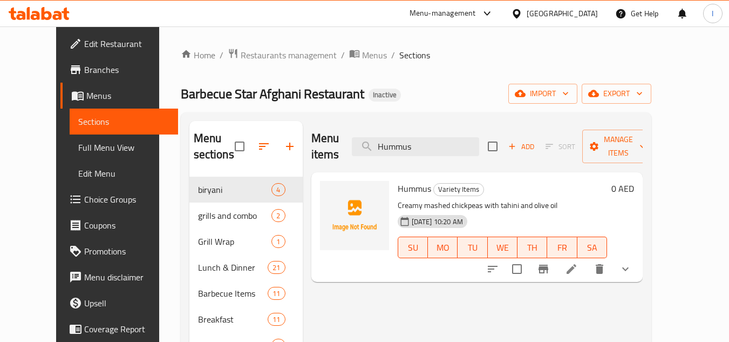
type input "Hummus"
click at [578, 262] on icon at bounding box center [571, 268] width 13 height 13
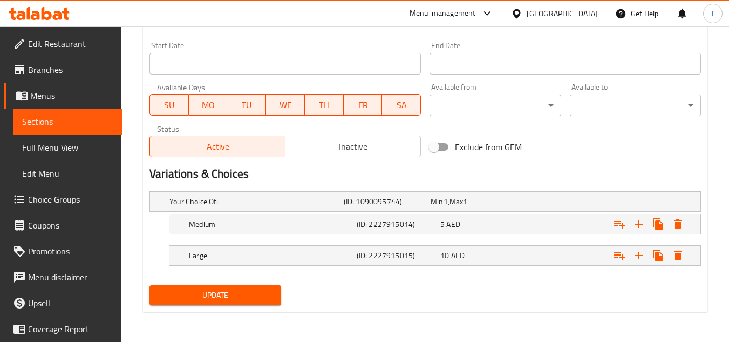
click at [110, 130] on link "Sections" at bounding box center [67, 121] width 108 height 26
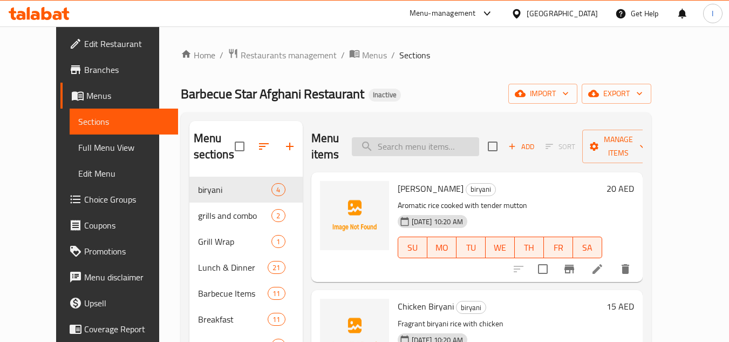
click at [446, 148] on input "search" at bounding box center [415, 146] width 127 height 19
paste input "French Fries"
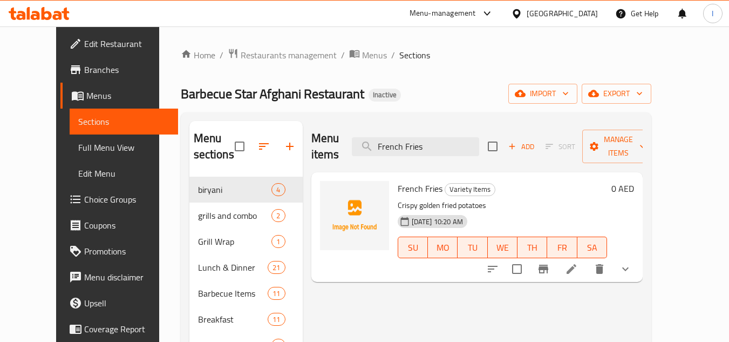
type input "French Fries"
click at [587, 259] on li at bounding box center [571, 268] width 30 height 19
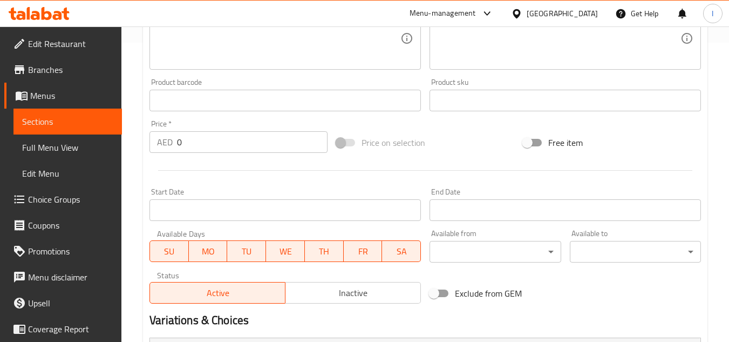
scroll to position [445, 0]
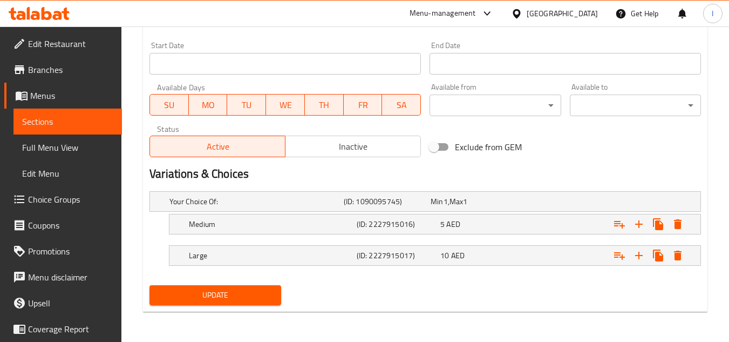
click at [54, 129] on link "Sections" at bounding box center [67, 121] width 108 height 26
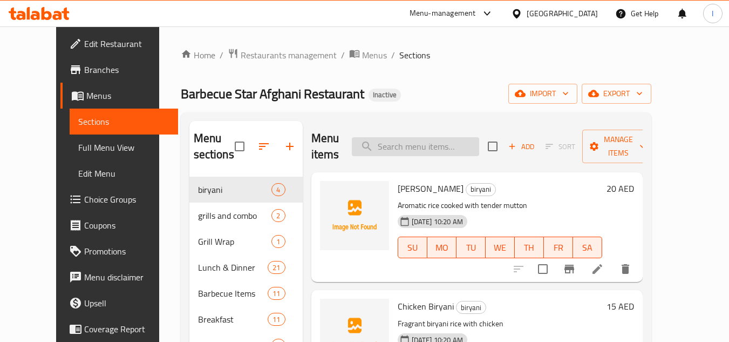
click at [470, 152] on input "search" at bounding box center [415, 146] width 127 height 19
paste input "Shawarma"
type input "Shawarma"
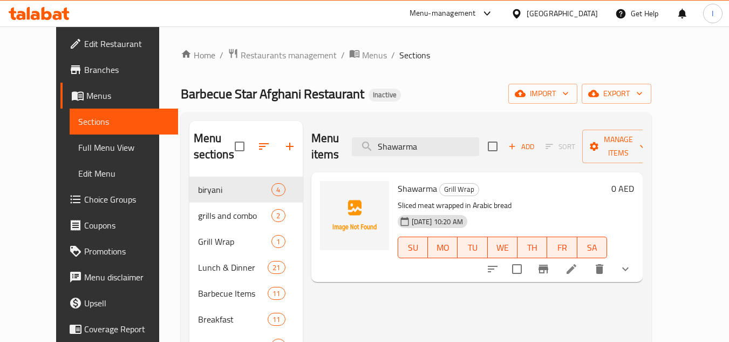
click at [402, 81] on div "Home / Restaurants management / Menus / Sections Barbecue Star Afghani Restaura…" at bounding box center [416, 300] width 471 height 504
click at [578, 262] on icon at bounding box center [571, 268] width 13 height 13
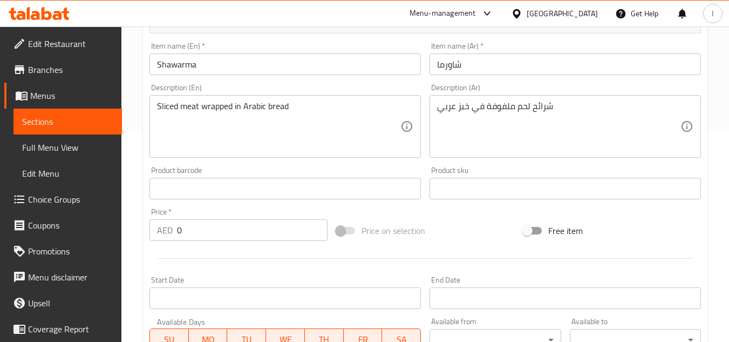
scroll to position [445, 0]
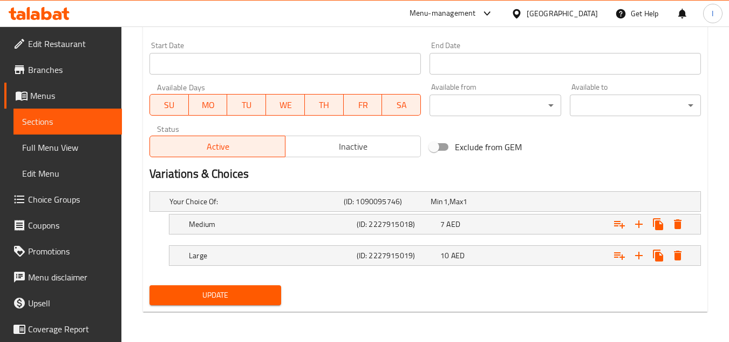
click at [89, 118] on span "Sections" at bounding box center [67, 121] width 91 height 13
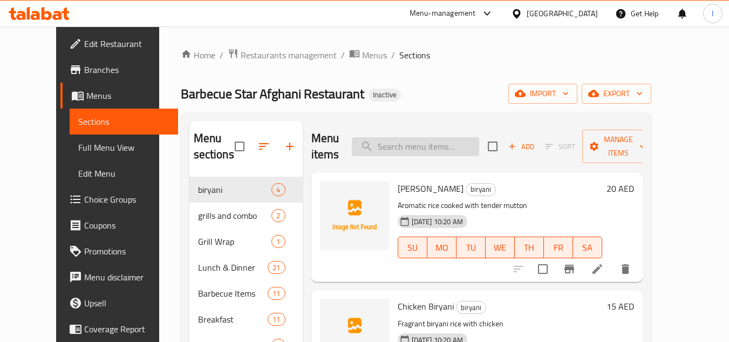
click at [473, 145] on input "search" at bounding box center [415, 146] width 127 height 19
paste input "Special Mutton Shinwari Karahi +4 pcs Bread"
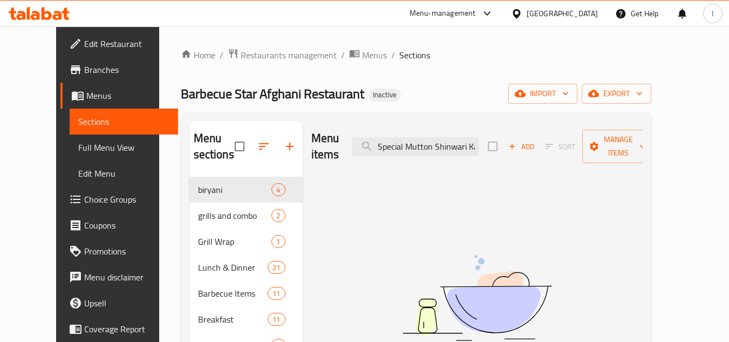
scroll to position [0, 65]
drag, startPoint x: 487, startPoint y: 136, endPoint x: 728, endPoint y: 165, distance: 242.4
click at [673, 165] on div "Home / Restaurants management / Menus / Sections Barbecue Star Afghani Restaura…" at bounding box center [416, 299] width 514 height 547
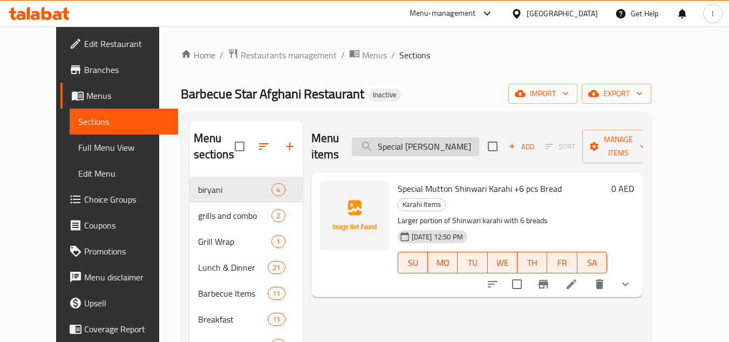
click at [479, 139] on input "Special Mutton Shinwari" at bounding box center [415, 146] width 127 height 19
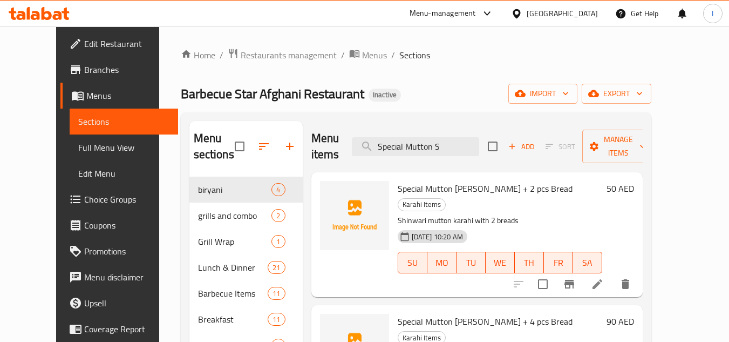
type input "Special Mutton S"
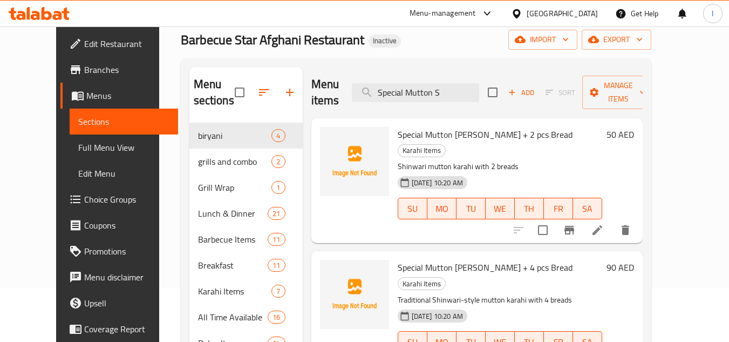
scroll to position [108, 0]
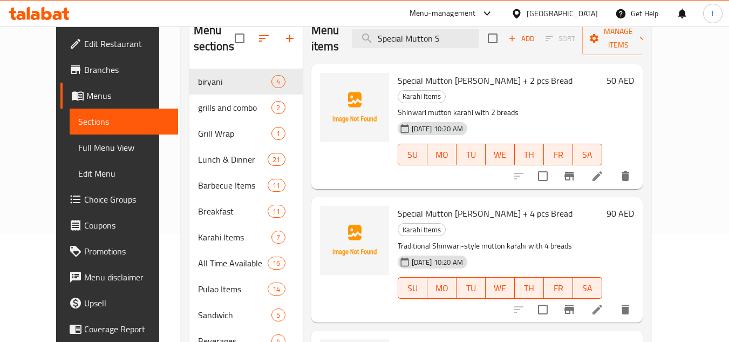
click at [549, 118] on div "11-08-2025 10:20 AM SU MO TU WE TH FR SA" at bounding box center [499, 147] width 213 height 58
click at [612, 166] on li at bounding box center [597, 175] width 30 height 19
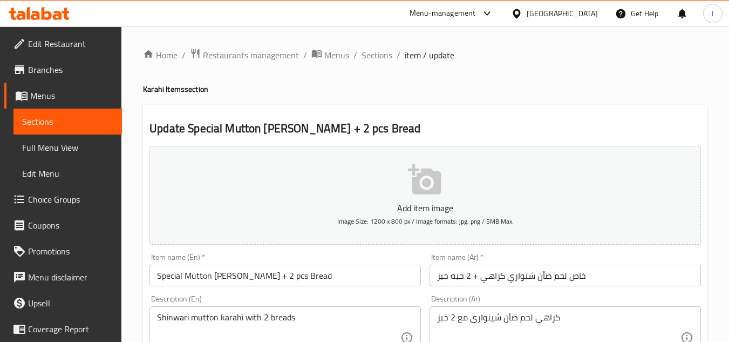
click at [360, 272] on input "Special Mutton Shinuwari Karahi + 2 pcs Bread" at bounding box center [284, 275] width 271 height 22
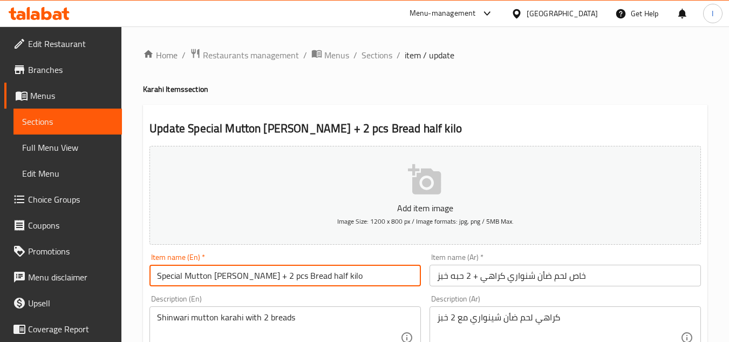
type input "Special Mutton Shinuwari Karahi + 2 pcs Bread half kilo"
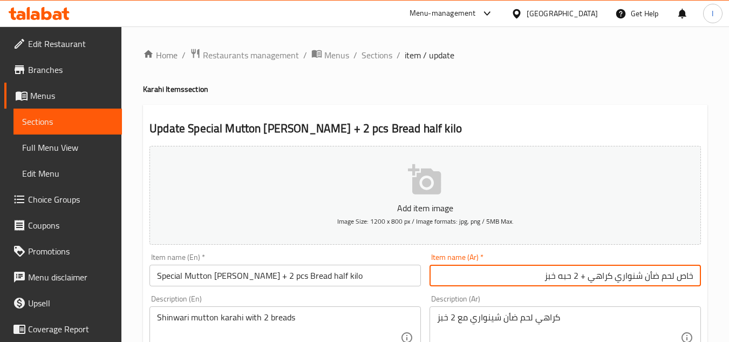
click at [699, 278] on input "خاص لحم ضأن شنواري كراهي + 2 حبه خبز" at bounding box center [565, 275] width 271 height 22
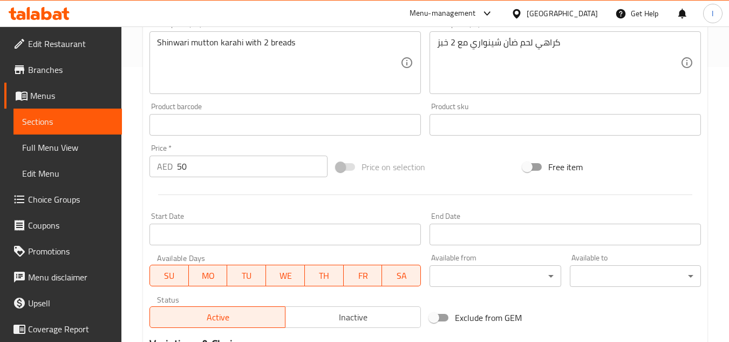
scroll to position [421, 0]
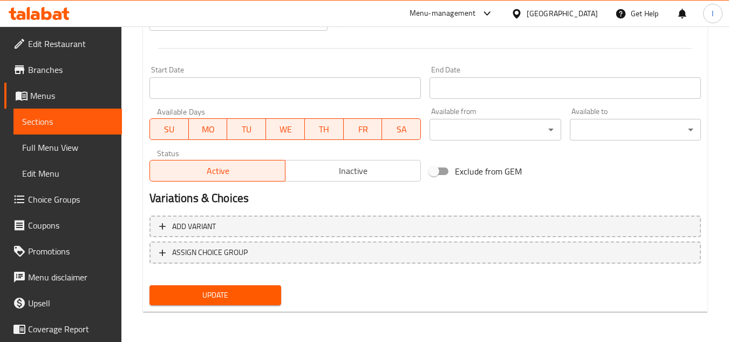
type input "نصف كيلو خاص لحم ضأن شنواري كراهي + 2 حبه خبز"
click at [206, 297] on span "Update" at bounding box center [215, 294] width 114 height 13
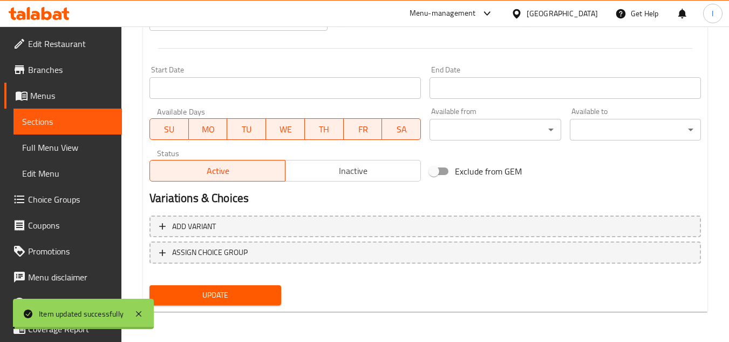
click at [79, 120] on span "Sections" at bounding box center [67, 121] width 91 height 13
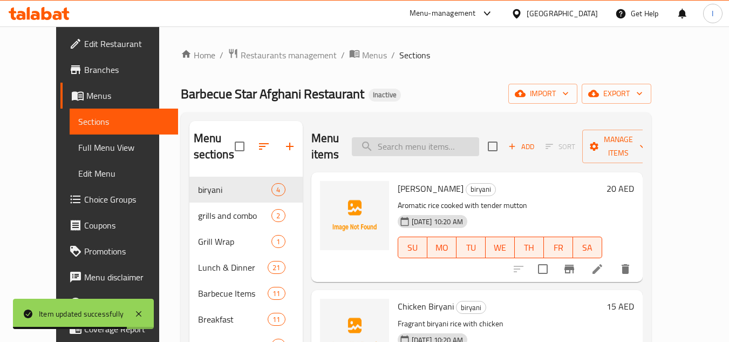
click at [468, 144] on input "search" at bounding box center [415, 146] width 127 height 19
paste input "Special Mutton Shinwari"
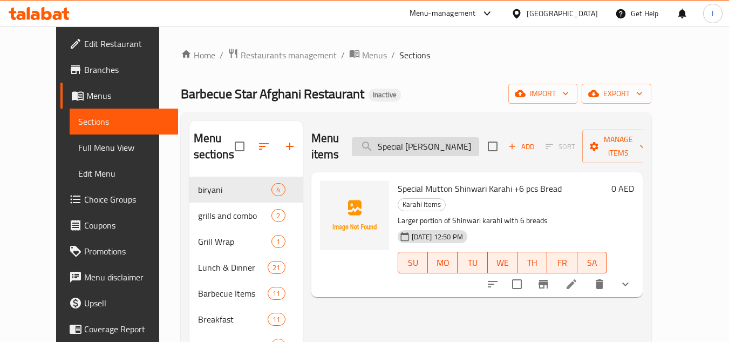
click at [458, 140] on input "Special Mutton Shinwari" at bounding box center [415, 146] width 127 height 19
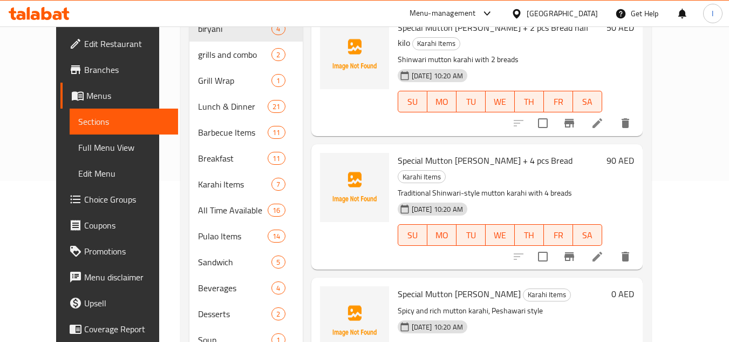
scroll to position [162, 0]
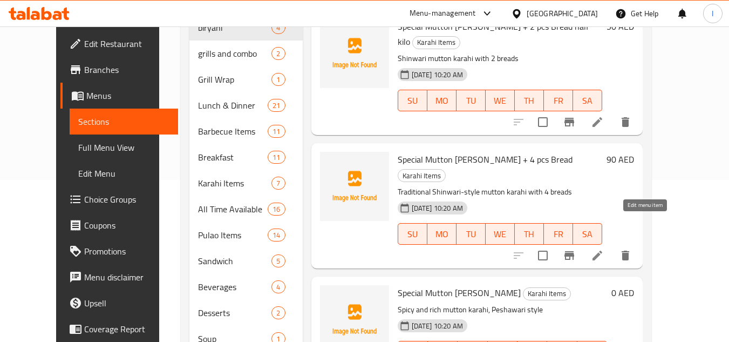
type input "Special Mutton"
click at [604, 249] on icon at bounding box center [597, 255] width 13 height 13
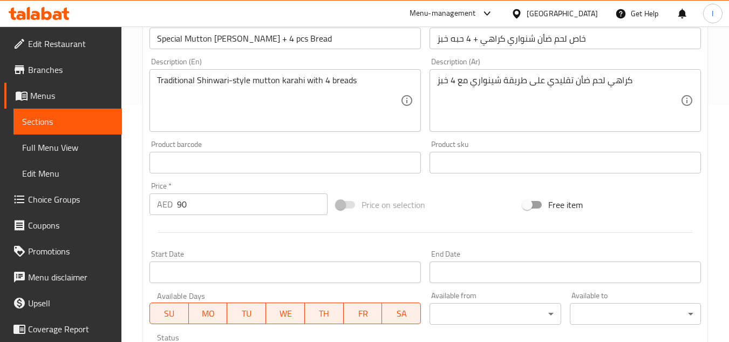
scroll to position [205, 0]
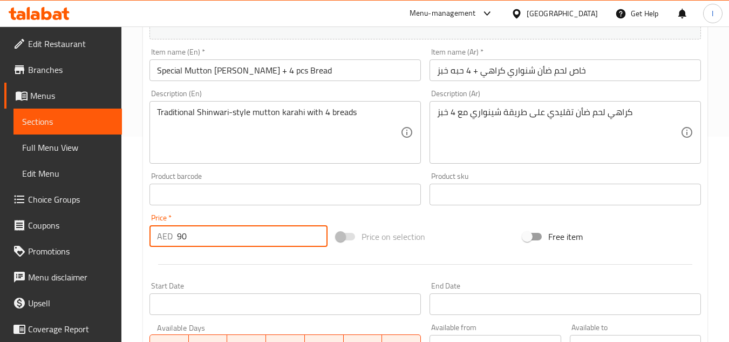
drag, startPoint x: 217, startPoint y: 232, endPoint x: 117, endPoint y: 228, distance: 99.9
click at [117, 228] on div "Edit Restaurant Branches Menus Sections Full Menu View Edit Menu Choice Groups …" at bounding box center [364, 189] width 729 height 736
type input "0"
click at [142, 258] on div "Home / Restaurants management / Menus / Sections / item / update Karahi Items s…" at bounding box center [425, 189] width 608 height 736
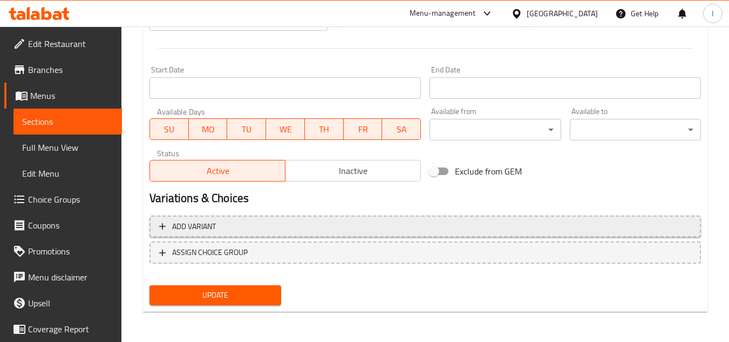
click at [231, 227] on span "Add variant" at bounding box center [425, 226] width 532 height 13
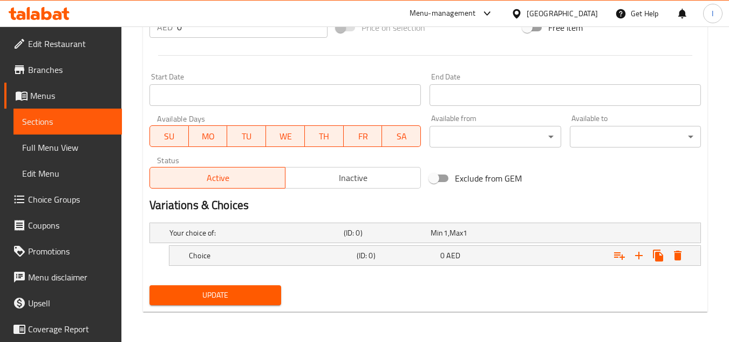
scroll to position [414, 0]
click at [203, 238] on h5 "Choice" at bounding box center [254, 232] width 170 height 11
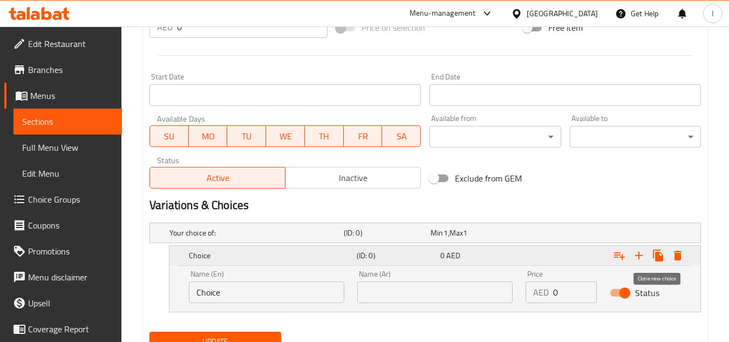
click at [660, 256] on icon "Expand" at bounding box center [658, 255] width 10 height 12
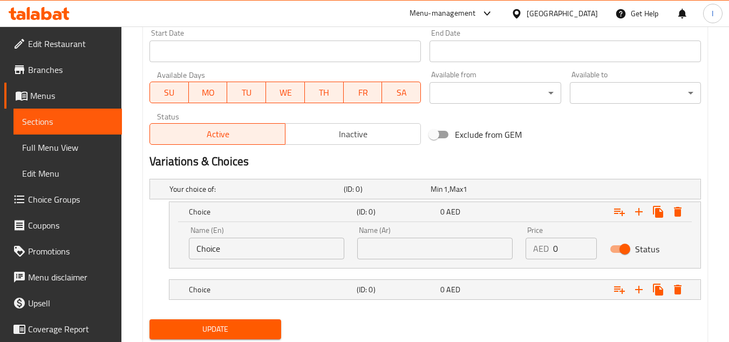
scroll to position [492, 0]
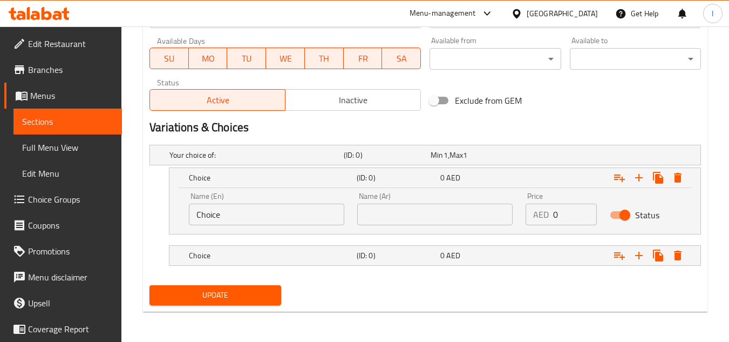
drag, startPoint x: 242, startPoint y: 211, endPoint x: 79, endPoint y: 209, distance: 163.5
type input "ل"
type input "full"
type input "كامل"
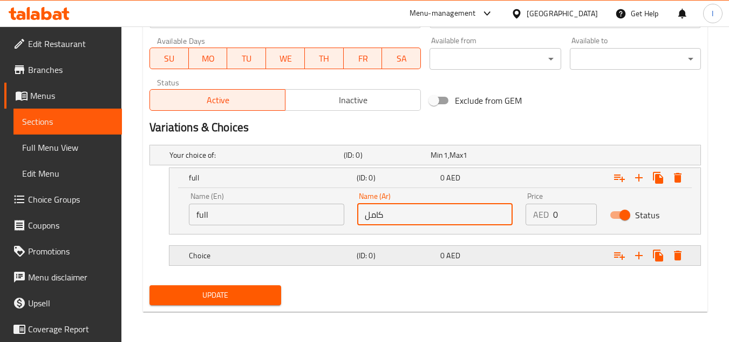
click at [249, 160] on h5 "Choice" at bounding box center [254, 154] width 170 height 11
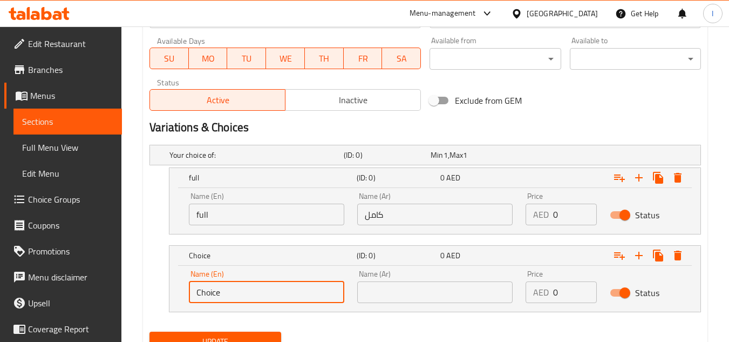
click at [215, 284] on input "Choice" at bounding box center [266, 292] width 155 height 22
type input "hald"
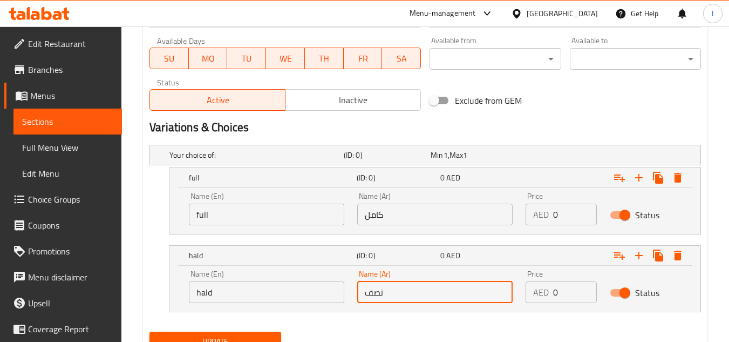
type input "نصف"
click at [238, 297] on input "hald" at bounding box center [266, 292] width 155 height 22
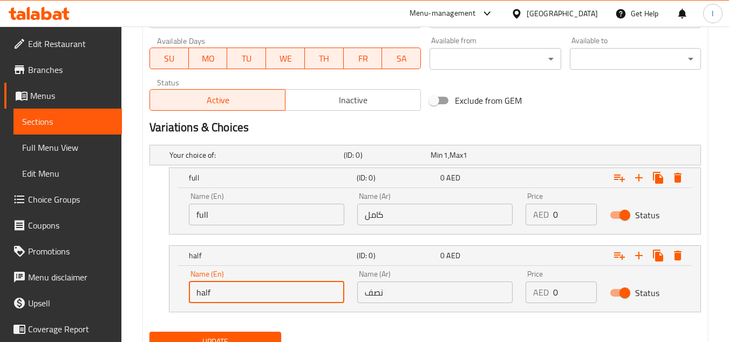
type input "half"
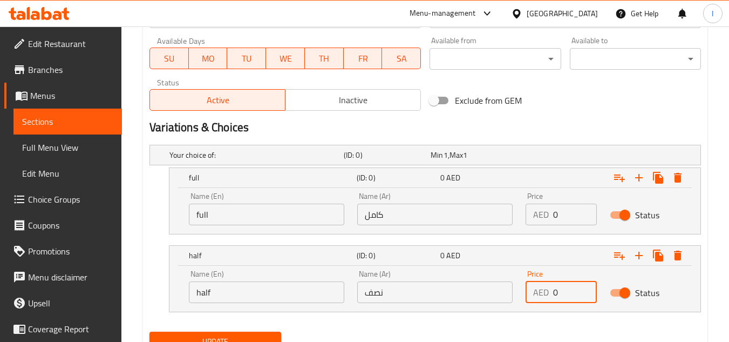
drag, startPoint x: 561, startPoint y: 290, endPoint x: 502, endPoint y: 295, distance: 58.5
click at [502, 295] on div "Name (En) half Name (En) Name (Ar) نصف Name (Ar) Price AED 0 Price Status" at bounding box center [434, 286] width 505 height 46
type input "50"
drag, startPoint x: 537, startPoint y: 216, endPoint x: 522, endPoint y: 216, distance: 14.6
click at [522, 216] on div "Price AED 0 Price" at bounding box center [561, 209] width 84 height 46
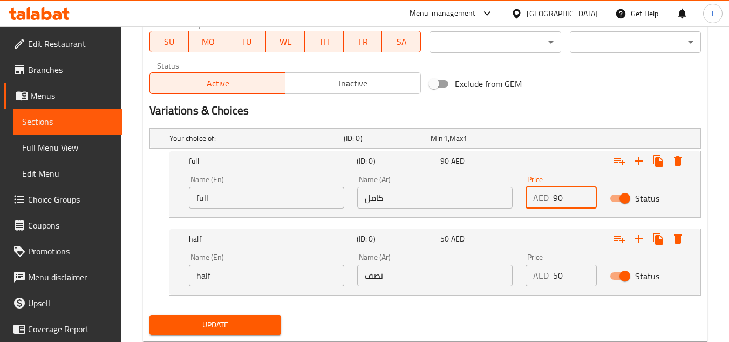
scroll to position [538, 0]
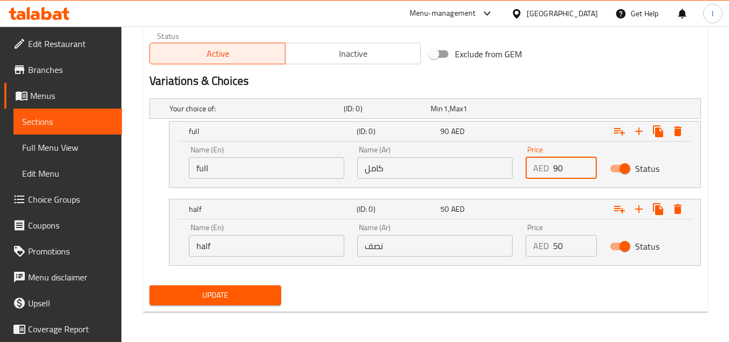
type input "90"
click at [245, 278] on div "Your choice of: (ID: 0) Min 1 , Max 1 Name (En) Your choice of: Name (En) Name …" at bounding box center [425, 187] width 560 height 187
click at [239, 292] on span "Update" at bounding box center [215, 294] width 114 height 13
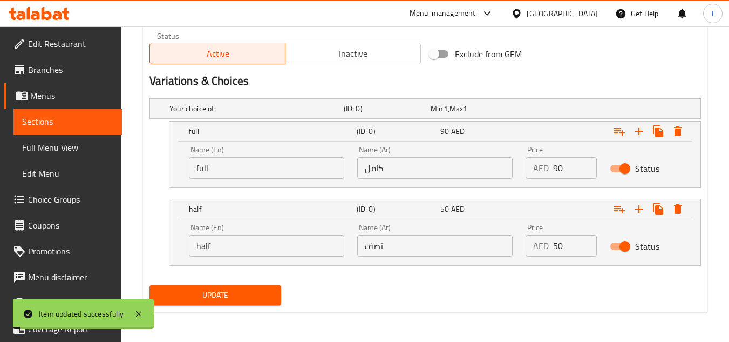
click at [93, 118] on span "Sections" at bounding box center [67, 121] width 91 height 13
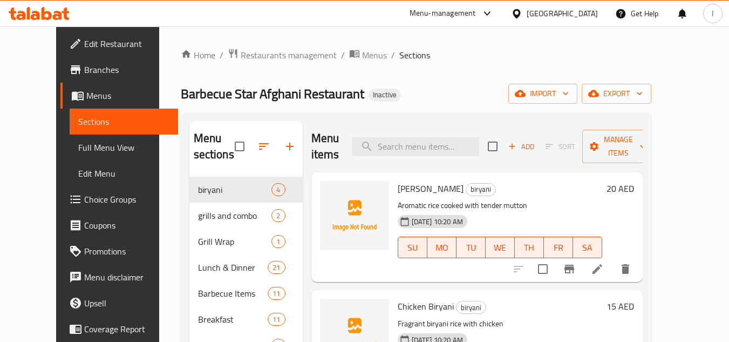
click at [474, 159] on div "Menu items Add Sort Manage items" at bounding box center [476, 146] width 331 height 51
click at [476, 152] on input "search" at bounding box center [415, 146] width 127 height 19
paste input "Special Mutton Shinwari Karahi +4 pcs Bread"
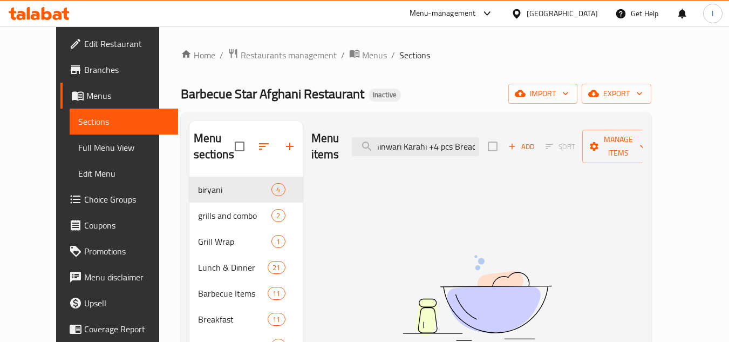
drag, startPoint x: 428, startPoint y: 147, endPoint x: 569, endPoint y: 159, distance: 141.3
click at [569, 159] on div "Menu items Special Mutton Shinwari Karahi +4 pcs Bread Add Sort Manage items No…" at bounding box center [473, 332] width 340 height 422
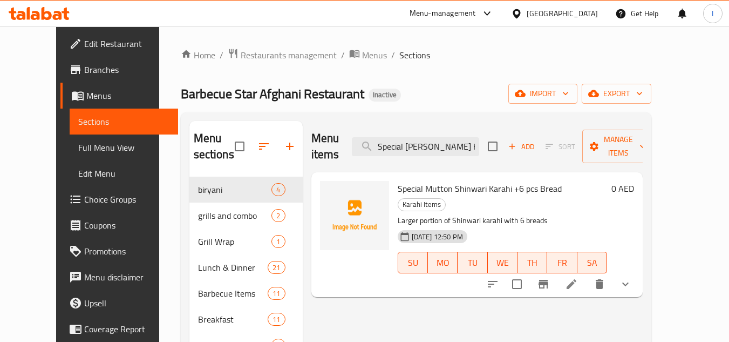
type input "Special Mutton Shinwari K"
click at [576, 279] on icon at bounding box center [572, 284] width 10 height 10
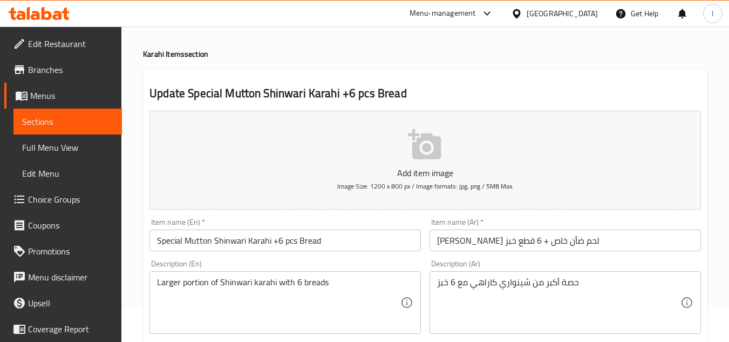
scroll to position [54, 0]
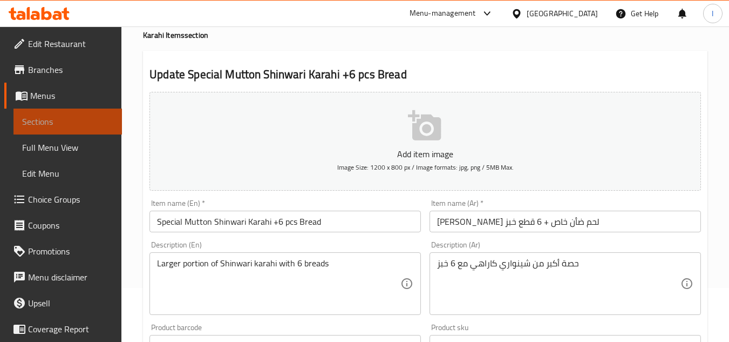
click at [79, 123] on span "Sections" at bounding box center [67, 121] width 91 height 13
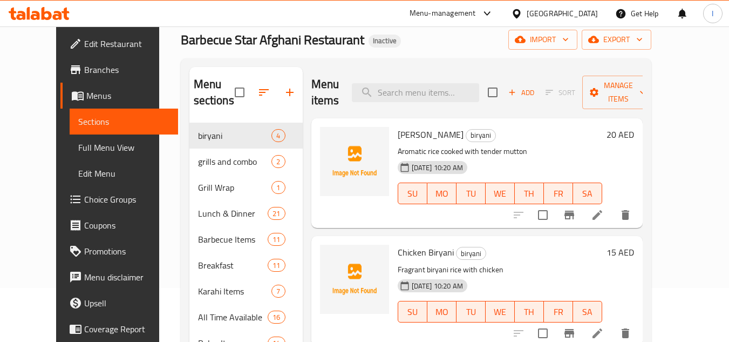
click at [415, 103] on div "Menu items Add Sort Manage items" at bounding box center [476, 92] width 331 height 51
click at [418, 101] on input "search" at bounding box center [415, 92] width 127 height 19
paste input "Special Mutton Shinwari Karahi +4 pcs Bread"
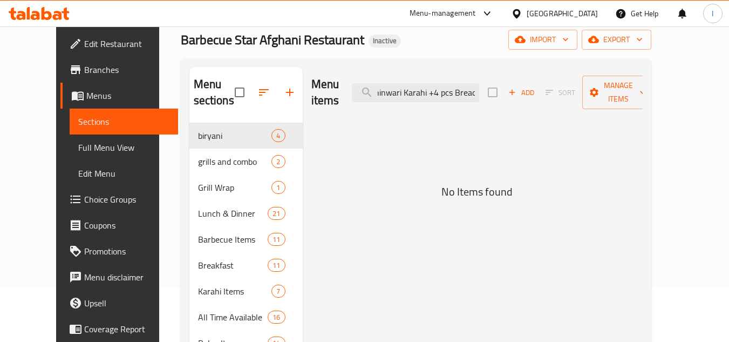
drag, startPoint x: 441, startPoint y: 99, endPoint x: 573, endPoint y: 104, distance: 131.7
click at [573, 104] on div "Menu items Special Mutton Shinwari Karahi +4 pcs Bread Add Sort Manage items No…" at bounding box center [473, 278] width 340 height 422
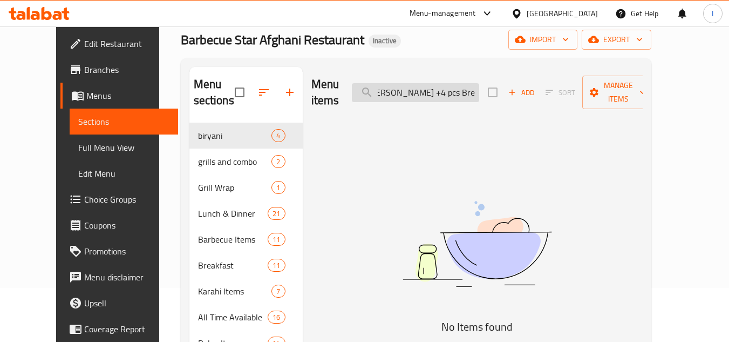
click at [421, 84] on input "Special Mutton Shinwari Karahi +4 pcs Bre" at bounding box center [415, 92] width 127 height 19
drag, startPoint x: 439, startPoint y: 86, endPoint x: 562, endPoint y: 86, distance: 123.0
click at [562, 86] on div "Menu items Special Mutton Shinwari Ka Add Sort Manage items" at bounding box center [476, 92] width 331 height 51
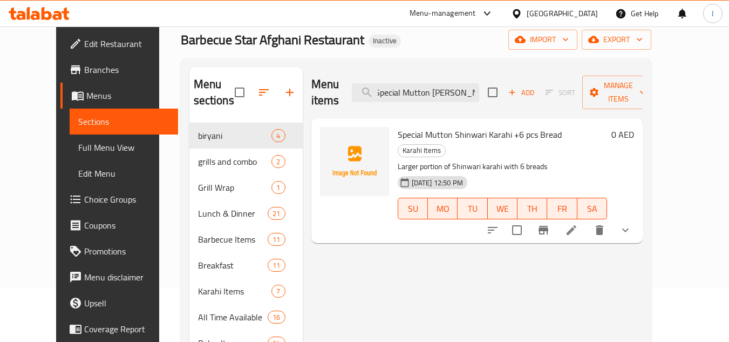
drag, startPoint x: 480, startPoint y: 85, endPoint x: 529, endPoint y: 87, distance: 49.1
click at [529, 87] on div "Menu items Special Mutton Shinwari Ka Add Sort Manage items" at bounding box center [476, 92] width 331 height 51
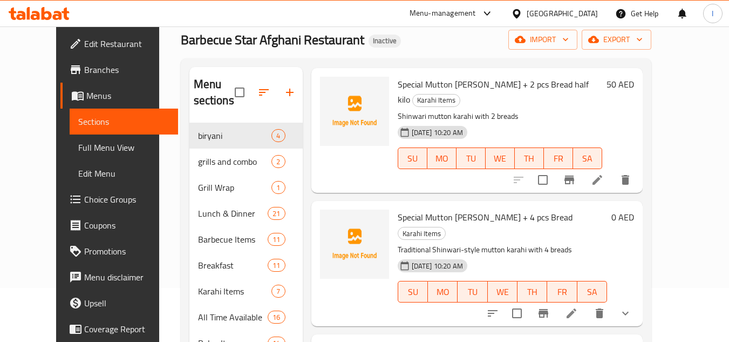
scroll to position [108, 0]
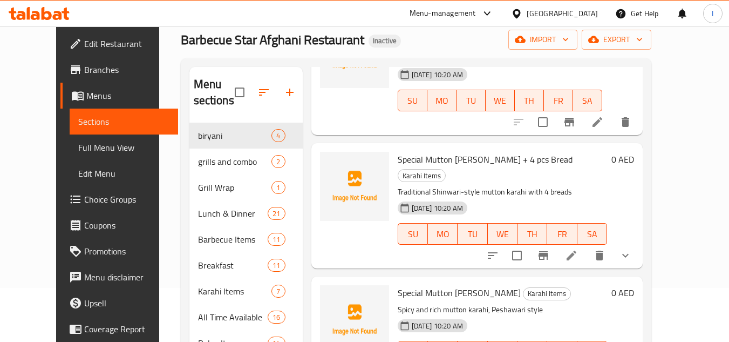
type input "Special Mutton"
click at [587, 246] on li at bounding box center [571, 255] width 30 height 19
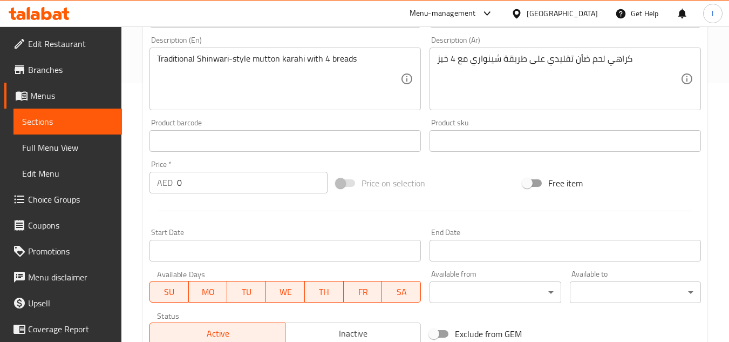
scroll to position [445, 0]
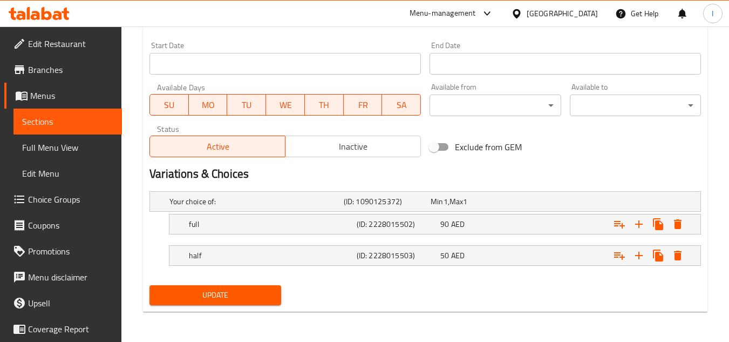
click at [100, 125] on span "Sections" at bounding box center [67, 121] width 91 height 13
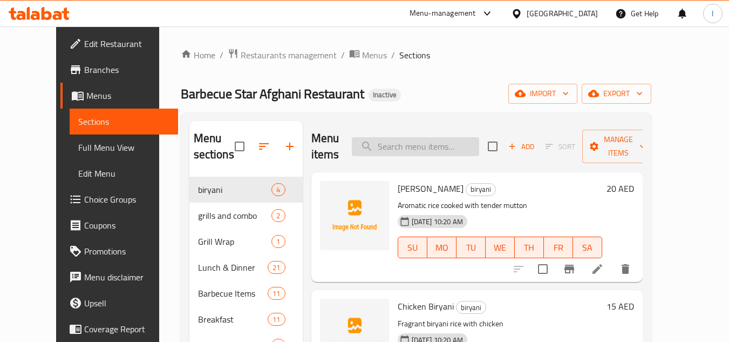
click at [466, 144] on input "search" at bounding box center [415, 146] width 127 height 19
paste input "Special Mutton Peshawari Karahi"
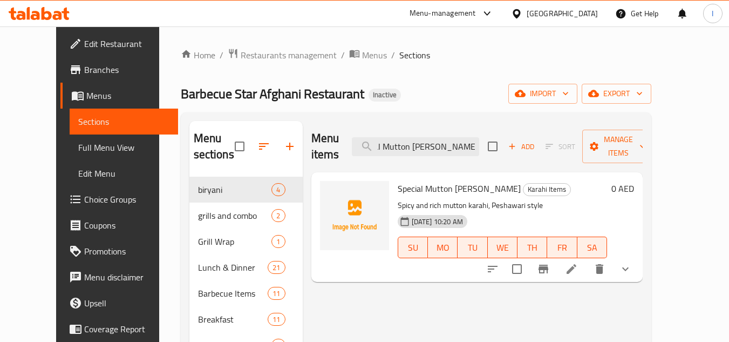
type input "Special Mutton Peshawari Karahi"
click at [587, 259] on li at bounding box center [571, 268] width 30 height 19
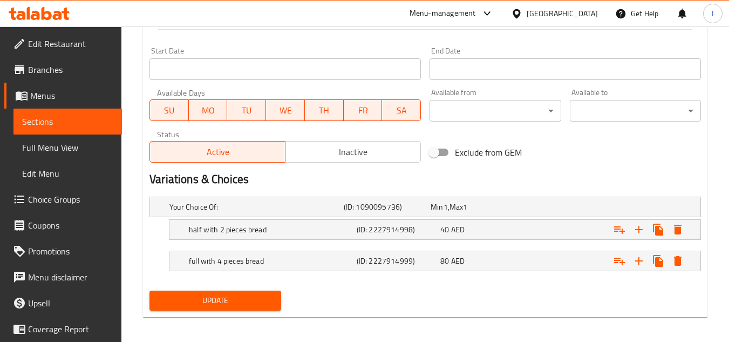
scroll to position [445, 0]
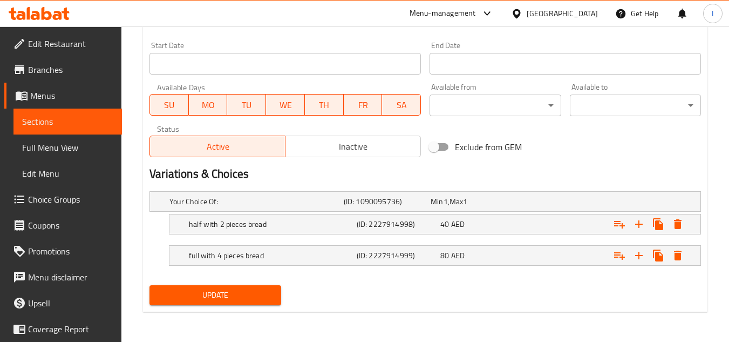
click at [91, 122] on span "Sections" at bounding box center [67, 121] width 91 height 13
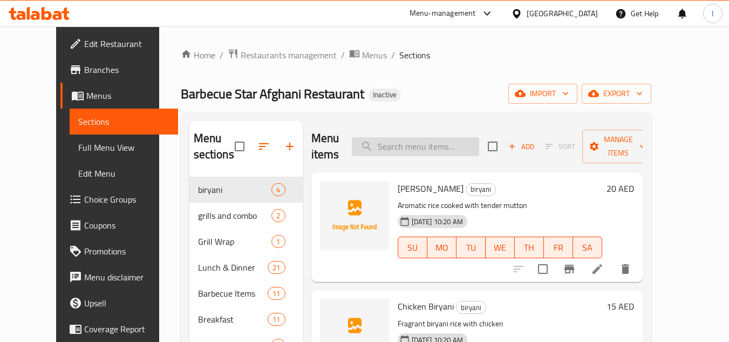
click at [479, 140] on input "search" at bounding box center [415, 146] width 127 height 19
paste input "Special Mutton Charsi Karahi"
type input "Special Mutton Charsi Karahi"
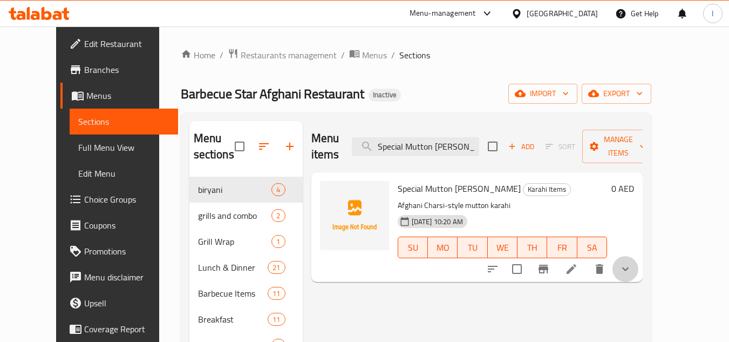
click at [638, 256] on button "show more" at bounding box center [625, 269] width 26 height 26
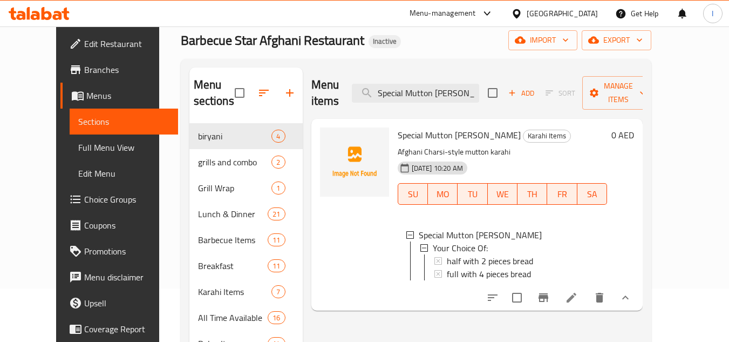
scroll to position [54, 0]
click at [578, 290] on icon at bounding box center [571, 296] width 13 height 13
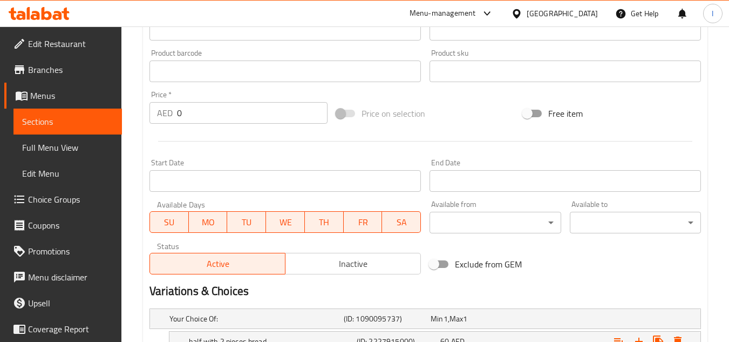
scroll to position [445, 0]
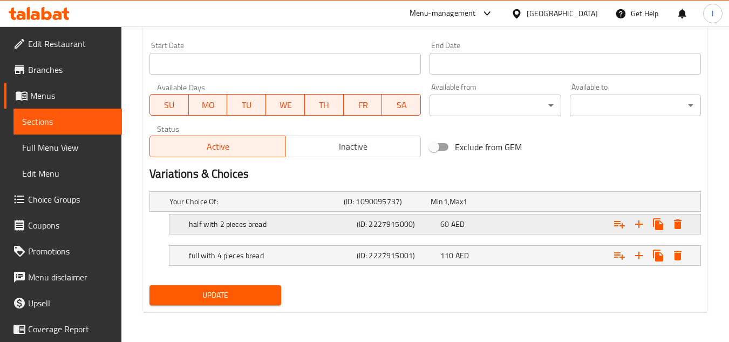
click at [303, 207] on h5 "half with 2 pieces bread" at bounding box center [254, 201] width 170 height 11
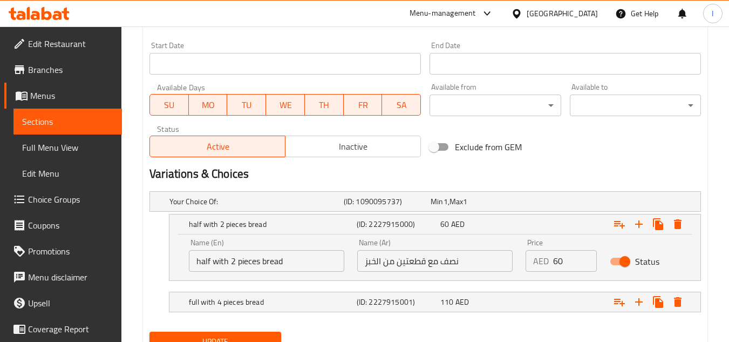
drag, startPoint x: 213, startPoint y: 262, endPoint x: 496, endPoint y: 258, distance: 283.3
click at [495, 259] on div "Name (En) half with 2 pieces bread Name (En) Name (Ar) نصف مع قطعتين من الخبز N…" at bounding box center [434, 255] width 505 height 46
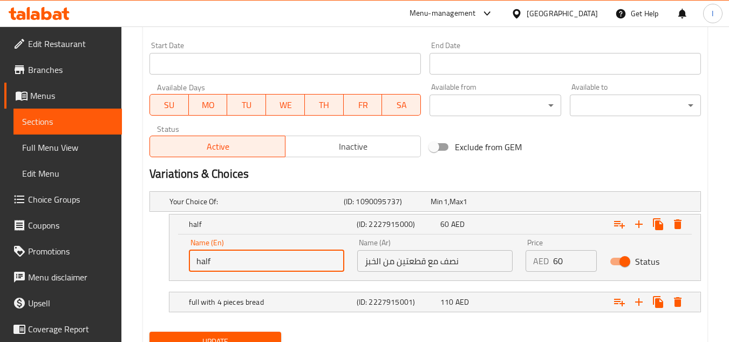
scroll to position [492, 0]
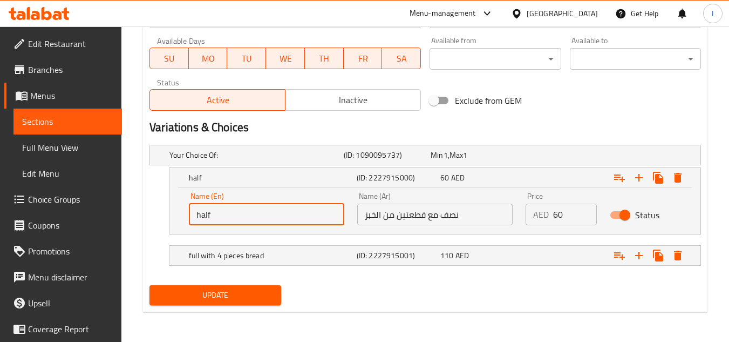
type input "half"
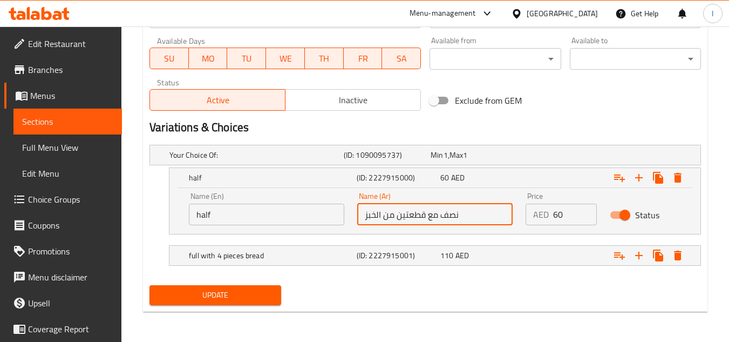
drag, startPoint x: 473, startPoint y: 217, endPoint x: 456, endPoint y: 214, distance: 17.0
click at [456, 214] on input "نصف مع قطعتين من الخبز" at bounding box center [434, 214] width 155 height 22
click at [445, 216] on input "نصف مع قطعتين من الخبز" at bounding box center [434, 214] width 155 height 22
drag, startPoint x: 440, startPoint y: 216, endPoint x: 288, endPoint y: 222, distance: 151.7
click at [288, 222] on div "Name (En) half Name (En) Name (Ar) نصف مع قطعتين من الخبز Name (Ar) Price AED 6…" at bounding box center [434, 209] width 505 height 46
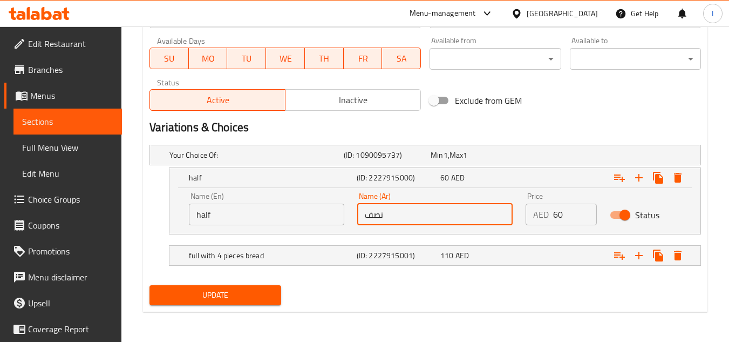
type input "نصف"
click at [583, 215] on input "59" at bounding box center [575, 214] width 44 height 22
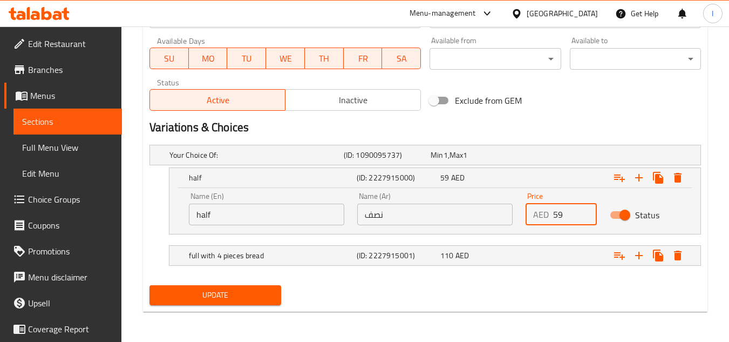
click at [561, 213] on input "59" at bounding box center [575, 214] width 44 height 22
type input "55"
click at [507, 160] on div "110 AED" at bounding box center [472, 154] width 83 height 11
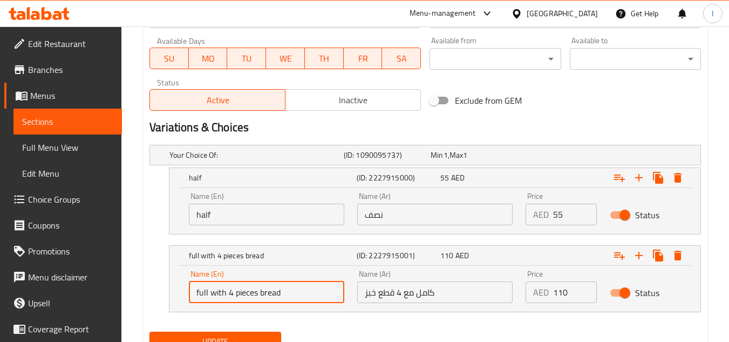
drag, startPoint x: 298, startPoint y: 293, endPoint x: 211, endPoint y: 297, distance: 87.0
click at [211, 297] on input "full with 4 pieces bread" at bounding box center [266, 292] width 155 height 22
type input "full"
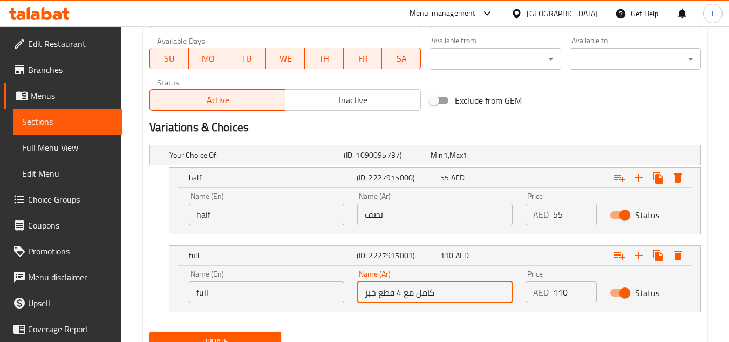
click at [444, 291] on input "كامل مع 4 قطع خبز" at bounding box center [434, 292] width 155 height 22
drag, startPoint x: 412, startPoint y: 291, endPoint x: 205, endPoint y: 296, distance: 207.3
click at [205, 296] on div "Name (En) full Name (En) Name (Ar) كامل مع 4 قطع خبز Name (Ar) Price AED 110 Pr…" at bounding box center [434, 286] width 505 height 46
type input "كامل"
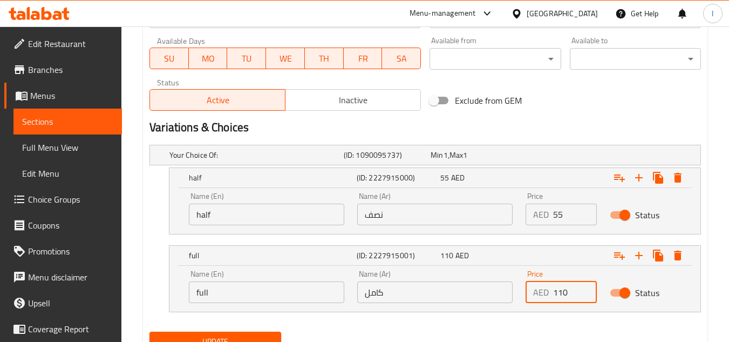
drag, startPoint x: 572, startPoint y: 295, endPoint x: 550, endPoint y: 295, distance: 21.6
click at [550, 295] on div "AED 110 Price" at bounding box center [561, 292] width 71 height 22
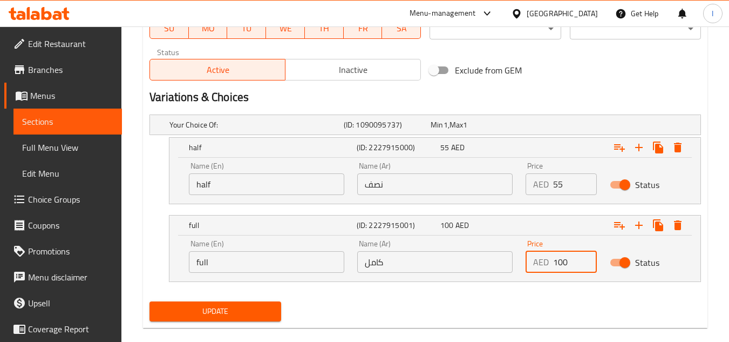
scroll to position [538, 0]
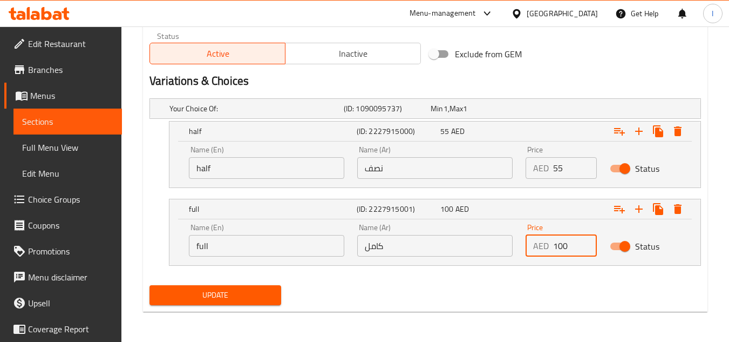
type input "100"
click at [250, 291] on span "Update" at bounding box center [215, 294] width 114 height 13
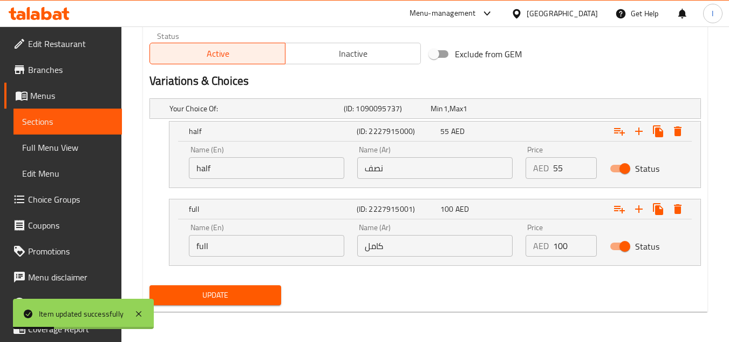
click at [71, 121] on span "Sections" at bounding box center [67, 121] width 91 height 13
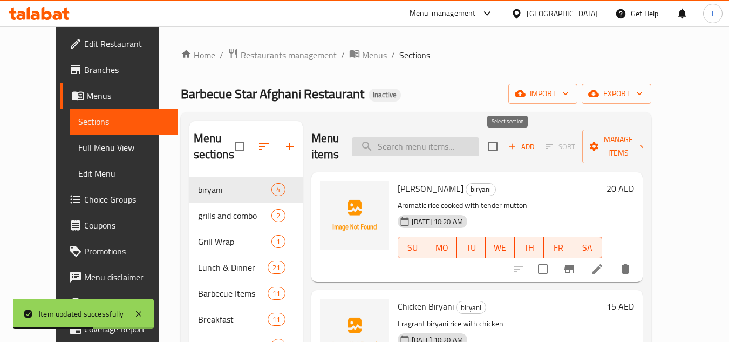
click at [479, 147] on input "search" at bounding box center [415, 146] width 127 height 19
paste input "Chicken Peshawari Kadai"
type input "Chicken Peshawari Kadai"
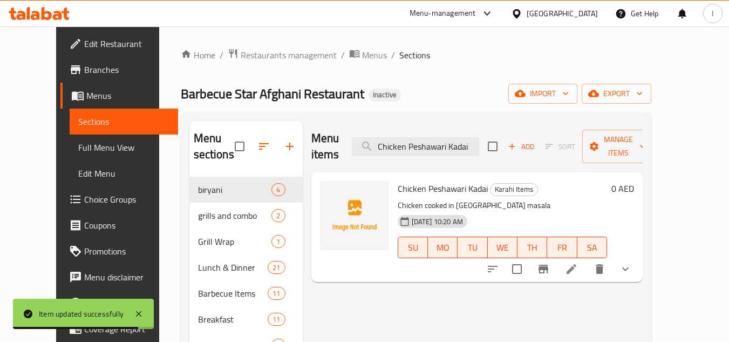
click at [576, 264] on icon at bounding box center [572, 269] width 10 height 10
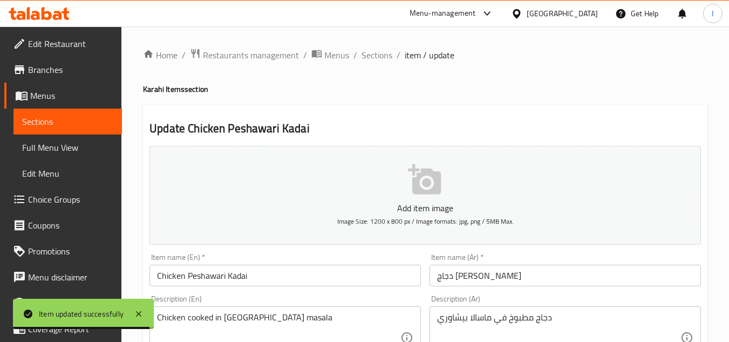
scroll to position [445, 0]
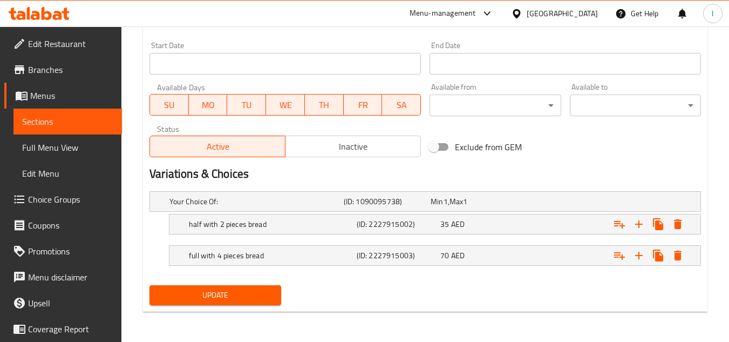
click at [97, 122] on span "Sections" at bounding box center [67, 121] width 91 height 13
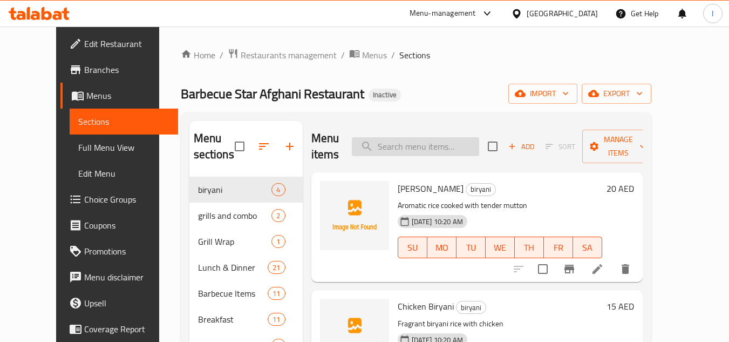
click at [467, 149] on input "search" at bounding box center [415, 146] width 127 height 19
paste input "Special Afghani Karahi"
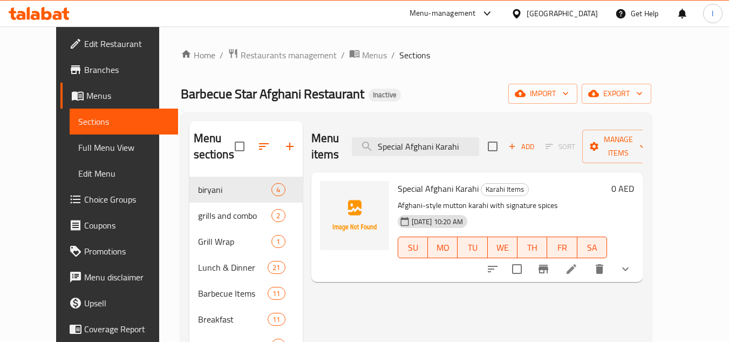
type input "Special Afghani Karahi"
click at [576, 264] on icon at bounding box center [572, 269] width 10 height 10
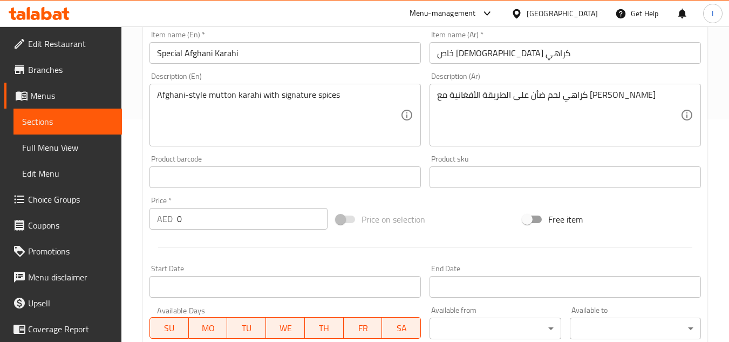
scroll to position [445, 0]
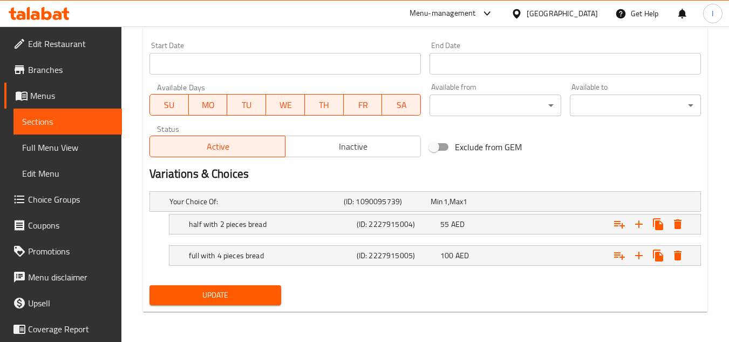
click at [79, 125] on span "Sections" at bounding box center [67, 121] width 91 height 13
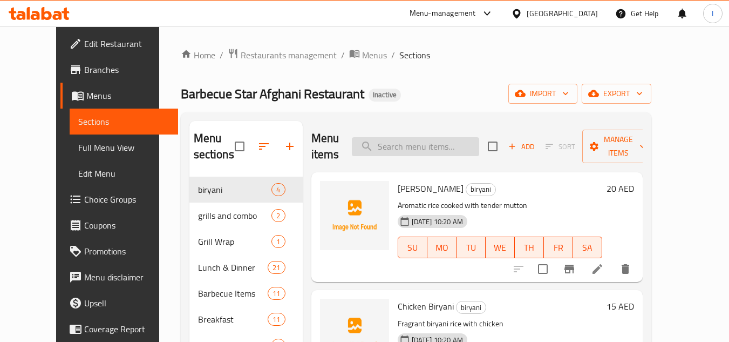
click at [468, 151] on input "search" at bounding box center [415, 146] width 127 height 19
paste input "Mutton Biryani"
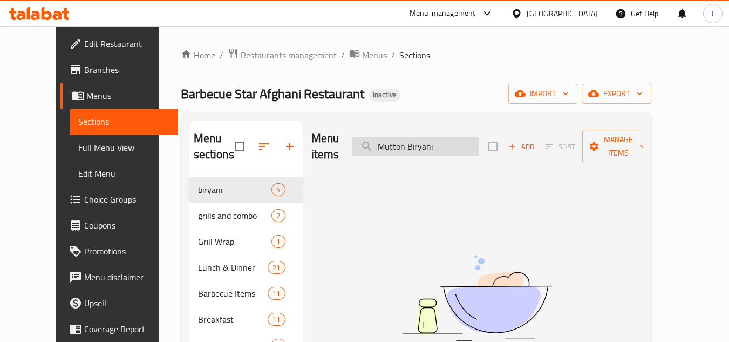
click at [433, 138] on input "Mutton Biryani" at bounding box center [415, 146] width 127 height 19
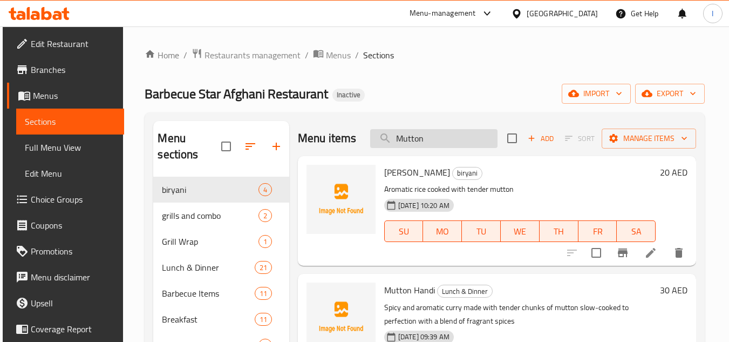
click at [466, 145] on input "Mutton" at bounding box center [433, 138] width 127 height 19
paste input "Chicken Biryani"
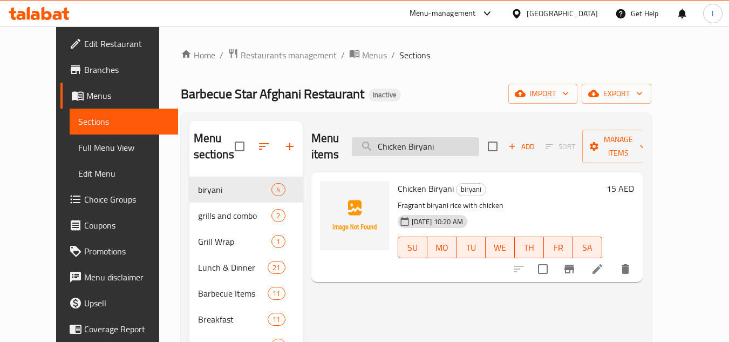
click at [462, 141] on input "Chicken Biryani" at bounding box center [415, 146] width 127 height 19
paste input "Charcol"
click at [475, 137] on input "Chicken Charcol Biryani" at bounding box center [415, 146] width 127 height 19
paste input "Sada Biryani (Parcel)"
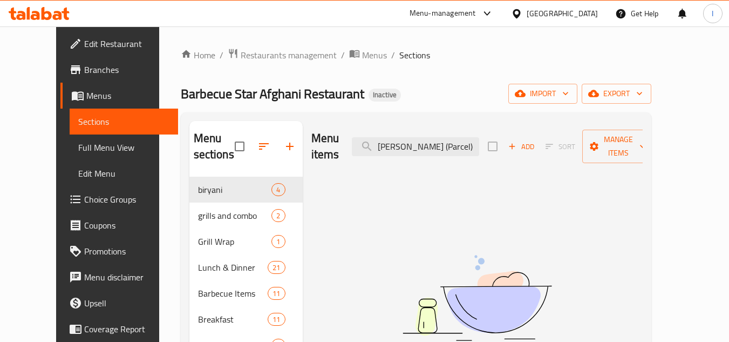
drag, startPoint x: 443, startPoint y: 136, endPoint x: 530, endPoint y: 148, distance: 88.2
click at [530, 148] on div "Menu items Sada Biryani (Parcel) Add Sort Manage items" at bounding box center [476, 146] width 331 height 51
click at [405, 137] on input "Sada Biryani" at bounding box center [415, 146] width 127 height 19
click at [416, 137] on input "Sada Biryani" at bounding box center [415, 146] width 127 height 19
click at [430, 137] on input "Sada Biryani" at bounding box center [415, 146] width 127 height 19
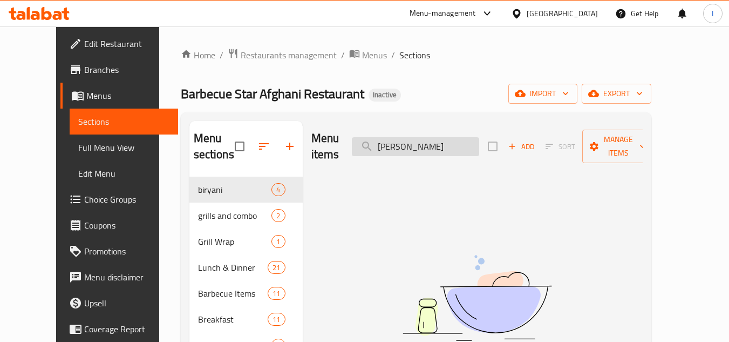
click at [430, 137] on input "Sada Biryani" at bounding box center [415, 146] width 127 height 19
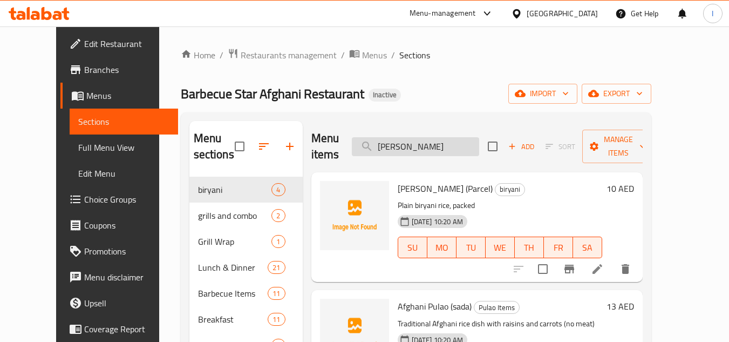
click at [466, 137] on input "Sada" at bounding box center [415, 146] width 127 height 19
paste input "Chapali Kabab (1 pc)"
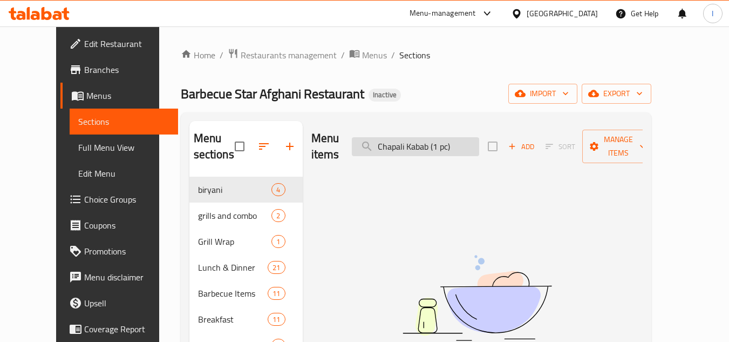
drag, startPoint x: 483, startPoint y: 135, endPoint x: 449, endPoint y: 139, distance: 34.8
click at [448, 139] on input "Chapali Kabab (1 pc)" at bounding box center [415, 146] width 127 height 19
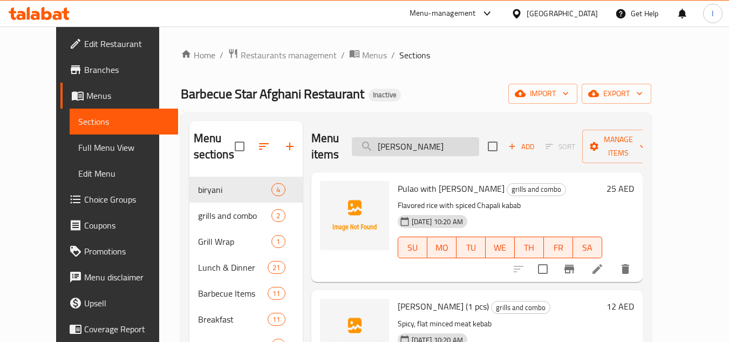
click at [471, 142] on input "Chapali Kaba" at bounding box center [415, 146] width 127 height 19
paste input "Pulao with Chapali Kabab"
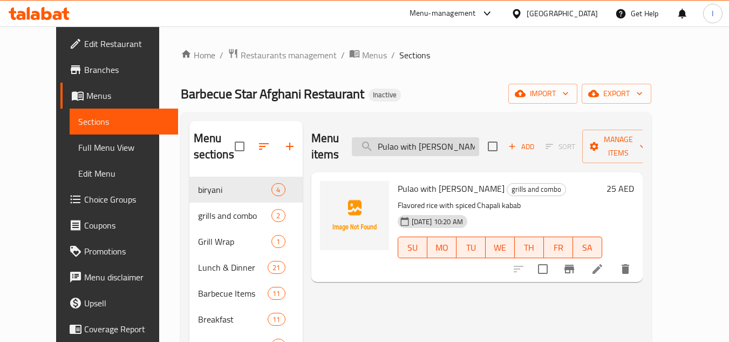
click at [469, 137] on input "Pulao with Chapali Kabab" at bounding box center [415, 146] width 127 height 19
paste input "Afghani Pulao (Sada)"
click at [468, 141] on input "Afghani Pulao (Sada)" at bounding box center [415, 146] width 127 height 19
paste input "Chicken Bukhari"
click at [461, 137] on input "Chicken Bukhari" at bounding box center [415, 146] width 127 height 19
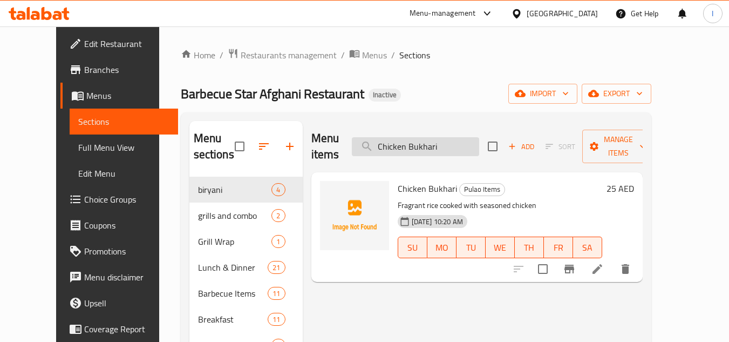
paste input "Afghani Pulao with Namkeen"
click at [470, 141] on input "Afghani Pulao with Namkeen" at bounding box center [415, 146] width 127 height 19
paste input "Mutton Pulao"
click at [479, 137] on input "Afghani Mutton Pulao" at bounding box center [415, 146] width 127 height 19
paste input "Pulao with Chicken Charcol"
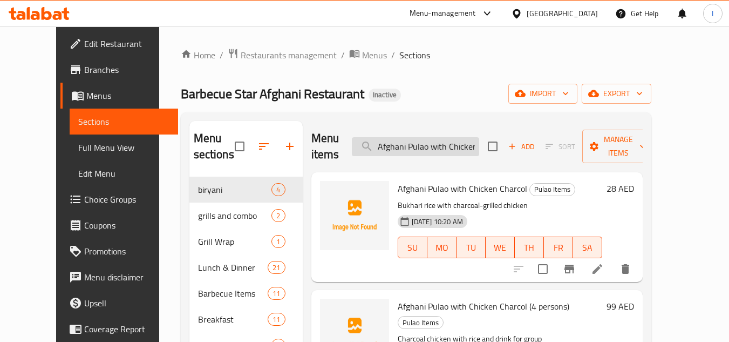
click at [479, 137] on input "Afghani Pulao with Chicken Charcol" at bounding box center [415, 146] width 127 height 19
paste input "Mutton Shami Kabab"
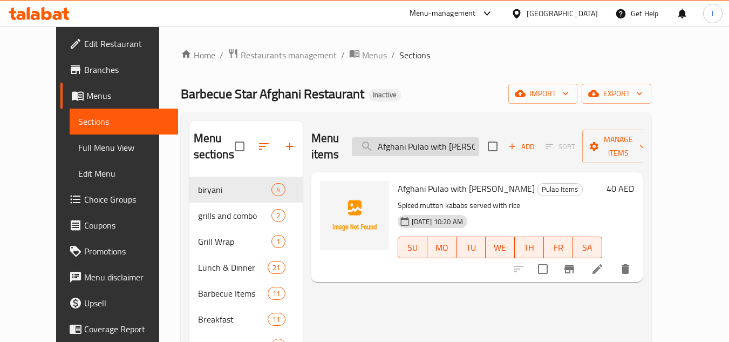
click at [465, 146] on input "Afghani Pulao with Mutton Shami Kabab" at bounding box center [415, 146] width 127 height 19
paste input "Chicken Boti"
click at [479, 137] on input "Afghani Pulao with Chicken Boti" at bounding box center [415, 146] width 127 height 19
paste input "Chicken Shami Kabab with Pulao"
click at [465, 144] on input "Chicken Shami Kabab with Pulao" at bounding box center [415, 146] width 127 height 19
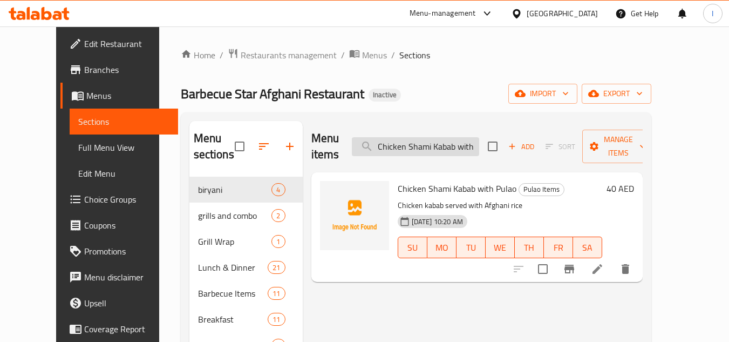
paste input "Afghani Pulao with Chicken Charcol (4 persons)"
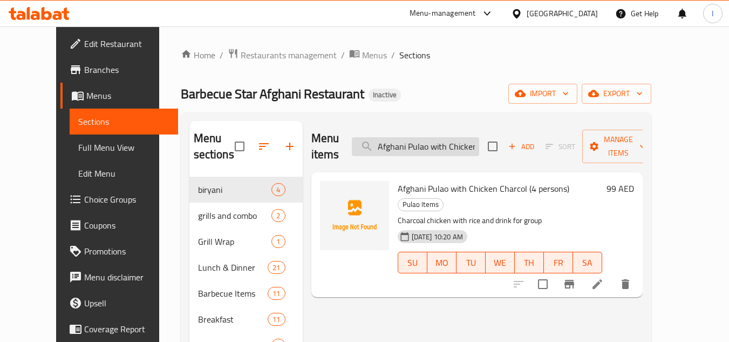
click at [479, 144] on input "Afghani Pulao with Chicken Charcol (4 persons)" at bounding box center [415, 146] width 127 height 19
paste input "Grilled Chicken"
drag, startPoint x: 501, startPoint y: 134, endPoint x: 492, endPoint y: 133, distance: 9.2
click at [501, 134] on div "Menu items Afghani Pulao with Grilled Chicken (4 persons) Add Sort Manage items" at bounding box center [476, 146] width 331 height 51
click at [479, 137] on input "Afghani Pulao with Grilled Chicken (4 persons)" at bounding box center [415, 146] width 127 height 19
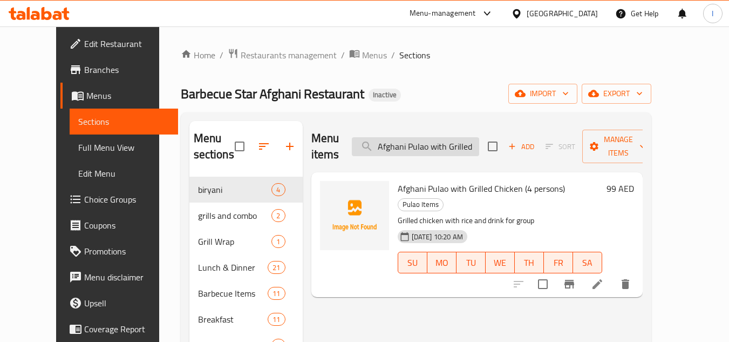
paste input "Mix Grill"
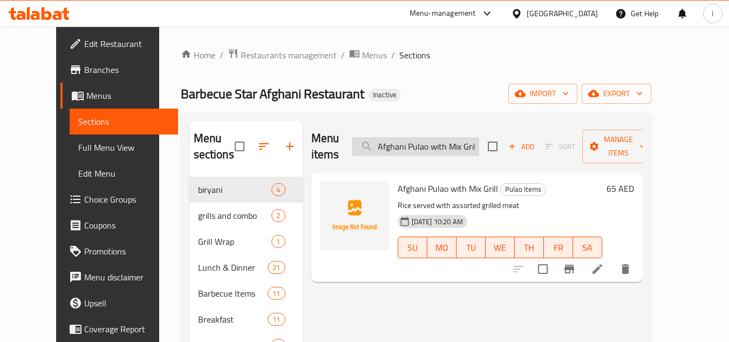
click at [456, 146] on input "Afghani Pulao with Mix Grill" at bounding box center [415, 146] width 127 height 19
paste input "oulaw Mutton (3 persons)"
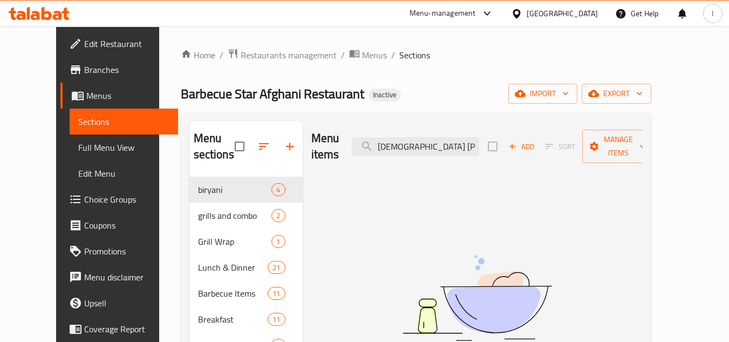
scroll to position [0, 31]
drag, startPoint x: 480, startPoint y: 139, endPoint x: 575, endPoint y: 141, distance: 94.4
click at [573, 141] on div "Menu items Afghani Poulaw Mutton (3 persons) Add Sort Manage items" at bounding box center [476, 146] width 331 height 51
click at [449, 137] on input "Afghani Poulaw Mutto" at bounding box center [415, 146] width 127 height 19
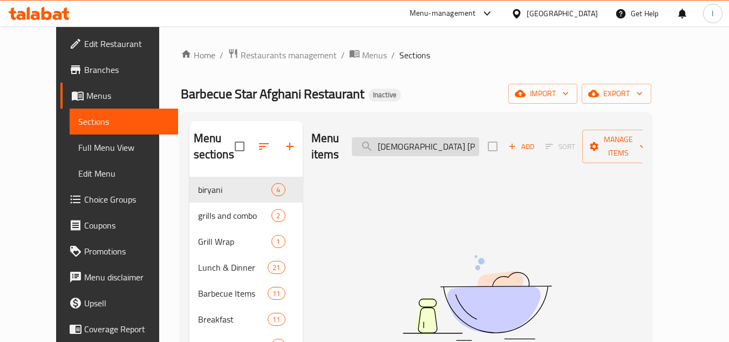
click at [452, 137] on input "Afghani Poulaw Mutto" at bounding box center [415, 146] width 127 height 19
drag, startPoint x: 481, startPoint y: 138, endPoint x: 465, endPoint y: 138, distance: 16.2
click at [479, 138] on input "Afghani Poula Mutto" at bounding box center [415, 146] width 127 height 19
click at [464, 137] on input "Afghani Poula Mutto" at bounding box center [415, 146] width 127 height 19
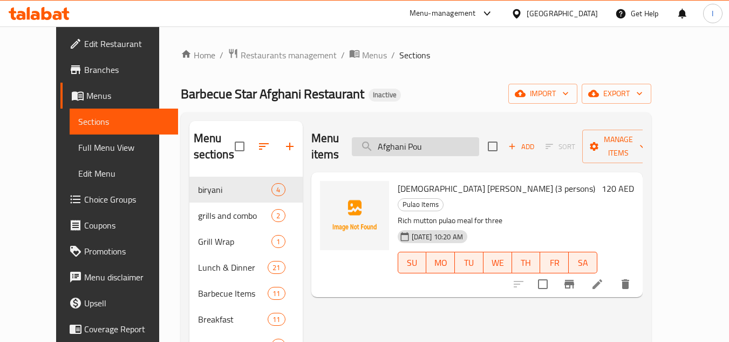
click at [464, 137] on input "Afghani Pou" at bounding box center [415, 146] width 127 height 19
paste input "Platter Grill Kabab (4 to 5 persons)"
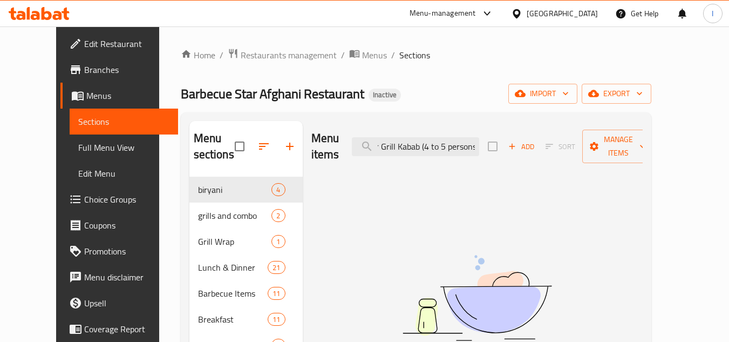
drag, startPoint x: 461, startPoint y: 140, endPoint x: 578, endPoint y: 155, distance: 118.1
click at [581, 155] on div "Menu items Platter Grill Kabab (4 to 5 persons) Add Sort Manage items" at bounding box center [476, 146] width 331 height 51
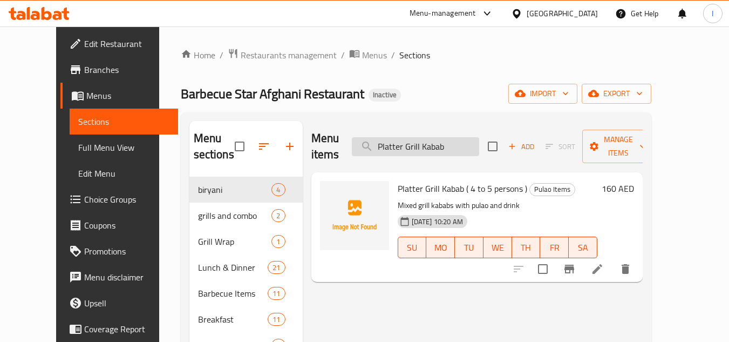
click at [473, 147] on div "Menu items Platter Grill Kabab Add Sort Manage items" at bounding box center [476, 146] width 331 height 51
click at [474, 137] on input "Platter Grill Kabab" at bounding box center [415, 146] width 127 height 19
paste input "1 kg Mix BBQ + 6 pcs Bread"
type input "1 kg Mix BBQ + 6 pcs Bread"
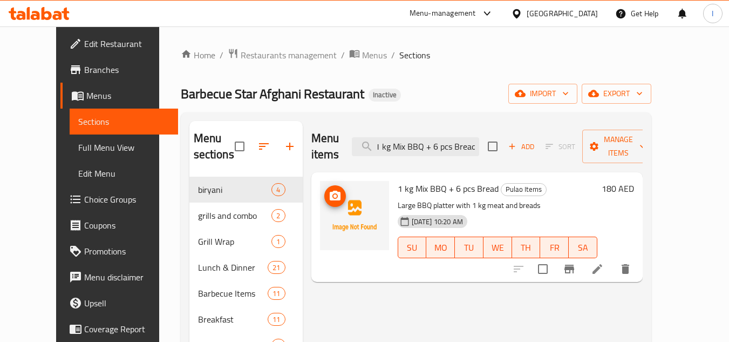
scroll to position [0, 0]
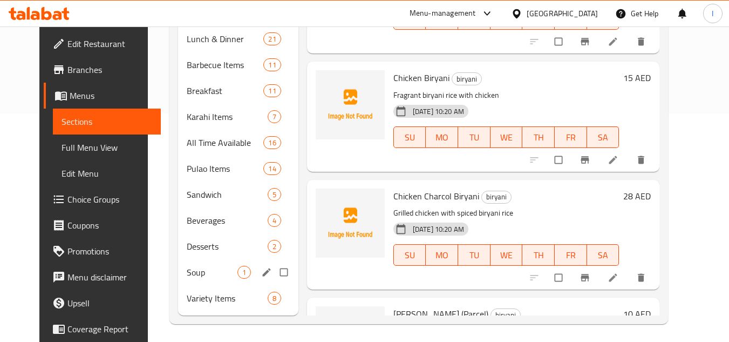
scroll to position [232, 0]
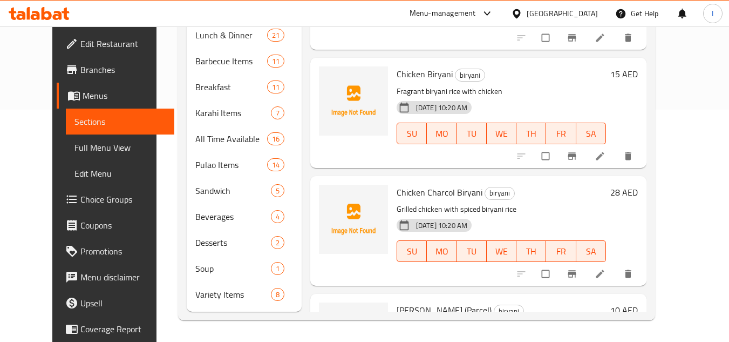
click at [74, 148] on span "Full Menu View" at bounding box center [119, 147] width 91 height 13
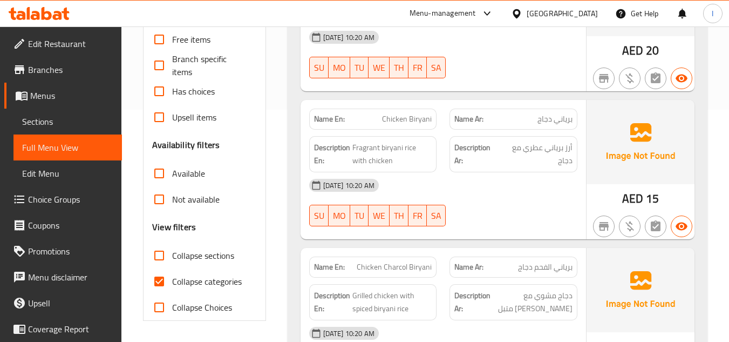
click at [172, 278] on input "Collapse categories" at bounding box center [159, 281] width 26 height 26
checkbox input "false"
click at [158, 248] on input "Collapse sections" at bounding box center [159, 255] width 26 height 26
checkbox input "true"
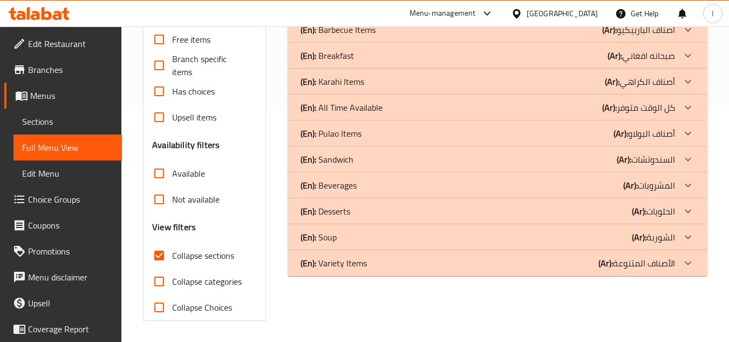
click at [178, 284] on span "Collapse categories" at bounding box center [207, 281] width 70 height 13
click at [172, 284] on input "Collapse categories" at bounding box center [159, 281] width 26 height 26
checkbox input "true"
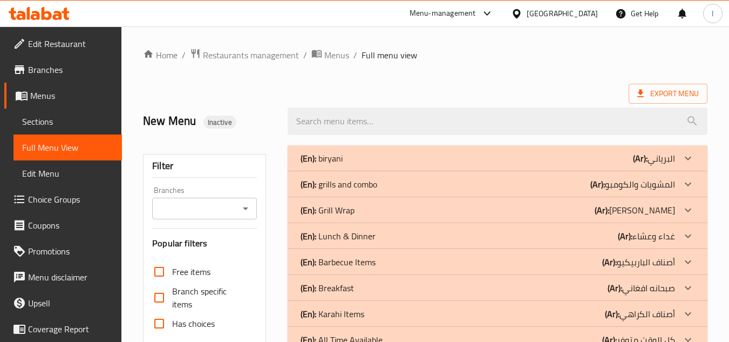
click at [377, 162] on div "(En): biryani (Ar): البرياني" at bounding box center [488, 158] width 374 height 13
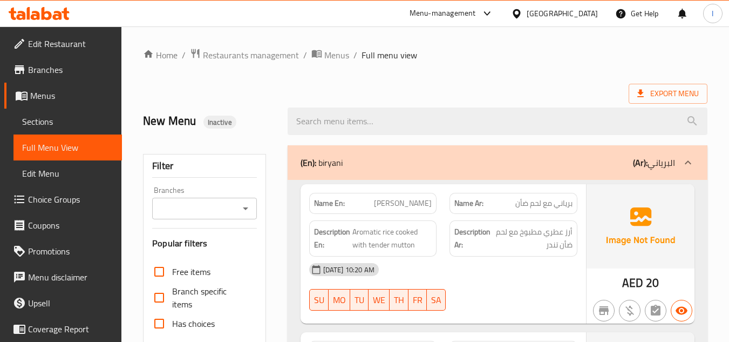
scroll to position [594, 0]
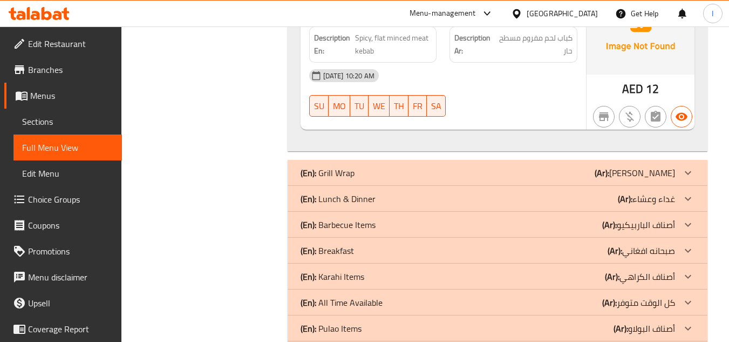
scroll to position [971, 0]
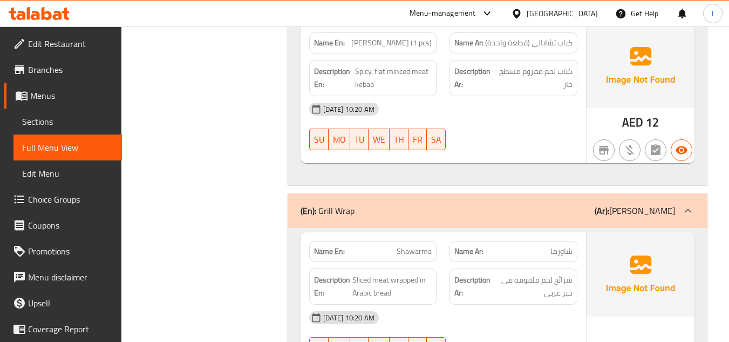
scroll to position [1383, 0]
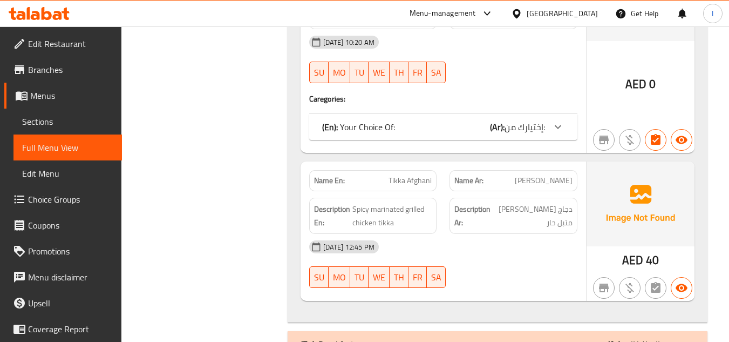
scroll to position [3236, 0]
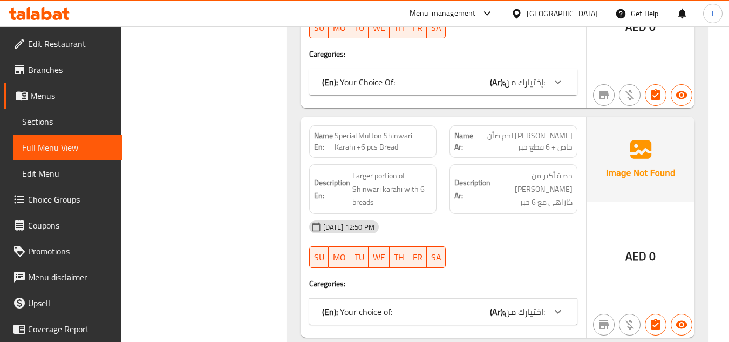
scroll to position [4751, 0]
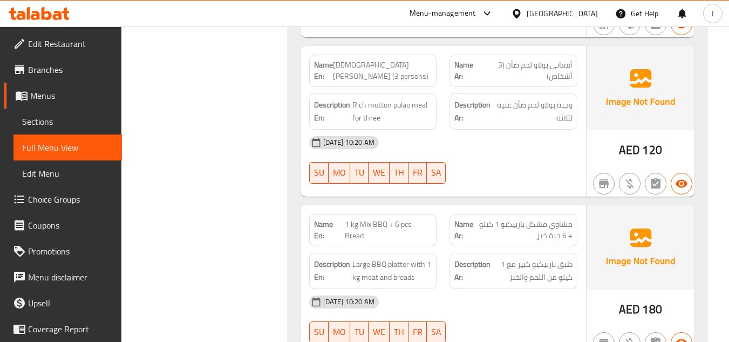
scroll to position [7002, 0]
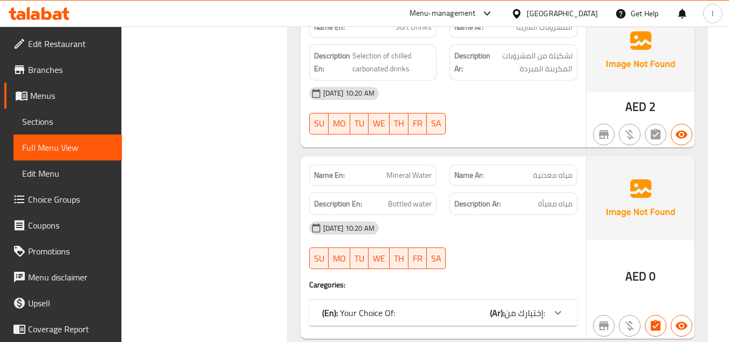
scroll to position [7680, 0]
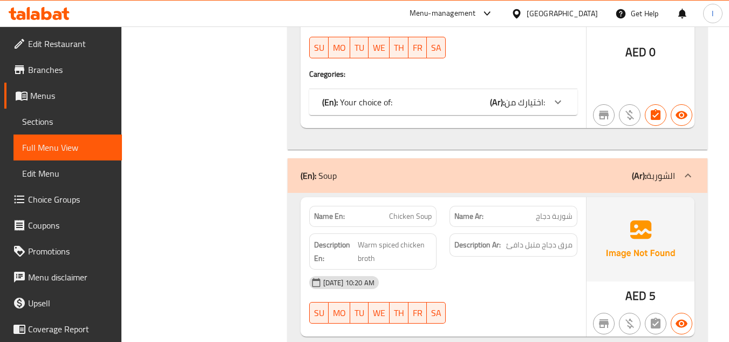
scroll to position [8263, 0]
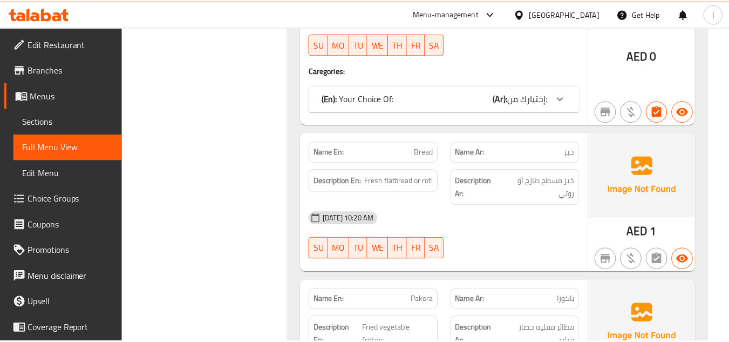
scroll to position [9742, 0]
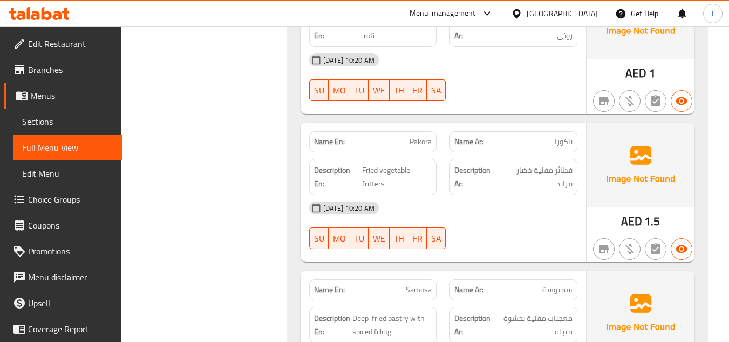
click at [566, 18] on div "[GEOGRAPHIC_DATA]" at bounding box center [562, 14] width 71 height 12
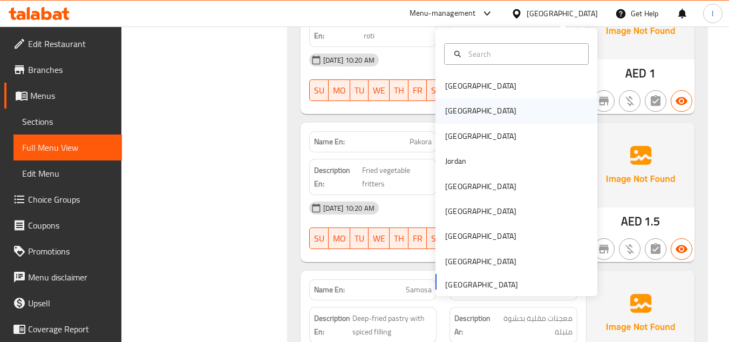
click at [480, 110] on div "Egypt" at bounding box center [516, 110] width 162 height 25
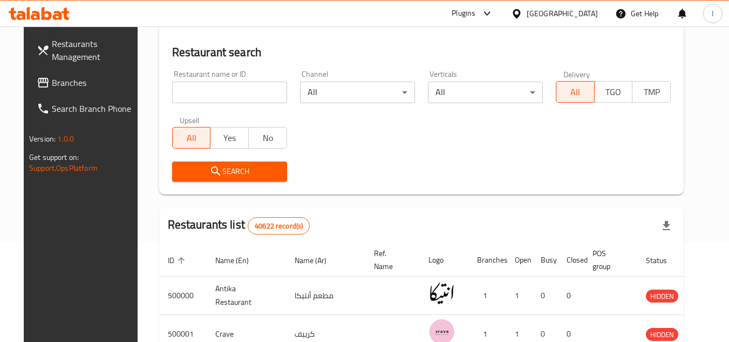
scroll to position [475, 0]
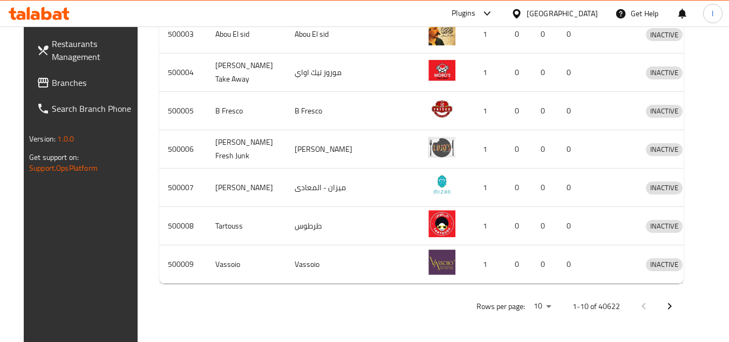
click at [475, 17] on div "Plugins" at bounding box center [464, 13] width 24 height 13
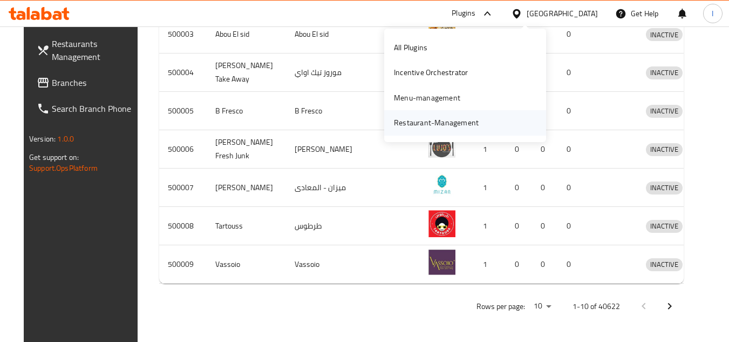
click at [431, 119] on div "Restaurant-Management" at bounding box center [436, 123] width 85 height 12
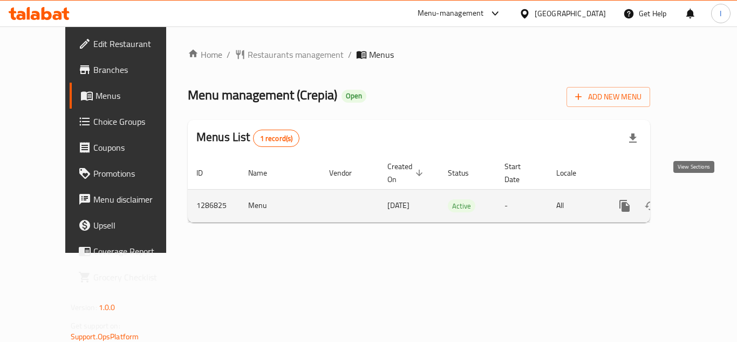
click at [692, 193] on link "enhanced table" at bounding box center [703, 206] width 26 height 26
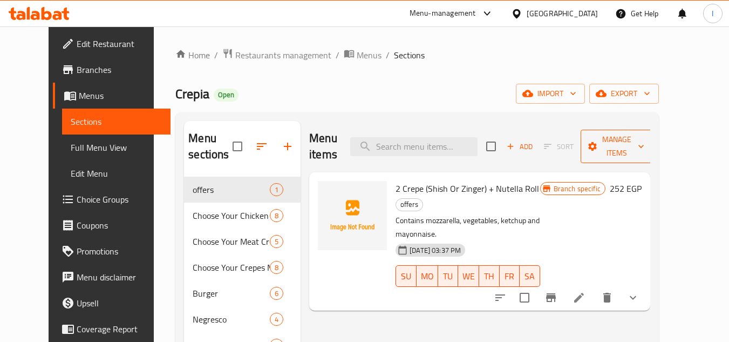
click at [644, 139] on span "Manage items" at bounding box center [616, 146] width 55 height 27
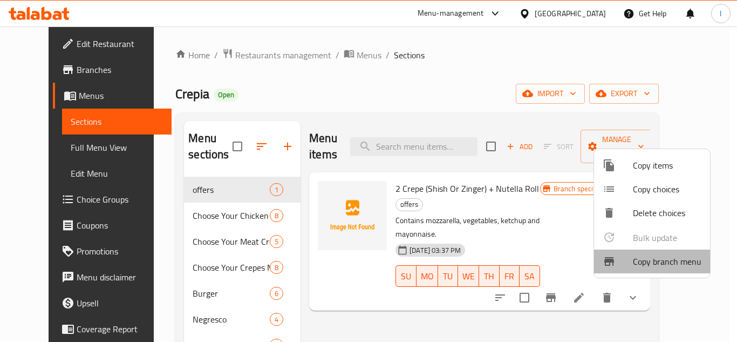
click at [665, 263] on span "Copy branch menu" at bounding box center [667, 261] width 69 height 13
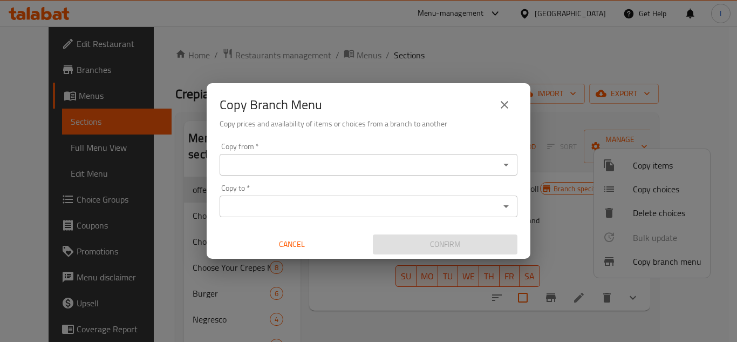
click at [399, 168] on input "Copy from   *" at bounding box center [360, 164] width 274 height 15
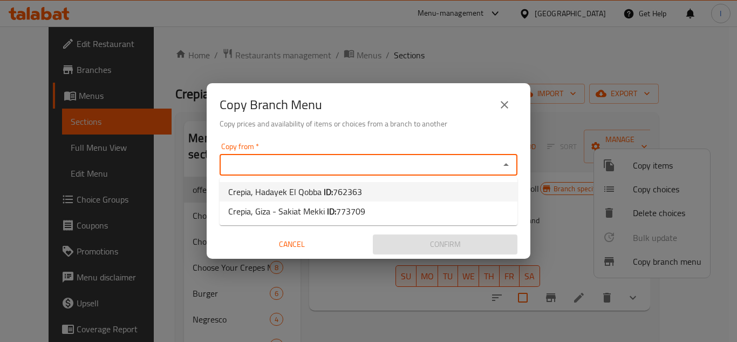
click at [339, 190] on span "762363" at bounding box center [347, 191] width 29 height 16
type input "Crepia, Hadayek El Qobba"
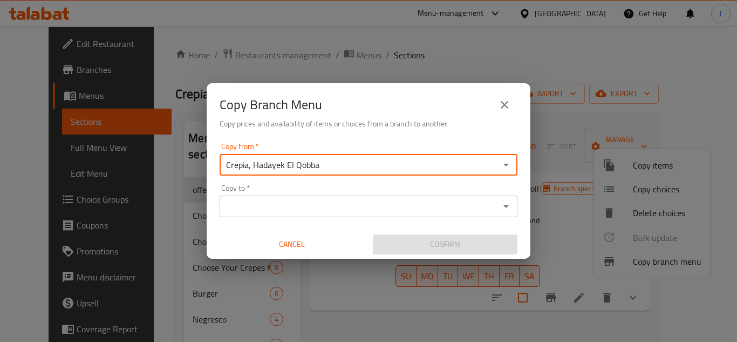
click at [356, 209] on input "Copy to   *" at bounding box center [360, 206] width 274 height 15
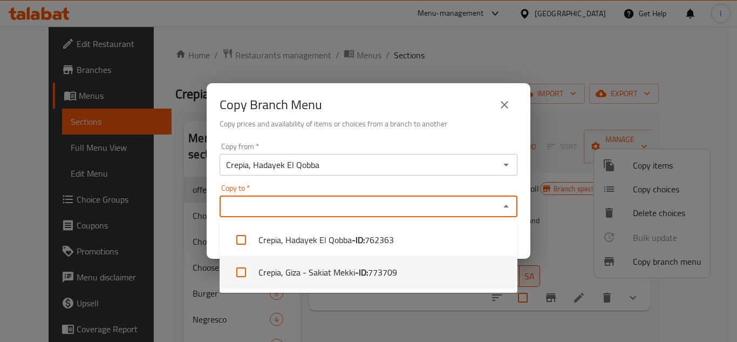
click at [326, 274] on li "Crepia, Giza - Sakiat Mekki - ID: 773709" at bounding box center [369, 272] width 298 height 32
checkbox input "true"
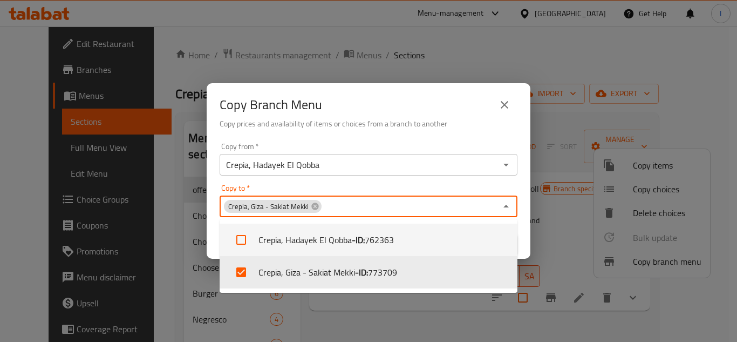
click at [394, 120] on h6 "Copy prices and availability of items or choices from a branch to another" at bounding box center [369, 124] width 298 height 12
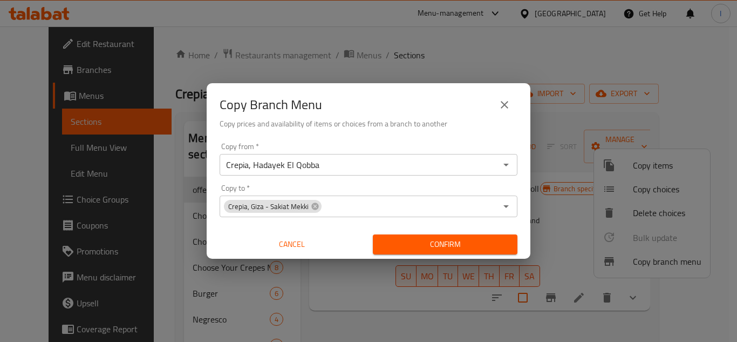
click at [423, 238] on span "Confirm" at bounding box center [444, 243] width 127 height 13
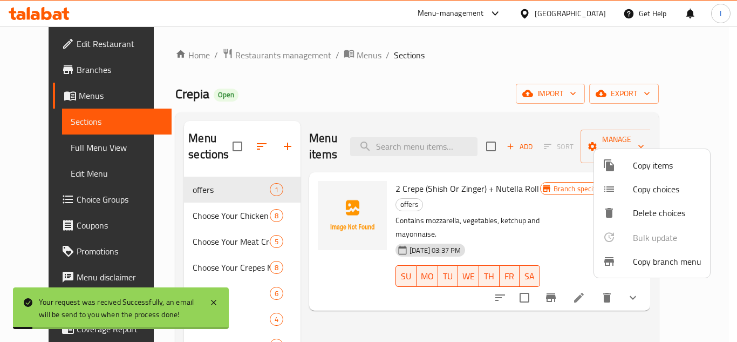
click at [71, 113] on div at bounding box center [368, 171] width 737 height 342
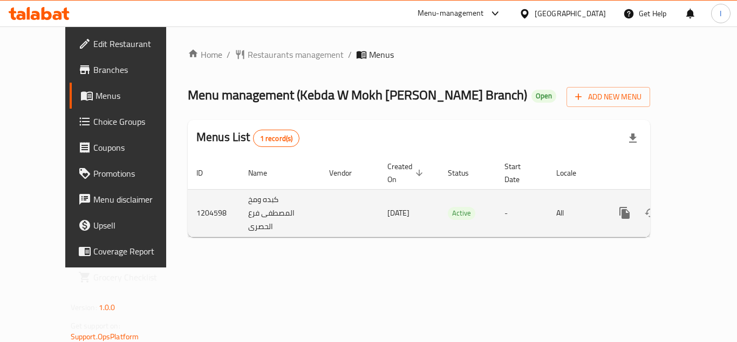
click at [698, 206] on icon "enhanced table" at bounding box center [702, 212] width 13 height 13
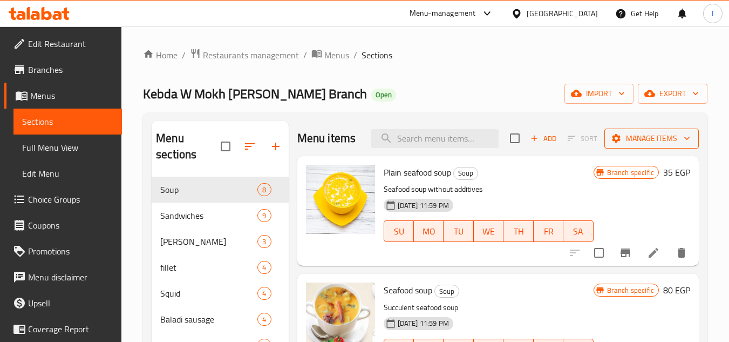
click at [651, 145] on span "Manage items" at bounding box center [651, 138] width 77 height 13
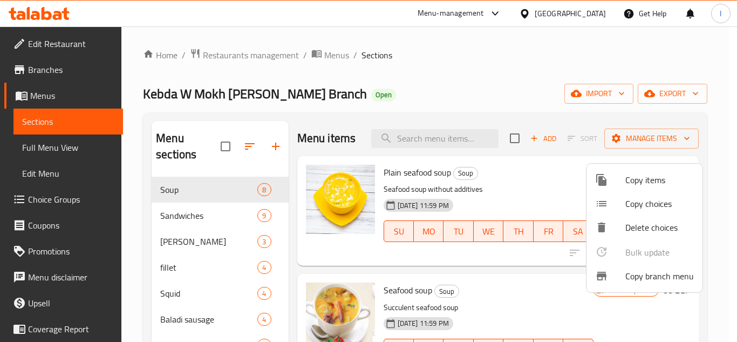
click at [622, 272] on div at bounding box center [610, 275] width 30 height 13
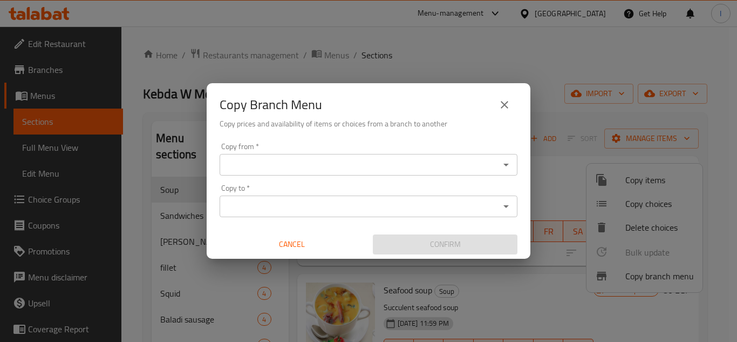
click at [330, 166] on input "Copy from   *" at bounding box center [360, 164] width 274 height 15
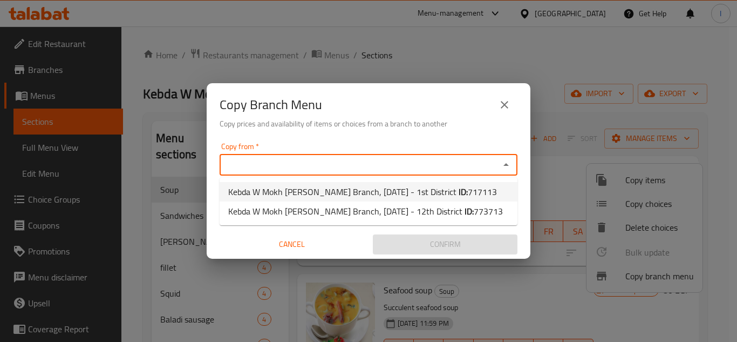
click at [342, 187] on span "Kebda W Mokh Al Mustafa Al Hussary Branch, 6th of October - 1st District ID: 71…" at bounding box center [362, 191] width 269 height 13
type input "Kebda W Mokh Al Mustafa Al Hussary Branch, 6th of October - 1st District"
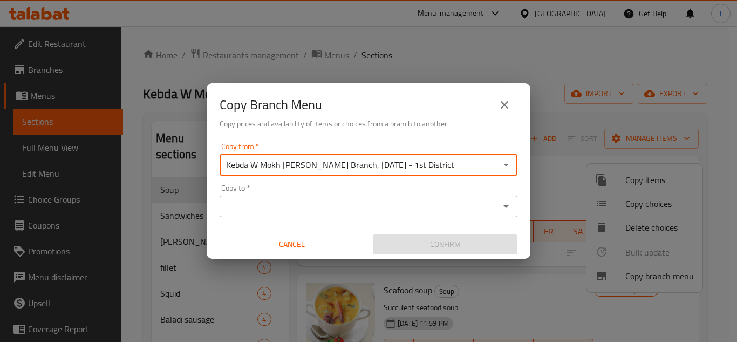
click at [363, 197] on div "Copy to *" at bounding box center [369, 206] width 298 height 22
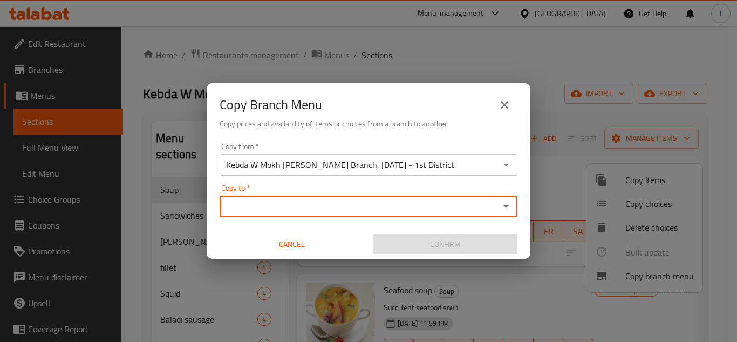
click at [359, 205] on input "Copy to   *" at bounding box center [360, 206] width 274 height 15
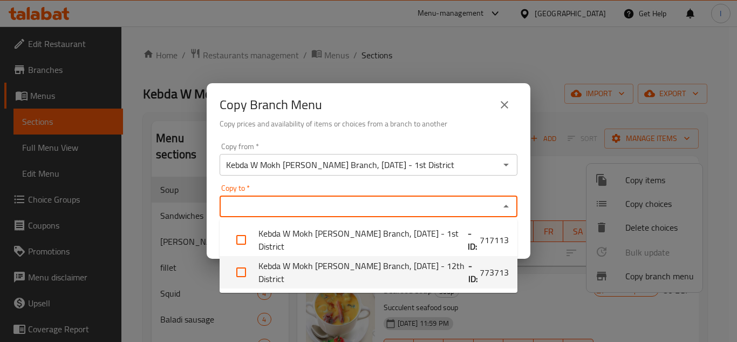
click at [336, 275] on li "Kebda W Mokh Al Mustafa Al Hussary Branch, 6th of October - 12th District - ID:…" at bounding box center [369, 272] width 298 height 32
checkbox input "true"
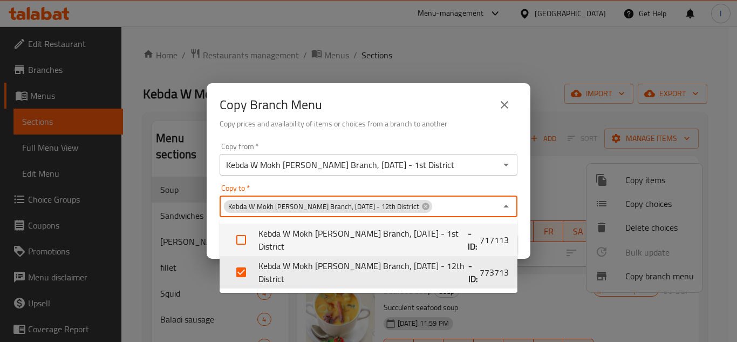
click at [380, 125] on h6 "Copy prices and availability of items or choices from a branch to another" at bounding box center [369, 124] width 298 height 12
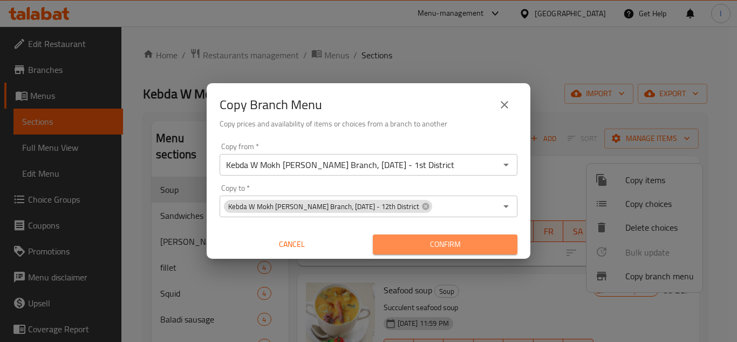
click at [442, 244] on span "Confirm" at bounding box center [444, 243] width 127 height 13
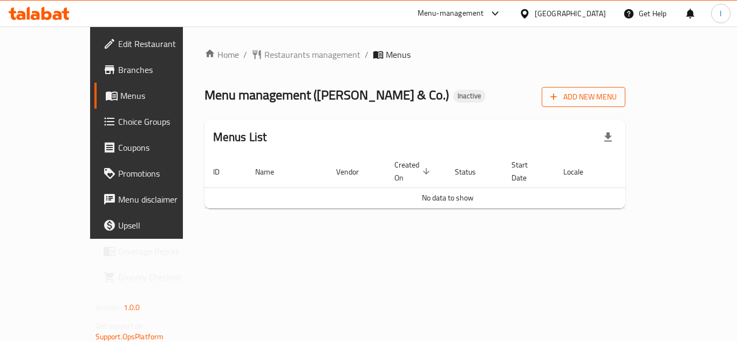
click at [617, 99] on span "Add New Menu" at bounding box center [583, 96] width 66 height 13
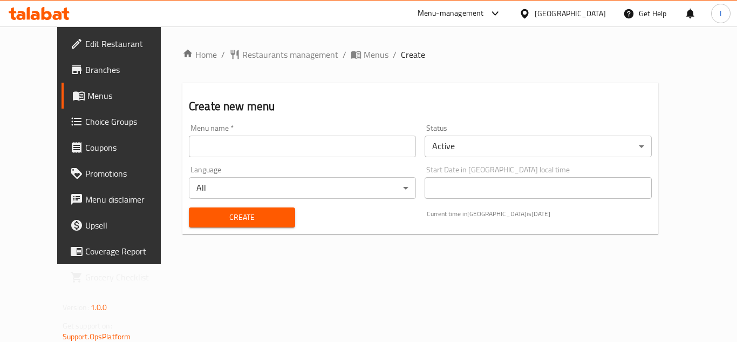
click at [242, 146] on input "text" at bounding box center [302, 146] width 227 height 22
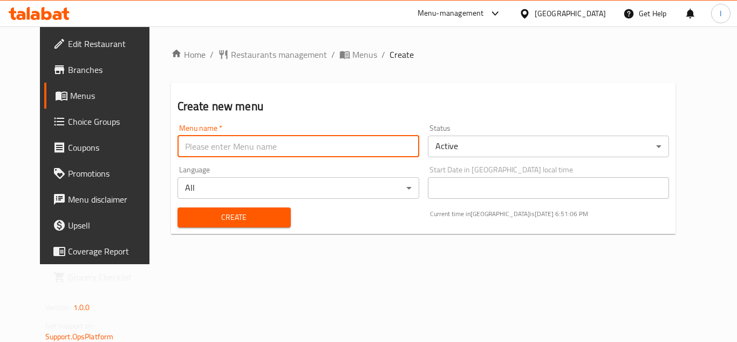
click at [243, 151] on input "text" at bounding box center [299, 146] width 242 height 22
type input "."
click at [243, 176] on div "Language All ​" at bounding box center [299, 182] width 242 height 33
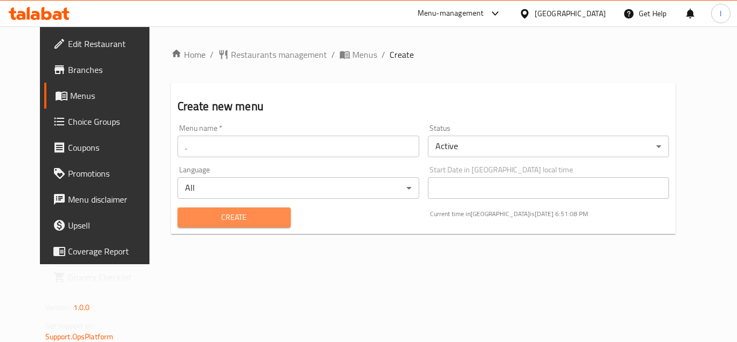
click at [237, 210] on span "Create" at bounding box center [234, 216] width 96 height 13
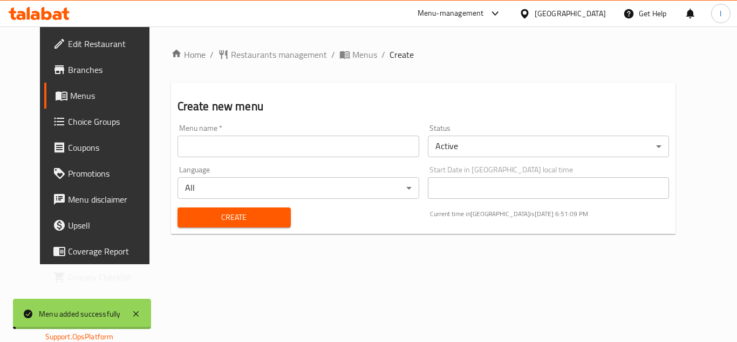
click at [92, 98] on div "Edit Restaurant Branches Menus Choice Groups Coupons Promotions Menu disclaimer…" at bounding box center [369, 144] width 658 height 237
click at [79, 103] on link "Menus" at bounding box center [103, 96] width 119 height 26
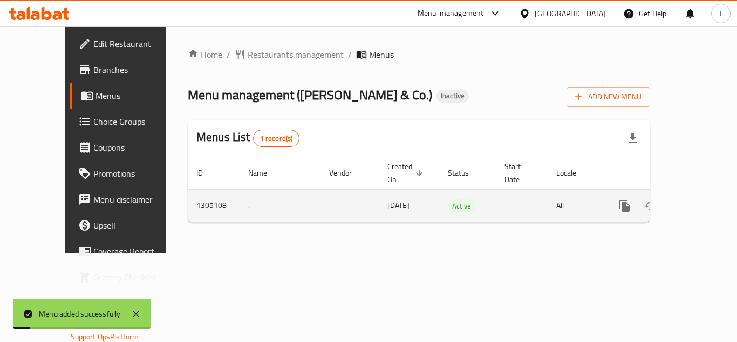
click at [696, 199] on icon "enhanced table" at bounding box center [702, 205] width 13 height 13
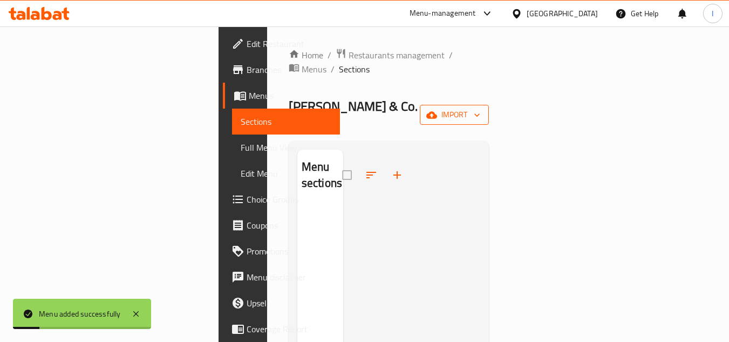
click at [489, 105] on button "import" at bounding box center [454, 115] width 69 height 20
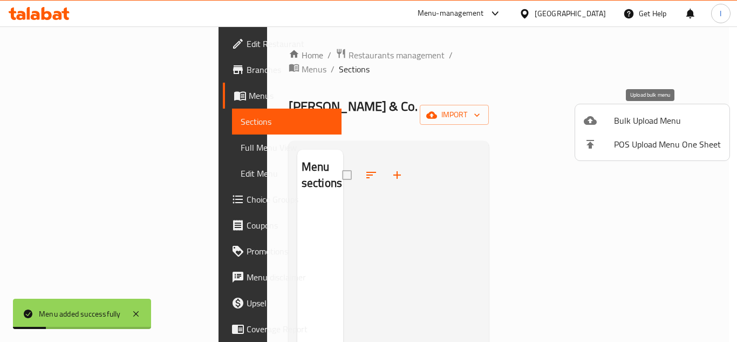
click at [638, 110] on li "Bulk Upload Menu" at bounding box center [652, 120] width 154 height 24
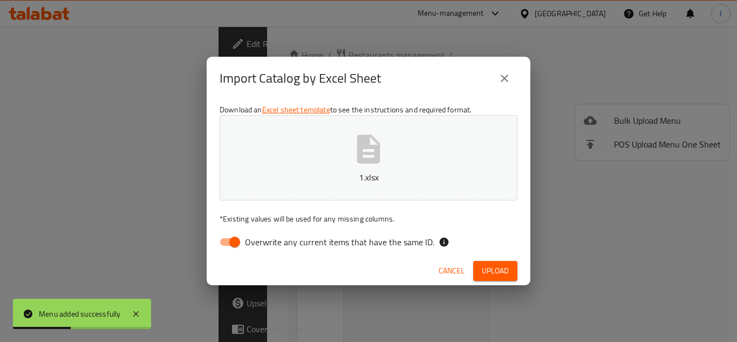
click at [264, 217] on p "* Existing values will be used for any missing columns." at bounding box center [369, 218] width 298 height 11
click at [256, 235] on span "Overwrite any current items that have the same ID." at bounding box center [339, 241] width 189 height 13
click at [256, 235] on input "Overwrite any current items that have the same ID." at bounding box center [235, 241] width 62 height 21
checkbox input "false"
click at [517, 276] on button "Upload" at bounding box center [495, 271] width 44 height 20
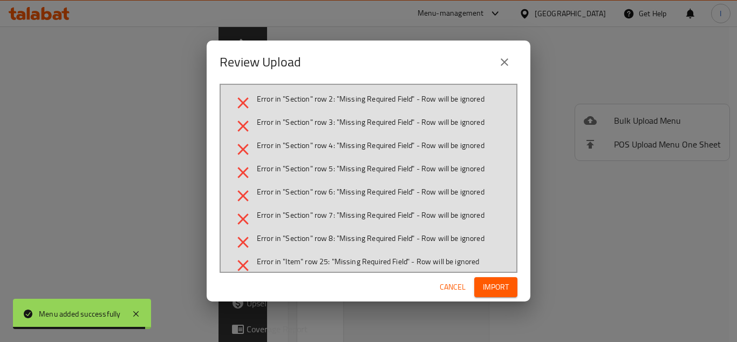
click at [445, 287] on span "Cancel" at bounding box center [453, 286] width 26 height 13
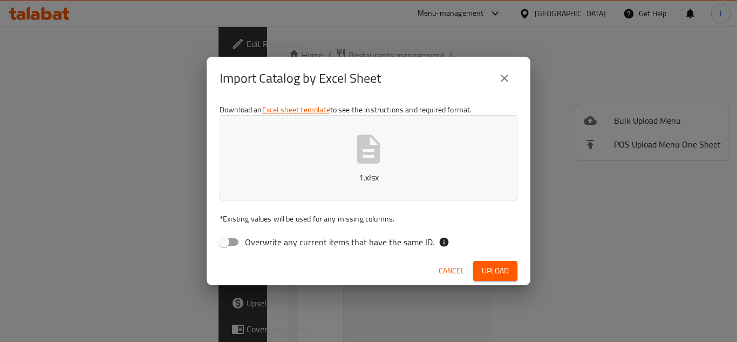
click at [449, 261] on div "Cancel Upload" at bounding box center [369, 270] width 324 height 29
click at [449, 264] on span "Cancel" at bounding box center [452, 270] width 26 height 13
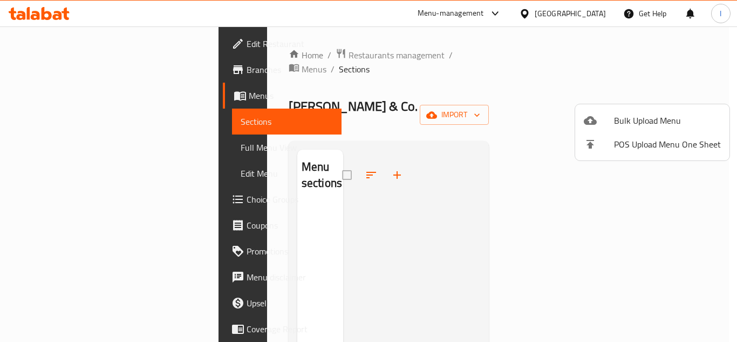
click at [670, 124] on span "Bulk Upload Menu" at bounding box center [667, 120] width 107 height 13
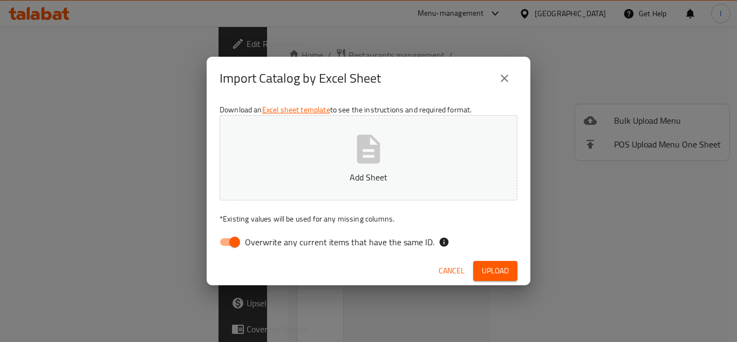
click at [241, 243] on input "Overwrite any current items that have the same ID." at bounding box center [235, 241] width 62 height 21
checkbox input "false"
click at [331, 172] on p "Add Sheet" at bounding box center [368, 177] width 264 height 13
click at [495, 258] on div "Cancel Upload" at bounding box center [369, 270] width 324 height 29
click at [496, 268] on span "Upload" at bounding box center [495, 270] width 27 height 13
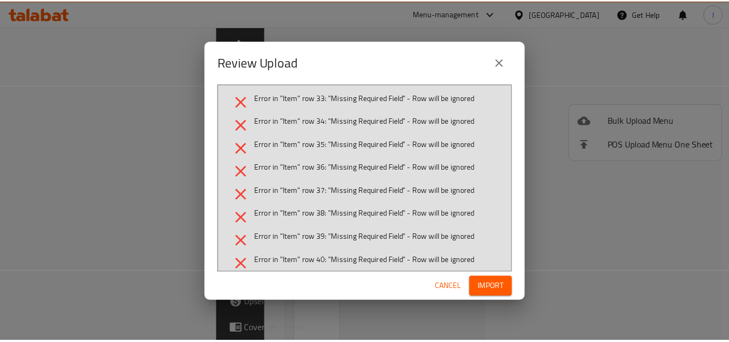
scroll to position [105, 0]
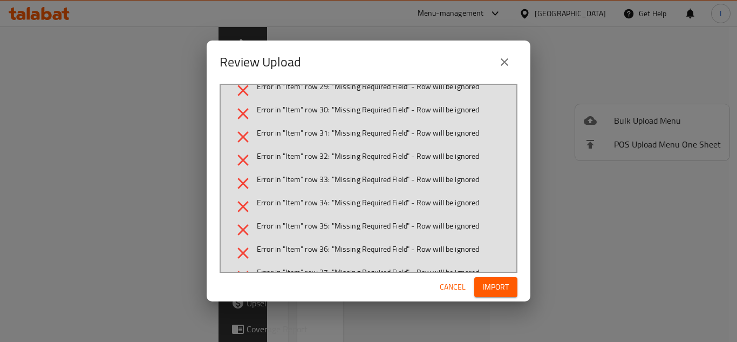
click at [453, 288] on span "Cancel" at bounding box center [453, 286] width 26 height 13
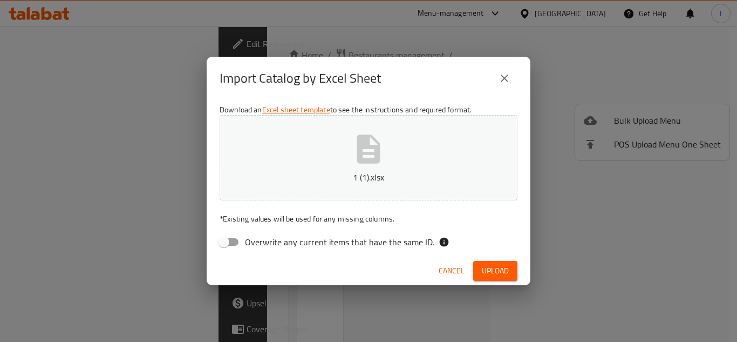
click at [476, 270] on button "Upload" at bounding box center [495, 271] width 44 height 20
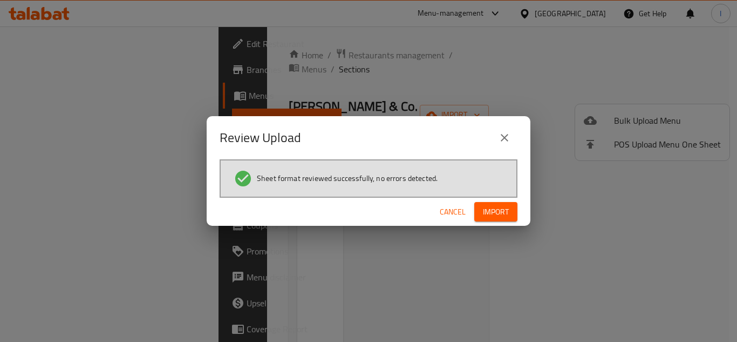
click at [503, 211] on span "Import" at bounding box center [496, 211] width 26 height 13
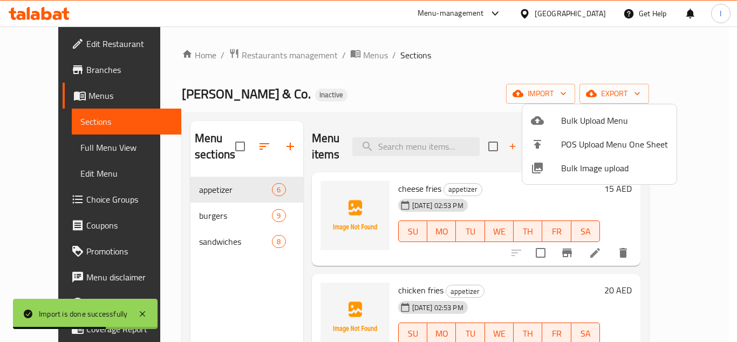
click at [454, 120] on div at bounding box center [368, 171] width 737 height 342
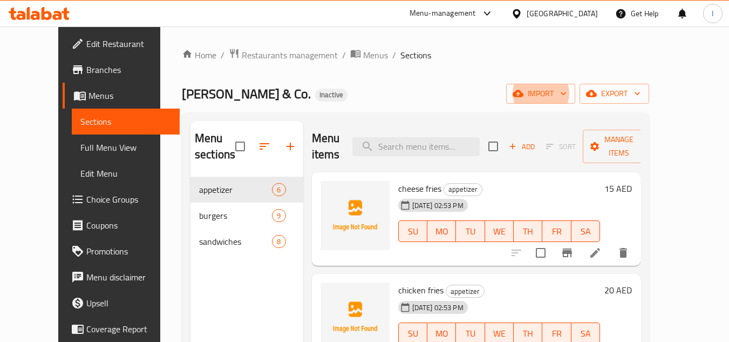
click at [419, 80] on div "Home / Restaurants management / Menus / Sections patty & Co. Inactive import ex…" at bounding box center [415, 259] width 467 height 423
click at [86, 67] on span "Branches" at bounding box center [128, 69] width 85 height 13
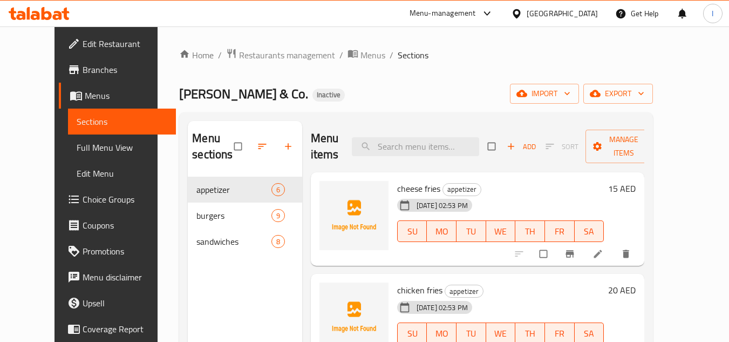
click at [83, 47] on span "Edit Restaurant" at bounding box center [125, 43] width 85 height 13
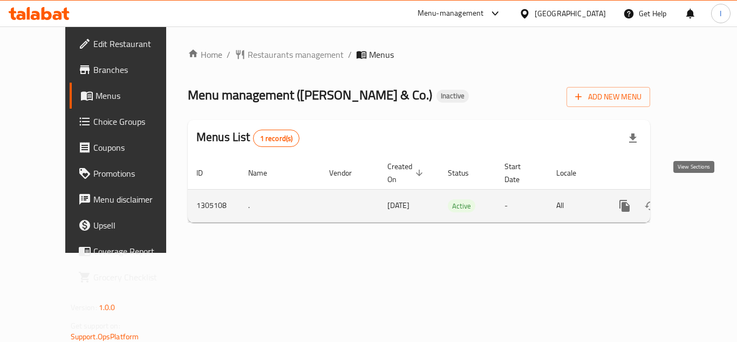
click at [697, 199] on icon "enhanced table" at bounding box center [702, 205] width 13 height 13
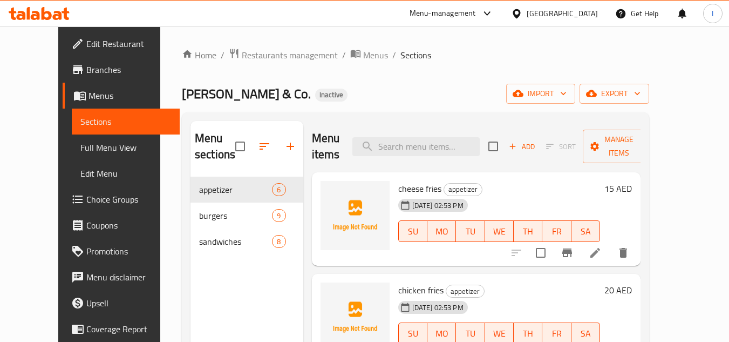
drag, startPoint x: 357, startPoint y: 100, endPoint x: 414, endPoint y: 124, distance: 61.9
click at [357, 100] on div "[PERSON_NAME] & Co. Inactive import export" at bounding box center [415, 94] width 467 height 20
click at [430, 143] on input "search" at bounding box center [415, 146] width 127 height 19
paste input "IRAQI BU"
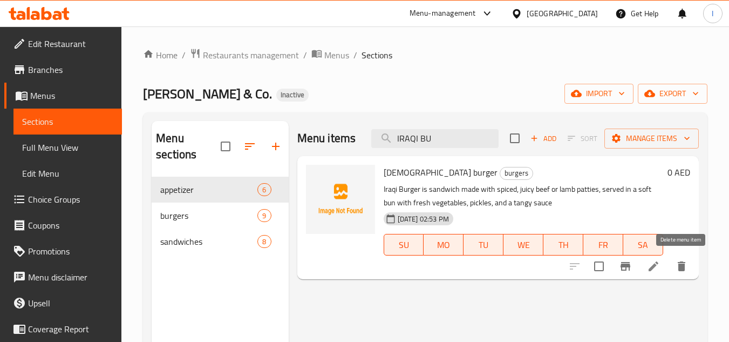
type input "IRAQI BU"
click at [681, 269] on icon "delete" at bounding box center [682, 266] width 8 height 10
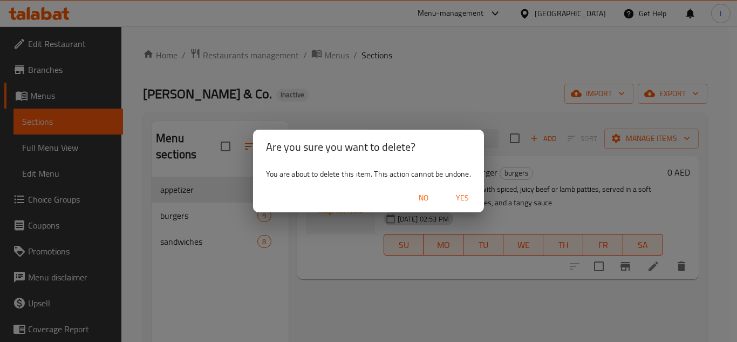
click at [464, 205] on button "Yes" at bounding box center [462, 198] width 35 height 20
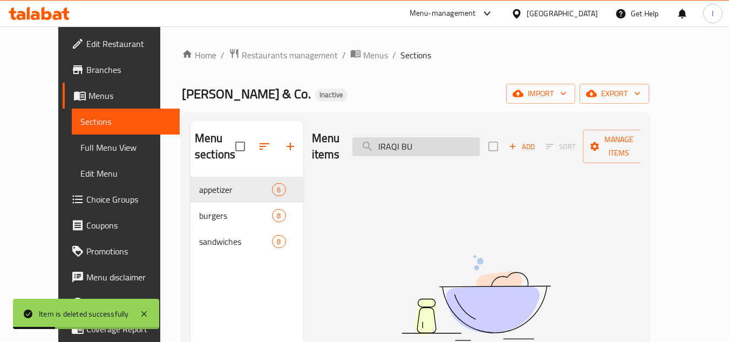
click at [442, 137] on input "IRAQI BU" at bounding box center [415, 146] width 127 height 19
paste input "LAMB BROCHEL"
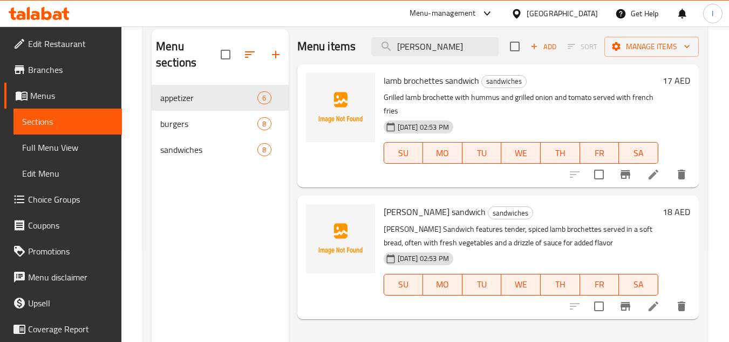
scroll to position [108, 0]
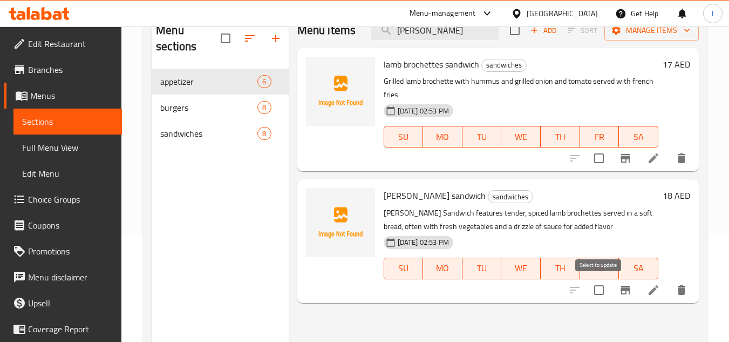
type input "[PERSON_NAME]"
click at [596, 283] on input "checkbox" at bounding box center [599, 289] width 23 height 23
checkbox input "true"
click at [677, 287] on icon "delete" at bounding box center [681, 289] width 13 height 13
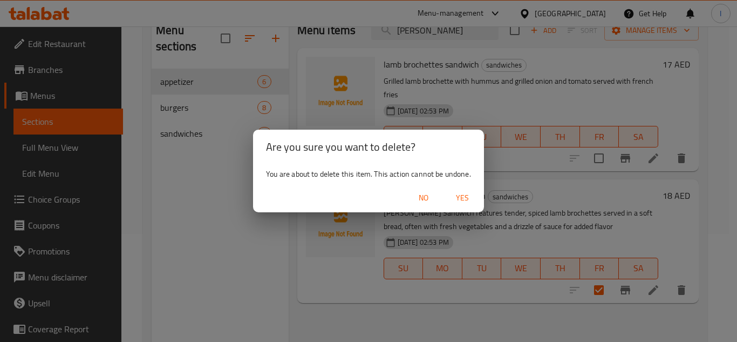
click at [461, 194] on span "Yes" at bounding box center [462, 197] width 26 height 13
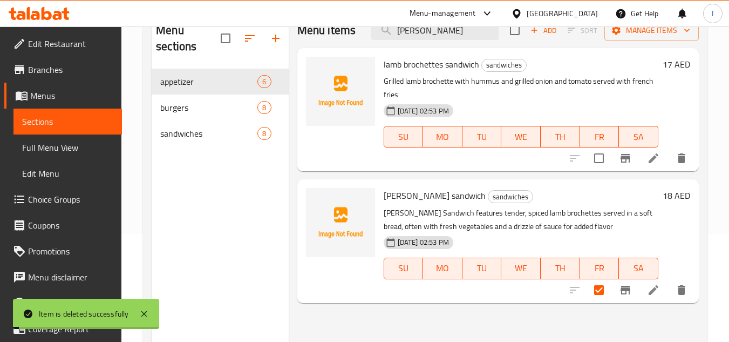
checkbox input "true"
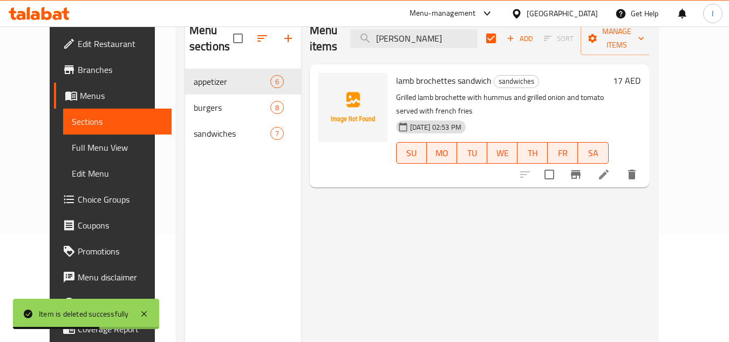
drag, startPoint x: 299, startPoint y: 248, endPoint x: 407, endPoint y: 140, distance: 153.0
click at [301, 248] on div "Menu items [PERSON_NAME] Add Sort Manage items lamb brochettes sandwich sandwic…" at bounding box center [475, 184] width 348 height 342
click at [465, 31] on input "[PERSON_NAME]" at bounding box center [413, 38] width 127 height 19
paste input "murchelago beef b"
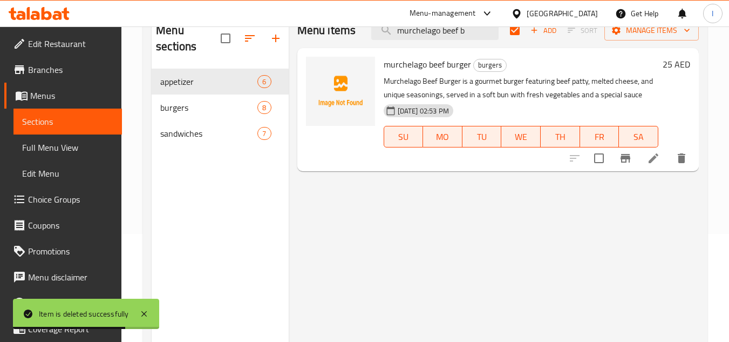
type input "murchelago beef b"
click at [516, 34] on input "checkbox" at bounding box center [514, 30] width 23 height 23
checkbox input "false"
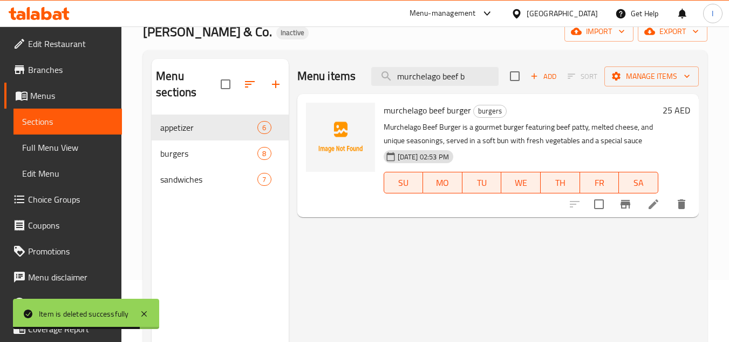
scroll to position [0, 0]
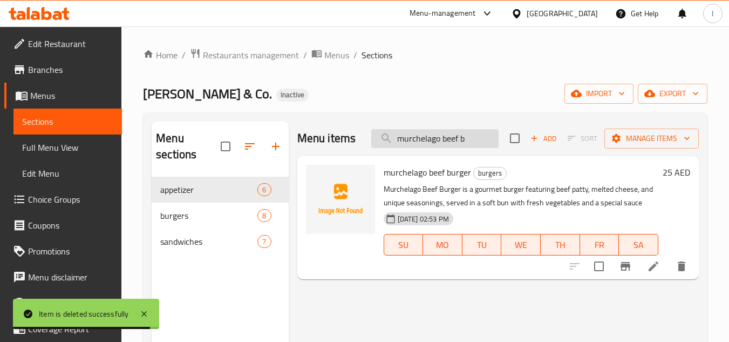
drag, startPoint x: 482, startPoint y: 134, endPoint x: 445, endPoint y: 144, distance: 39.0
click at [445, 144] on input "murchelago beef b" at bounding box center [434, 138] width 127 height 19
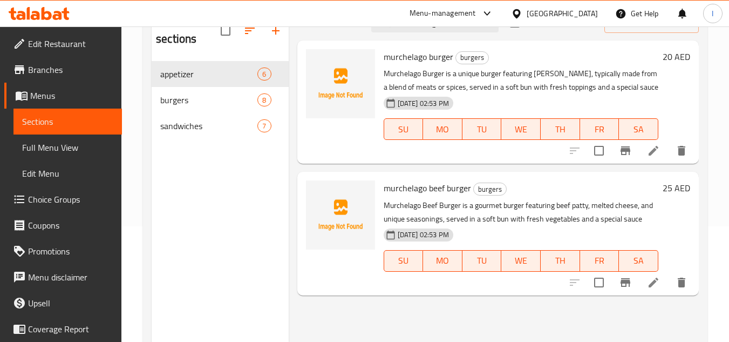
scroll to position [97, 0]
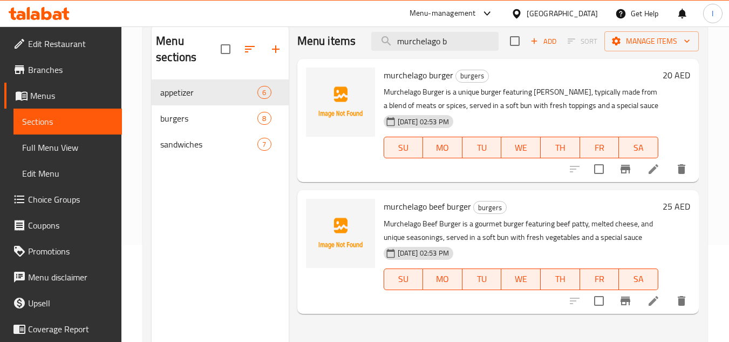
paste input "MURCHELAGO BURGER"
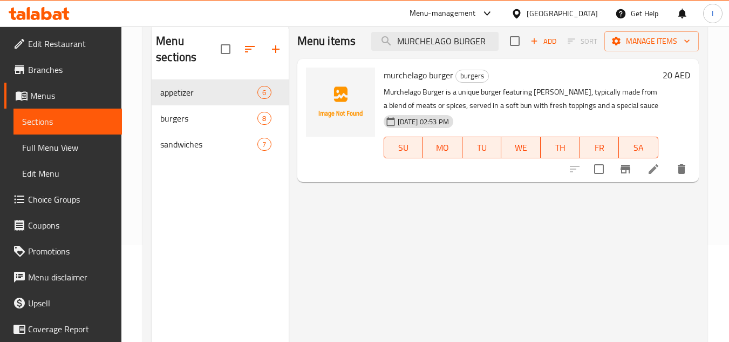
click at [684, 171] on icon "delete" at bounding box center [682, 169] width 8 height 10
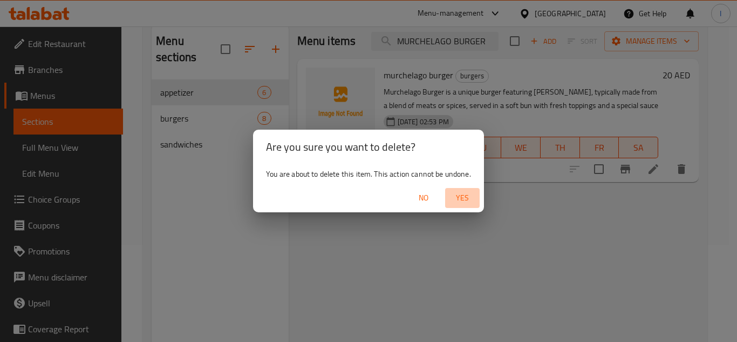
click at [468, 197] on span "Yes" at bounding box center [462, 197] width 26 height 13
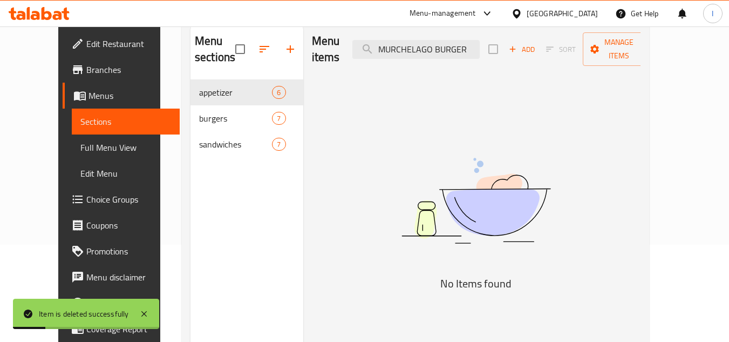
click at [342, 144] on div "Menu items MURCHELAGO BURGER Add Sort Manage items No Items found" at bounding box center [472, 195] width 338 height 342
click at [463, 40] on input "MURCHELAGO BURGER" at bounding box center [415, 49] width 127 height 19
paste input "kabab [DEMOGRAPHIC_DATA]"
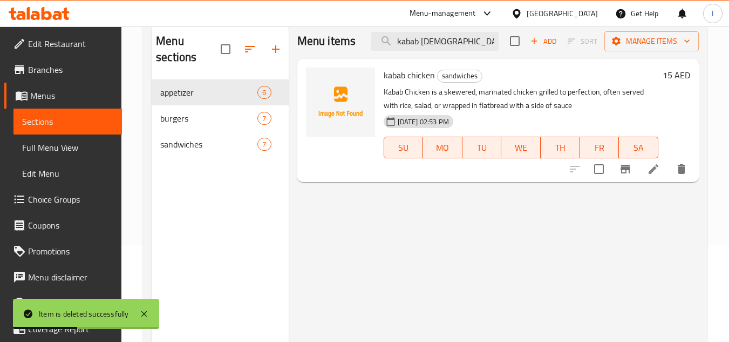
type input "kabab [DEMOGRAPHIC_DATA]"
click at [681, 168] on icon "delete" at bounding box center [682, 169] width 8 height 10
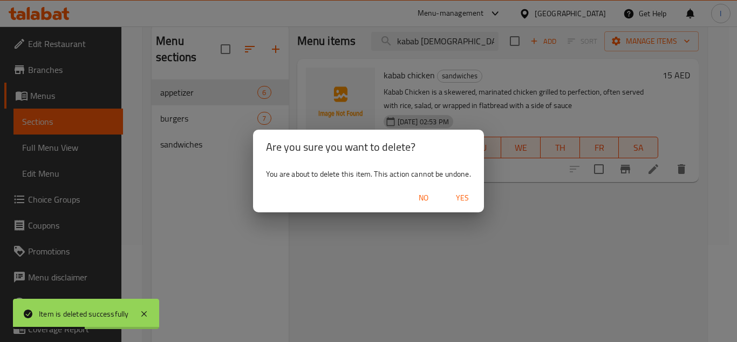
click at [468, 186] on div "No Yes" at bounding box center [368, 197] width 231 height 29
click at [468, 193] on span "Yes" at bounding box center [462, 197] width 26 height 13
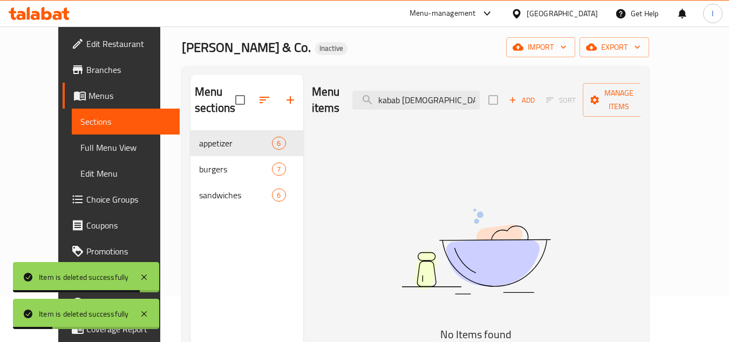
scroll to position [0, 0]
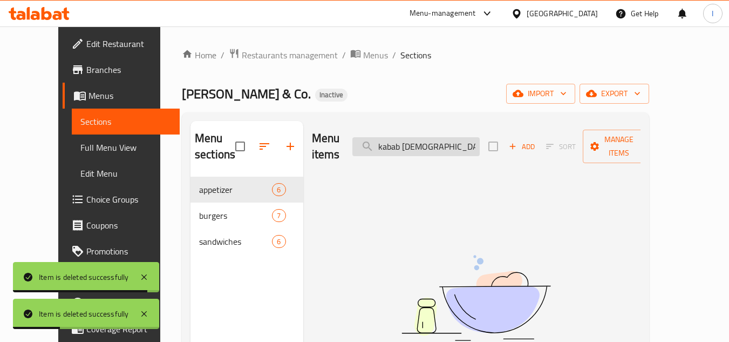
click at [464, 137] on input "kabab chick" at bounding box center [415, 146] width 127 height 19
paste input "derry sand"
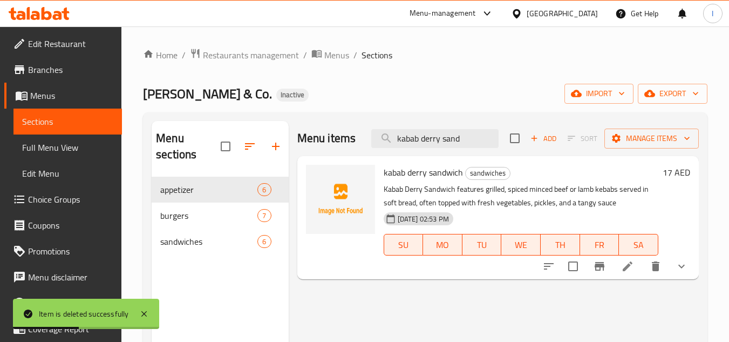
type input "kabab derry sand"
click at [677, 268] on icon "show more" at bounding box center [681, 266] width 13 height 13
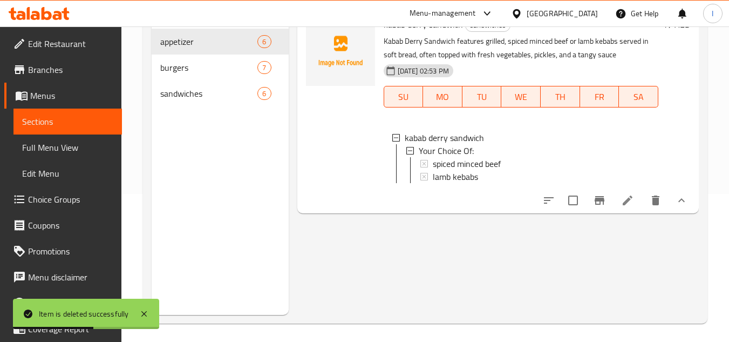
scroll to position [151, 0]
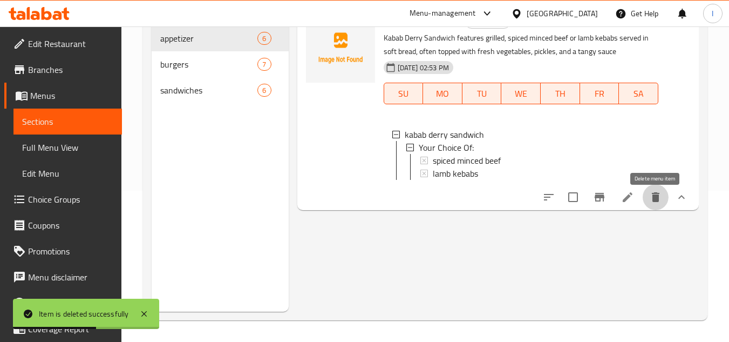
click at [656, 202] on icon "delete" at bounding box center [656, 197] width 8 height 10
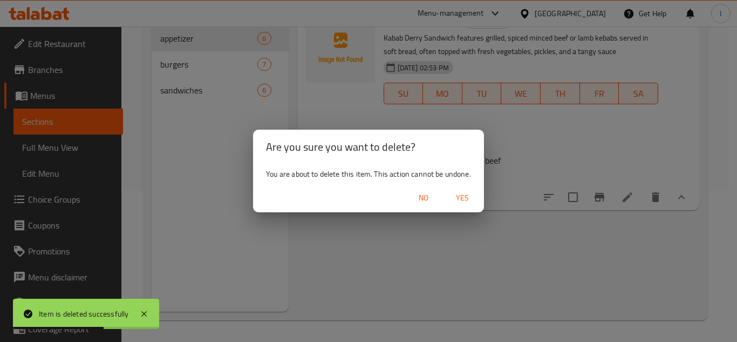
click at [479, 198] on button "Yes" at bounding box center [462, 198] width 35 height 20
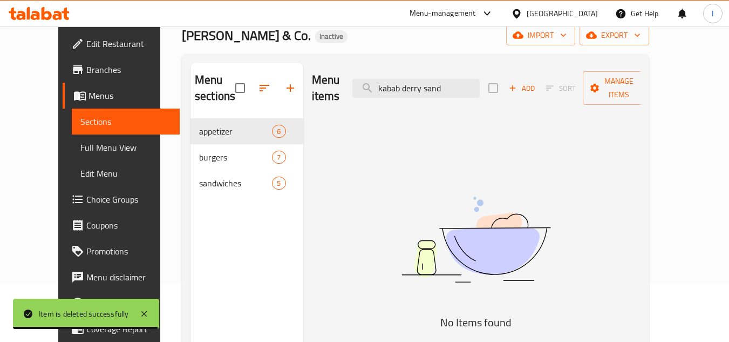
scroll to position [0, 0]
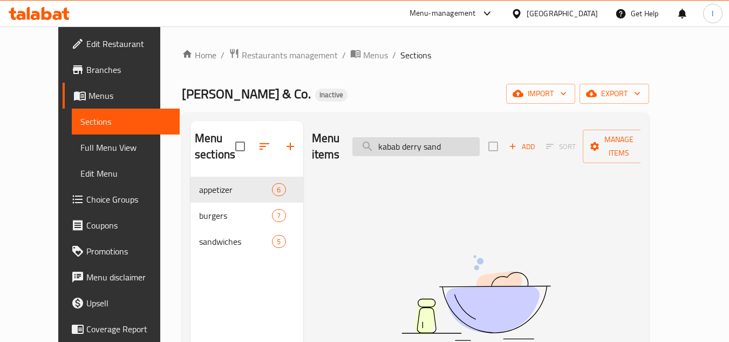
click at [426, 137] on input "kabab derry sand" at bounding box center [415, 146] width 127 height 19
paste input "twook sandwic"
click at [403, 137] on input "twook sandwic" at bounding box center [415, 146] width 127 height 19
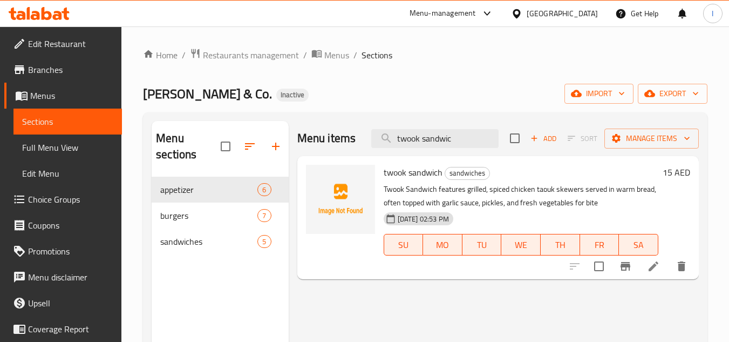
type input "twook sandwic"
click at [690, 279] on div at bounding box center [628, 266] width 133 height 26
click at [686, 273] on button "delete" at bounding box center [682, 266] width 26 height 26
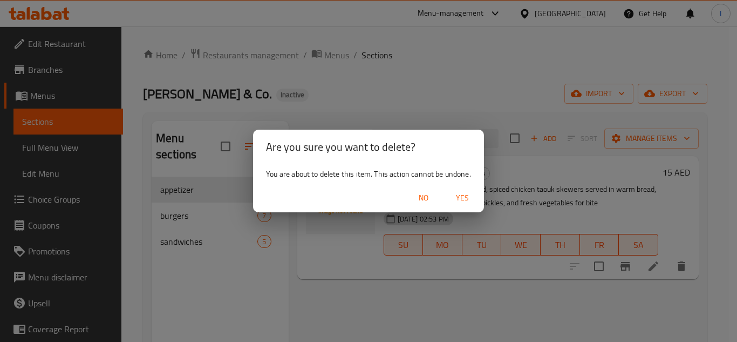
click at [459, 201] on span "Yes" at bounding box center [462, 197] width 26 height 13
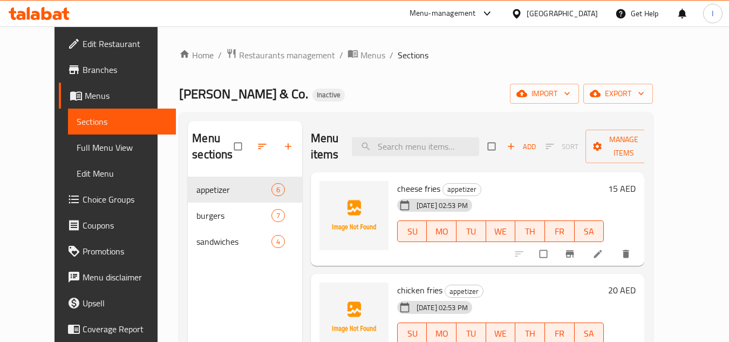
click at [460, 115] on div "Menu sections appetizer 6 burgers 7 sandwiches 4 Menu items Add Sort Manage ite…" at bounding box center [416, 291] width 474 height 359
click at [449, 138] on input "search" at bounding box center [415, 146] width 127 height 19
paste input "fajita sandwich"
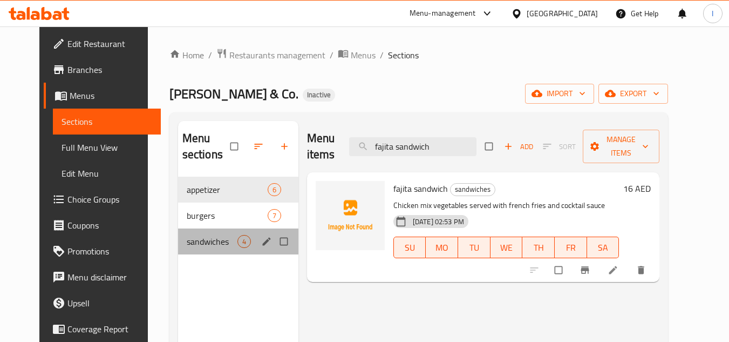
click at [240, 235] on div "sandwiches 4" at bounding box center [238, 241] width 120 height 26
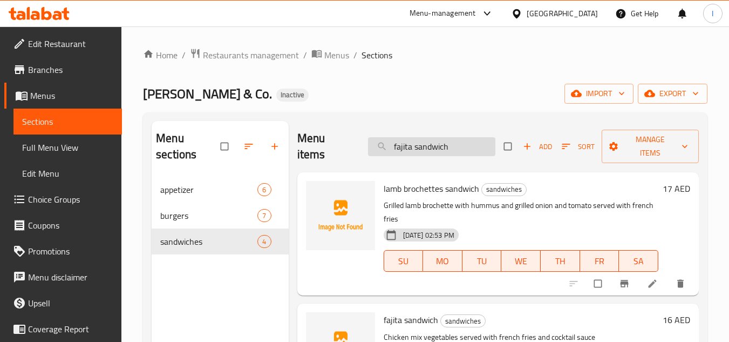
click at [451, 151] on input "fajita sandwich" at bounding box center [431, 146] width 127 height 19
paste input "KABAB IRAQI SANDWICH"
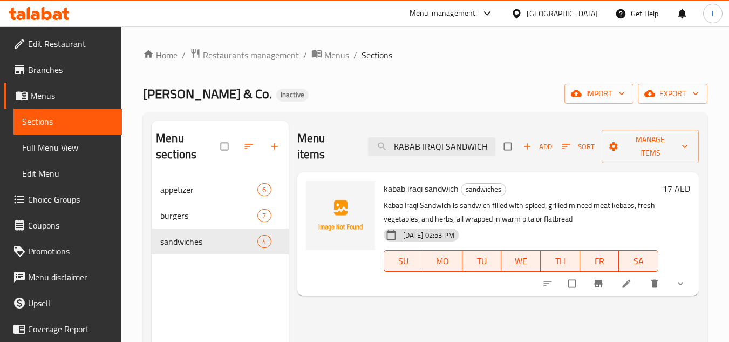
type input "KABAB IRAQI SANDWICH"
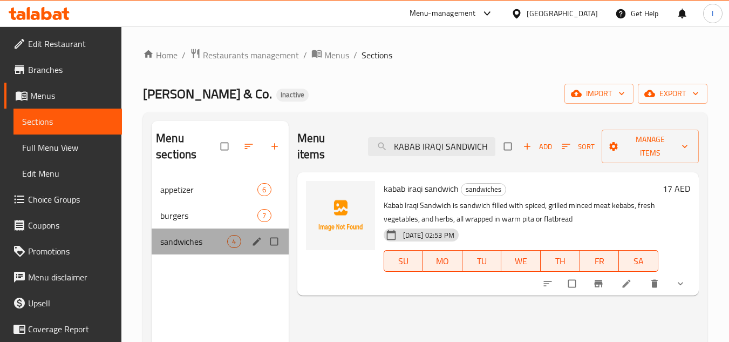
click at [203, 251] on div "sandwiches 4" at bounding box center [220, 241] width 137 height 26
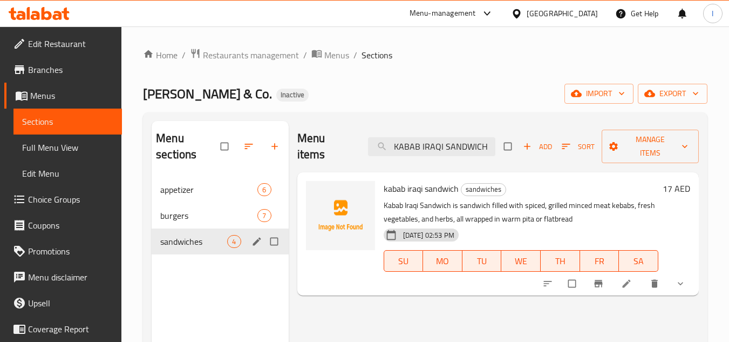
click at [211, 223] on div "burgers 7" at bounding box center [220, 215] width 137 height 26
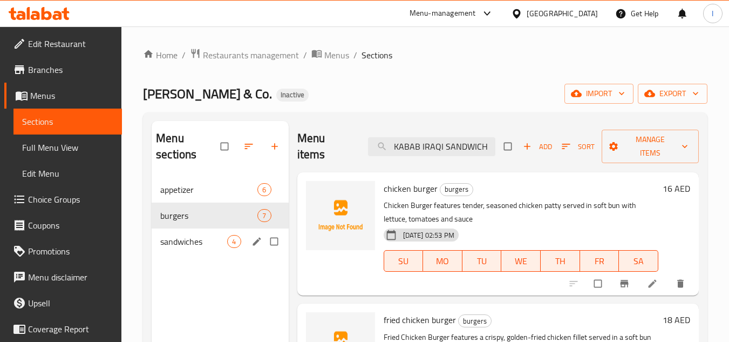
click at [229, 249] on div "sandwiches 4" at bounding box center [220, 241] width 137 height 26
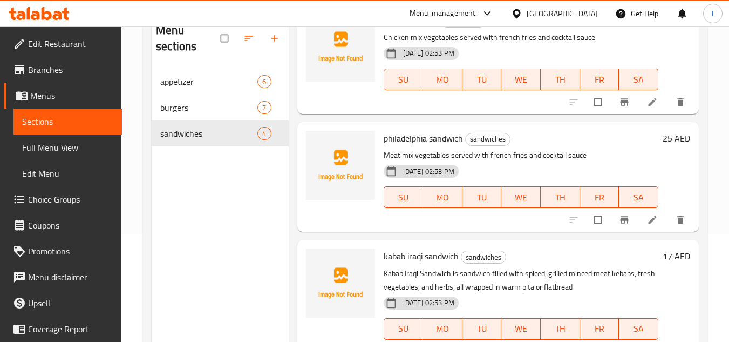
scroll to position [200, 0]
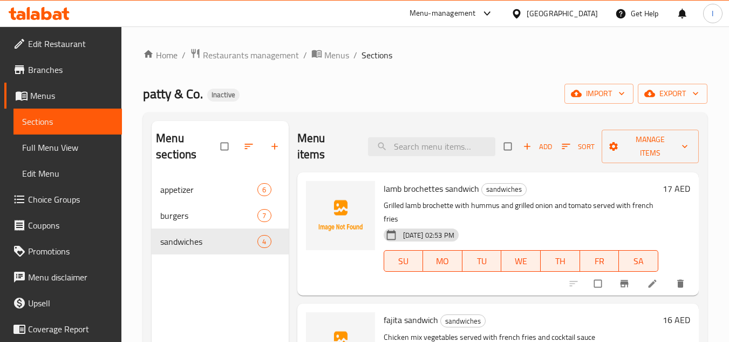
click at [88, 154] on link "Full Menu View" at bounding box center [67, 147] width 108 height 26
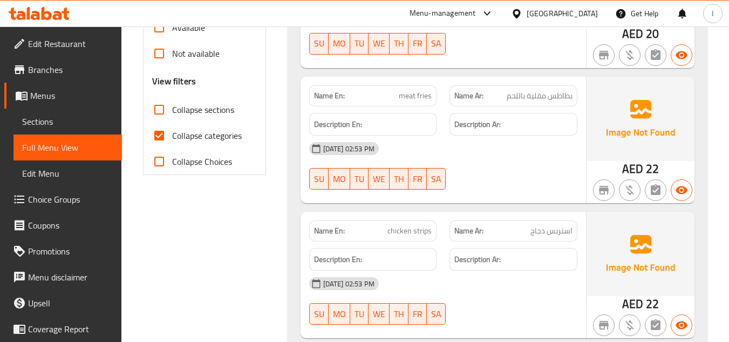
click at [197, 144] on label "Collapse categories" at bounding box center [194, 135] width 96 height 26
click at [172, 144] on input "Collapse categories" at bounding box center [159, 135] width 26 height 26
checkbox input "false"
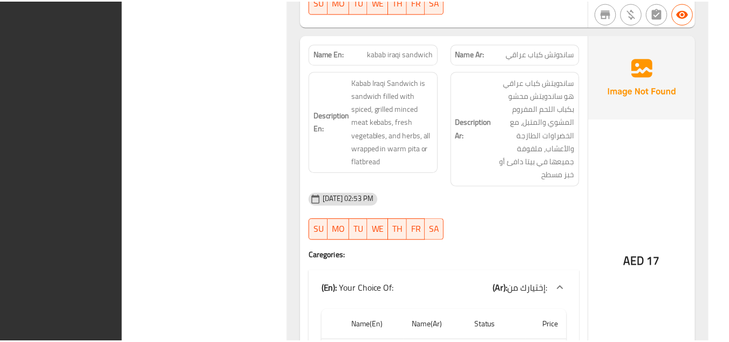
scroll to position [3358, 0]
